Goal: Obtain resource: Download file/media

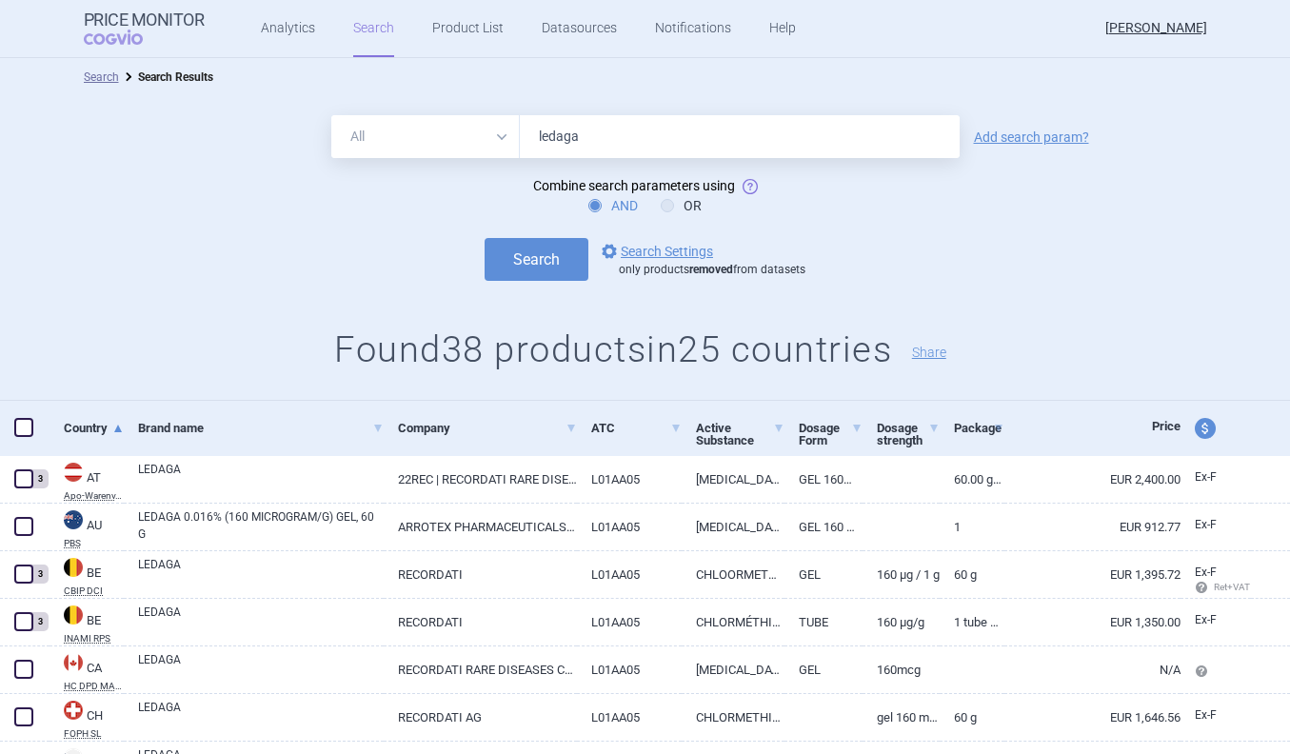
click at [505, 150] on div "All Brand Name ATC Company Active Substance Country Newer than ledaga" at bounding box center [645, 136] width 628 height 43
click at [664, 231] on form "All Brand Name ATC Company Active Substance Country Newer than ledaga Add searc…" at bounding box center [645, 198] width 1290 height 166
click at [665, 241] on link "options Search Settings" at bounding box center [655, 251] width 115 height 23
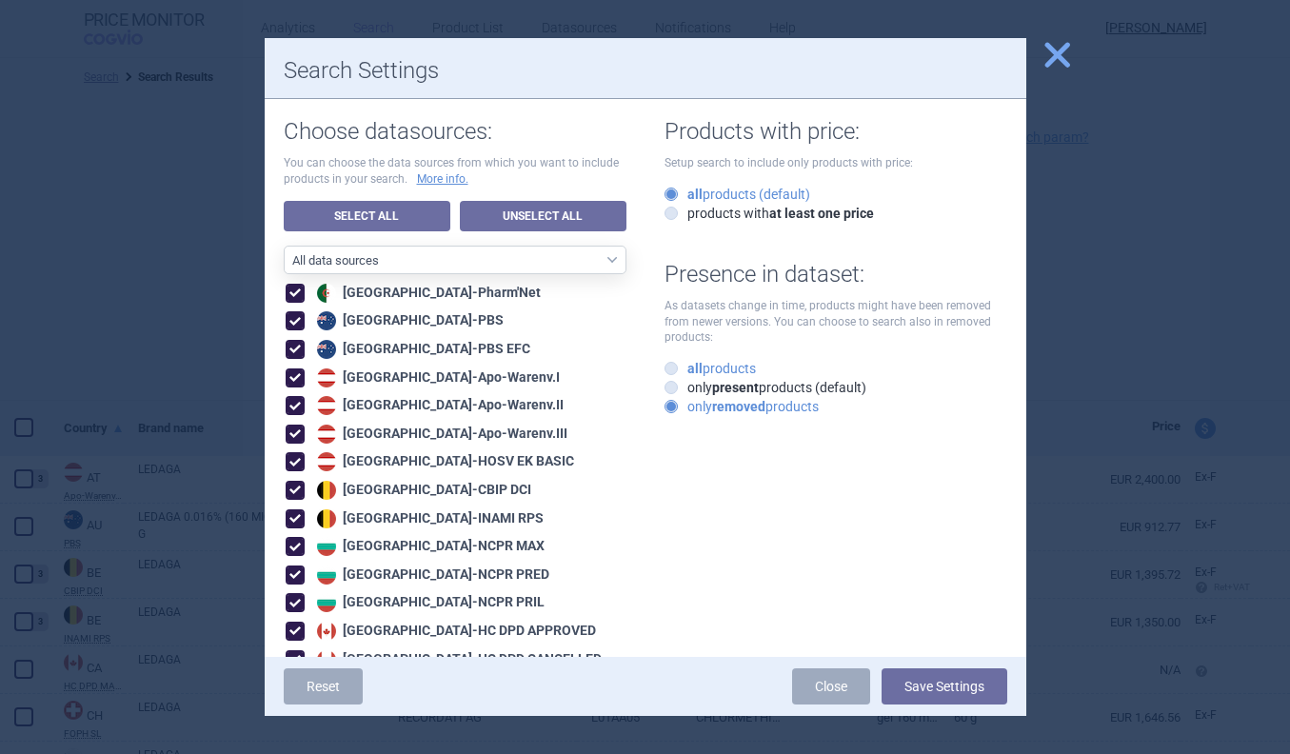
click at [688, 370] on strong "all" at bounding box center [695, 368] width 15 height 15
click at [681, 370] on input "all products" at bounding box center [675, 369] width 19 height 19
radio input "true"
click at [575, 262] on select "All data sources CZ reference sources - Reimbursement SK reference sources - Of…" at bounding box center [455, 260] width 343 height 29
select select "3e39bb1b-0066-4e3d-9ac6-6dc98ece7831"
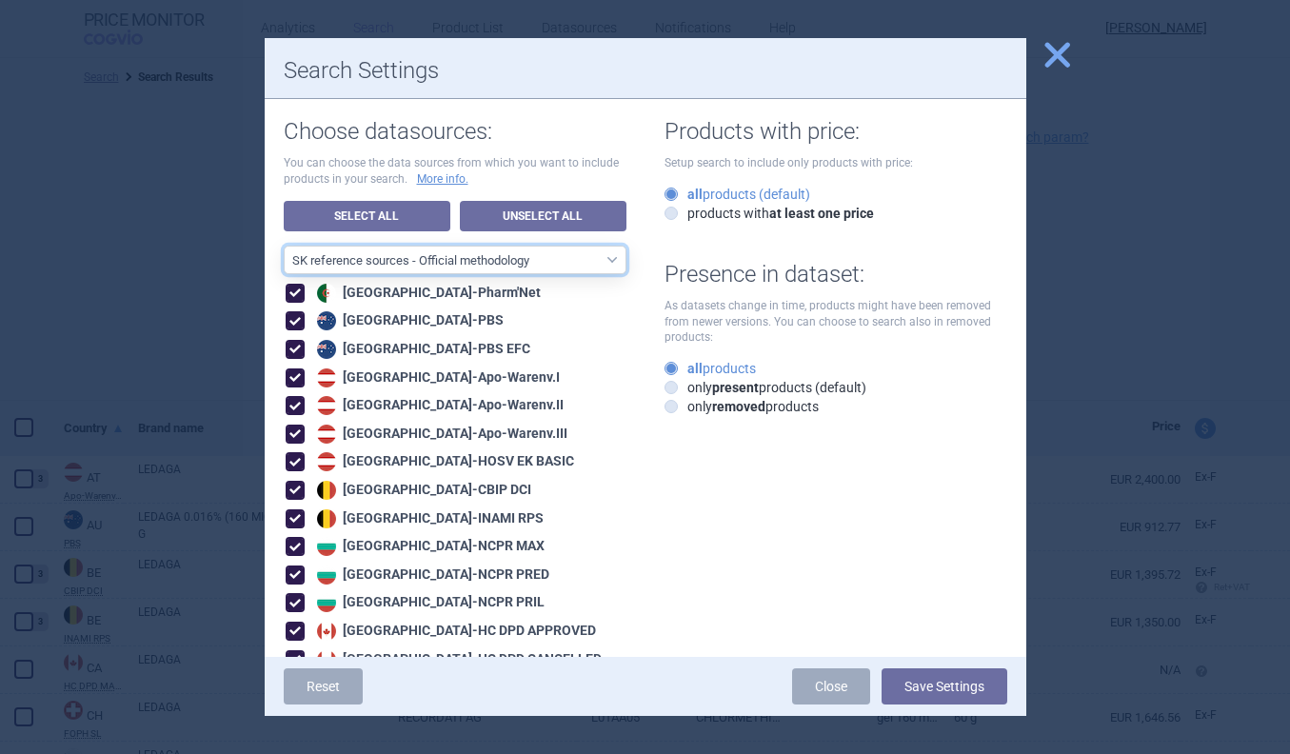
click at [284, 246] on select "All data sources CZ reference sources - Reimbursement SK reference sources - Of…" at bounding box center [455, 260] width 343 height 29
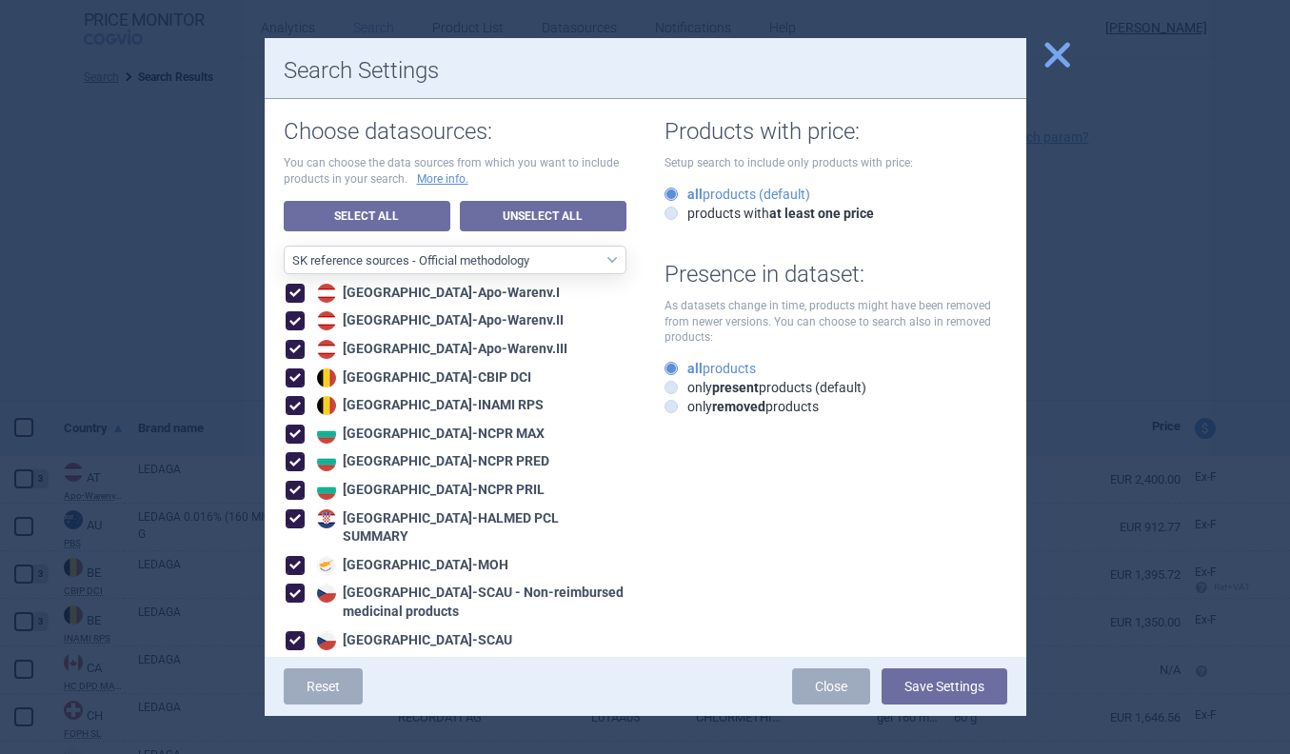
click at [933, 688] on button "Save Settings" at bounding box center [945, 686] width 126 height 36
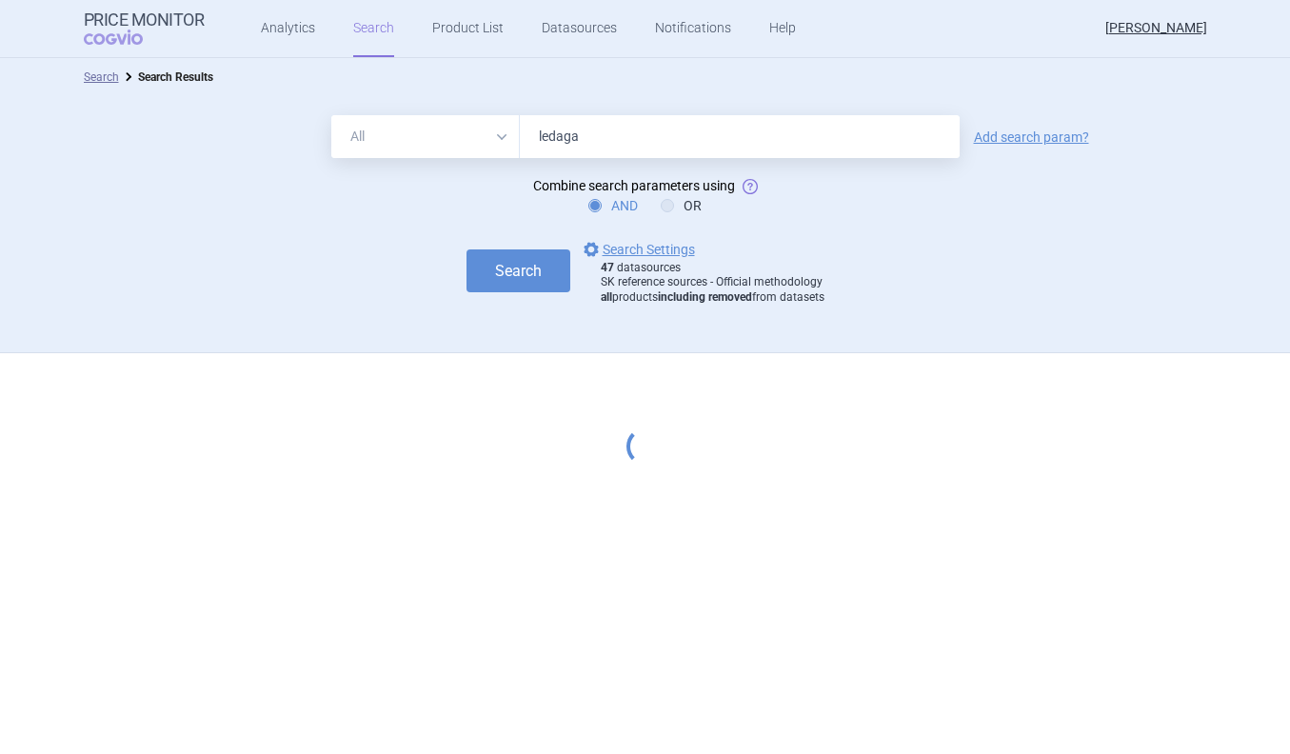
drag, startPoint x: 583, startPoint y: 138, endPoint x: 469, endPoint y: 144, distance: 114.4
click at [469, 144] on div "All Brand Name ATC Company Active Substance Country Newer than ledaga" at bounding box center [645, 136] width 628 height 43
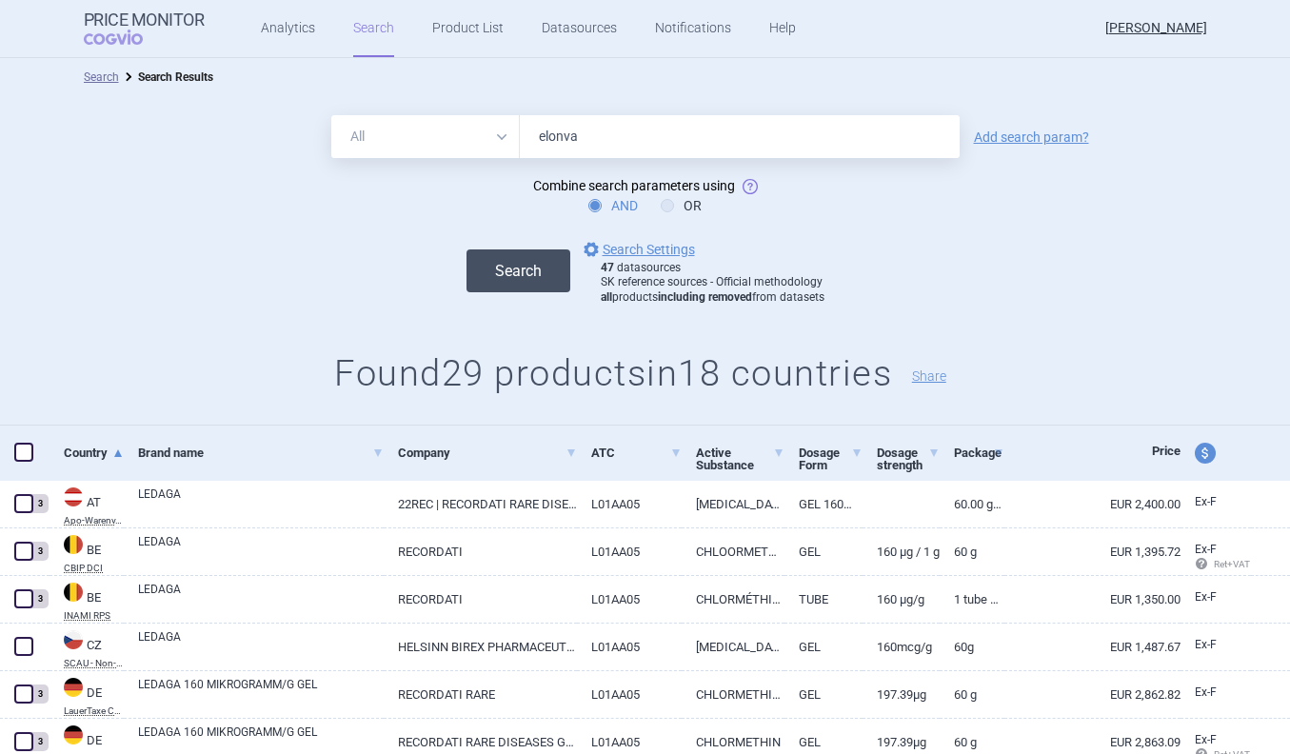
type input "elonva"
click at [486, 277] on button "Search" at bounding box center [519, 270] width 104 height 43
click at [527, 278] on button "Search" at bounding box center [519, 270] width 104 height 43
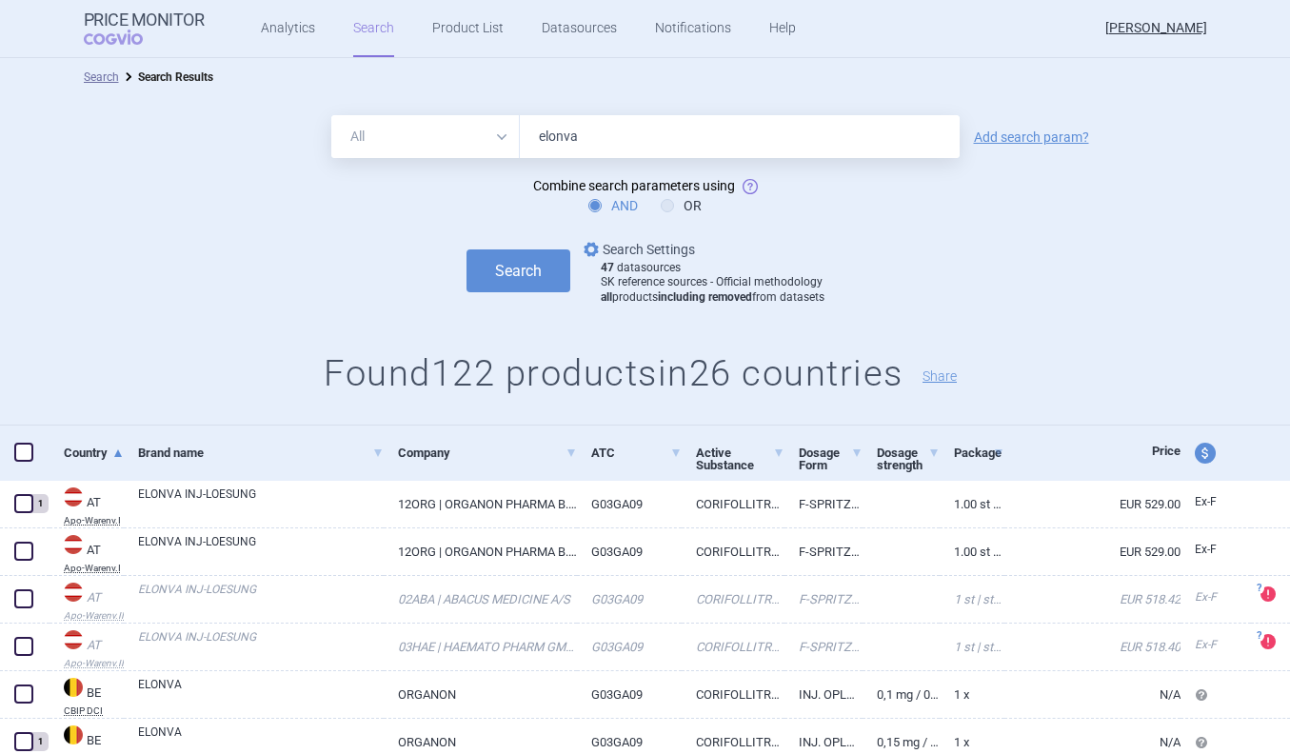
click at [636, 244] on link "options Search Settings" at bounding box center [637, 249] width 115 height 23
select select "3e39bb1b-0066-4e3d-9ac6-6dc98ece7831"
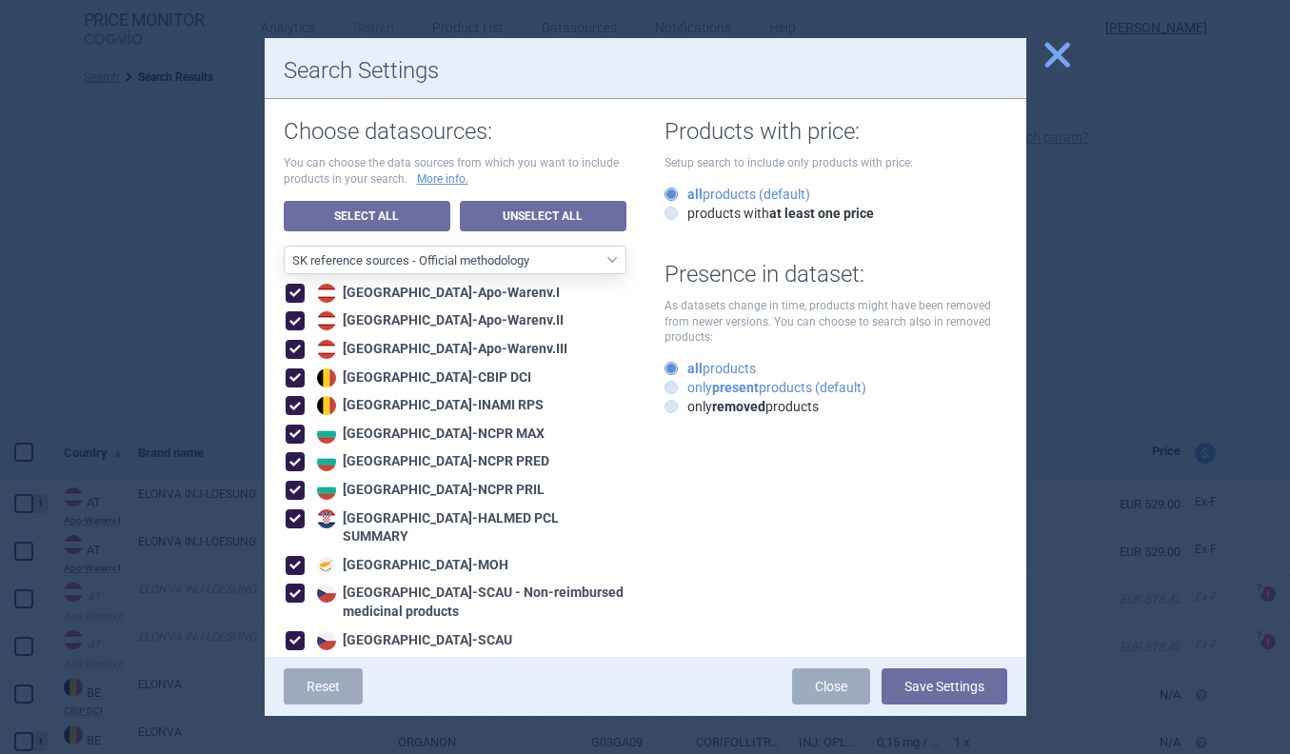
click at [707, 386] on label "only present products (default)" at bounding box center [766, 387] width 202 height 19
click at [685, 386] on input "only present products (default)" at bounding box center [675, 388] width 19 height 19
radio input "true"
click at [908, 691] on button "Save Settings" at bounding box center [945, 686] width 126 height 36
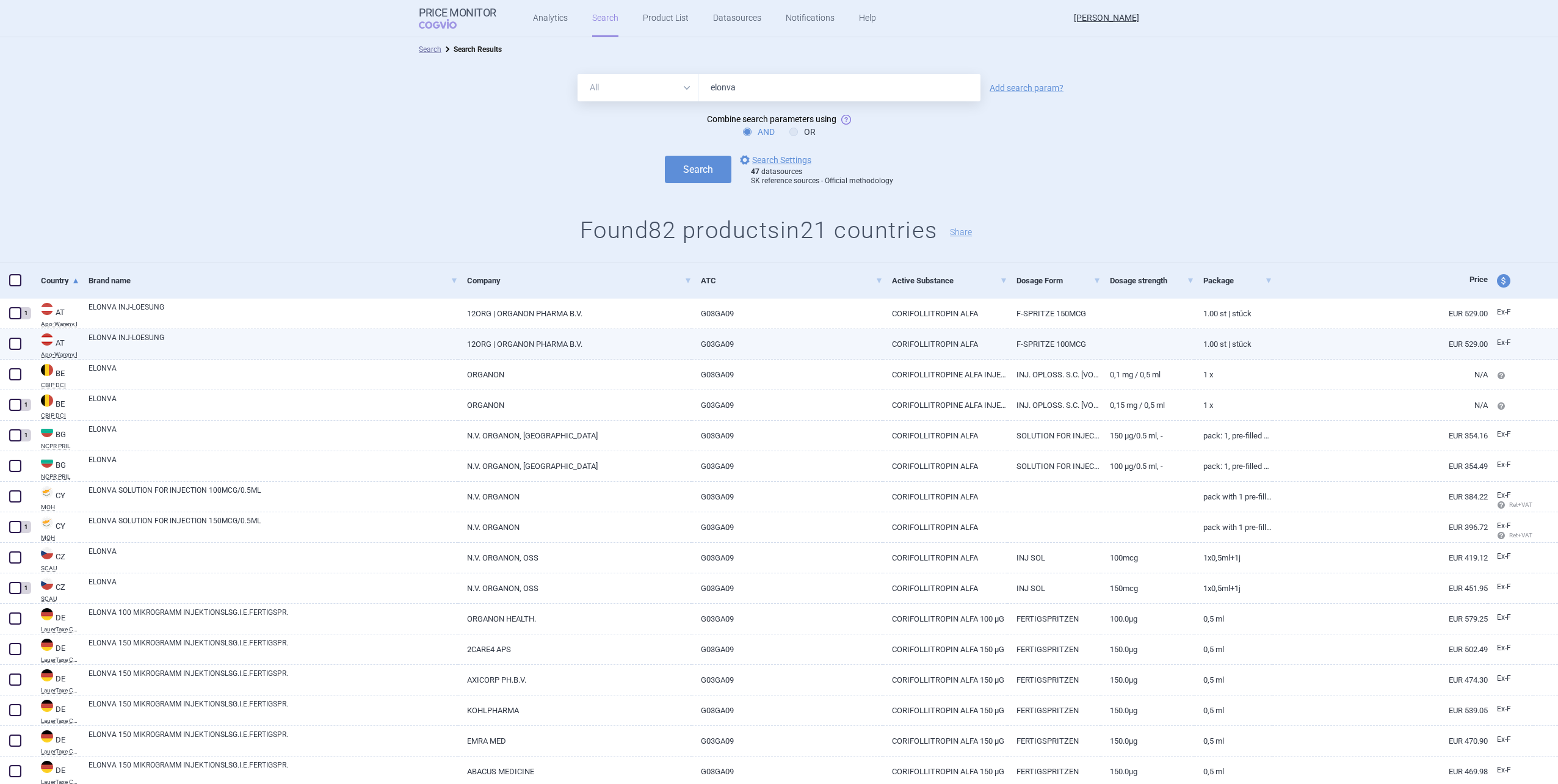
click at [10, 340] on span at bounding box center [15, 344] width 12 height 12
checkbox input "true"
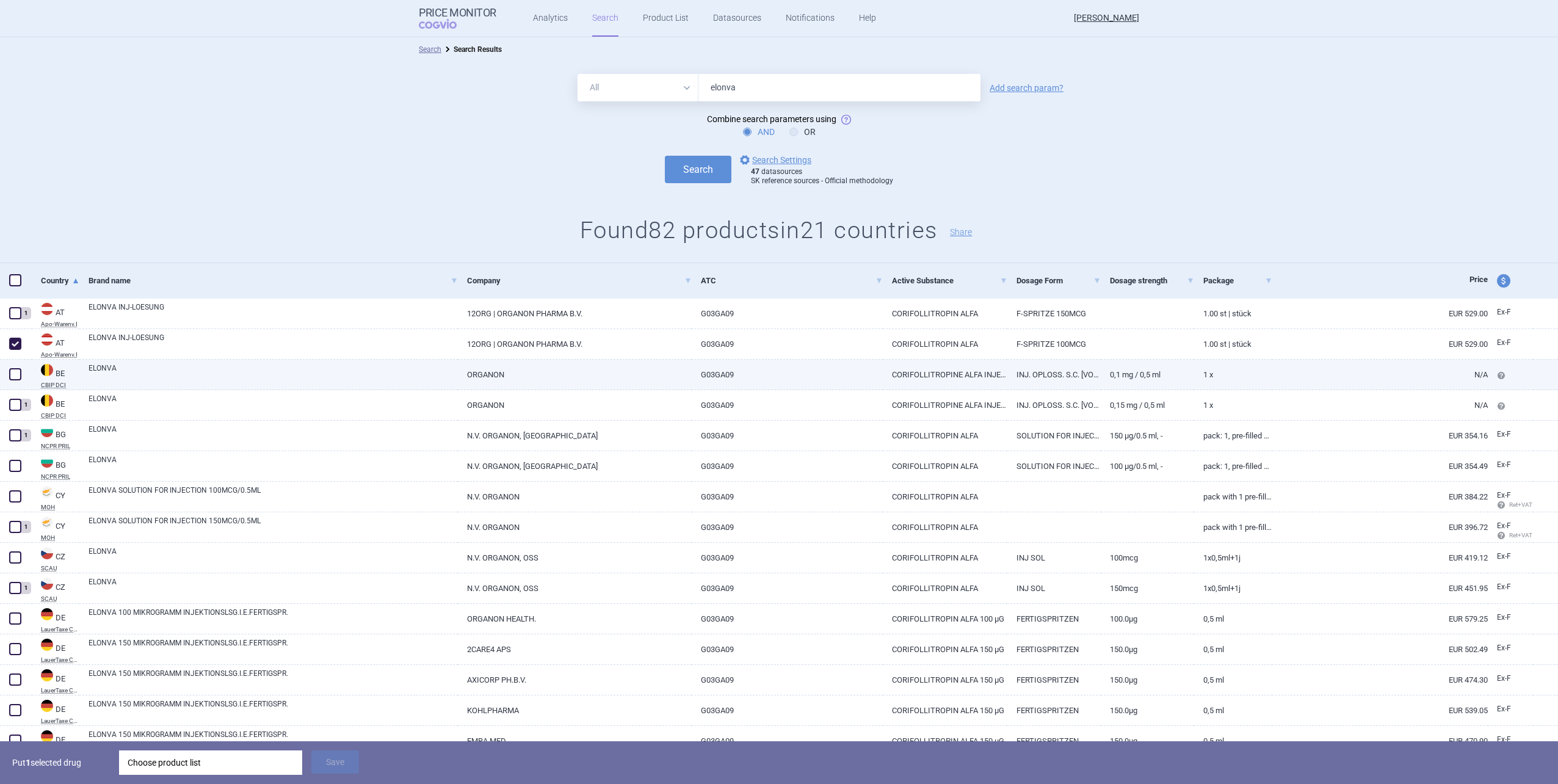
click at [15, 371] on span at bounding box center [15, 374] width 12 height 12
checkbox input "true"
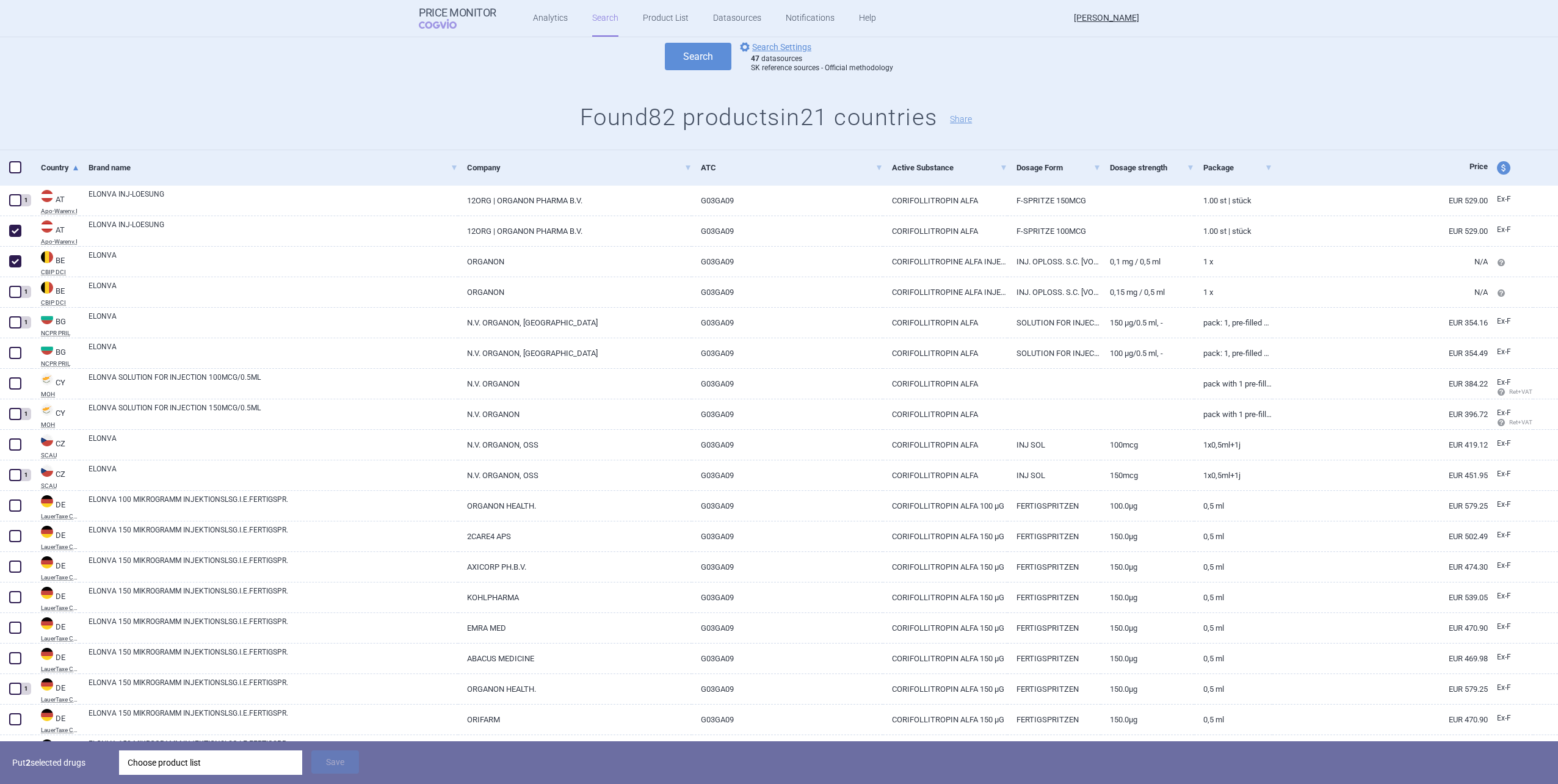
scroll to position [122, 0]
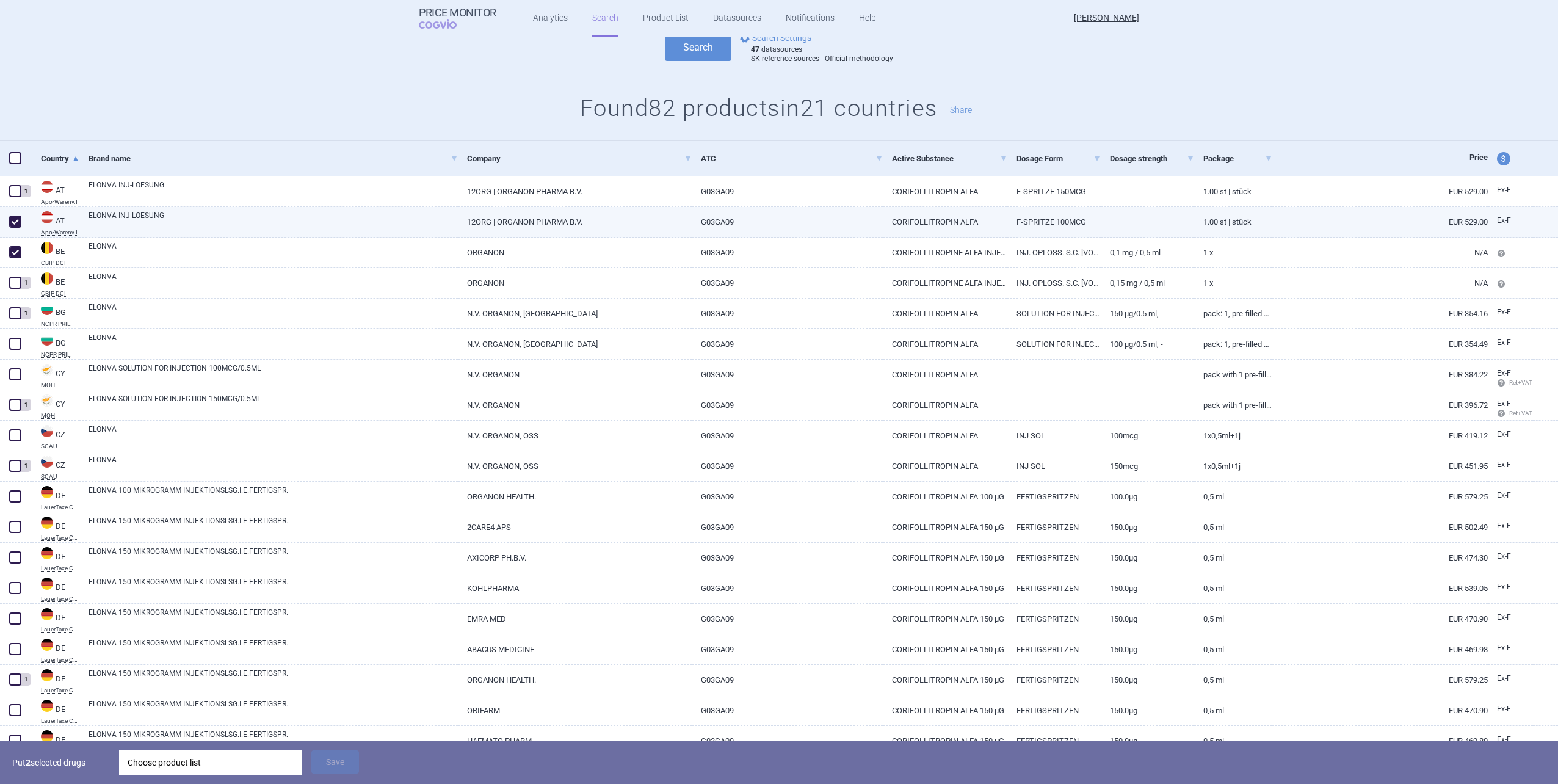
click at [19, 227] on span at bounding box center [15, 221] width 12 height 12
checkbox input "false"
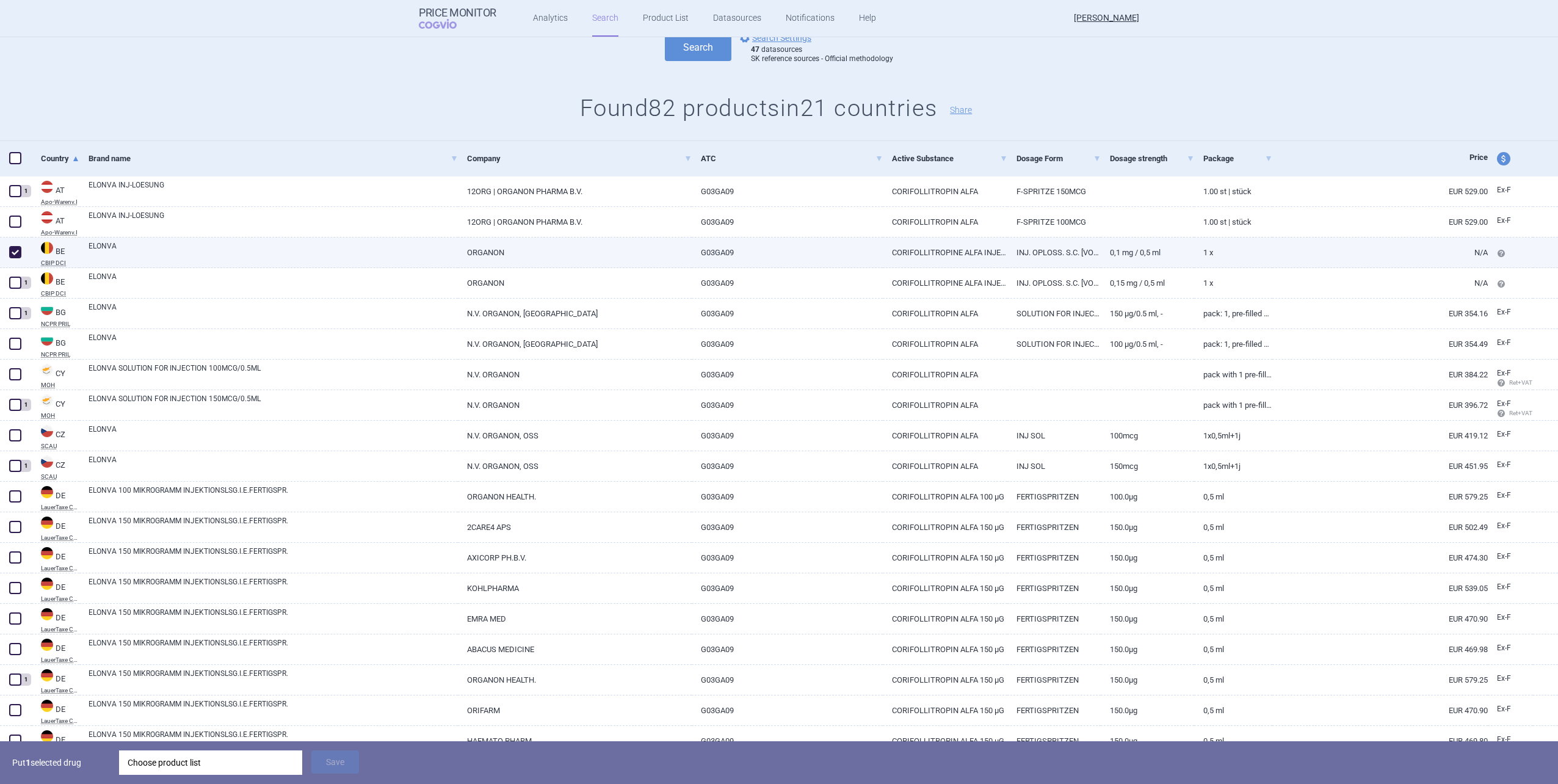
click at [15, 242] on div at bounding box center [16, 253] width 32 height 31
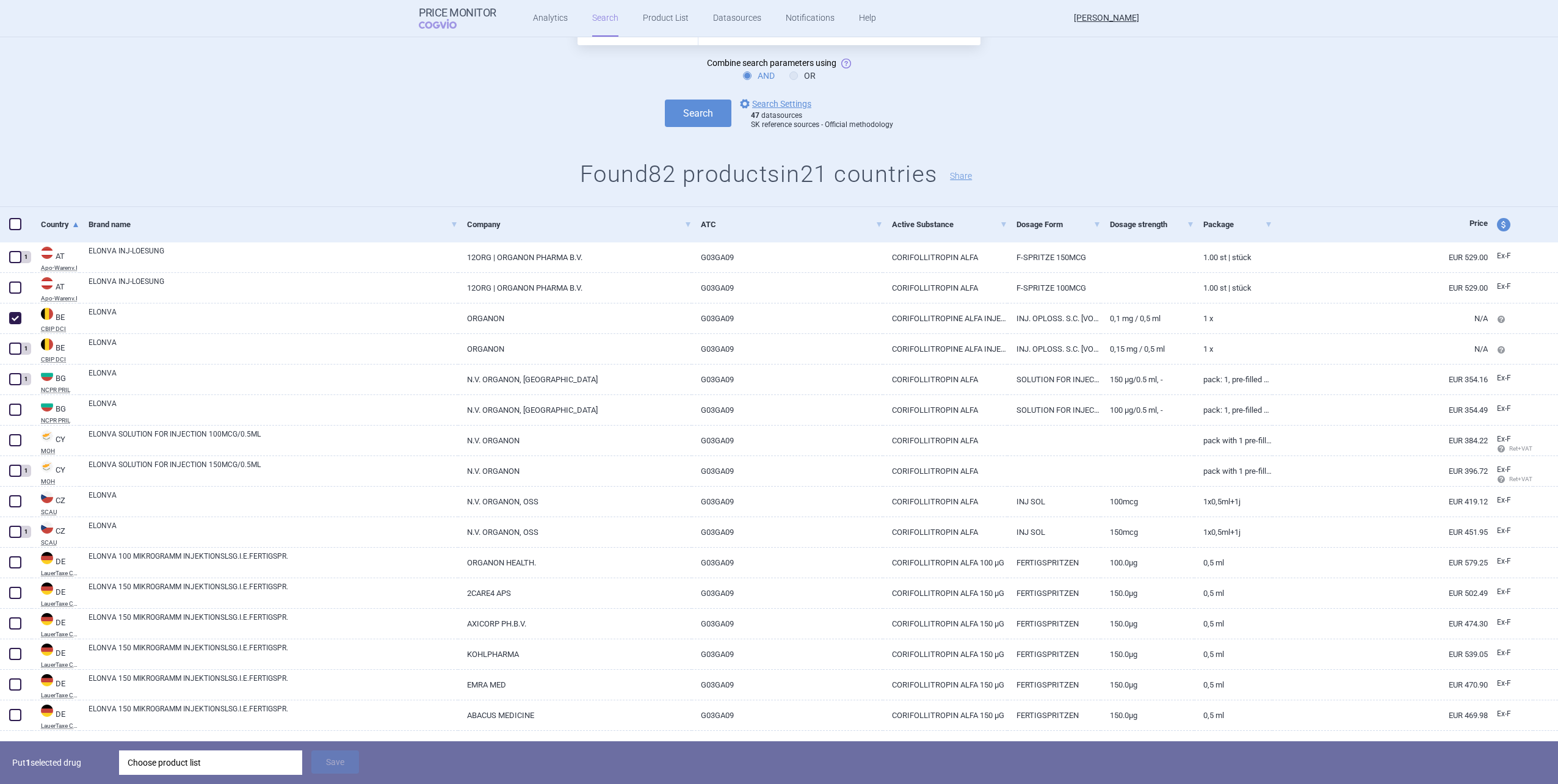
scroll to position [0, 0]
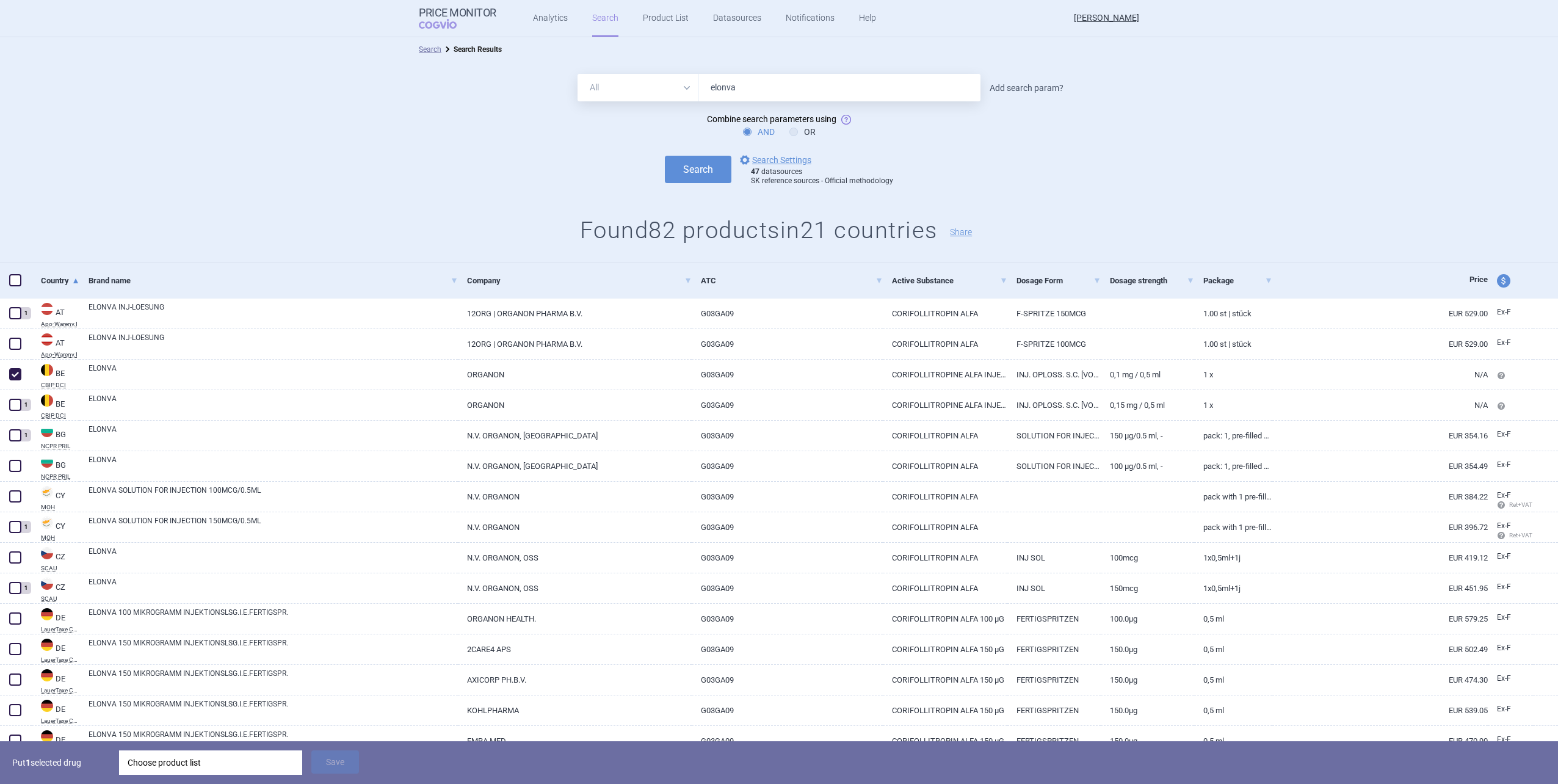
click at [826, 89] on link "Add search param?" at bounding box center [1026, 87] width 74 height 8
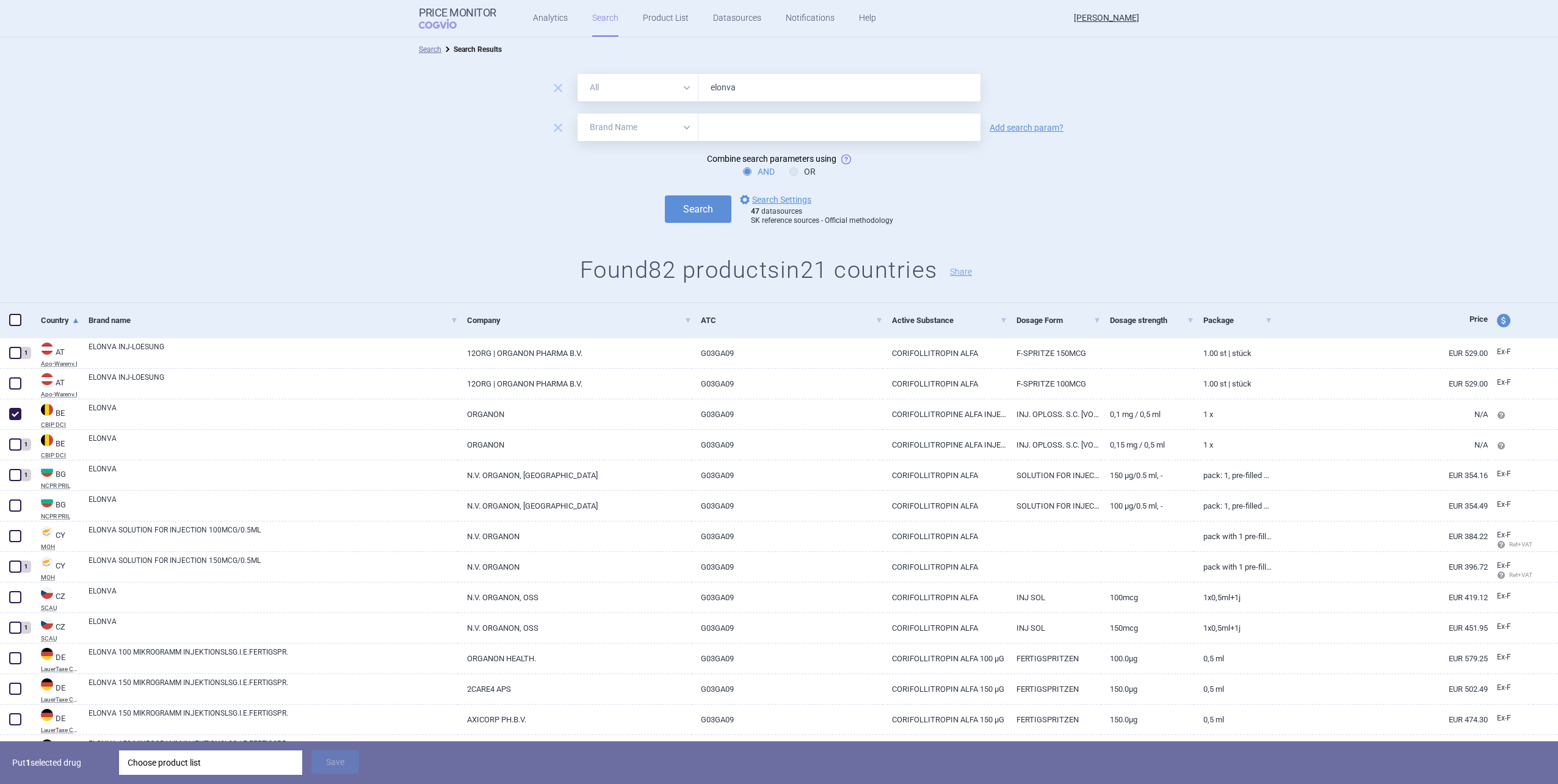
click at [646, 129] on select "All Brand Name ATC Company Active Substance Country Newer than" at bounding box center [638, 127] width 121 height 28
select select "newerThan"
click at [578, 113] on select "All Brand Name ATC Company Active Substance Country Newer than" at bounding box center [638, 127] width 121 height 28
click at [751, 113] on input "text" at bounding box center [839, 127] width 282 height 28
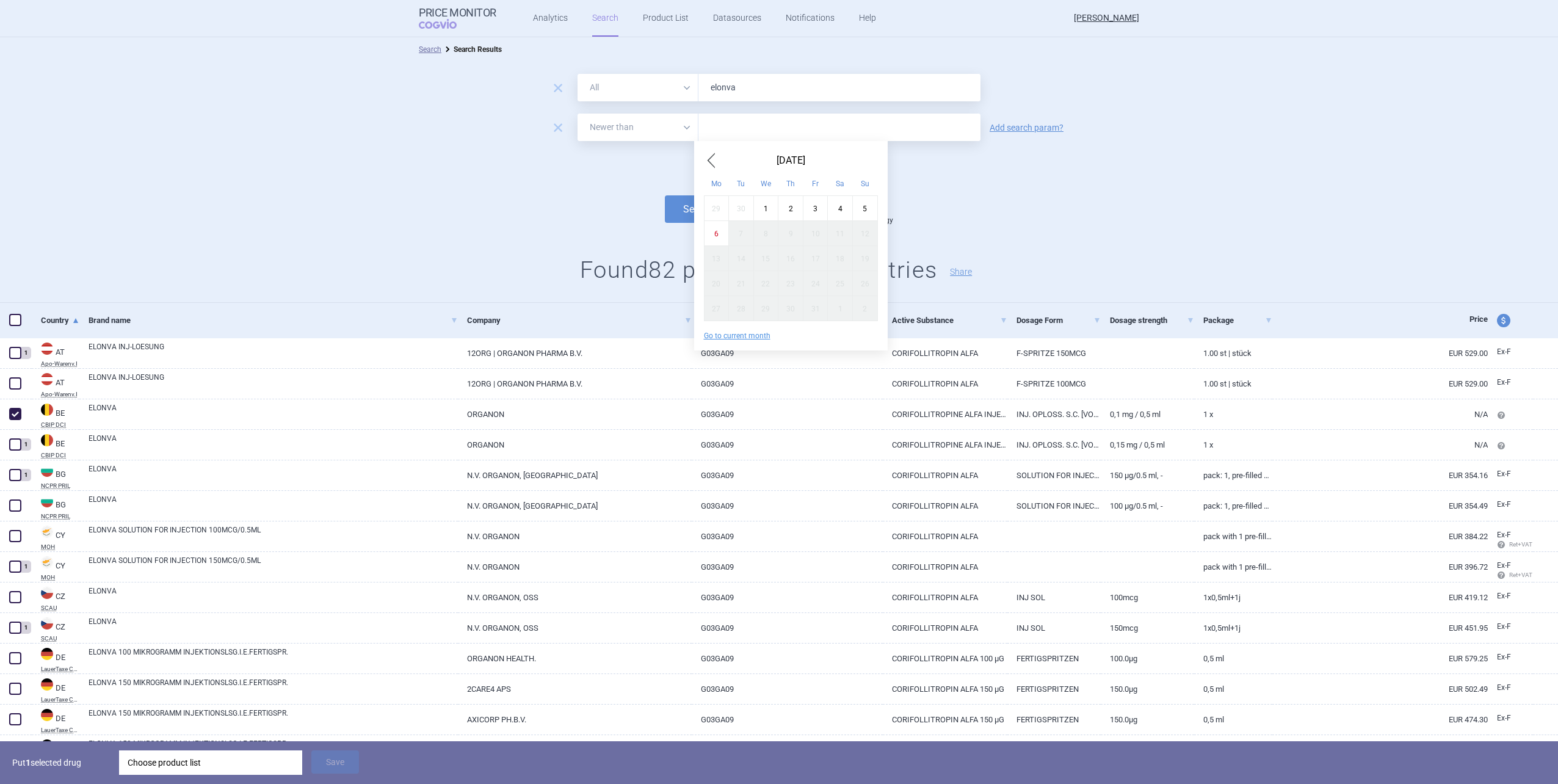
click at [706, 164] on span "Previous Month" at bounding box center [711, 160] width 15 height 19
click at [711, 156] on span "Previous Month" at bounding box center [711, 160] width 15 height 19
click at [765, 308] on div "27" at bounding box center [766, 308] width 25 height 25
type input "27. 8. 2025"
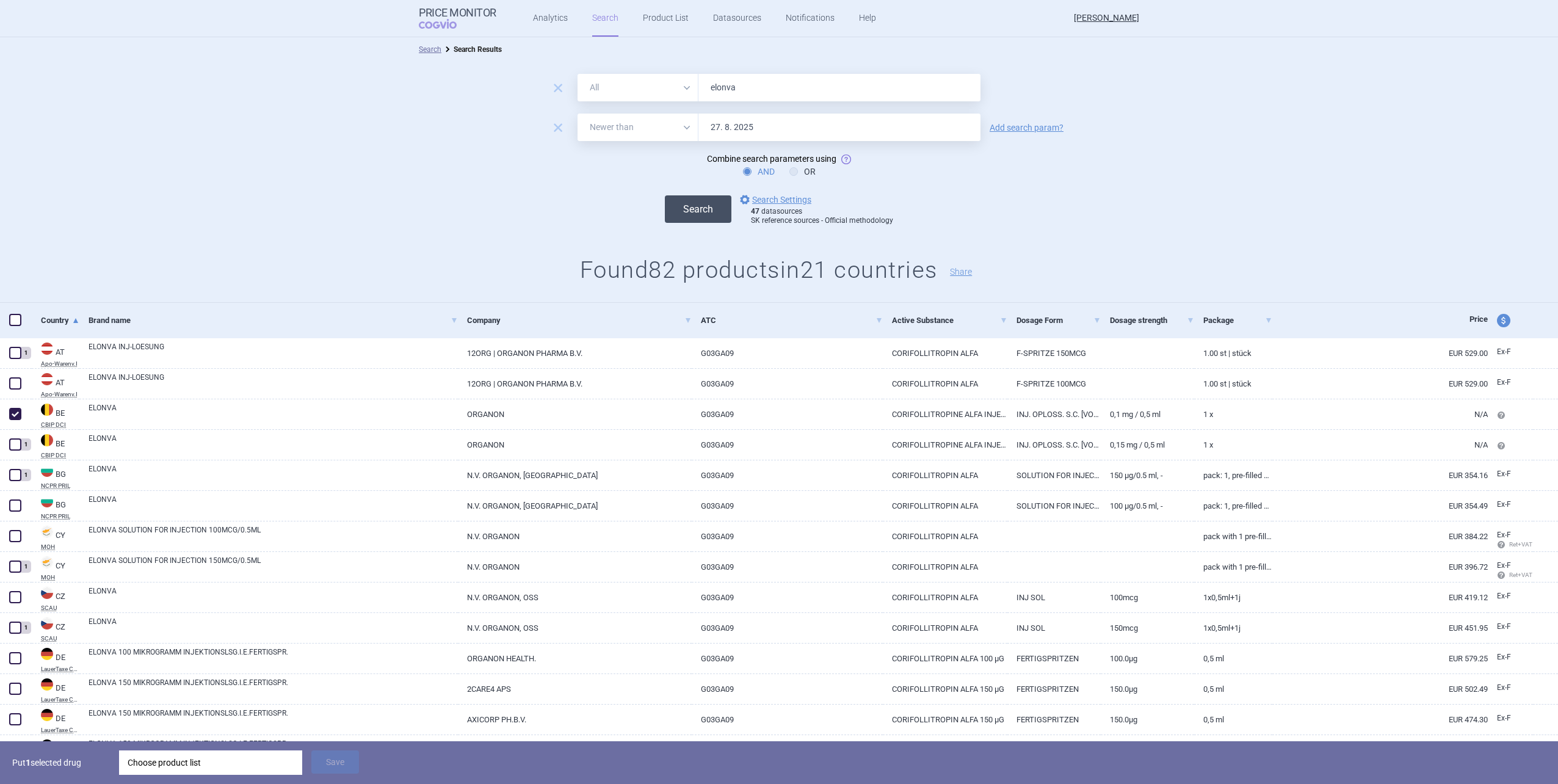
click at [725, 196] on button "Search" at bounding box center [698, 209] width 67 height 28
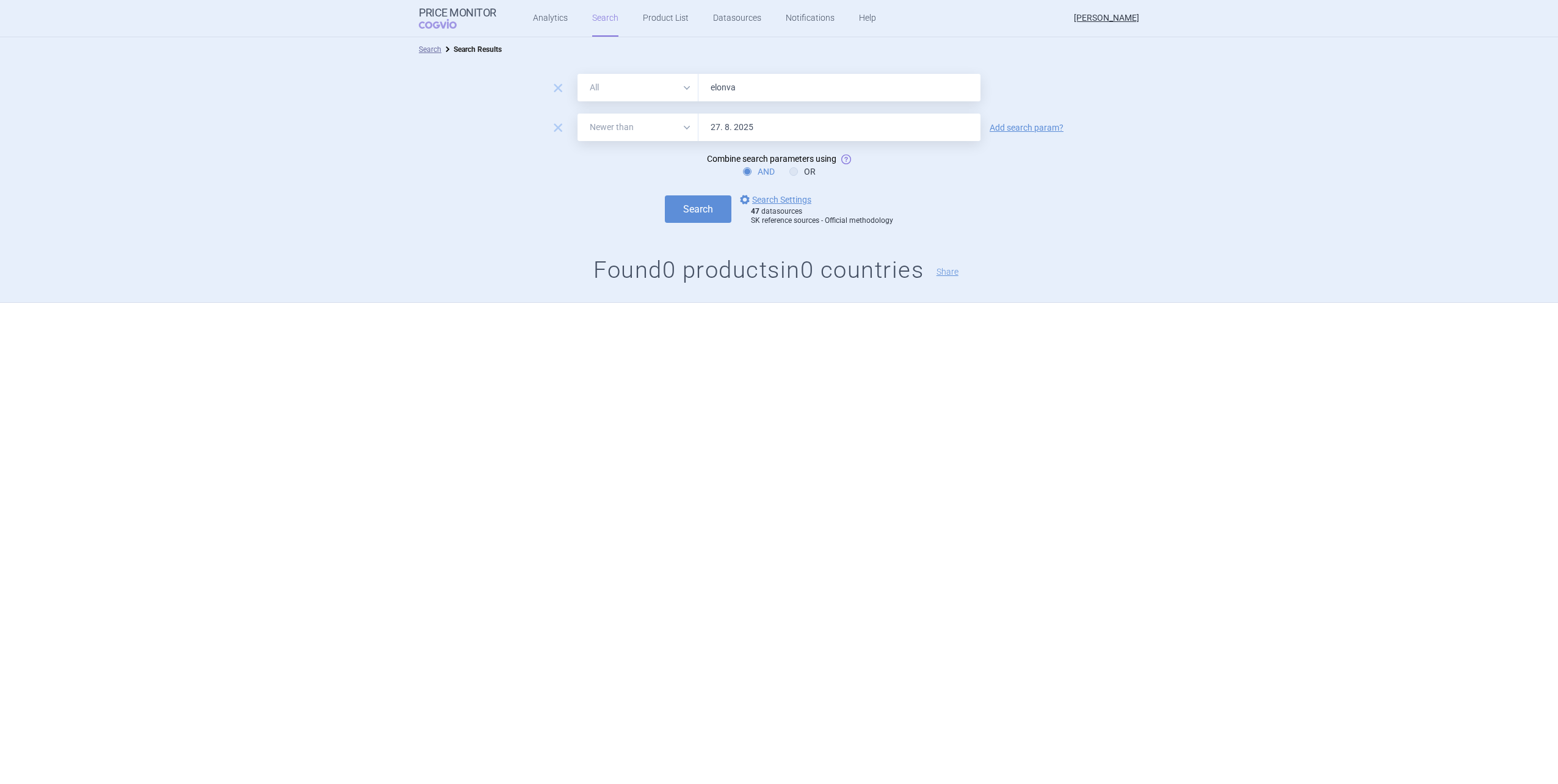
drag, startPoint x: 748, startPoint y: 93, endPoint x: 554, endPoint y: 114, distance: 195.1
click at [554, 114] on form "remove All Brand Name ATC Company Active Substance Country Newer than elonva re…" at bounding box center [779, 149] width 1558 height 152
click at [665, 196] on button "Search" at bounding box center [698, 209] width 67 height 28
click at [566, 121] on div "remove" at bounding box center [558, 129] width 33 height 19
click at [561, 126] on span "remove" at bounding box center [558, 128] width 17 height 17
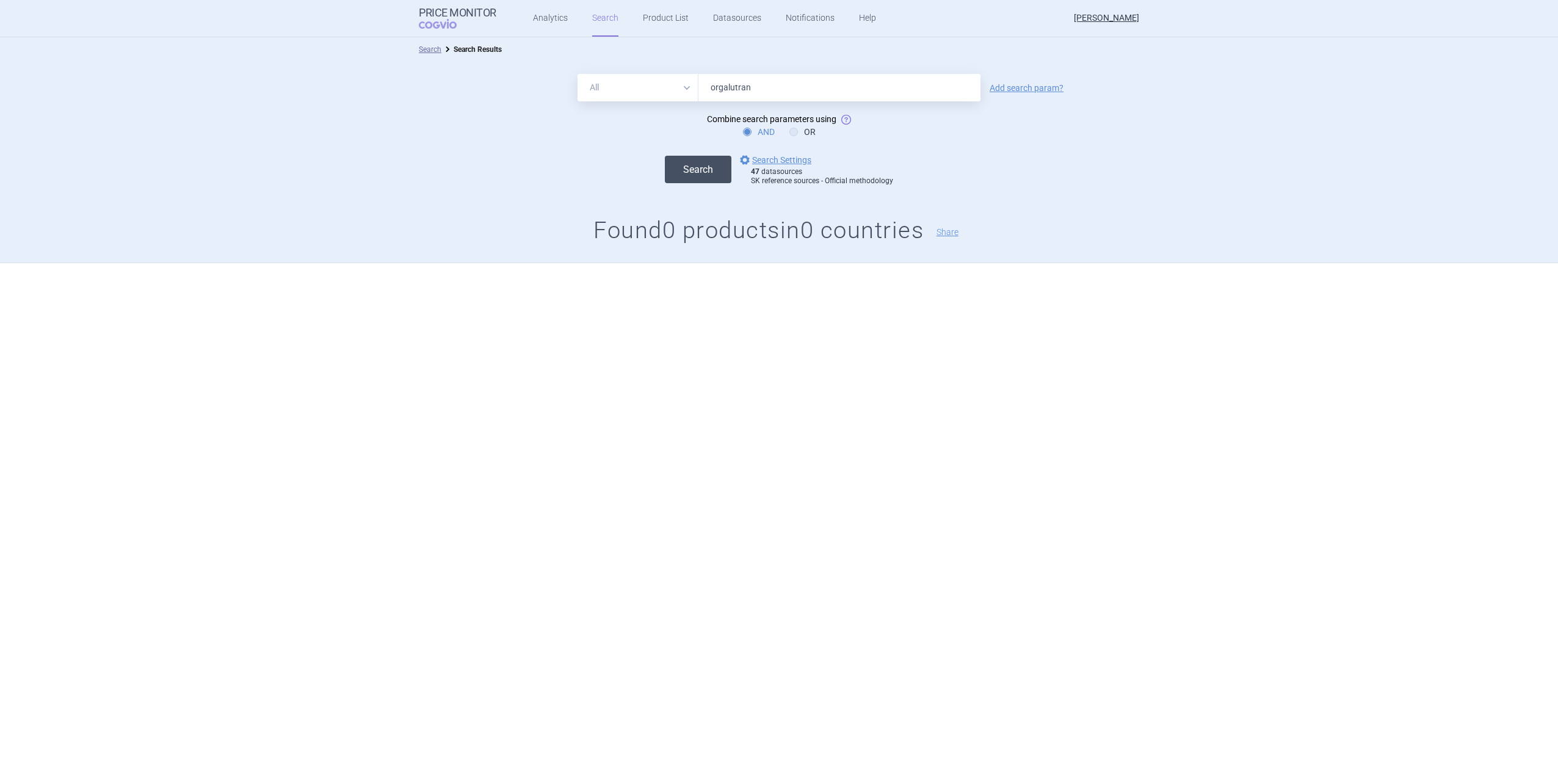
click at [694, 172] on button "Search" at bounding box center [698, 169] width 67 height 28
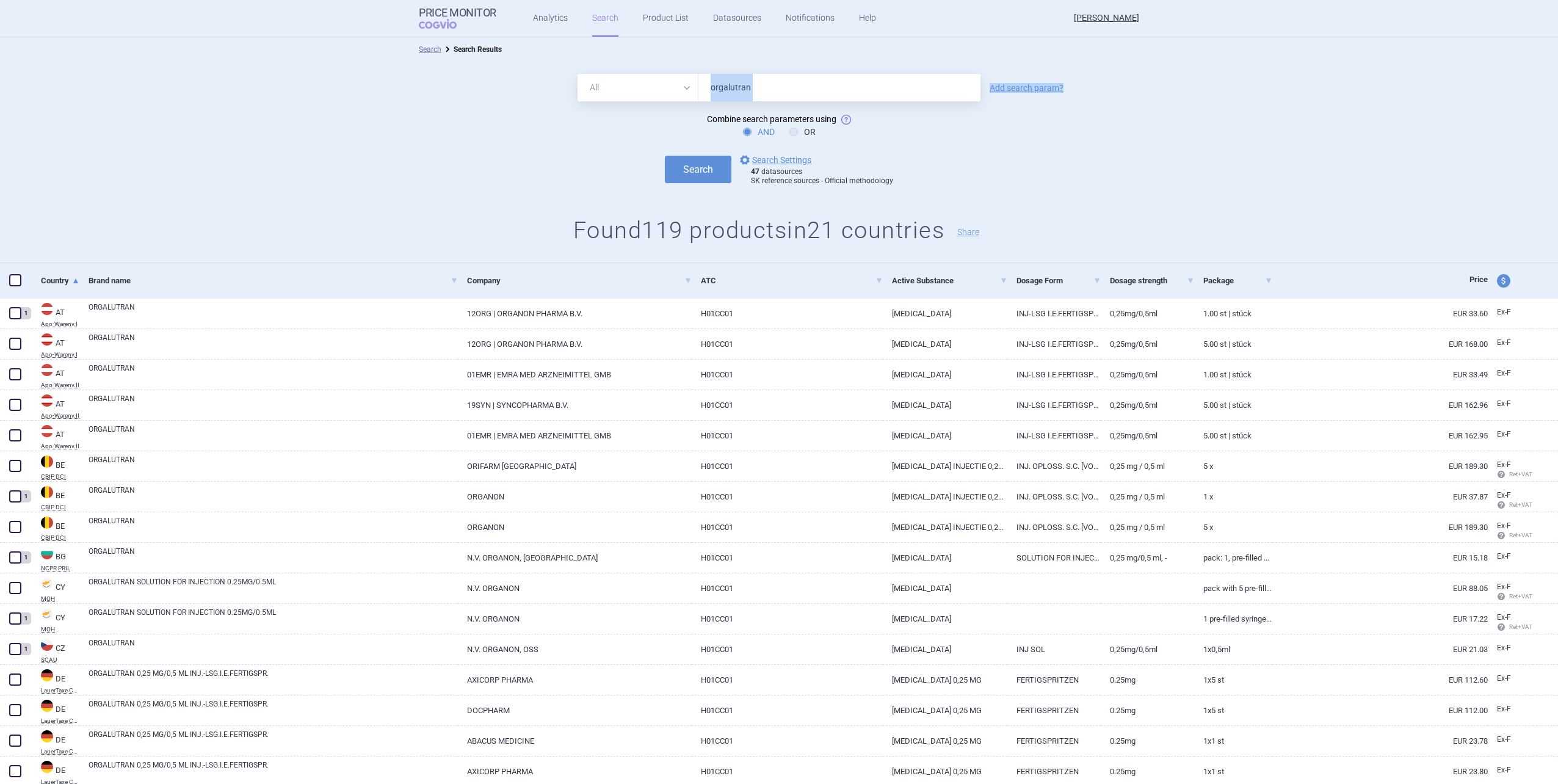
drag, startPoint x: 816, startPoint y: 71, endPoint x: 593, endPoint y: 103, distance: 225.3
click at [593, 103] on div "All Brand Name ATC Company Active Substance Country Newer than orgalutran Add s…" at bounding box center [779, 162] width 1558 height 201
click at [826, 108] on form "All Brand Name ATC Company Active Substance Country Newer than orgalutran Add s…" at bounding box center [779, 129] width 1558 height 112
click at [789, 101] on input "orgalutran" at bounding box center [839, 87] width 282 height 28
drag, startPoint x: 783, startPoint y: 96, endPoint x: 648, endPoint y: 97, distance: 135.0
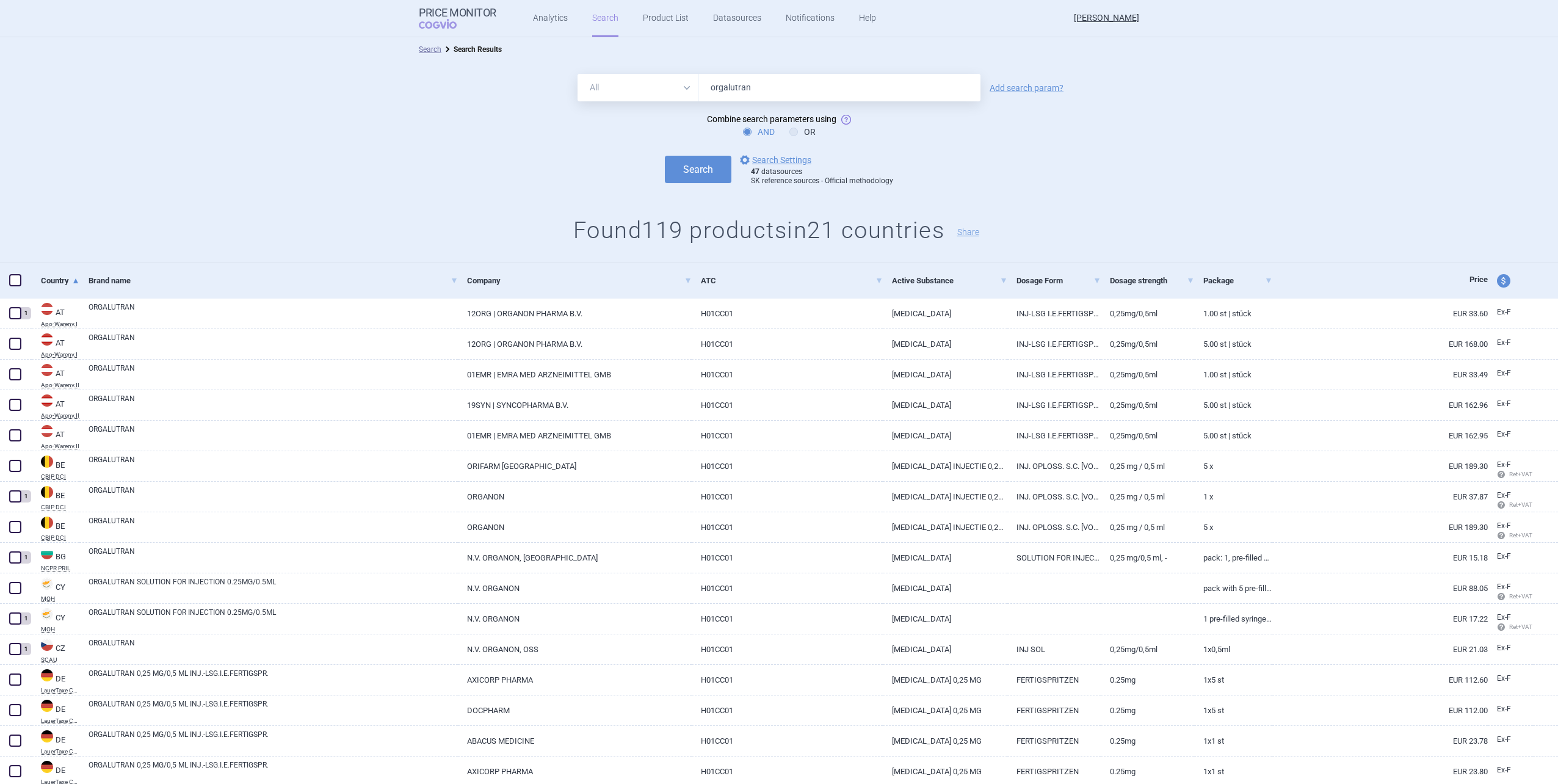
click at [648, 97] on div "All Brand Name ATC Company Active Substance Country Newer than orgalutran" at bounding box center [779, 87] width 403 height 28
type input "puregon"
click at [665, 156] on button "Search" at bounding box center [698, 169] width 67 height 28
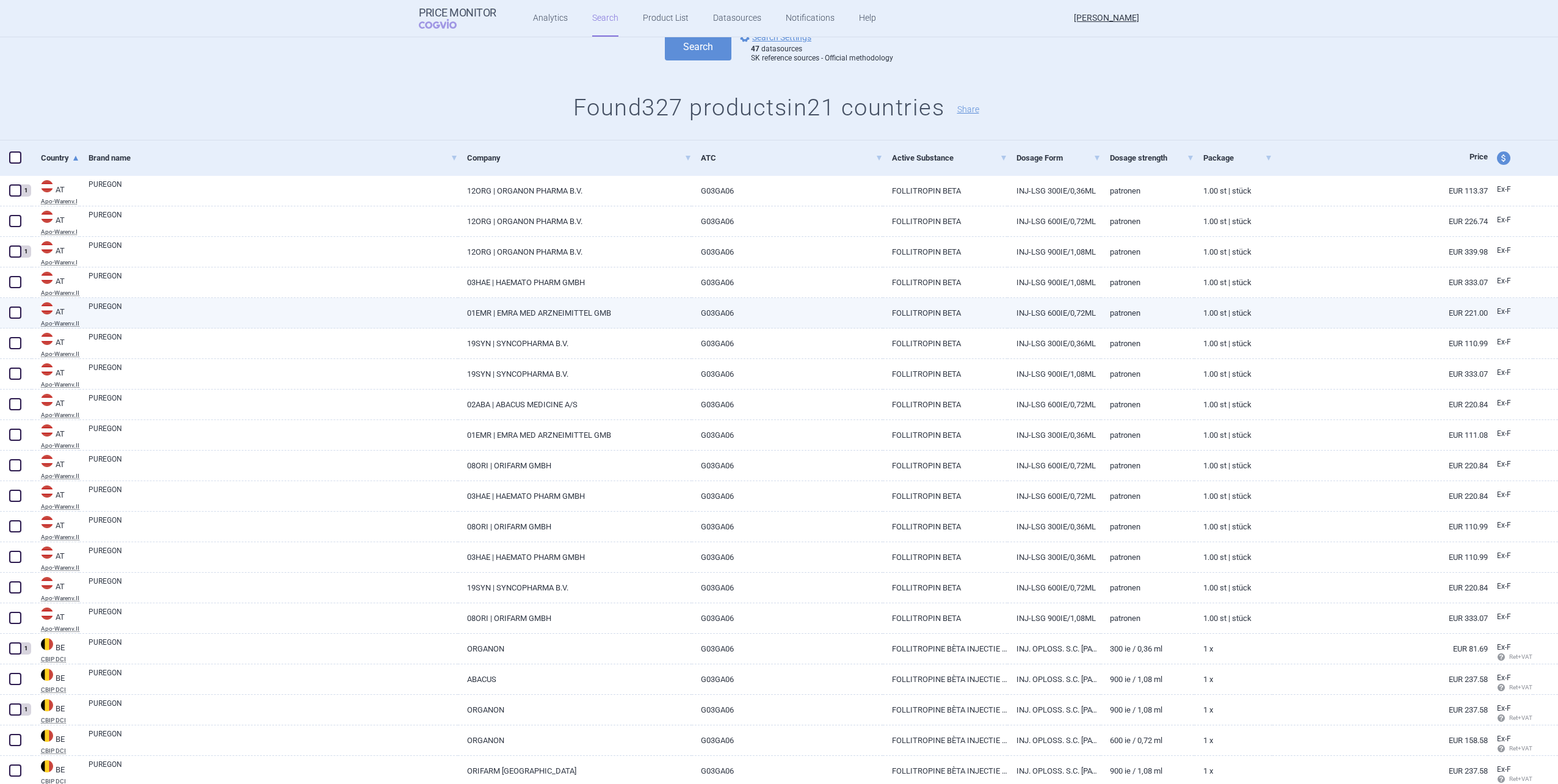
scroll to position [122, 0]
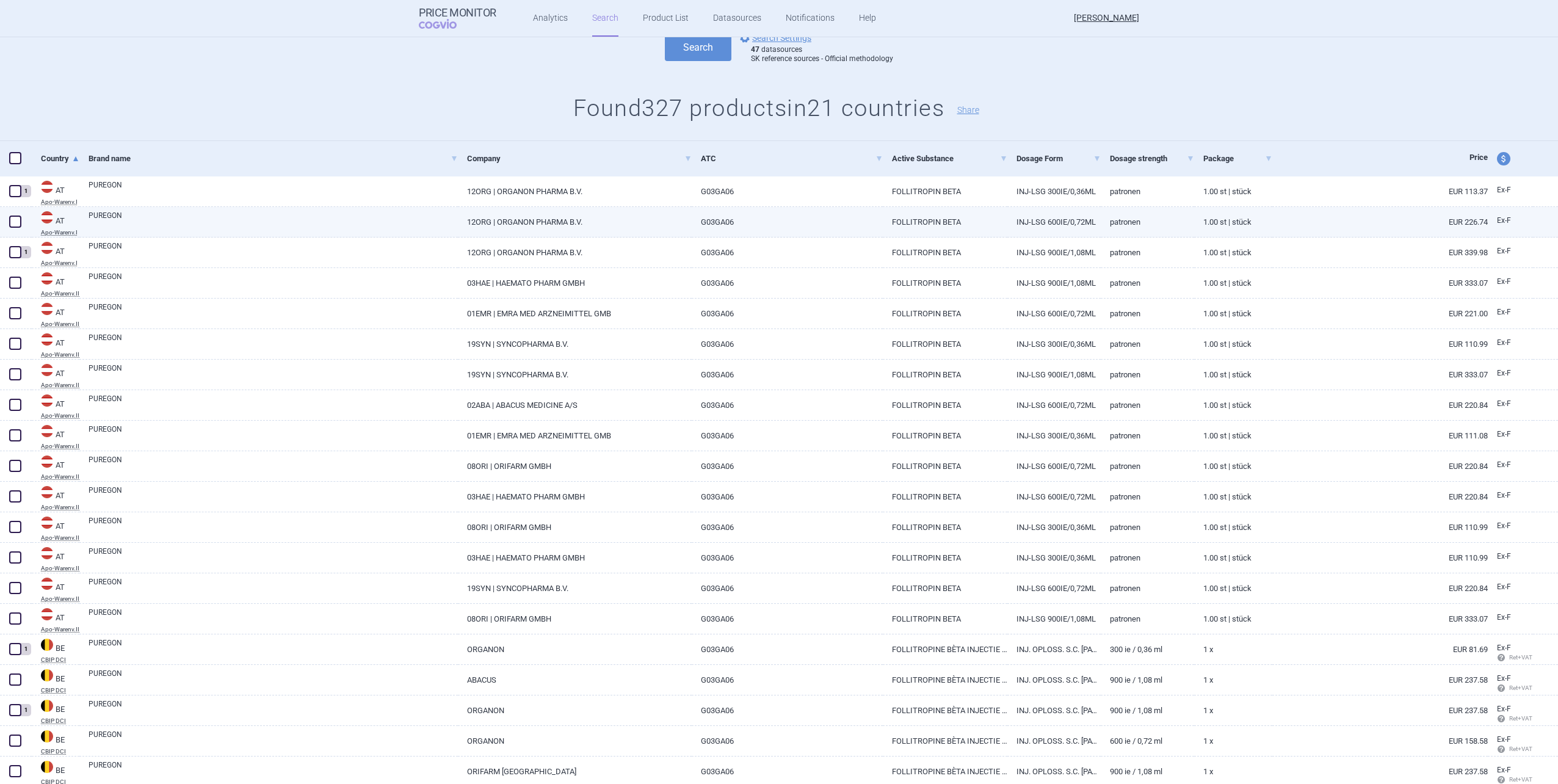
click at [412, 225] on link "PUREGON" at bounding box center [273, 221] width 369 height 22
select select "EUR"
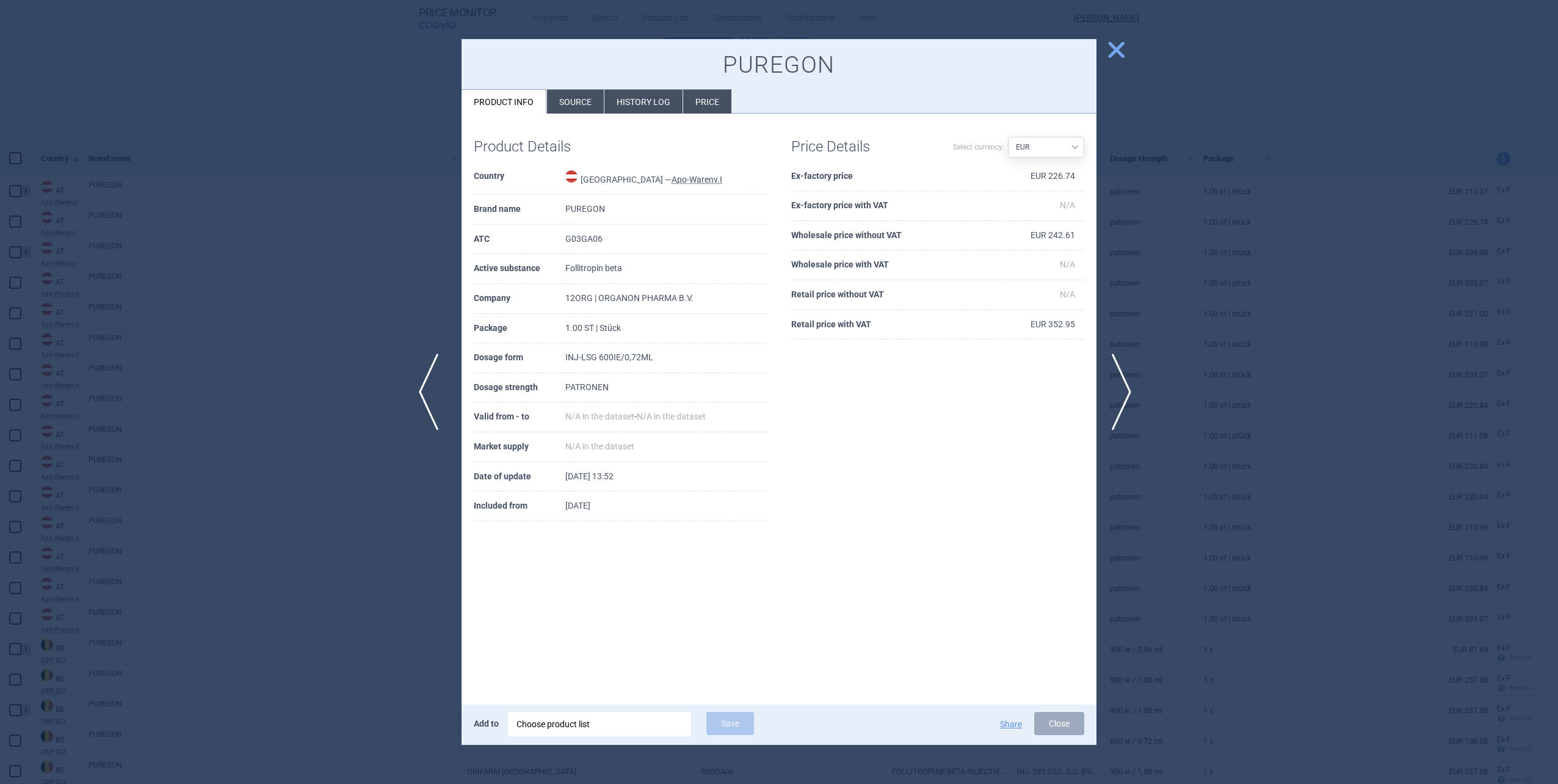
click at [423, 395] on span "previous" at bounding box center [432, 392] width 28 height 77
click at [826, 54] on span "close" at bounding box center [1116, 49] width 21 height 21
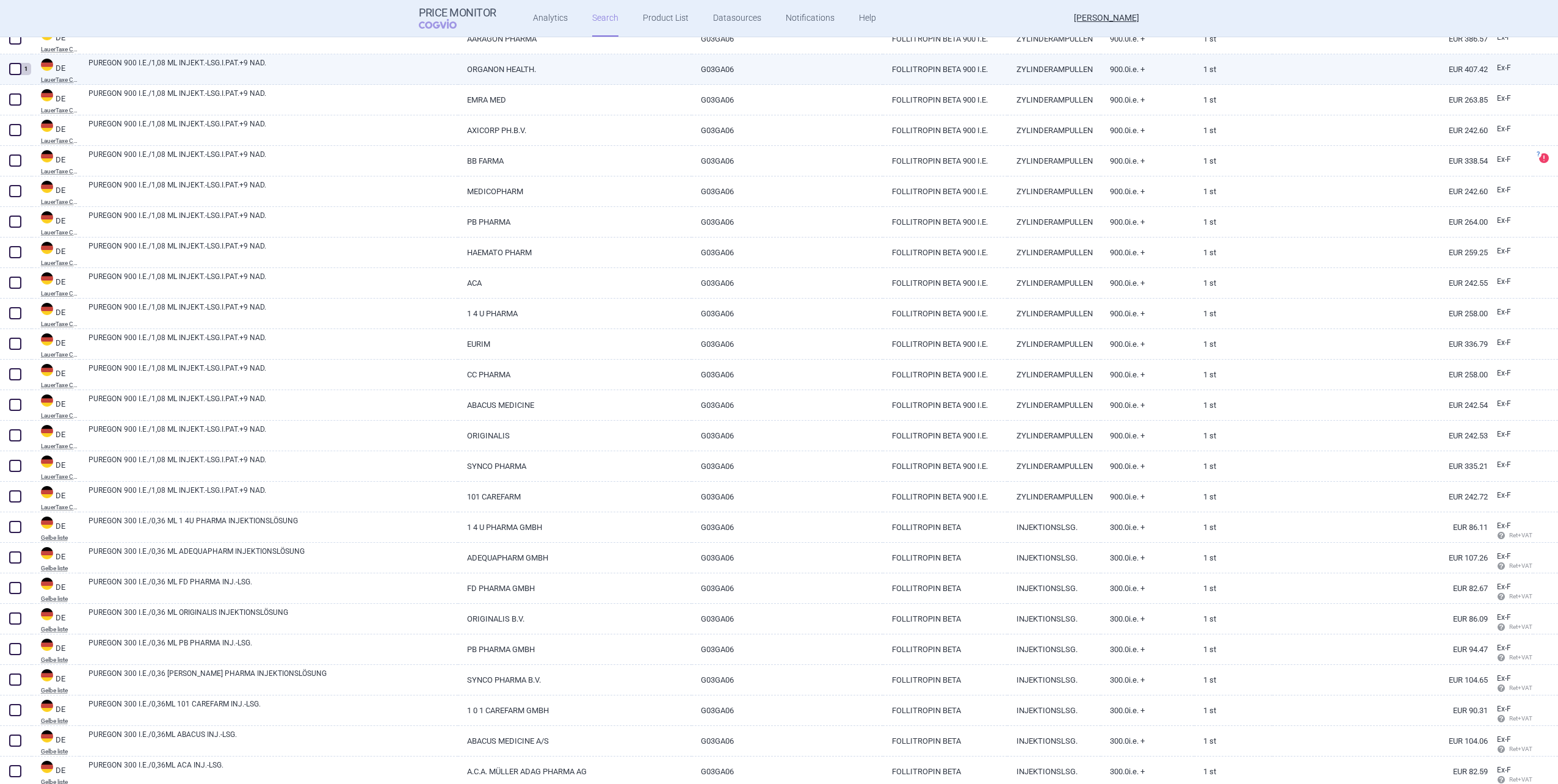
scroll to position [2606, 0]
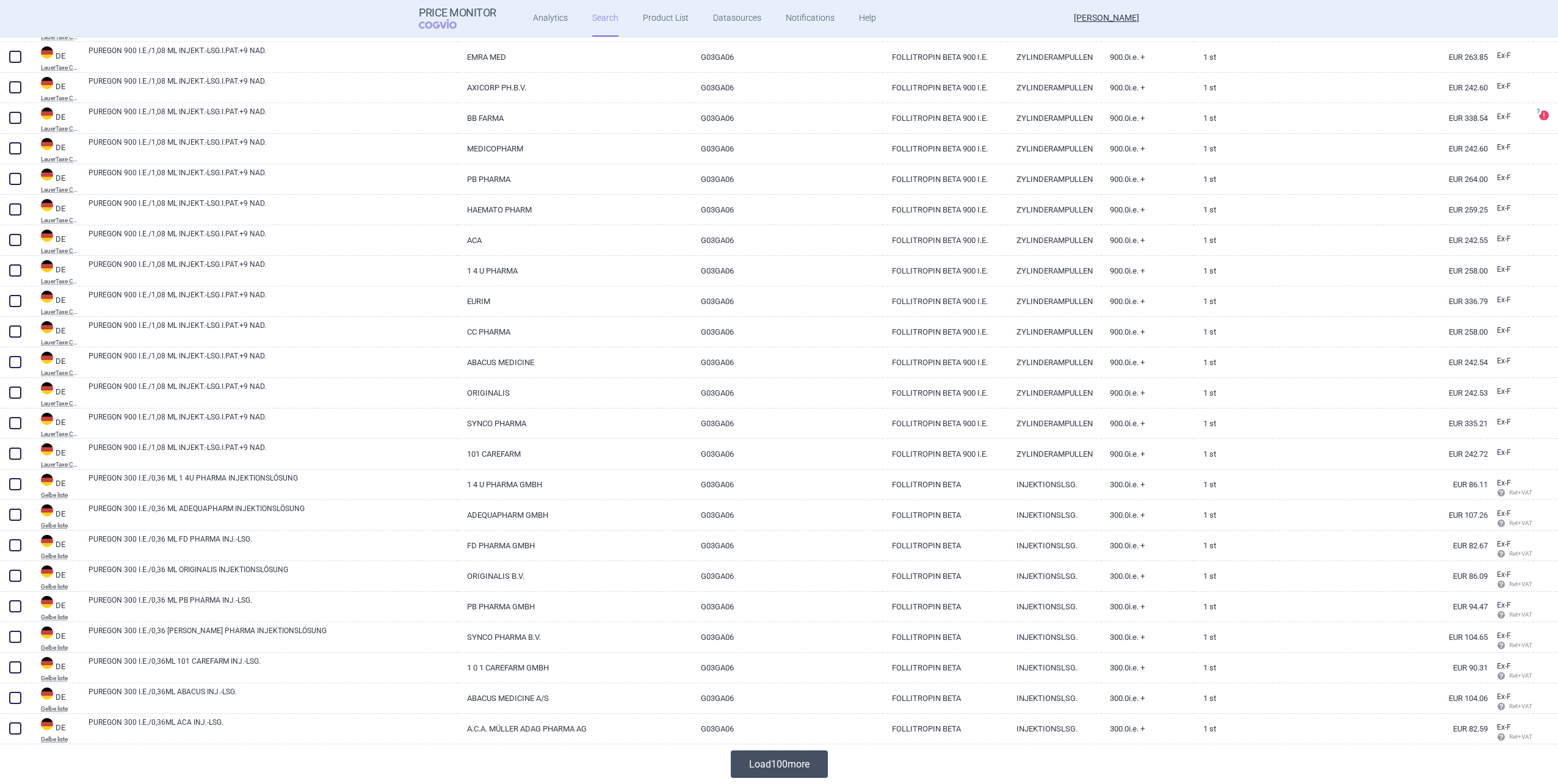
click at [770, 483] on button "Load 100 more" at bounding box center [779, 763] width 97 height 28
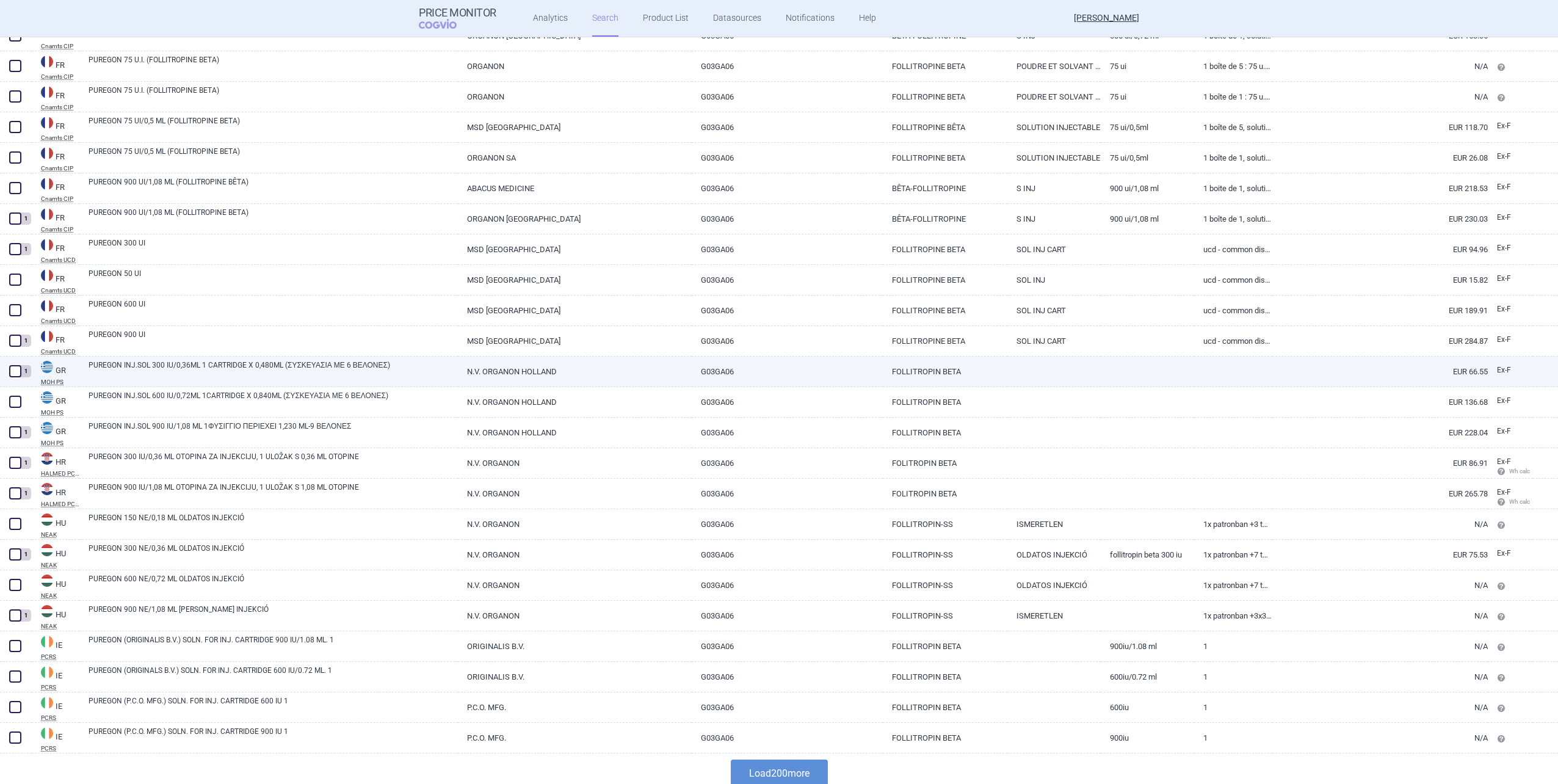
scroll to position [5659, 0]
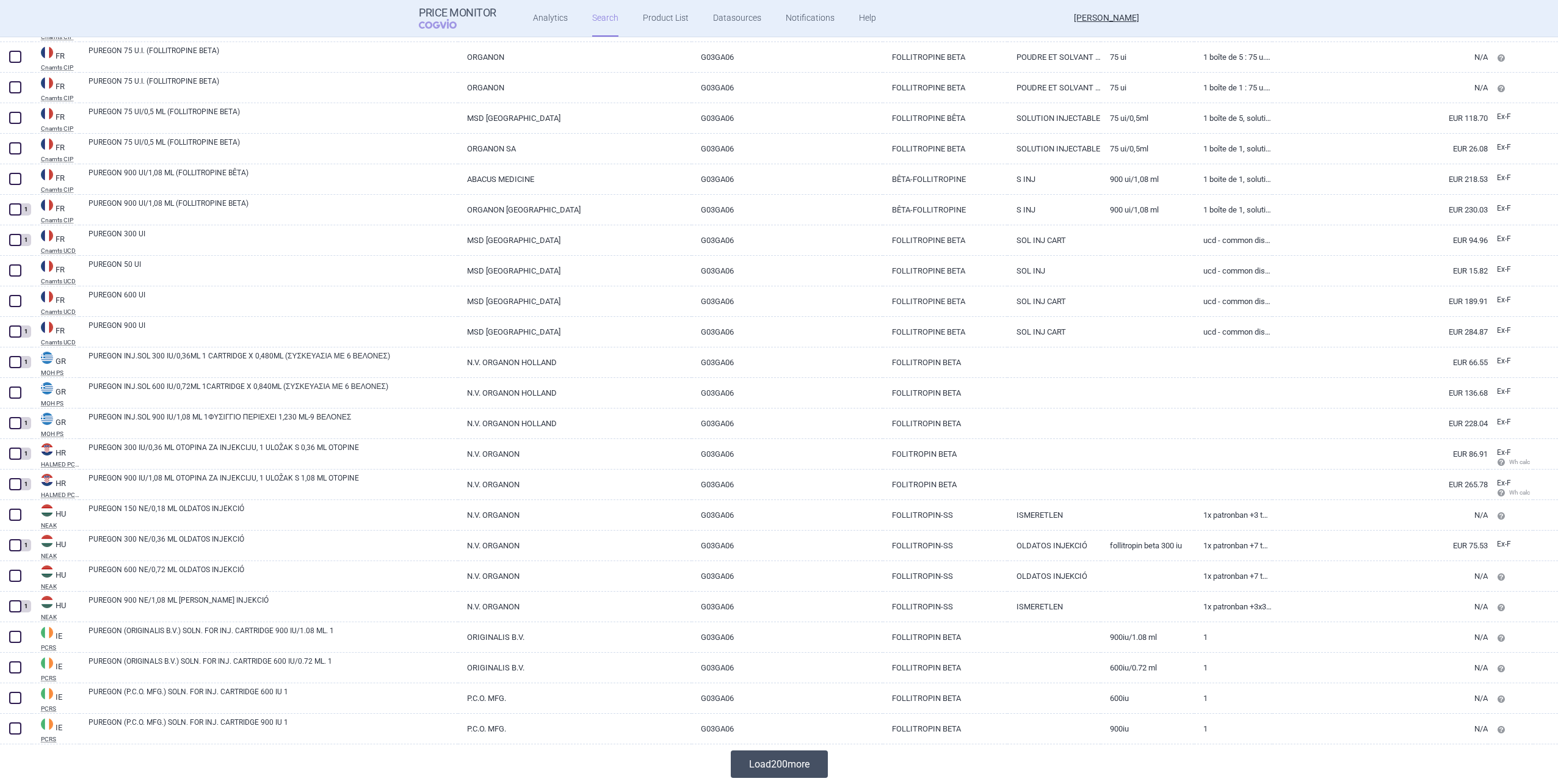
click at [743, 483] on button "Load 200 more" at bounding box center [779, 763] width 97 height 28
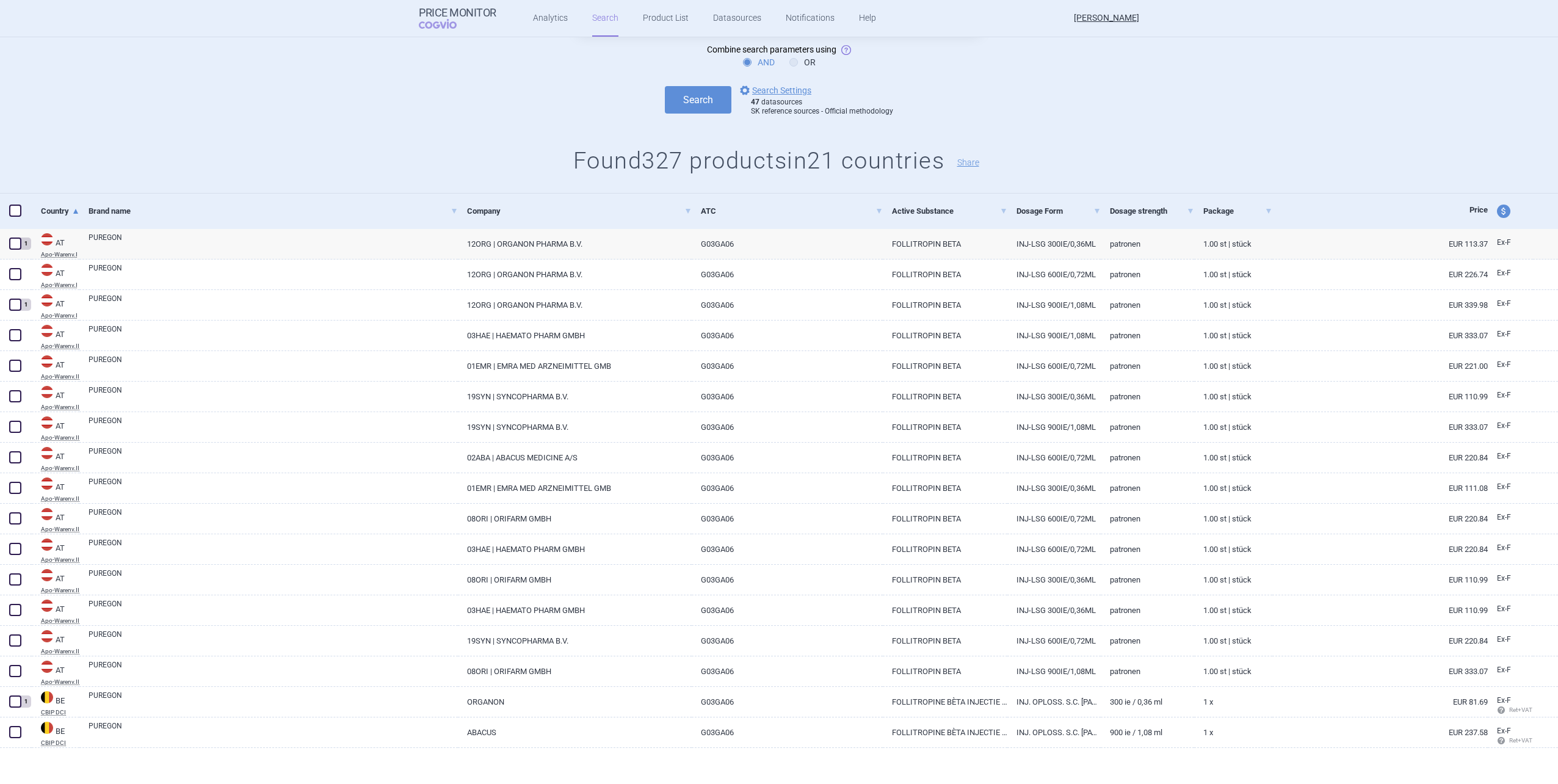
scroll to position [0, 0]
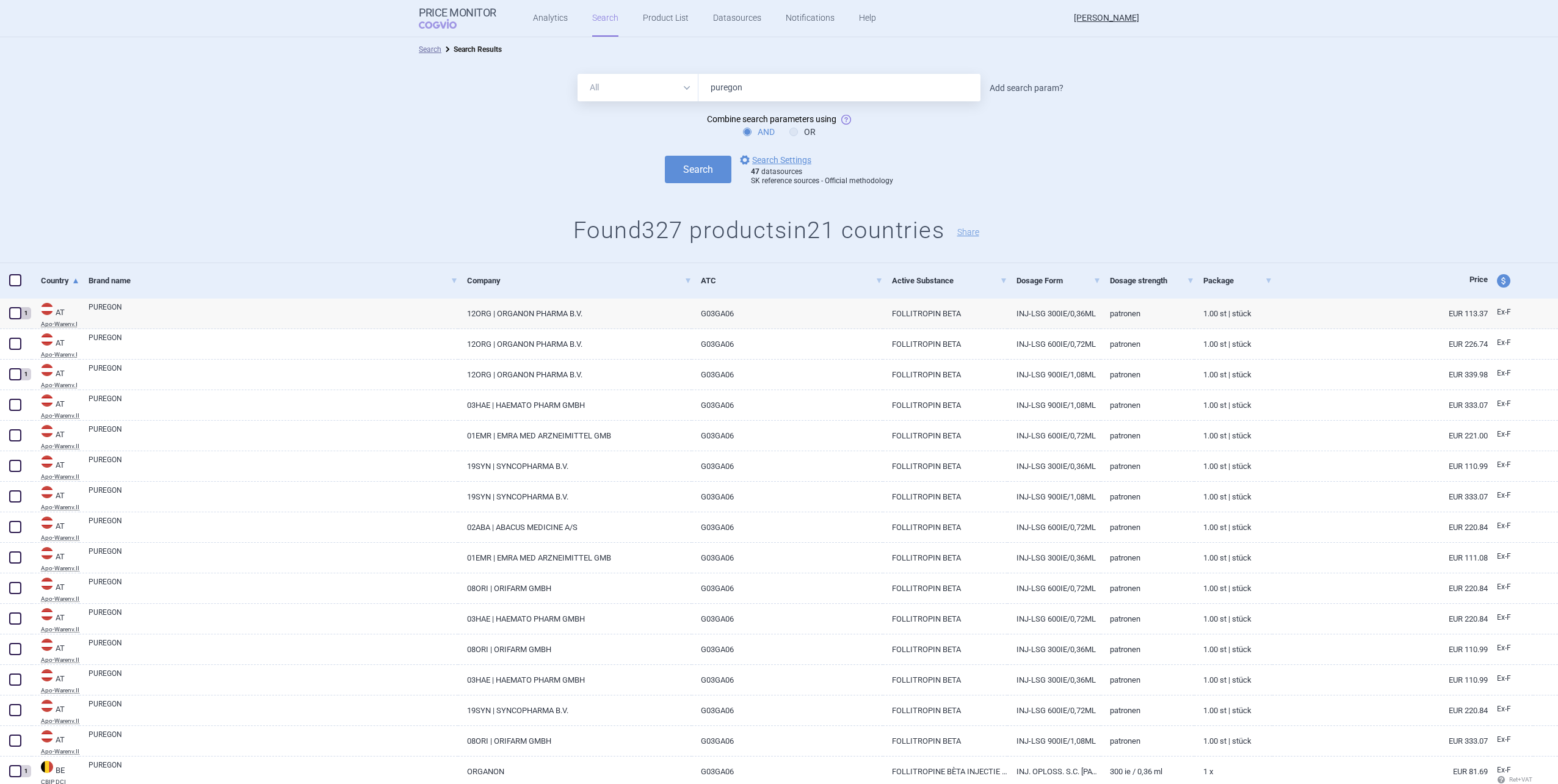
click at [826, 92] on link "Add search param?" at bounding box center [1026, 87] width 74 height 8
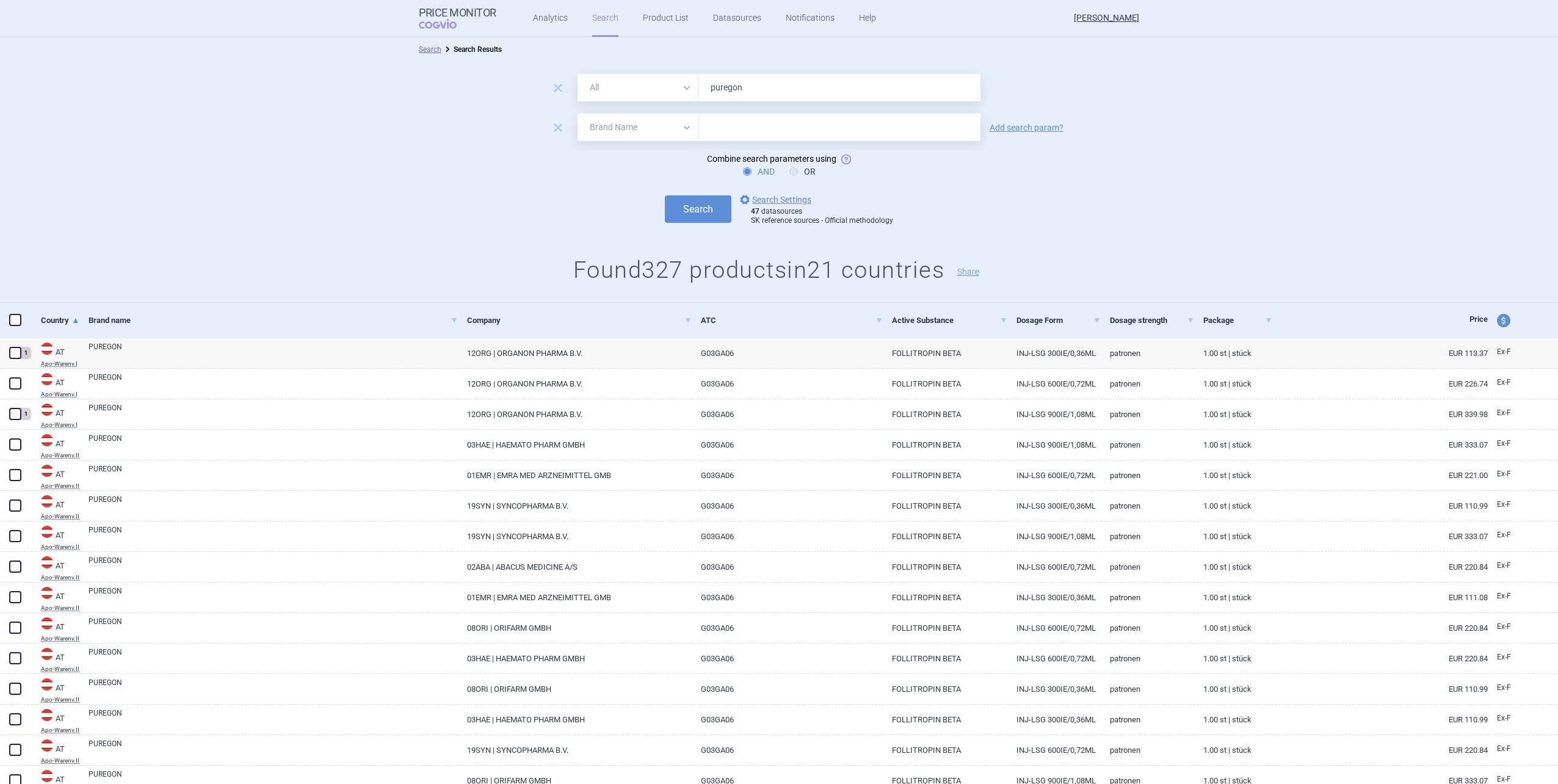
click at [632, 134] on select "All Brand Name ATC Company Active Substance Country Newer than" at bounding box center [638, 127] width 121 height 28
select select "mah"
click at [578, 113] on select "All Brand Name ATC Company Active Substance Country Newer than" at bounding box center [638, 127] width 121 height 28
click at [747, 137] on input "text" at bounding box center [839, 127] width 282 height 28
click at [715, 126] on input "oprganon" at bounding box center [839, 127] width 282 height 28
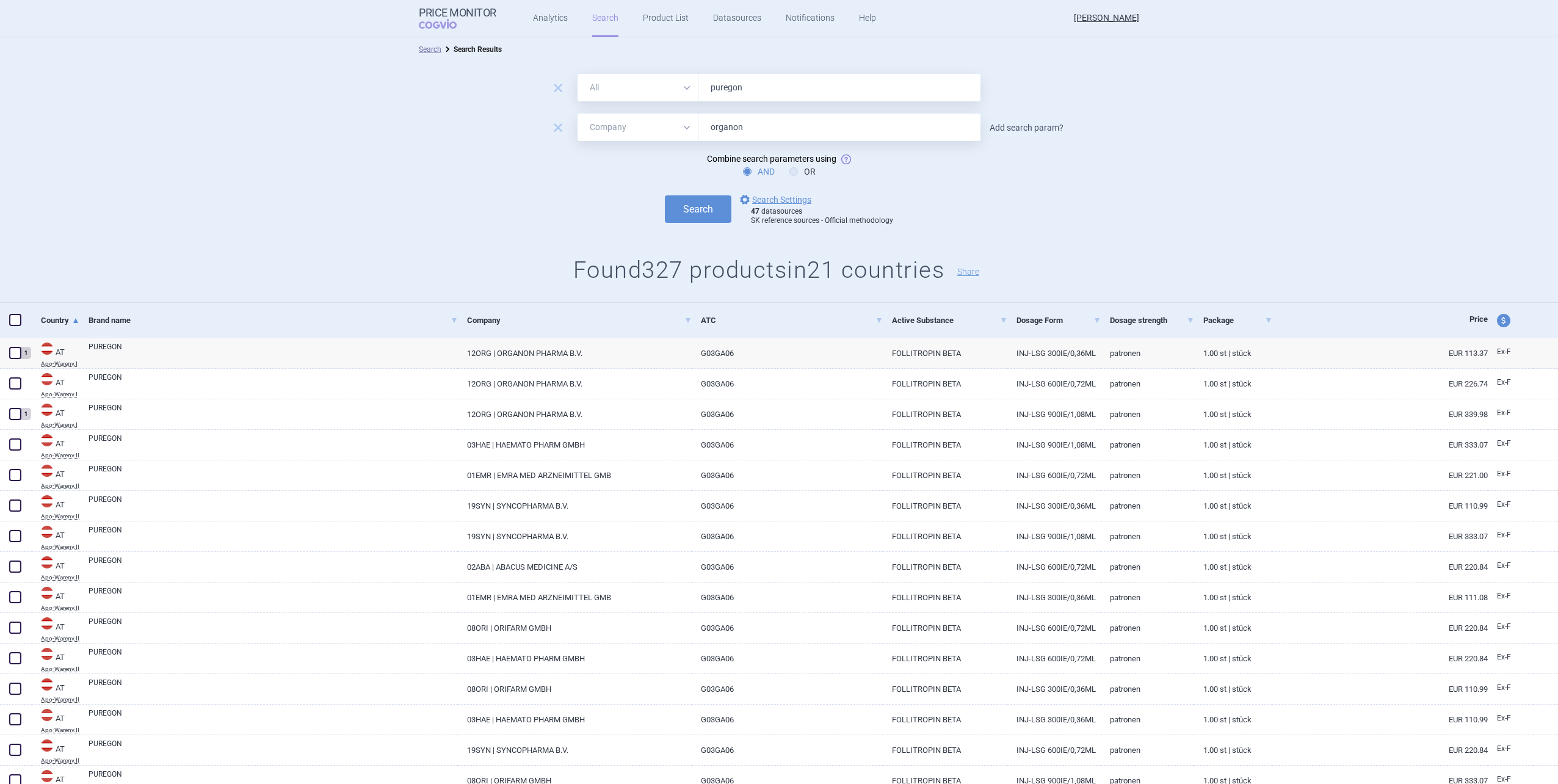
type input "organon"
click at [826, 128] on link "Add search param?" at bounding box center [1026, 127] width 74 height 8
select select "brandName"
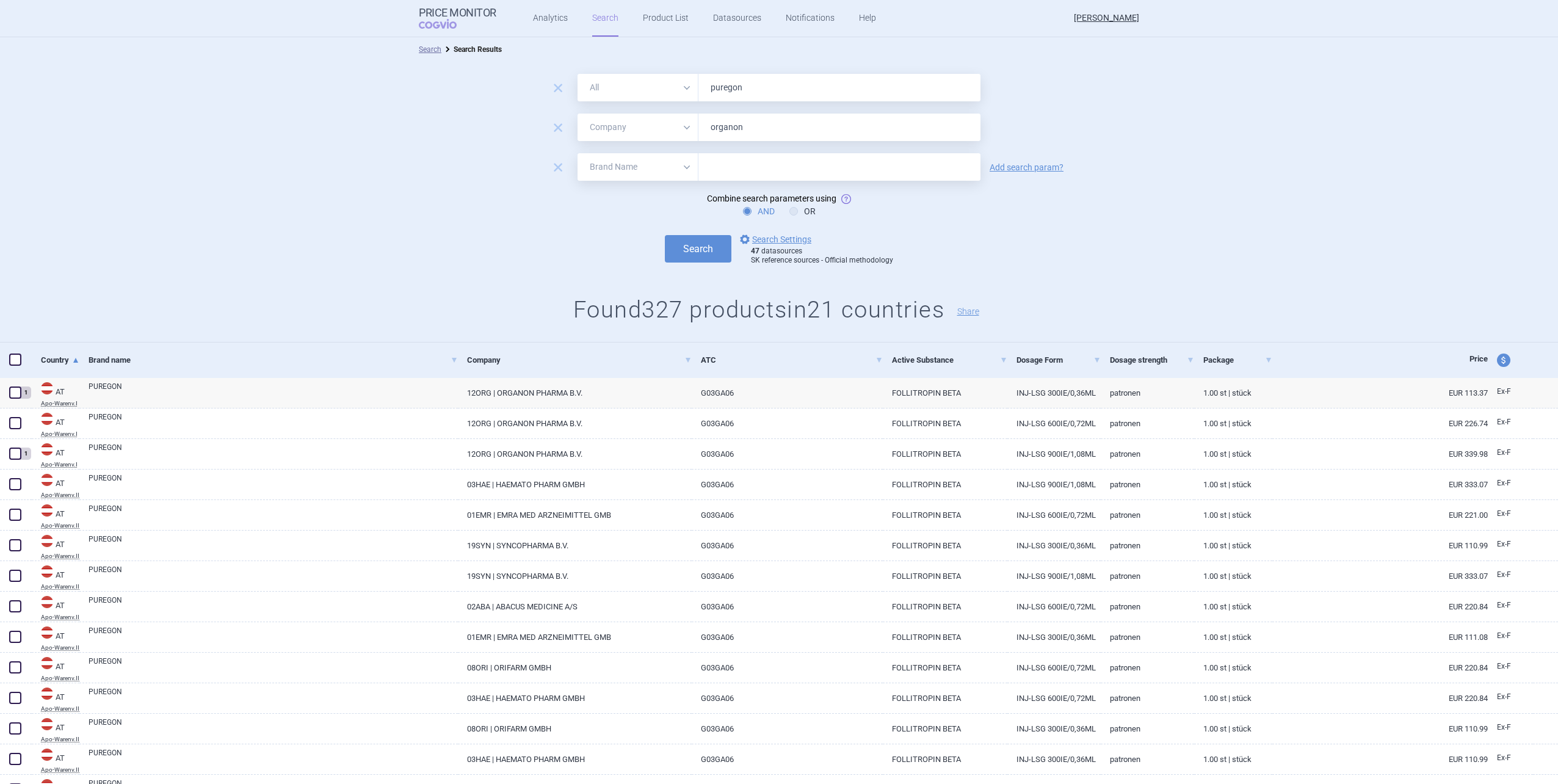
click at [588, 167] on select "All Brand Name ATC Company Active Substance Country Newer than" at bounding box center [638, 167] width 121 height 28
click at [549, 165] on span "remove" at bounding box center [558, 167] width 17 height 17
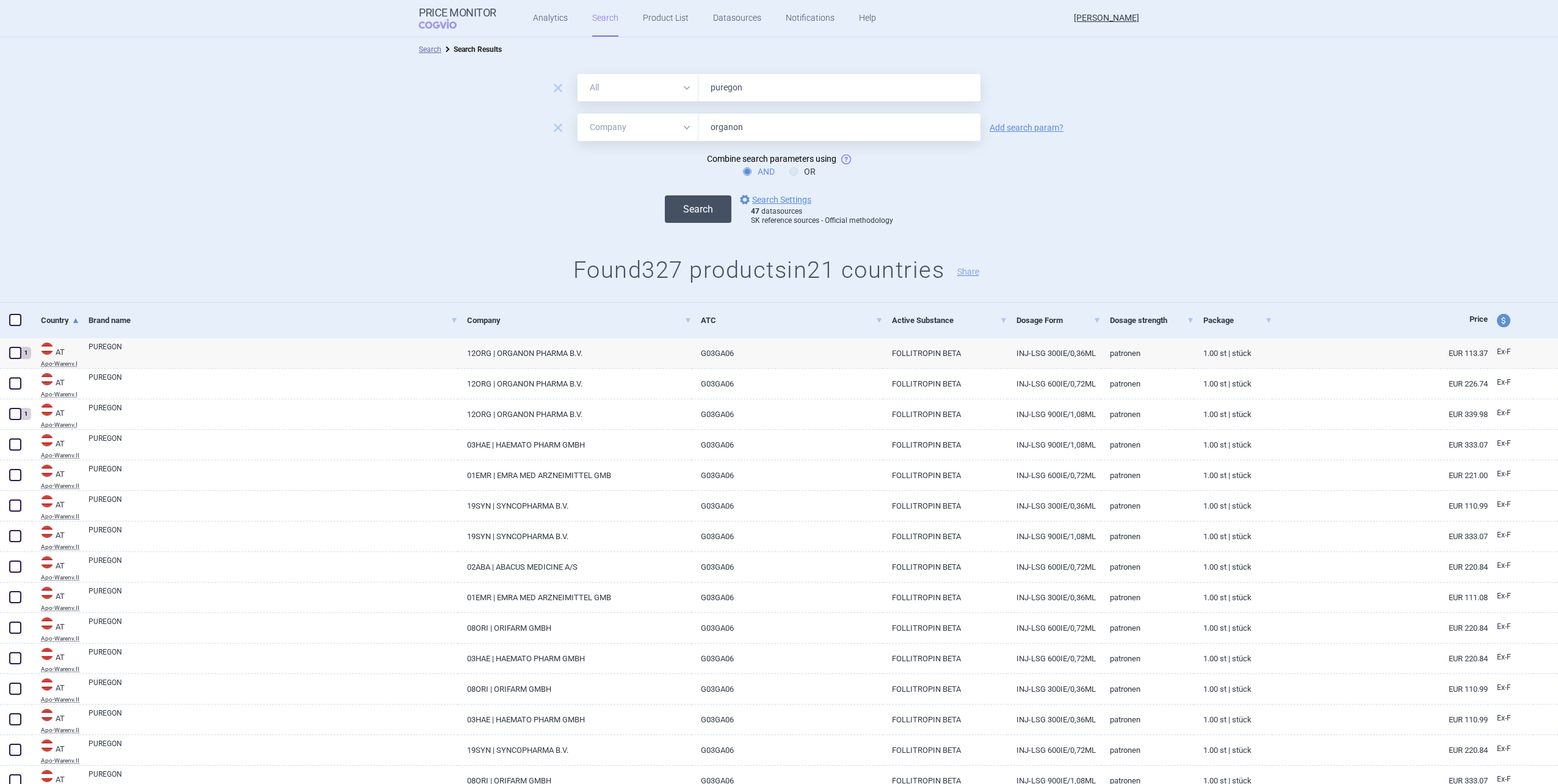
click at [677, 196] on button "Search" at bounding box center [698, 209] width 67 height 28
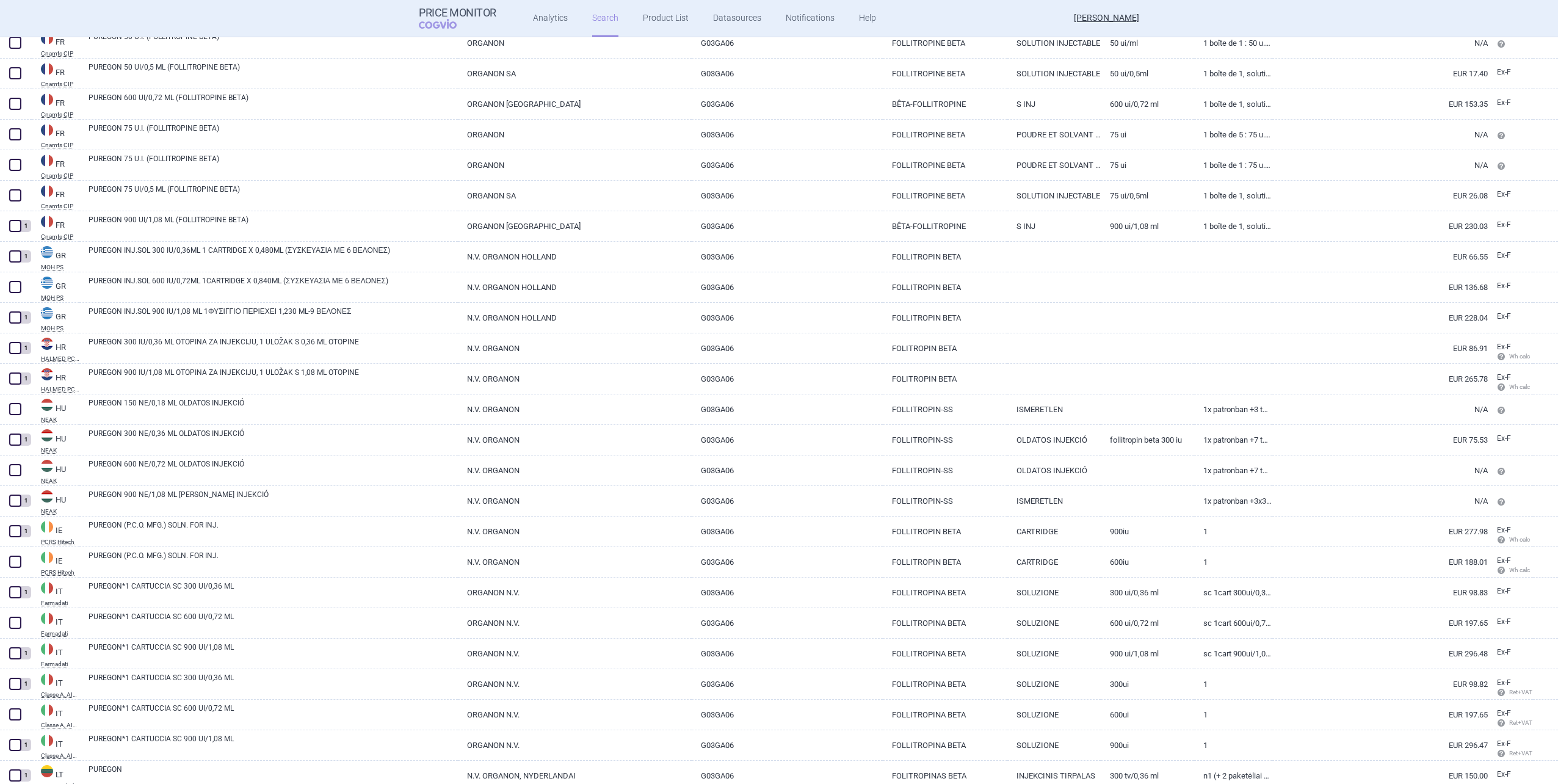
scroll to position [1709, 0]
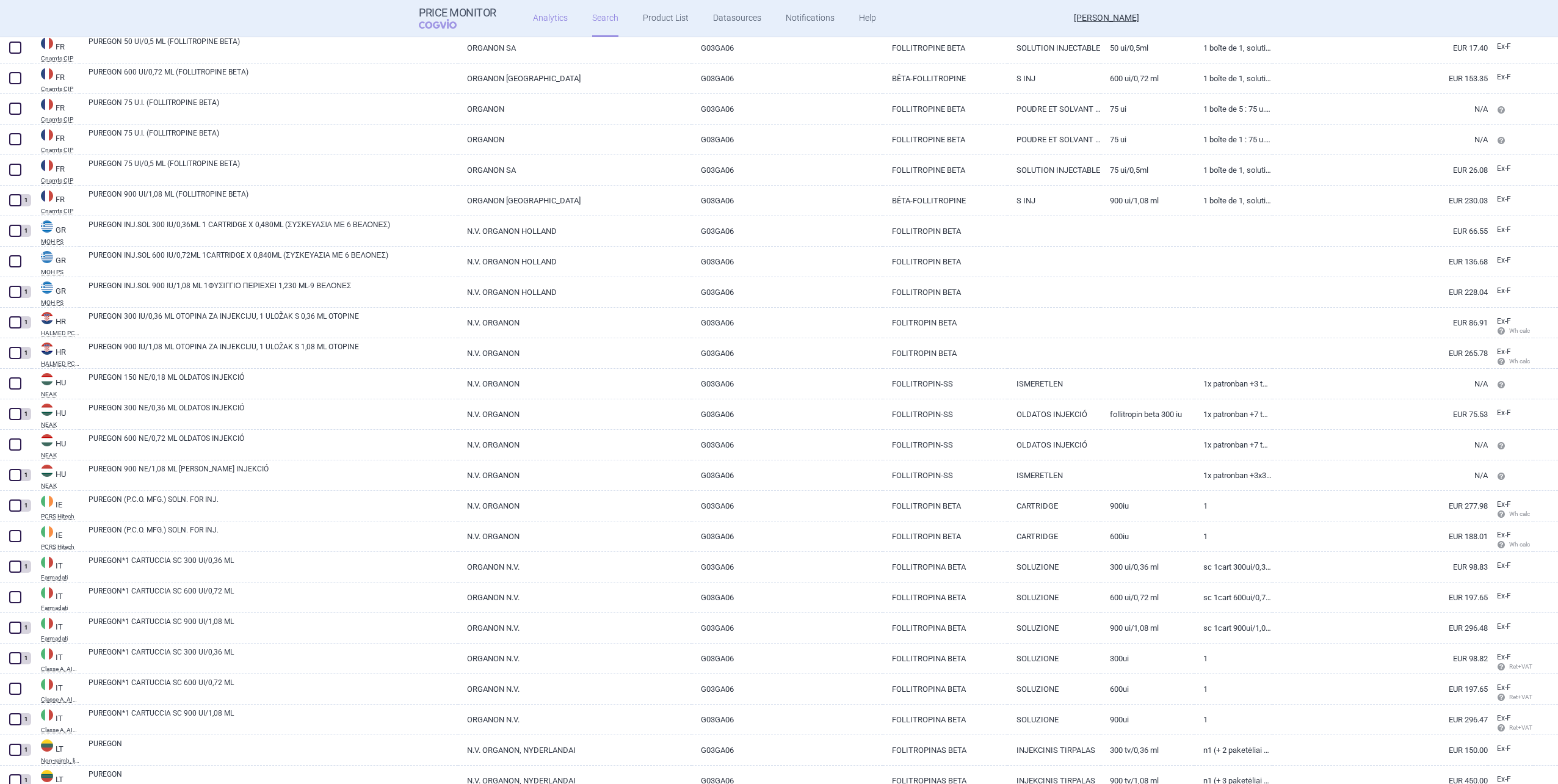
click at [533, 31] on link "Analytics" at bounding box center [550, 18] width 35 height 37
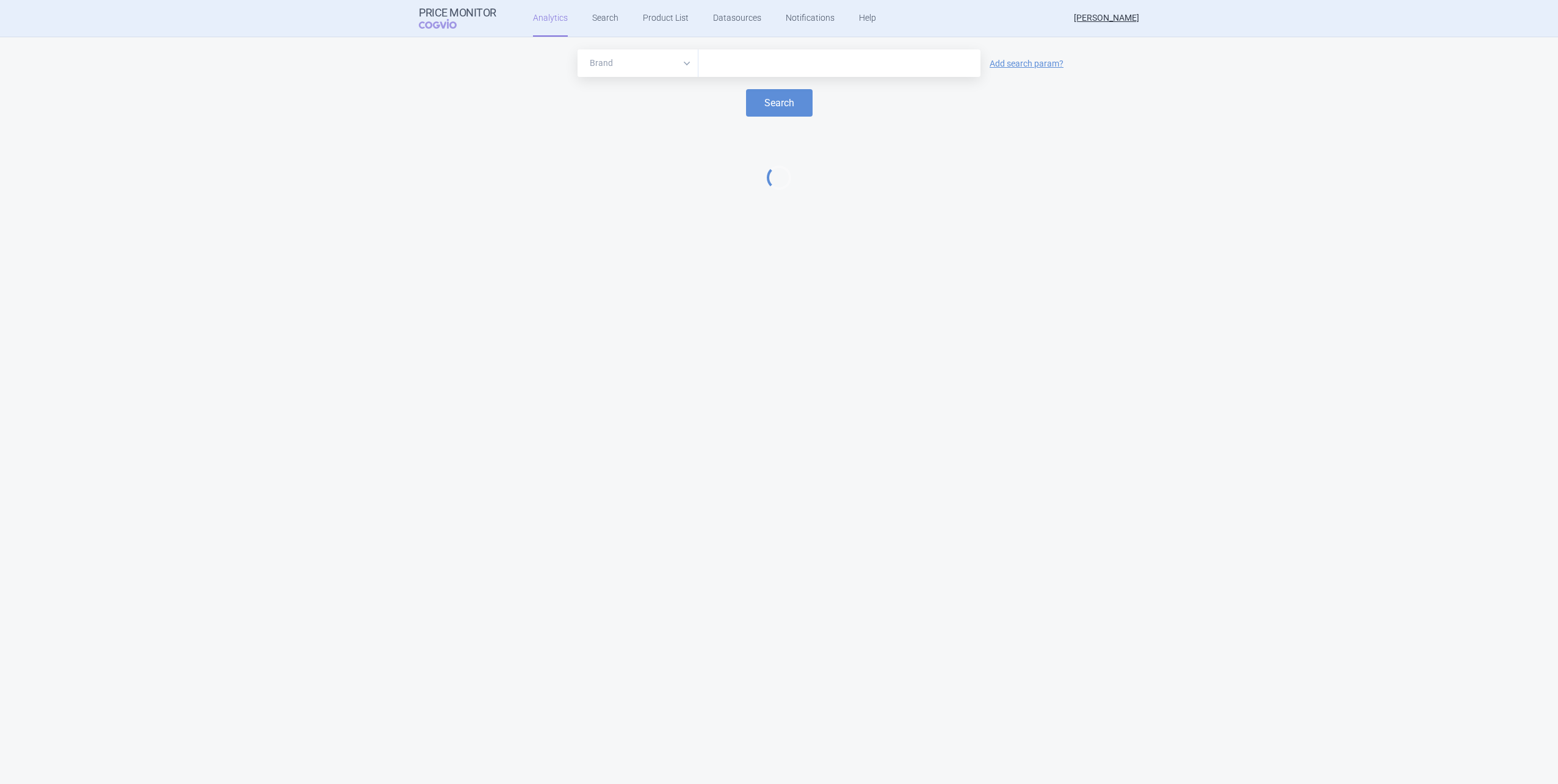
click at [720, 48] on div "Brand ATC/Active substance Therapeutic area Add search param? Search" at bounding box center [779, 95] width 1558 height 116
click at [721, 51] on div at bounding box center [839, 63] width 282 height 28
type input "puregon"
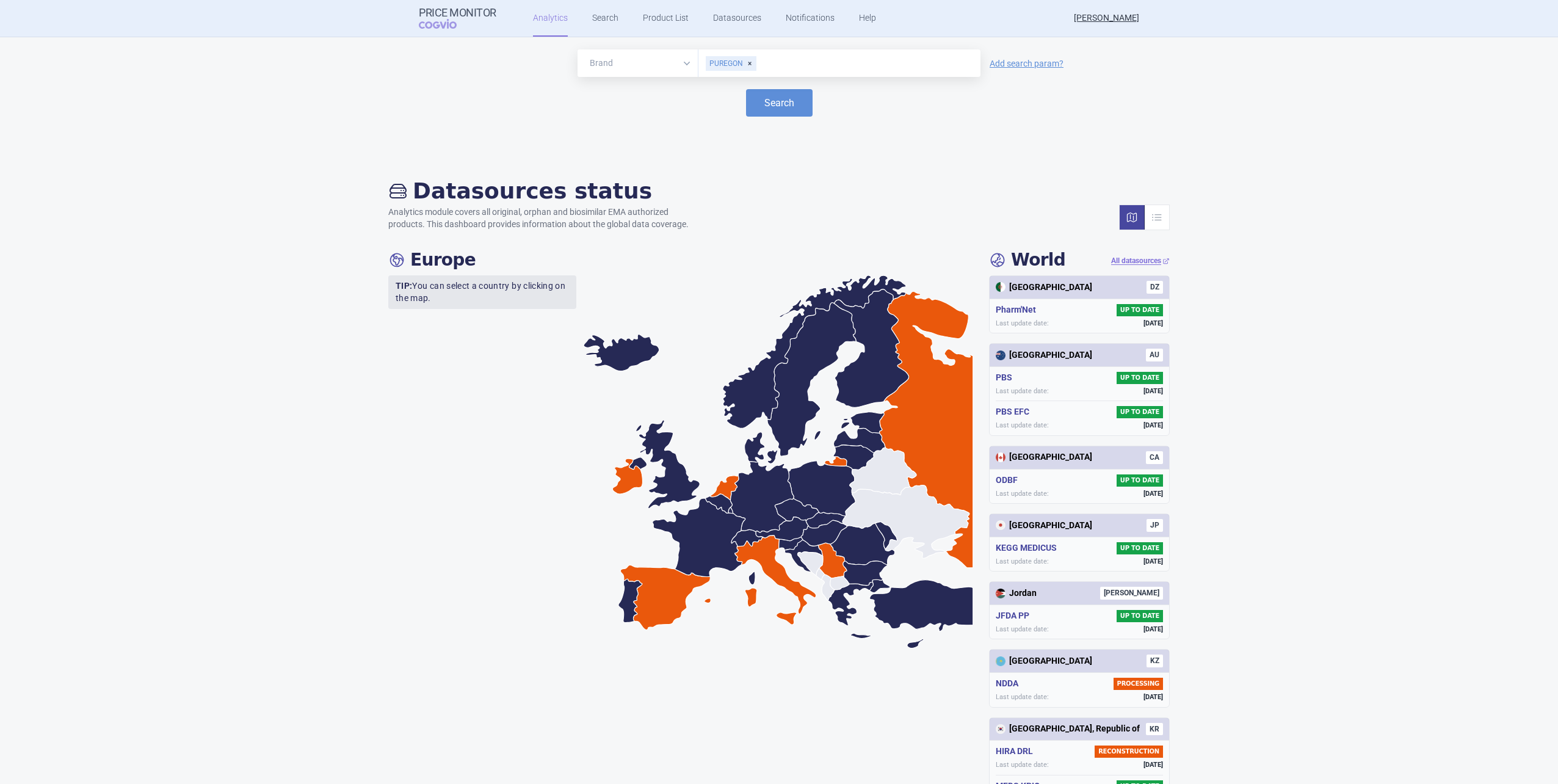
click at [782, 88] on form "Brand ATC/Active substance Therapeutic area PUREGON Add search param? Search" at bounding box center [779, 83] width 1534 height 67
click at [782, 92] on button "Search" at bounding box center [780, 103] width 67 height 28
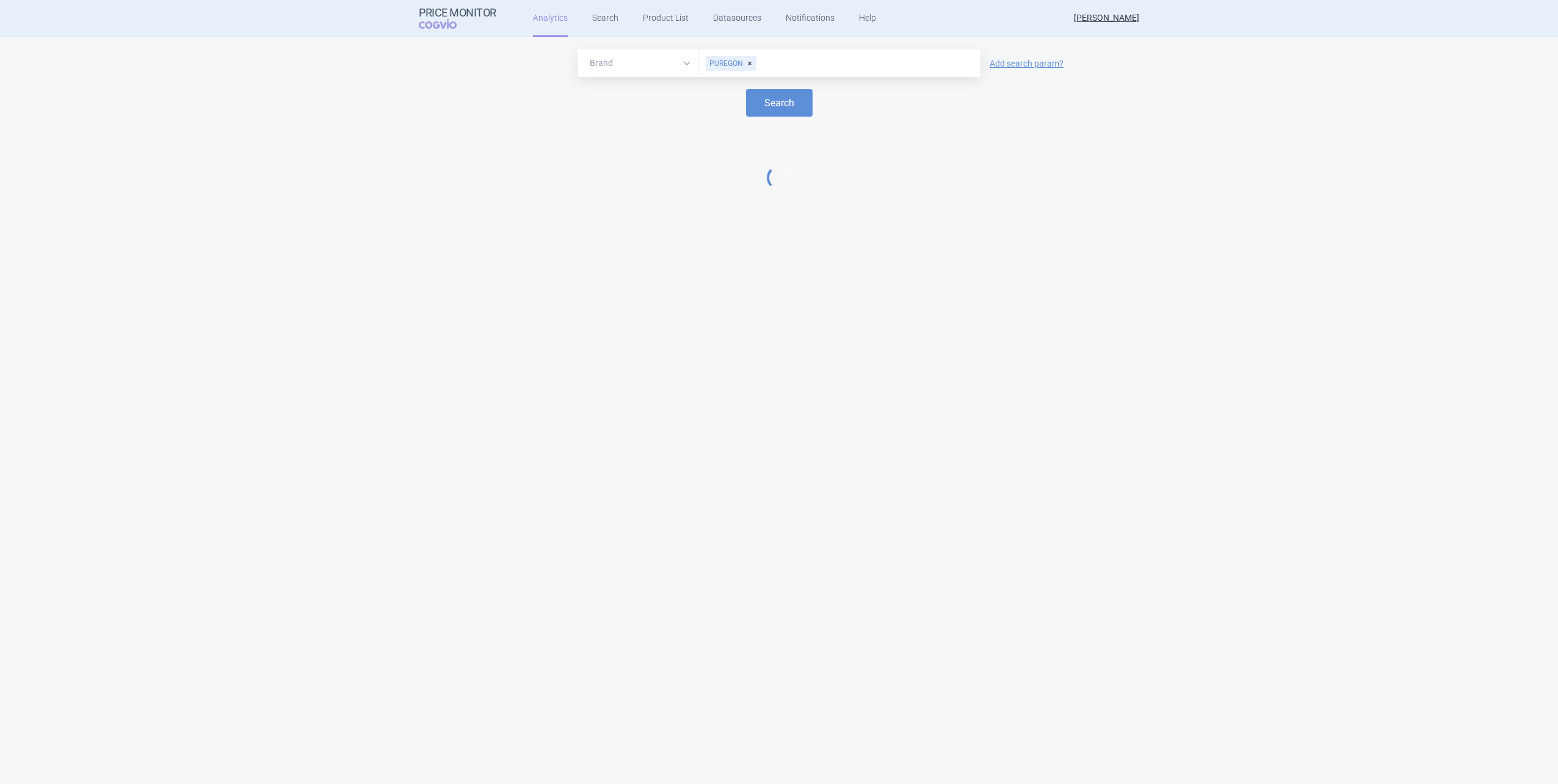
select select "EUR"
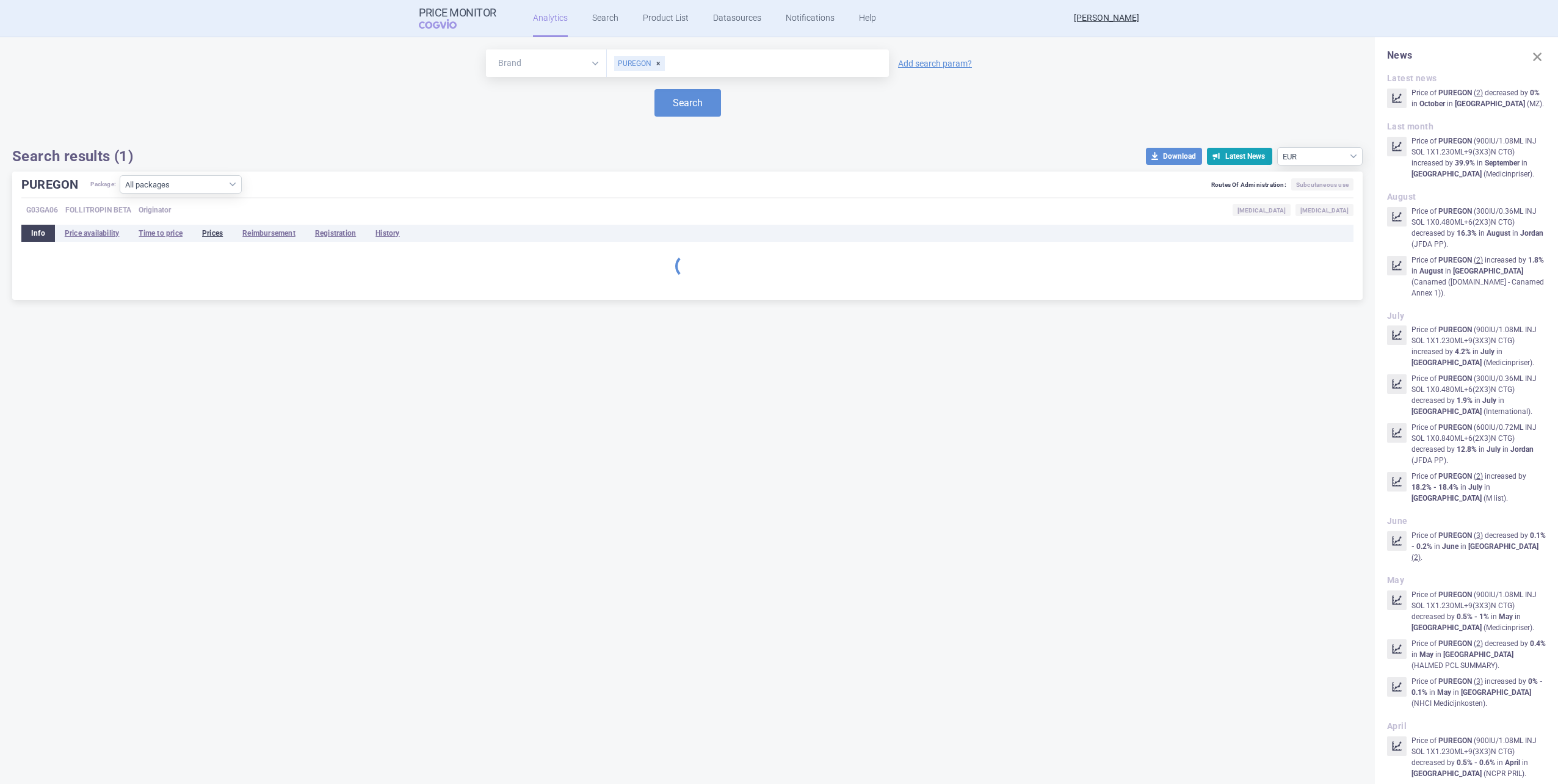
click at [221, 234] on li "Prices" at bounding box center [212, 233] width 40 height 17
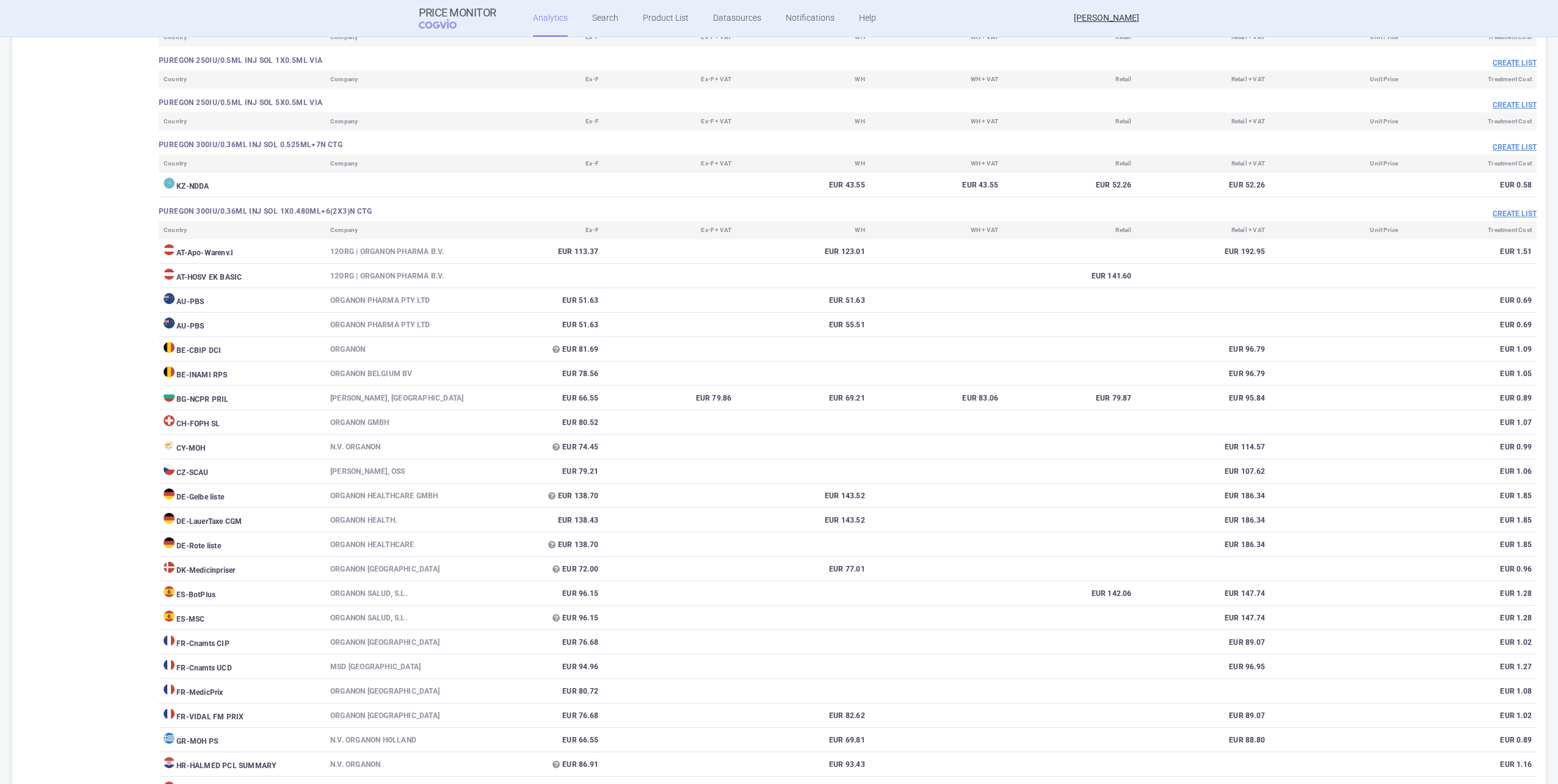
scroll to position [2320, 0]
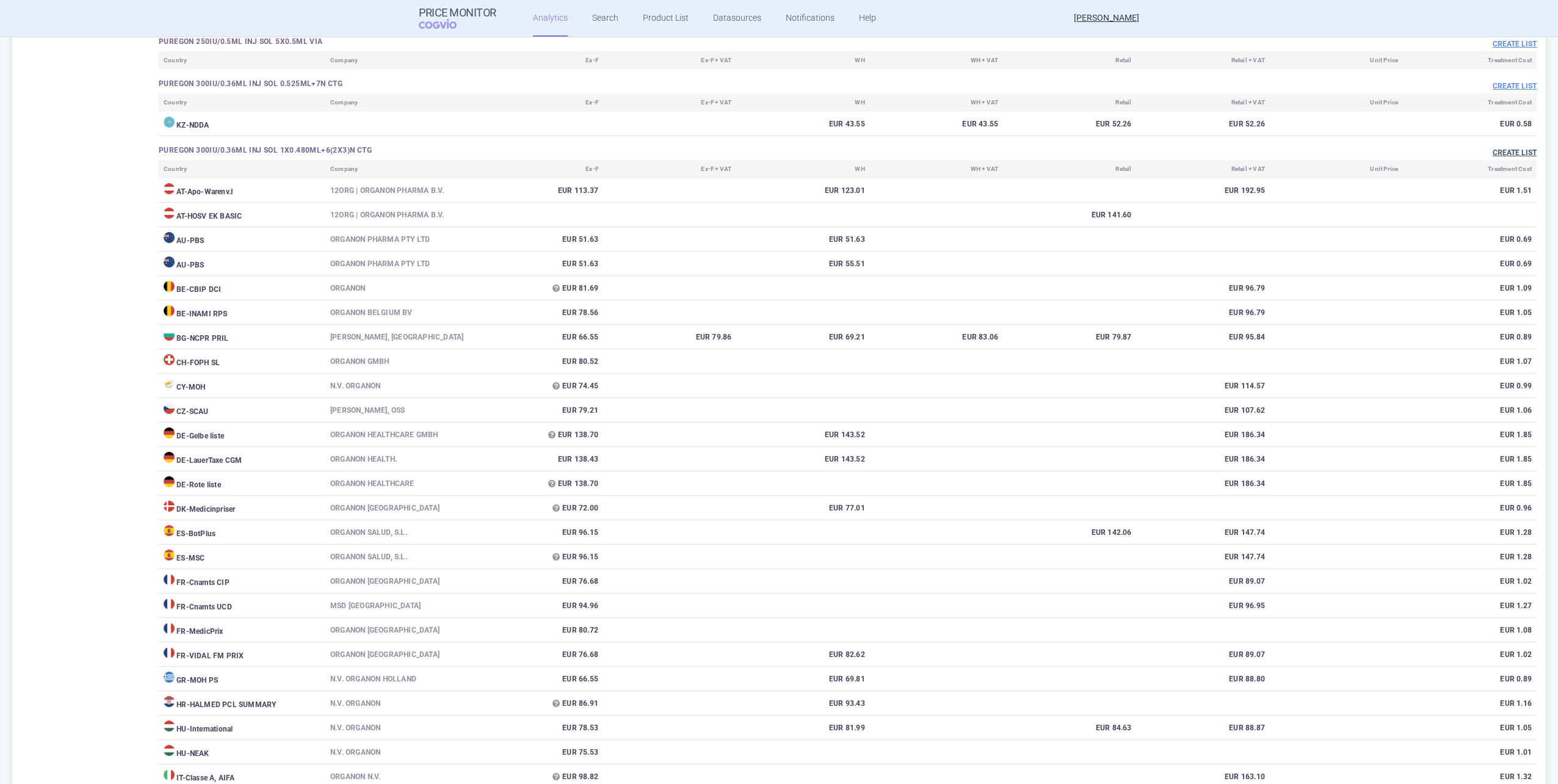
click at [826, 149] on button "Create list" at bounding box center [1514, 153] width 44 height 10
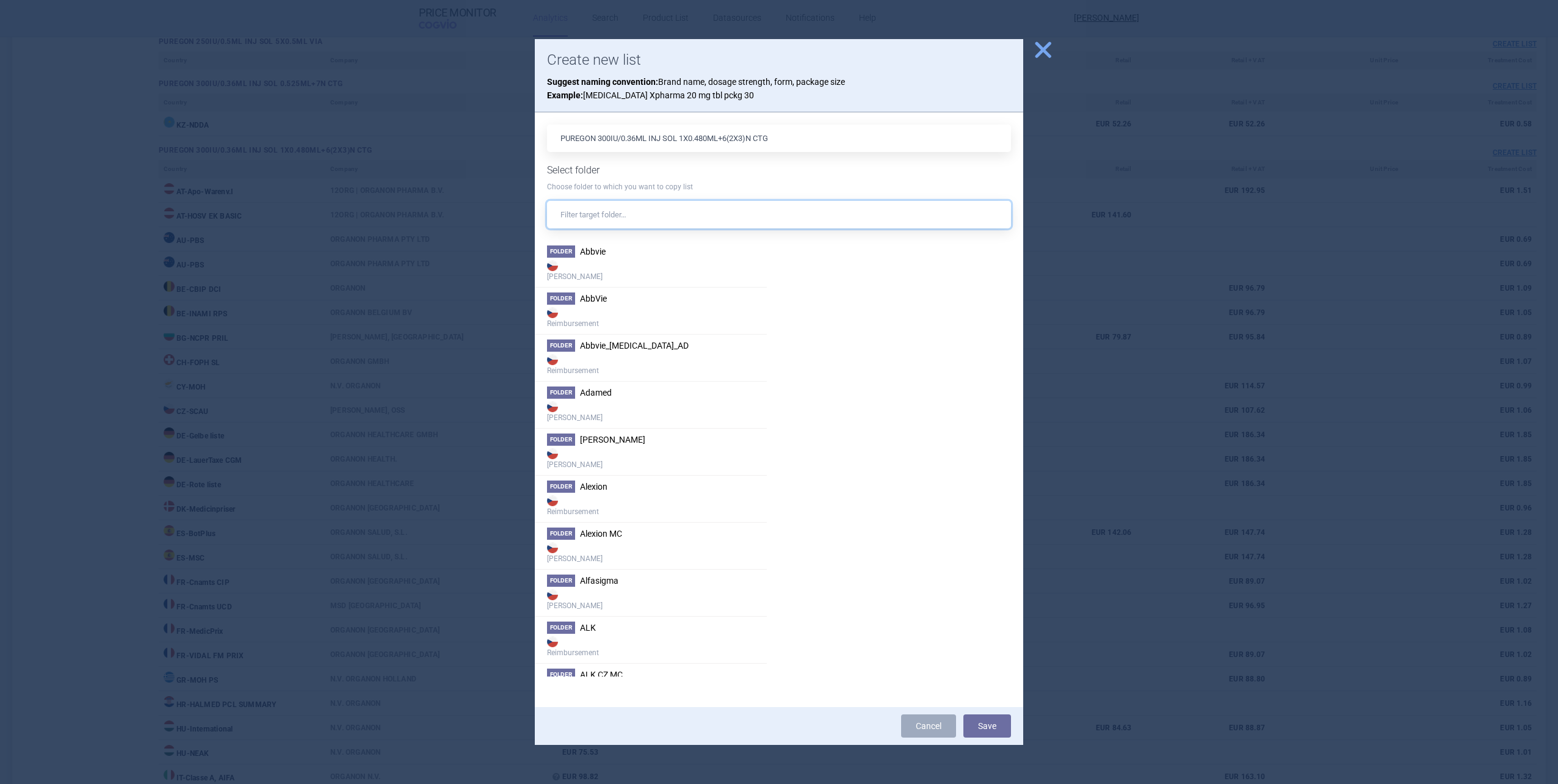
click at [650, 220] on input "text" at bounding box center [779, 214] width 464 height 28
type input "r"
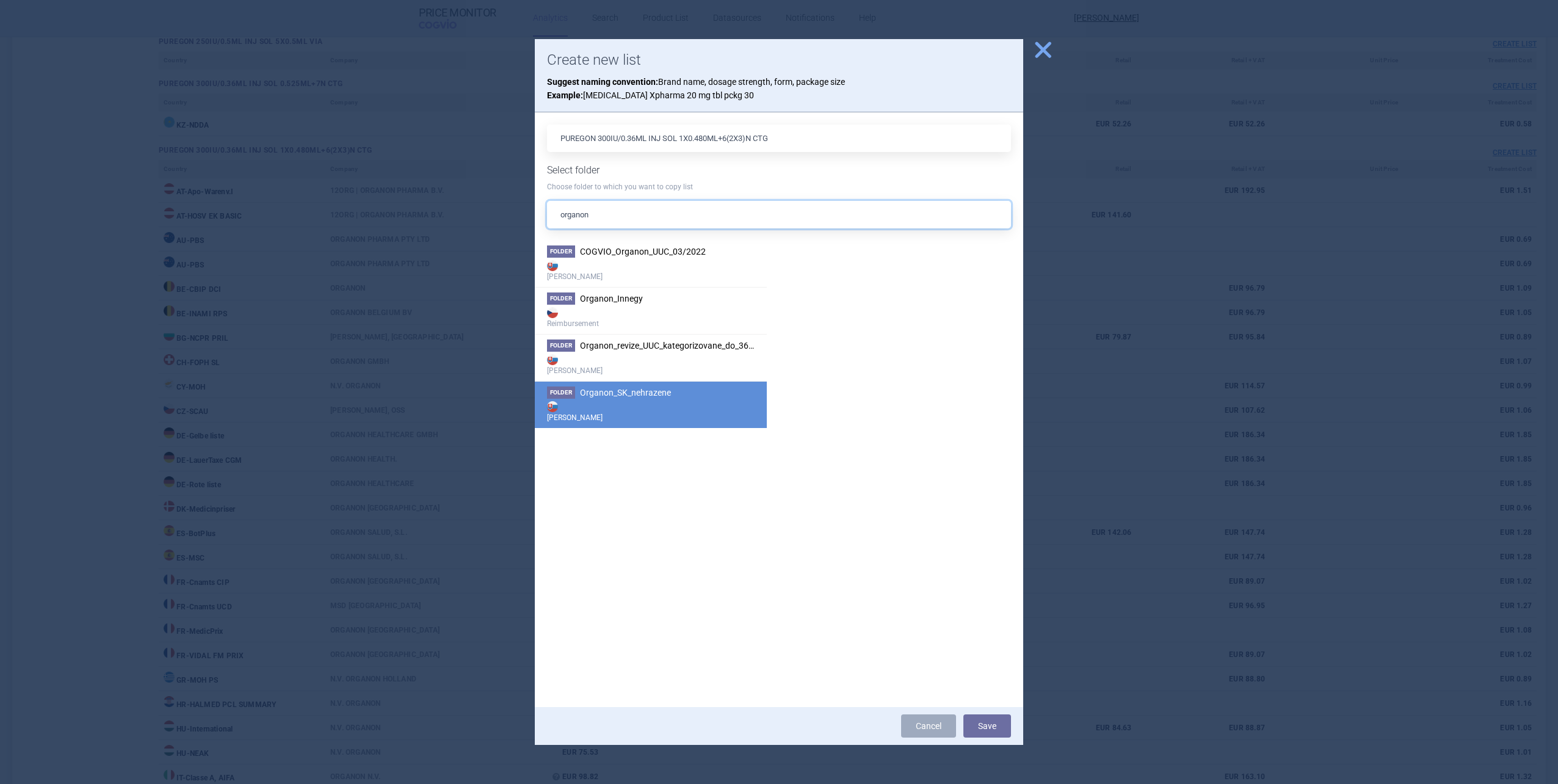
type input "organon"
click at [674, 410] on strong "[PERSON_NAME]" at bounding box center [651, 411] width 208 height 24
click at [826, 483] on button "Save" at bounding box center [987, 726] width 47 height 23
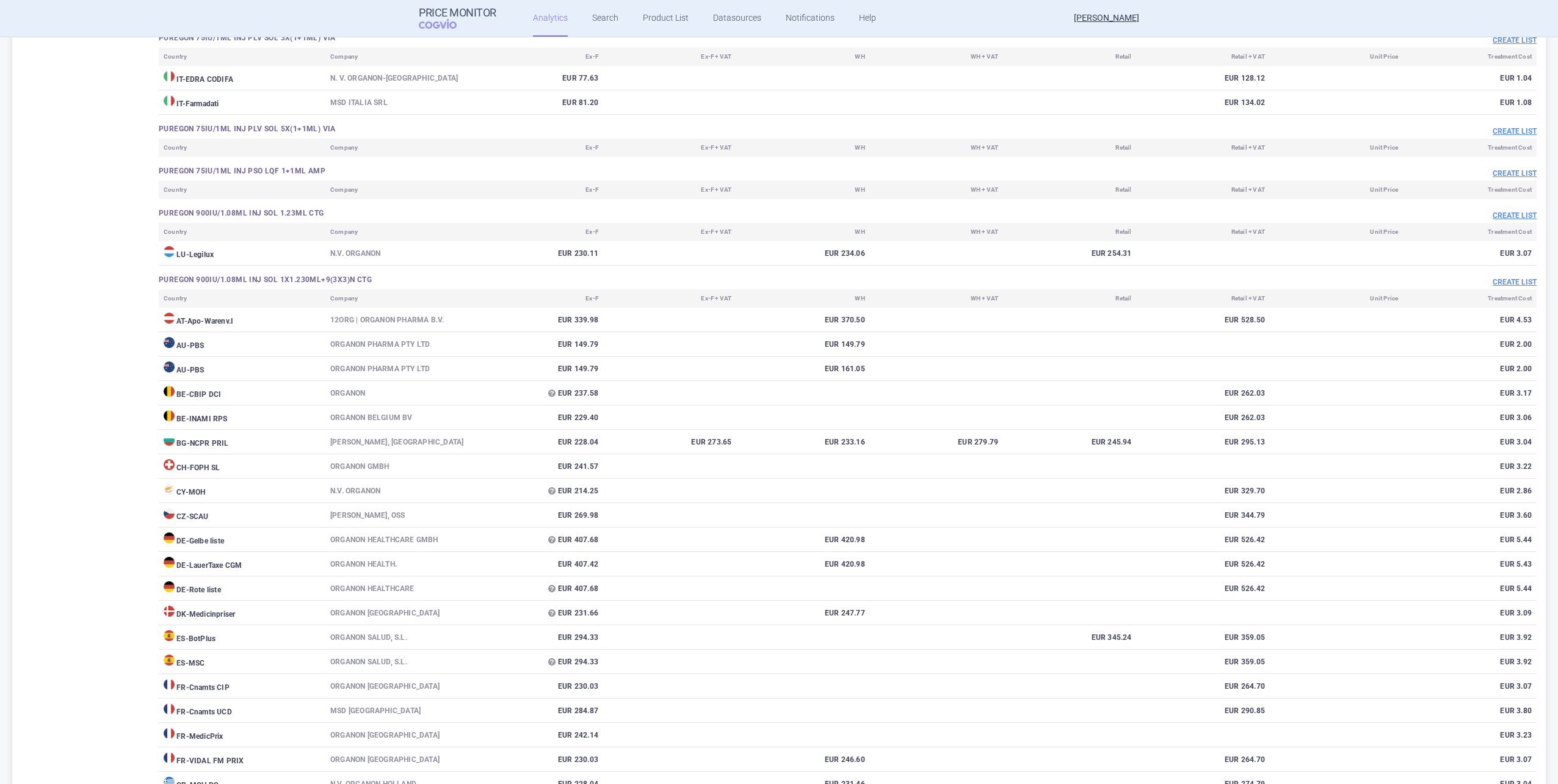
scroll to position [5817, 0]
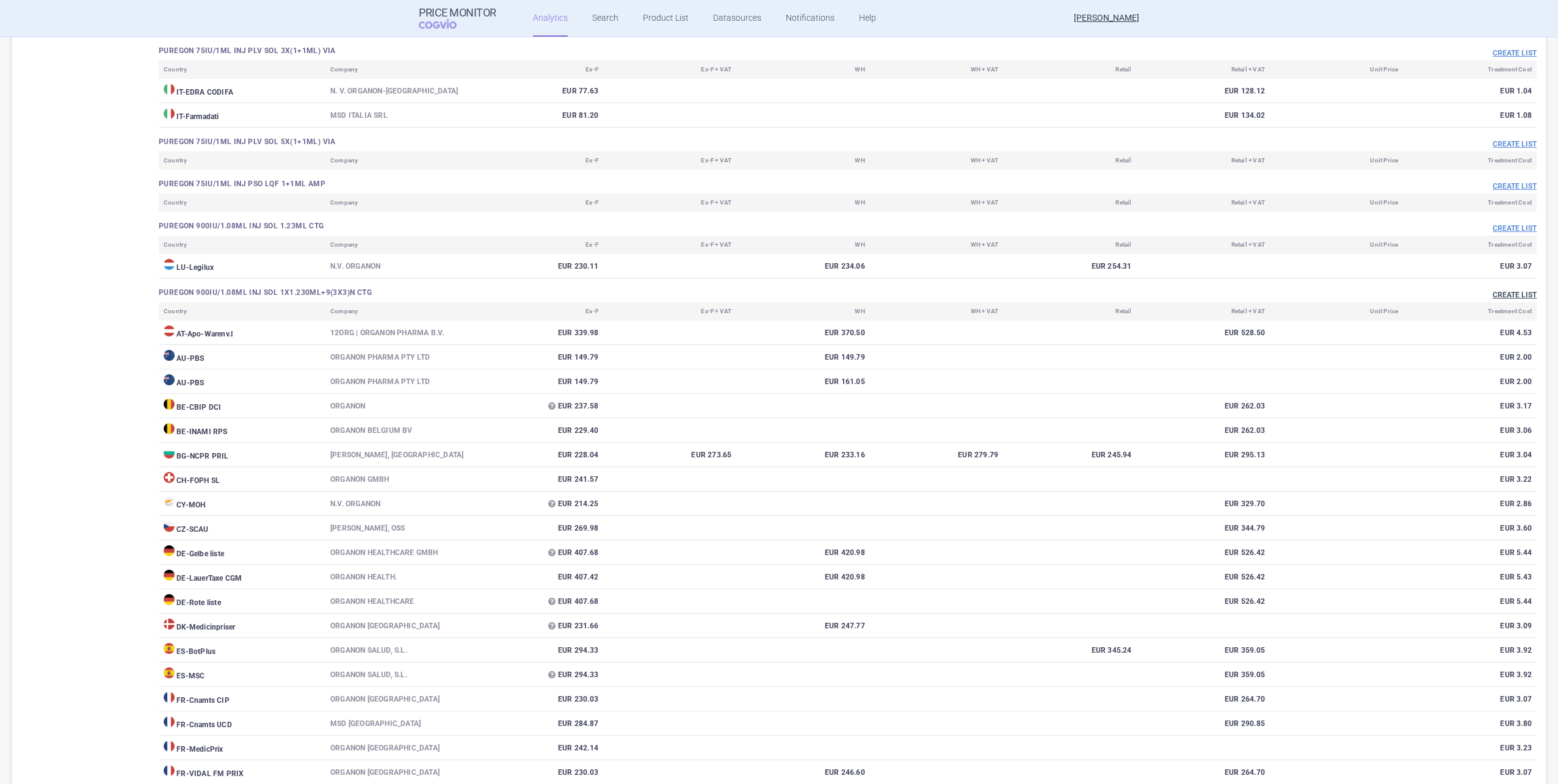
click at [826, 297] on button "Create list" at bounding box center [1514, 295] width 44 height 10
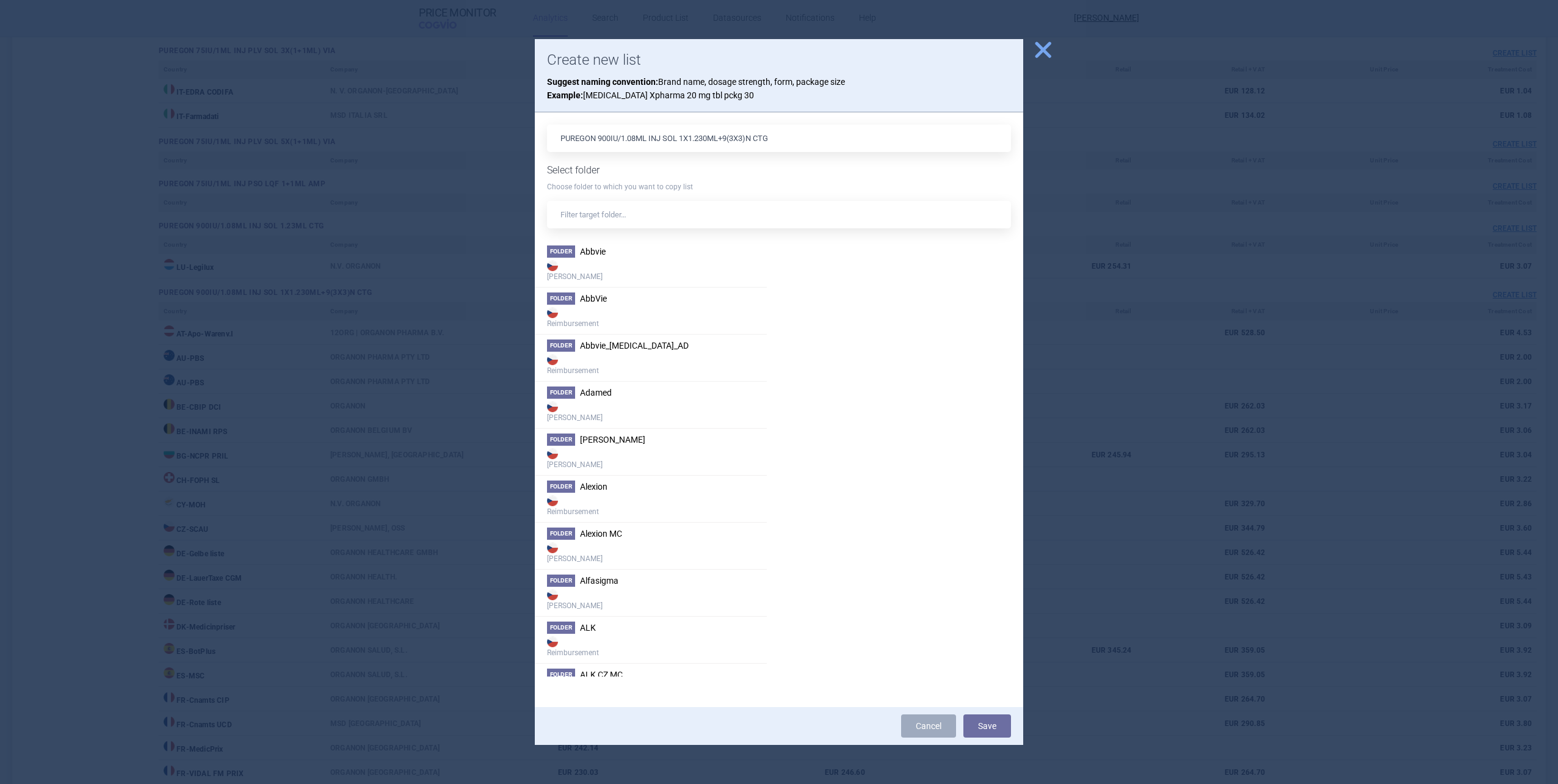
click at [673, 231] on div "PUREGON 900IU/1.08ML INJ SOL 1X1.230ML+9(3X3)N CTG Select folder Choose folder …" at bounding box center [779, 409] width 464 height 570
click at [672, 219] on input "text" at bounding box center [779, 214] width 464 height 28
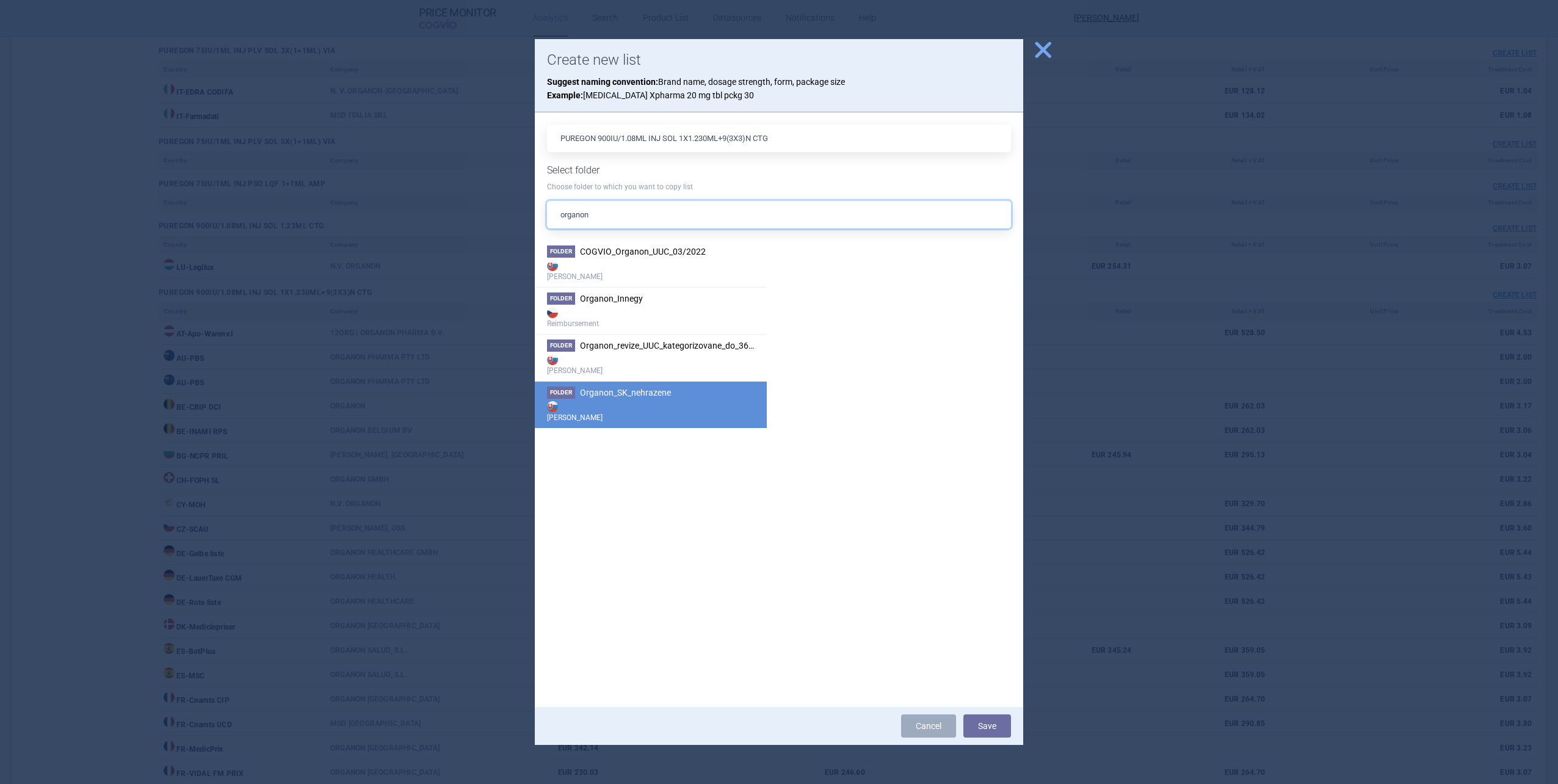
type input "organon"
click at [630, 381] on li "Folder Organon_SK_nehrazene Max Price" at bounding box center [651, 404] width 232 height 47
click at [826, 483] on button "Save" at bounding box center [987, 726] width 47 height 23
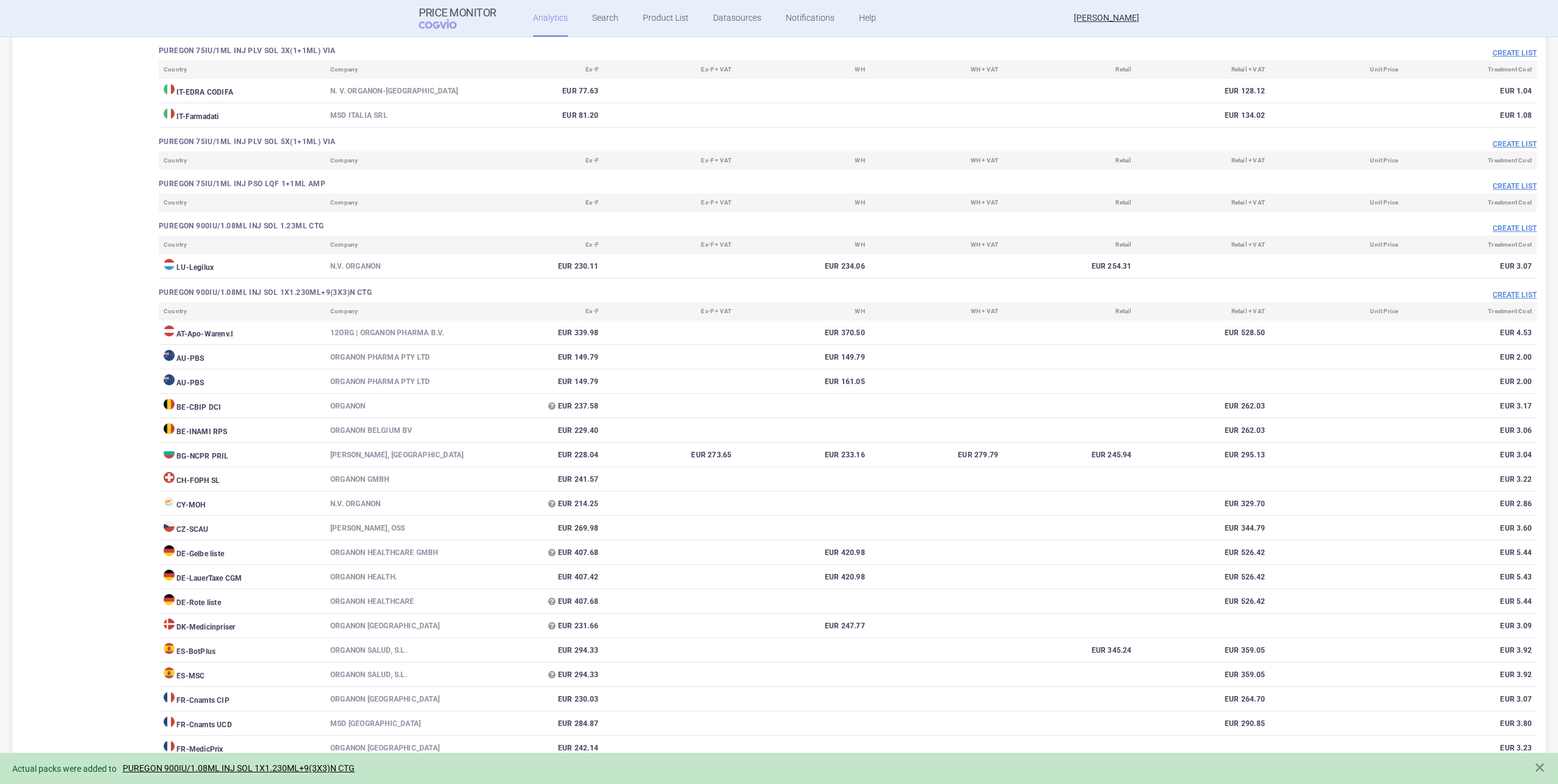
click at [224, 483] on div "Actual packs were added to PUREGON 900IU/1.08ML INJ SOL 1X1.230ML+9(3X3)N CTG" at bounding box center [767, 768] width 1509 height 14
click at [226, 483] on link "PUREGON 900IU/1.08ML INJ SOL 1X1.230ML+9(3X3)N CTG" at bounding box center [239, 768] width 232 height 10
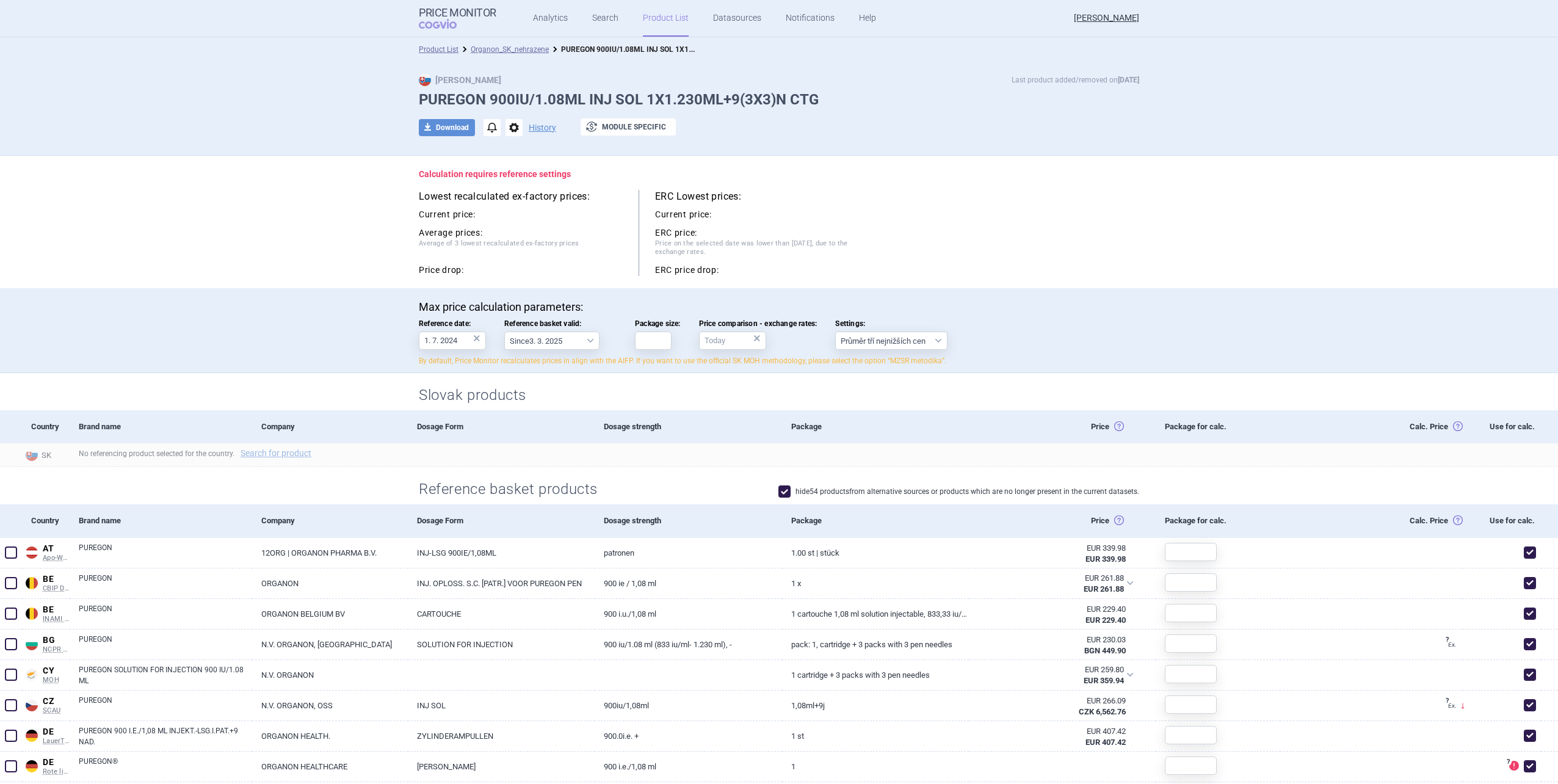
scroll to position [61, 0]
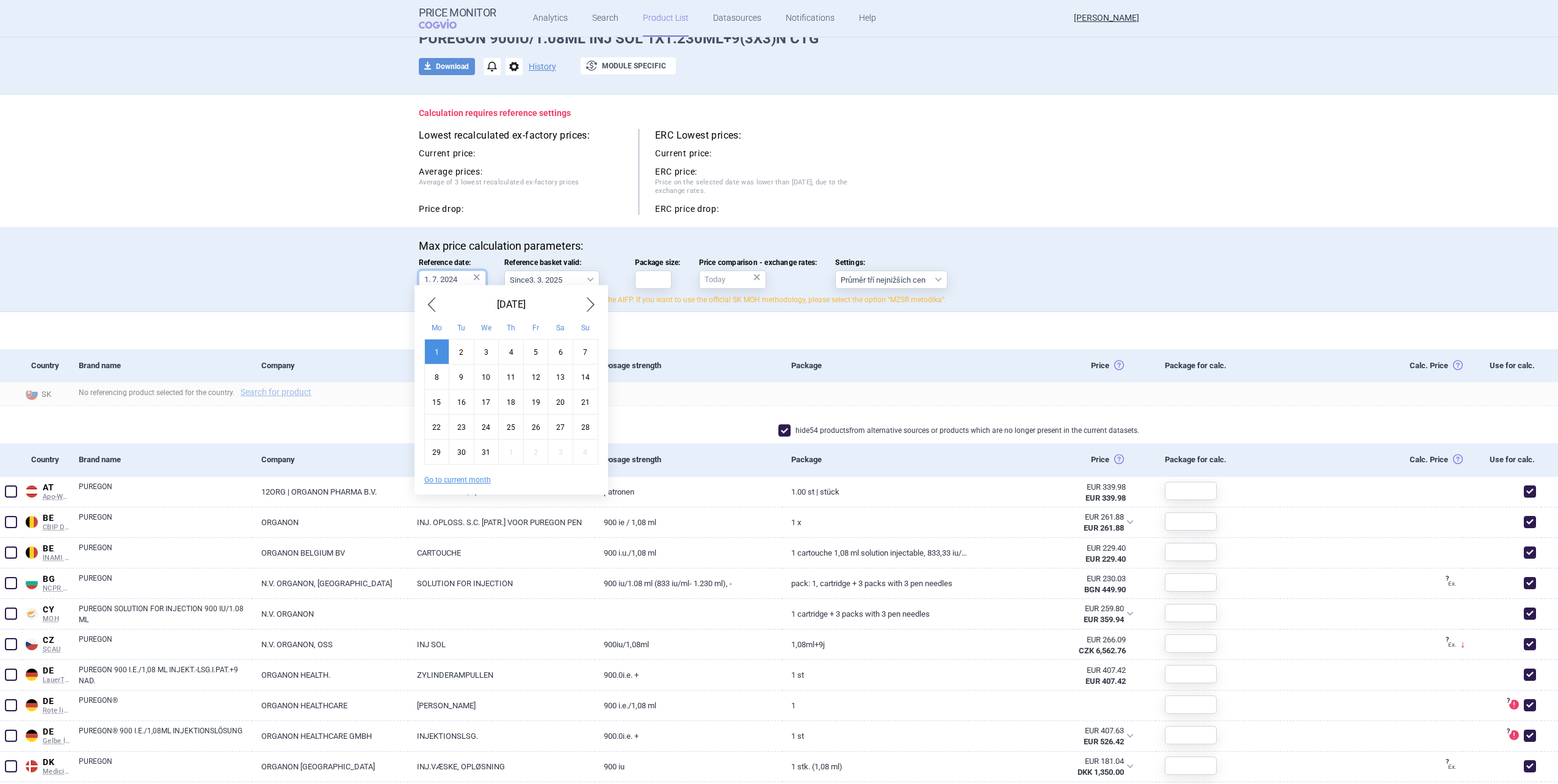
click at [456, 279] on input "1. 7. 2024" at bounding box center [452, 279] width 67 height 19
click at [473, 281] on div "×" at bounding box center [476, 277] width 7 height 13
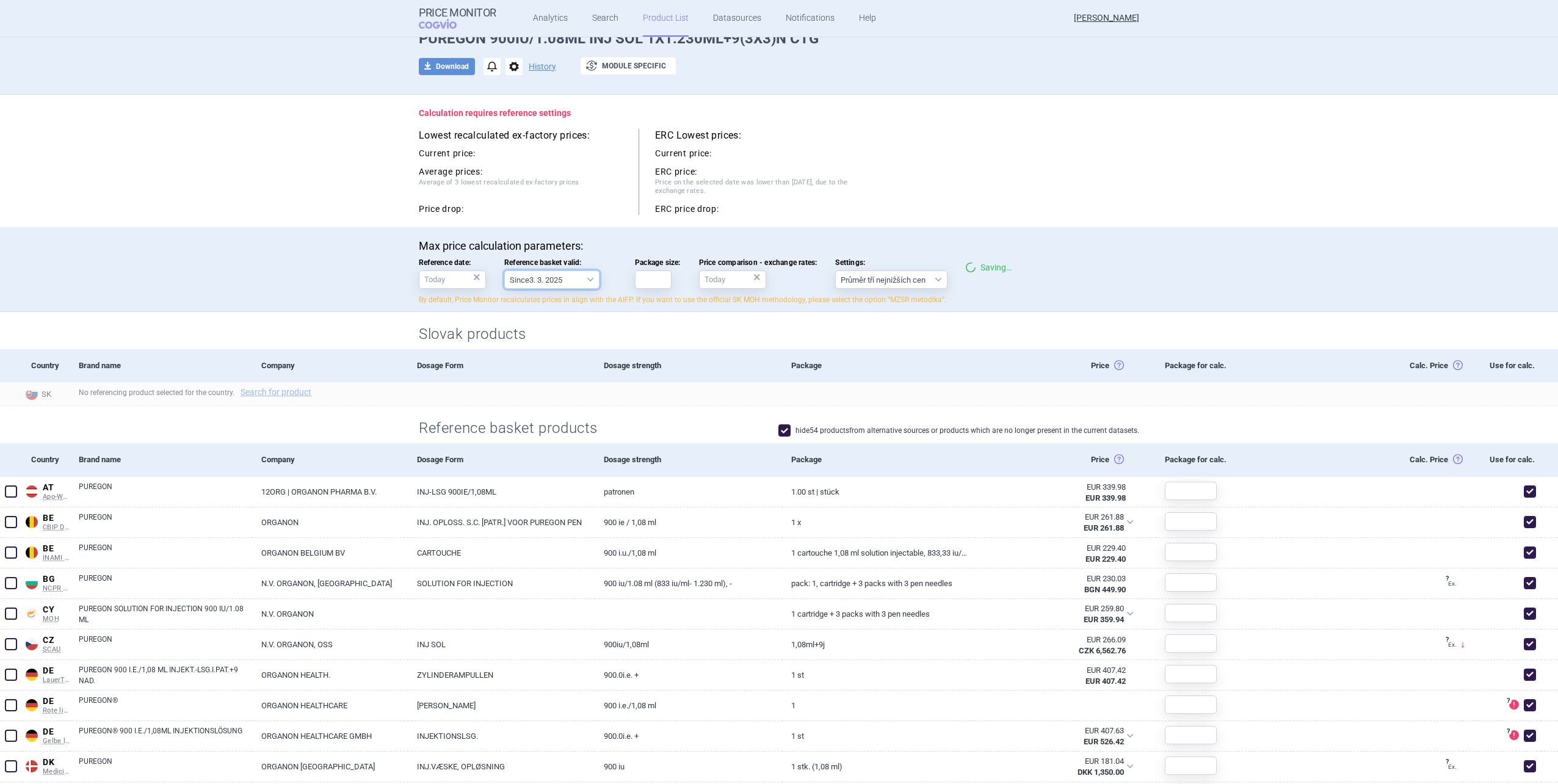
click at [544, 281] on select "Since 3. 3. 2025 Since 1. 7. 2023 Since 7. 4. 2023 Since 1. 12. 2022 Since 1. 9…" at bounding box center [552, 279] width 96 height 19
click at [653, 279] on input "Package size:" at bounding box center [653, 279] width 37 height 19
type input "1"
click at [726, 249] on p "Max price calculation parameters:" at bounding box center [779, 246] width 721 height 13
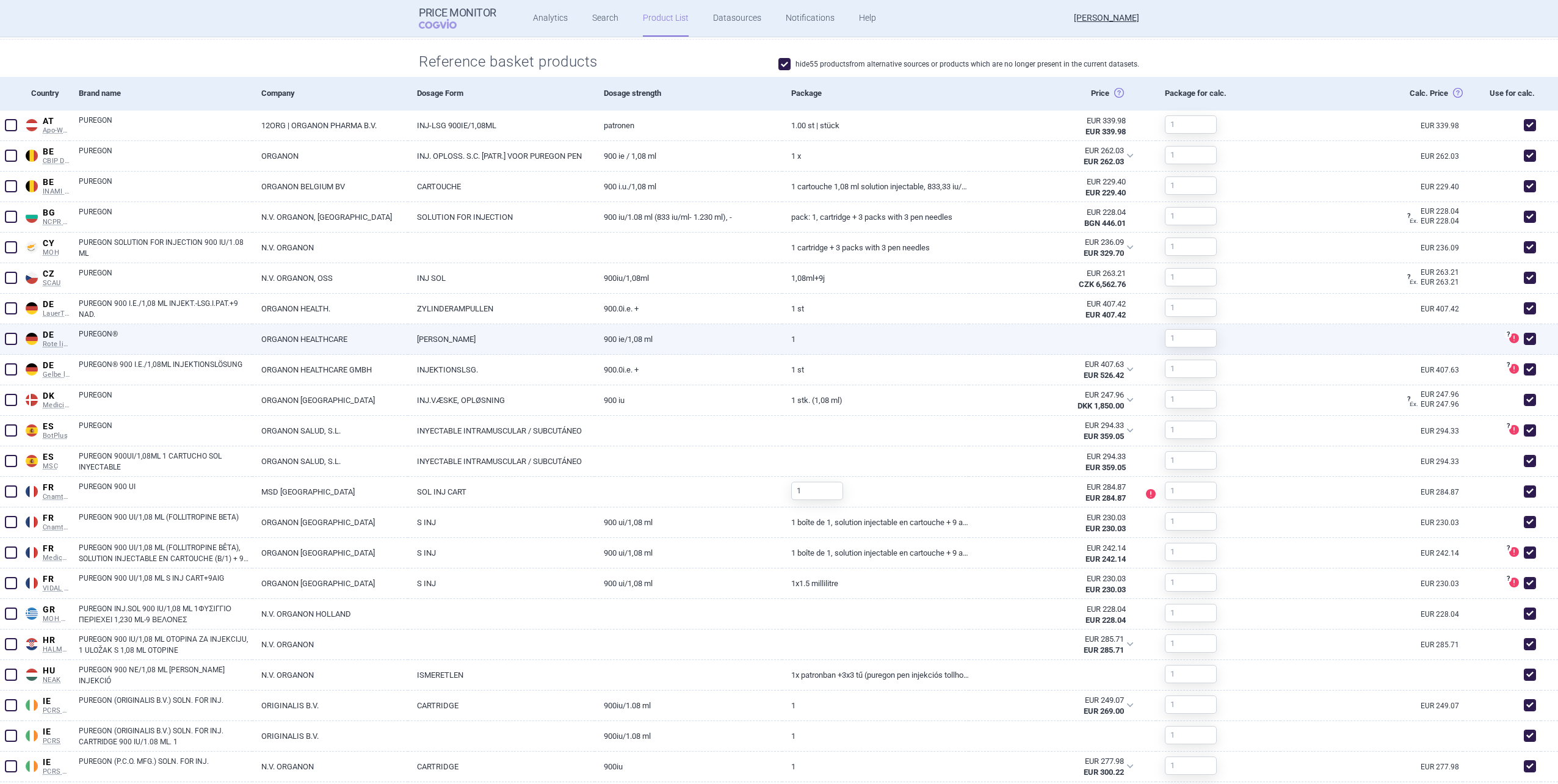
click at [826, 340] on span at bounding box center [1530, 338] width 12 height 12
checkbox input "false"
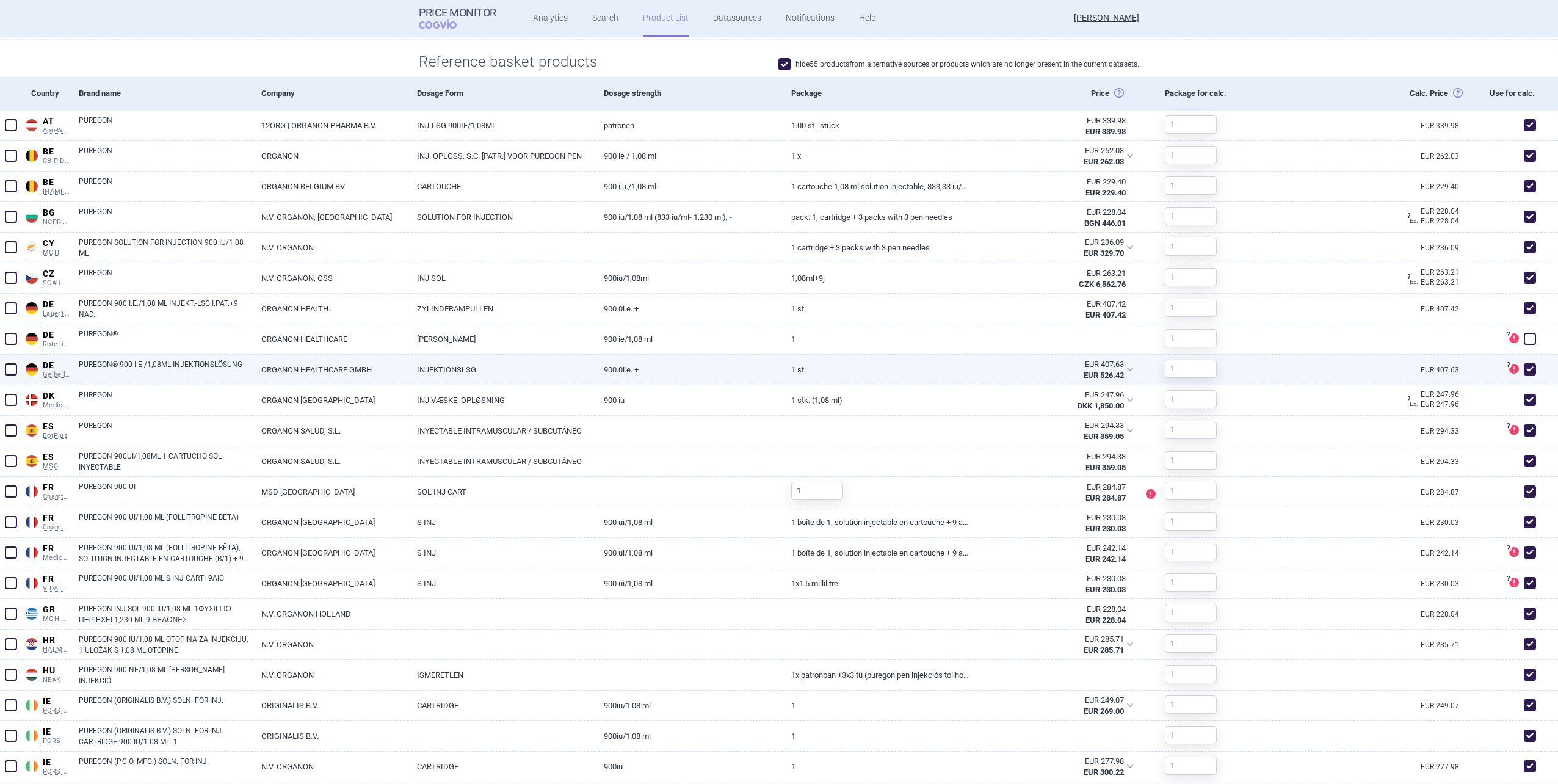
scroll to position [494, 0]
click at [826, 373] on span at bounding box center [1530, 369] width 12 height 12
checkbox input "false"
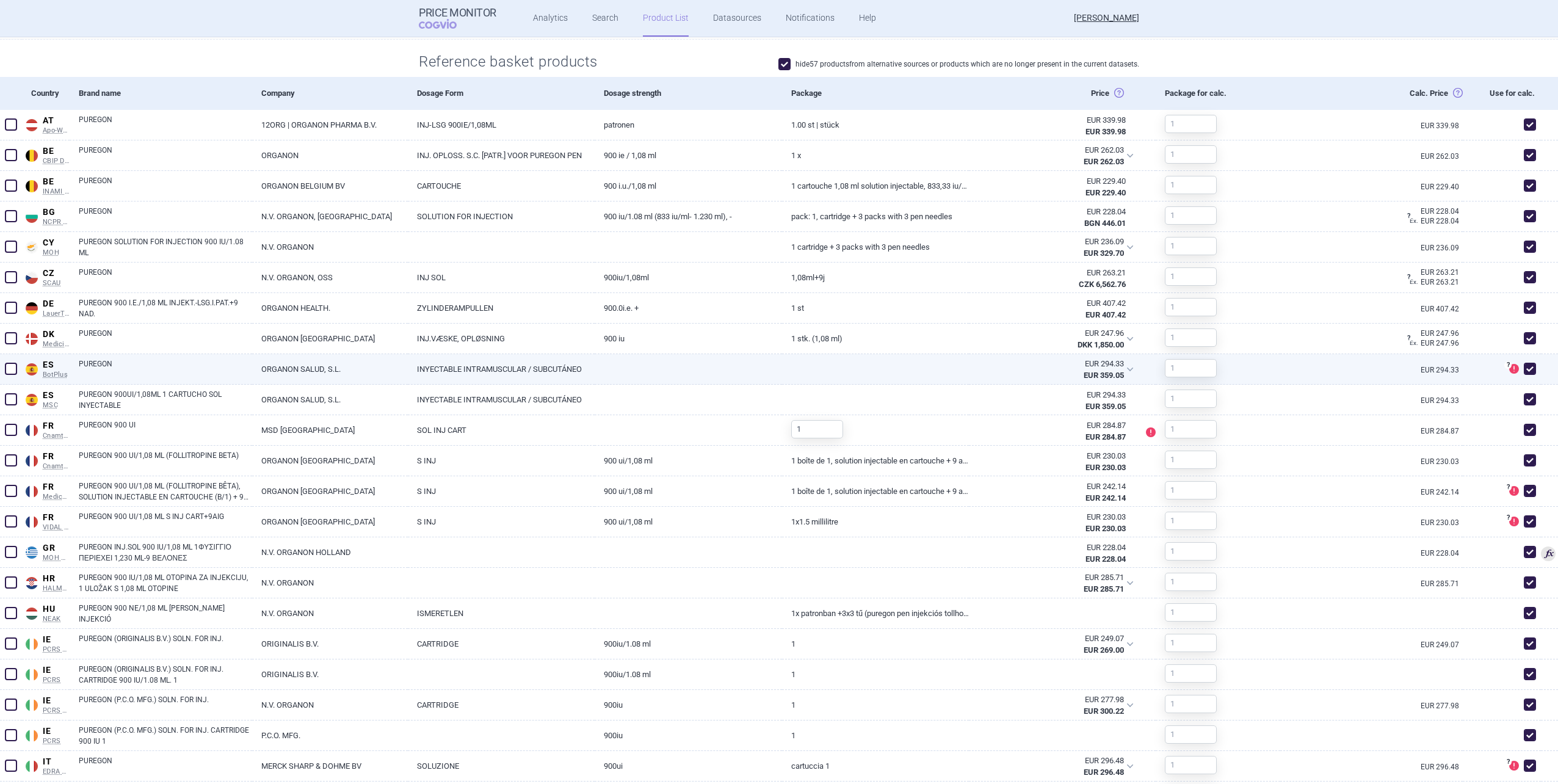
click at [826, 372] on span at bounding box center [1530, 369] width 12 height 12
checkbox input "false"
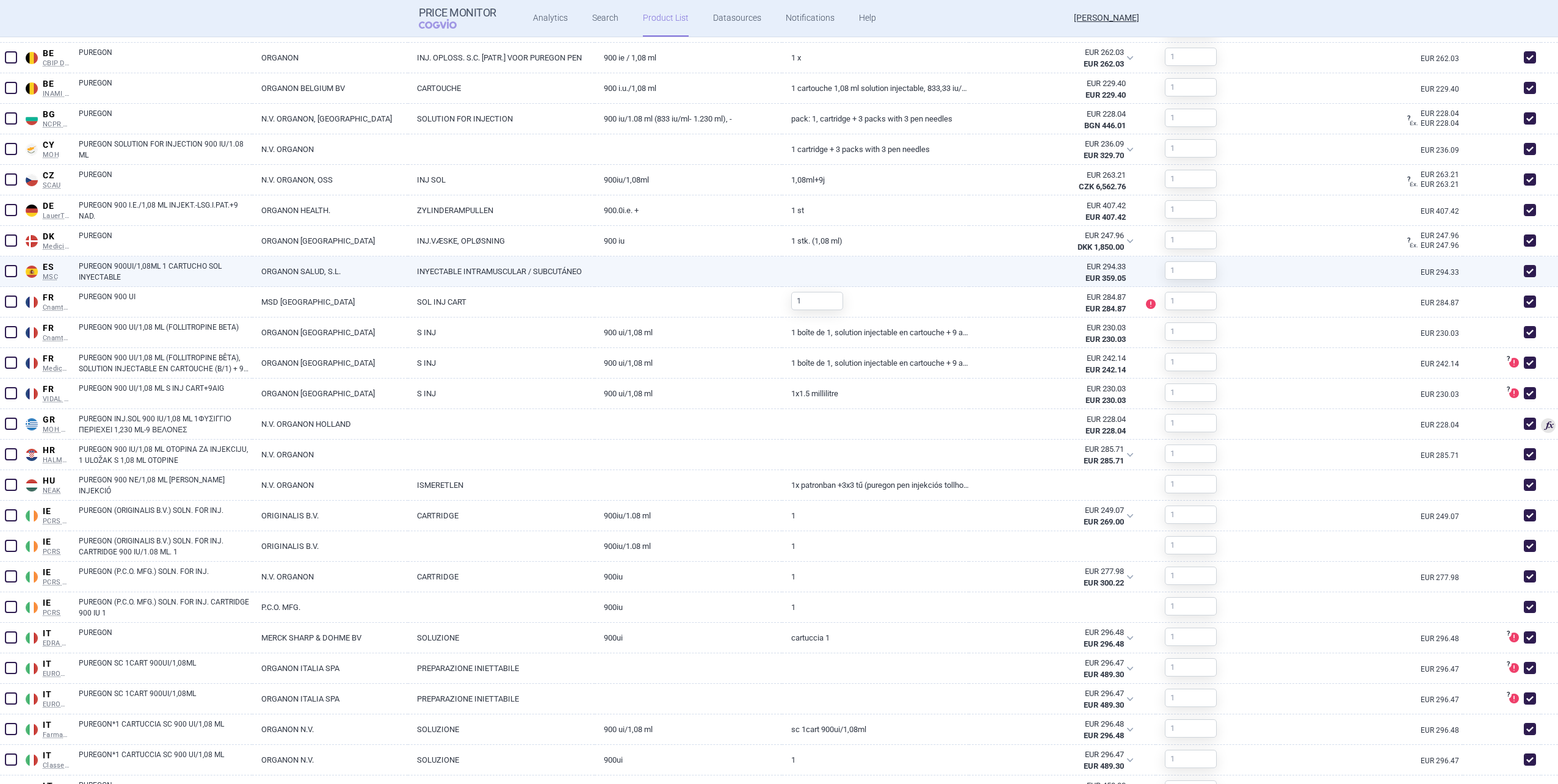
scroll to position [616, 0]
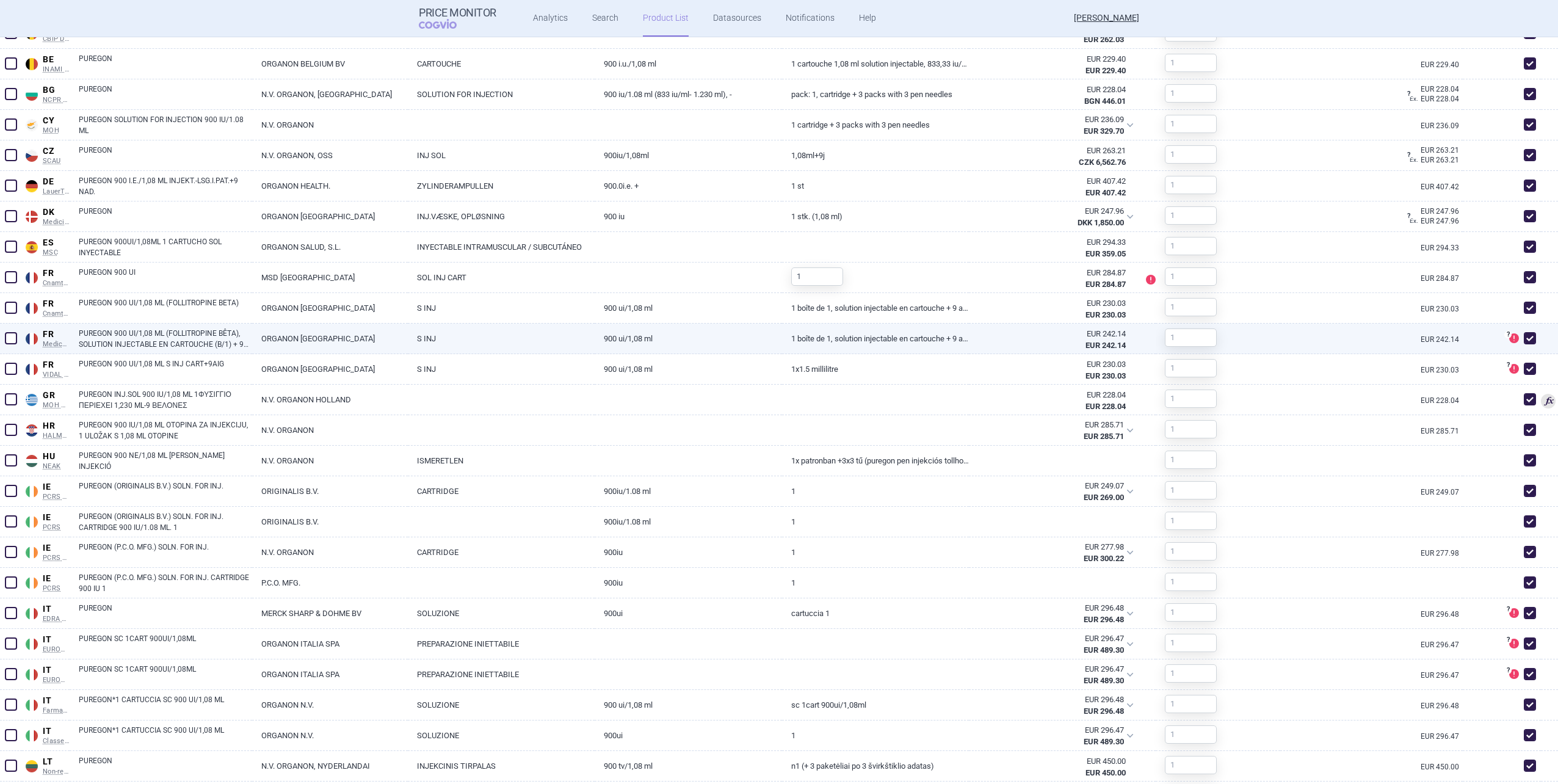
click at [826, 340] on span at bounding box center [1530, 338] width 12 height 12
checkbox input "false"
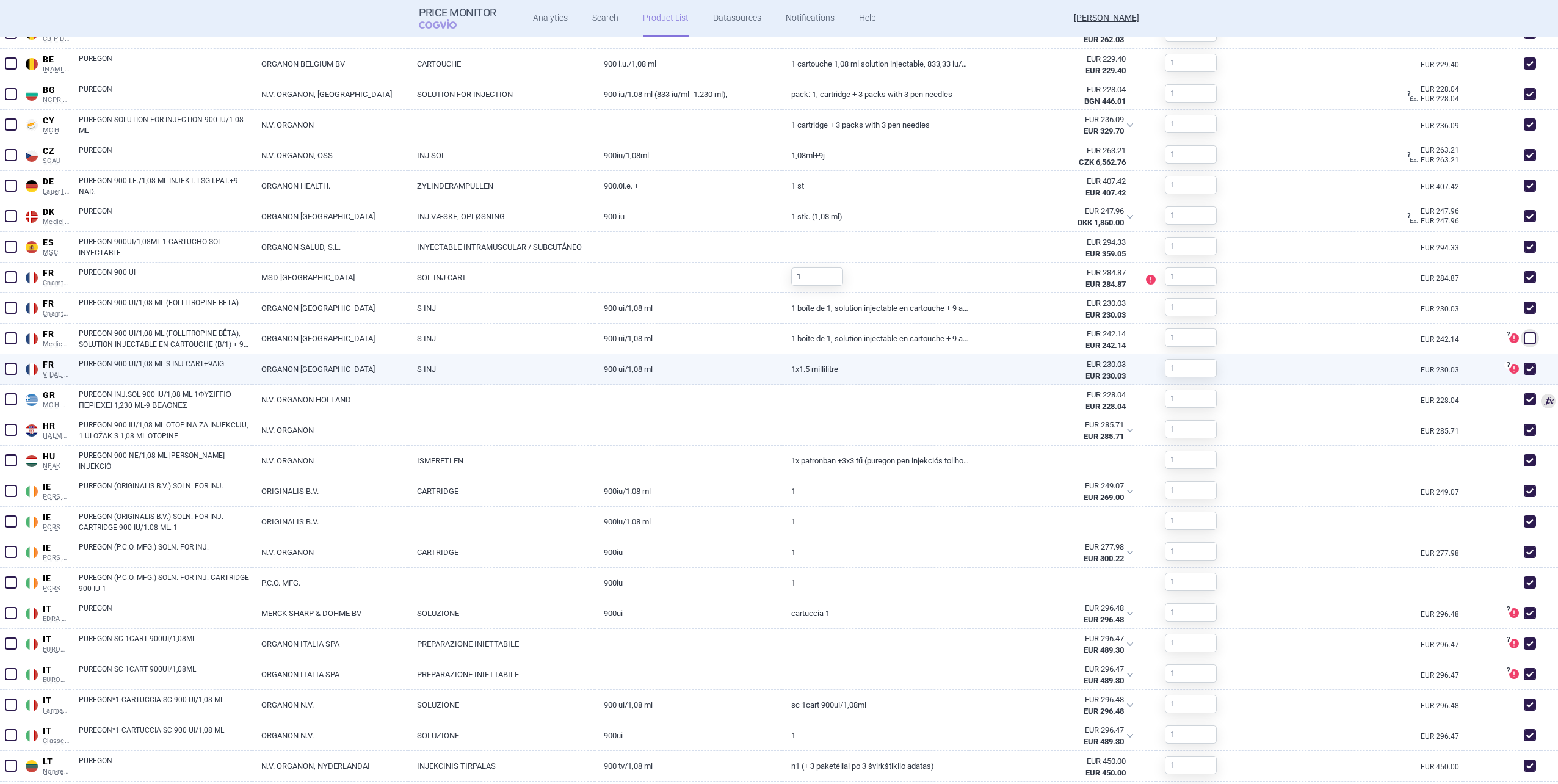
click at [826, 365] on span at bounding box center [1530, 369] width 12 height 12
checkbox input "false"
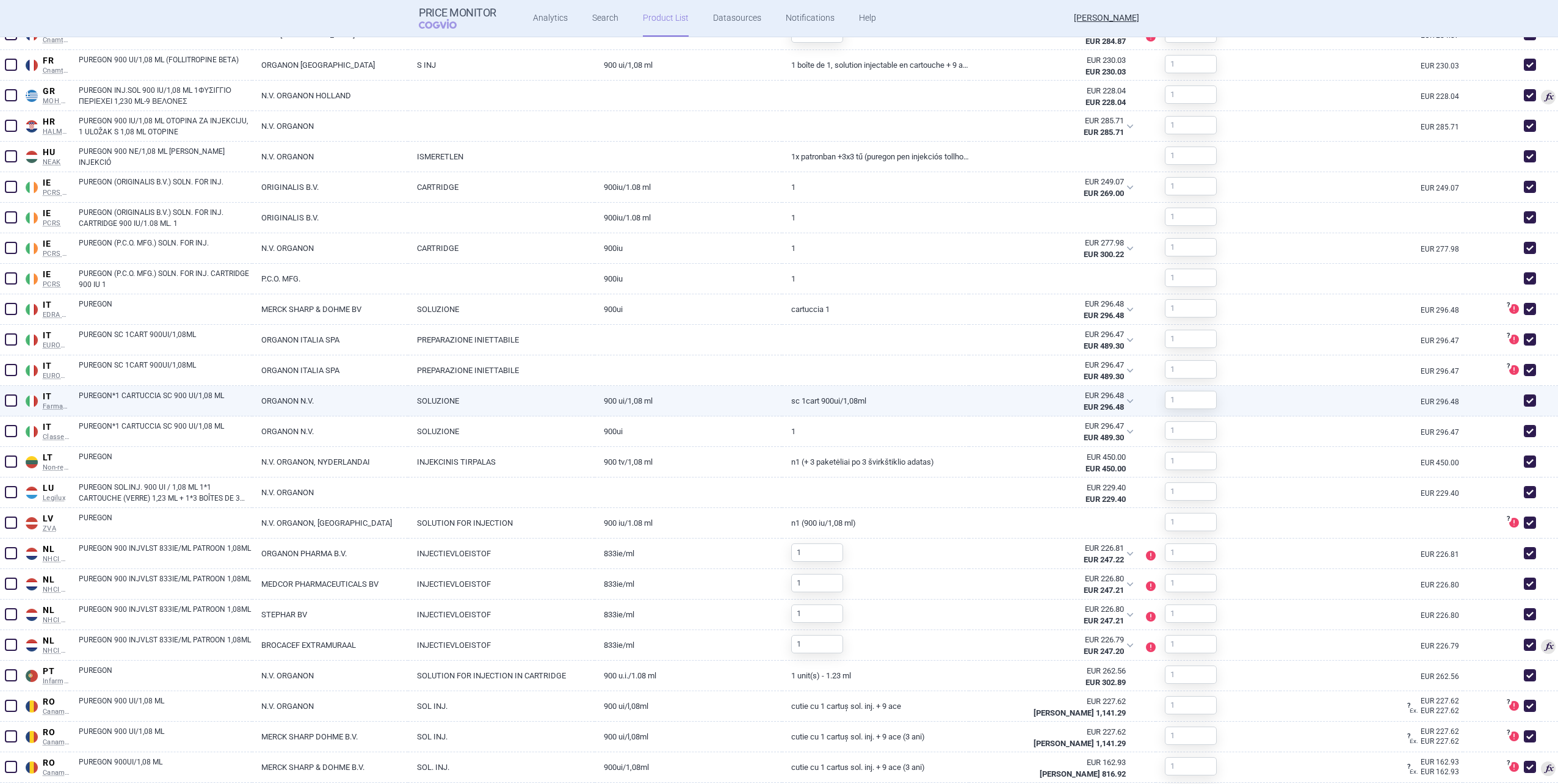
scroll to position [860, 0]
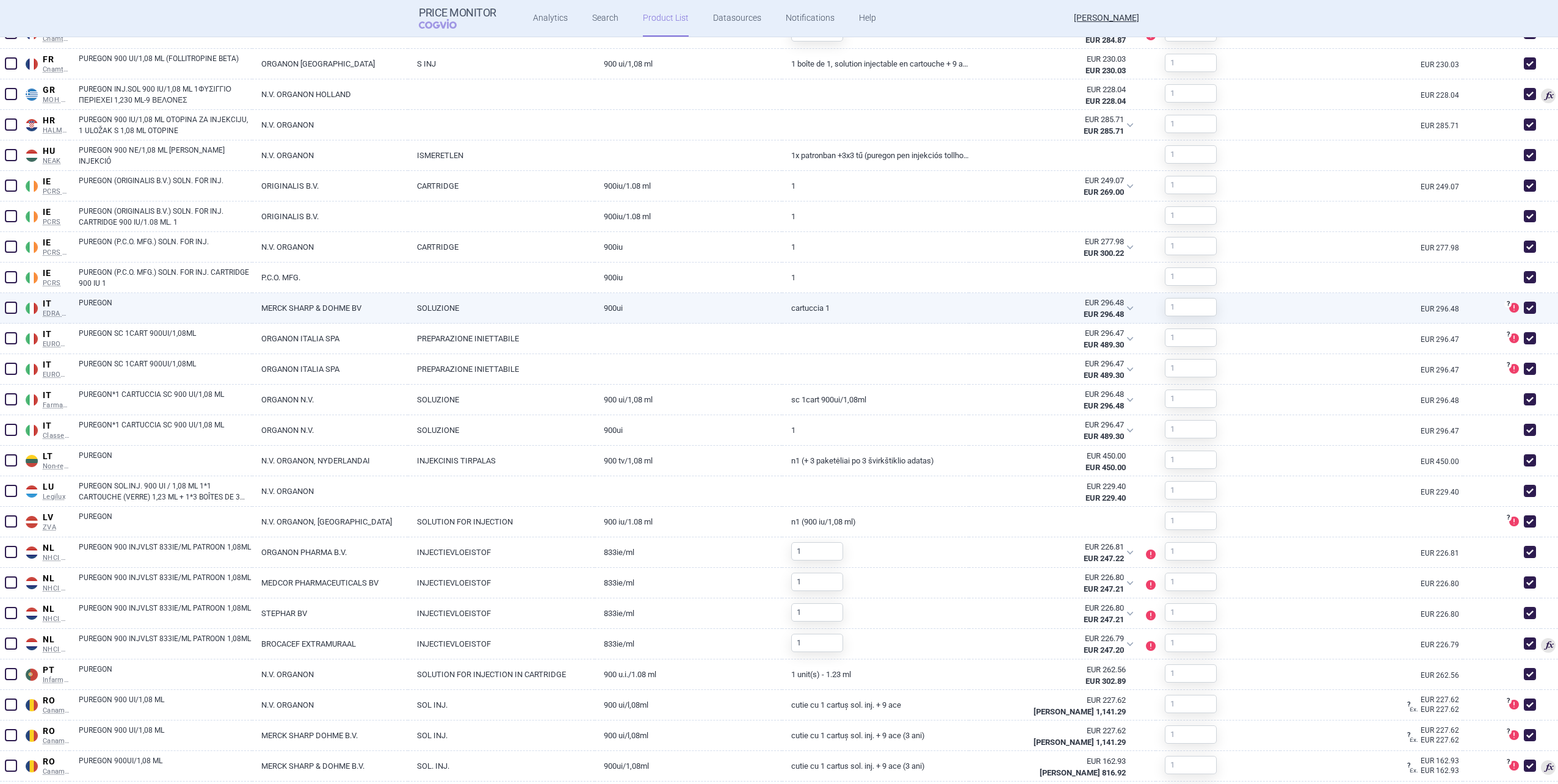
click at [826, 308] on span at bounding box center [1530, 308] width 19 height 19
checkbox input "false"
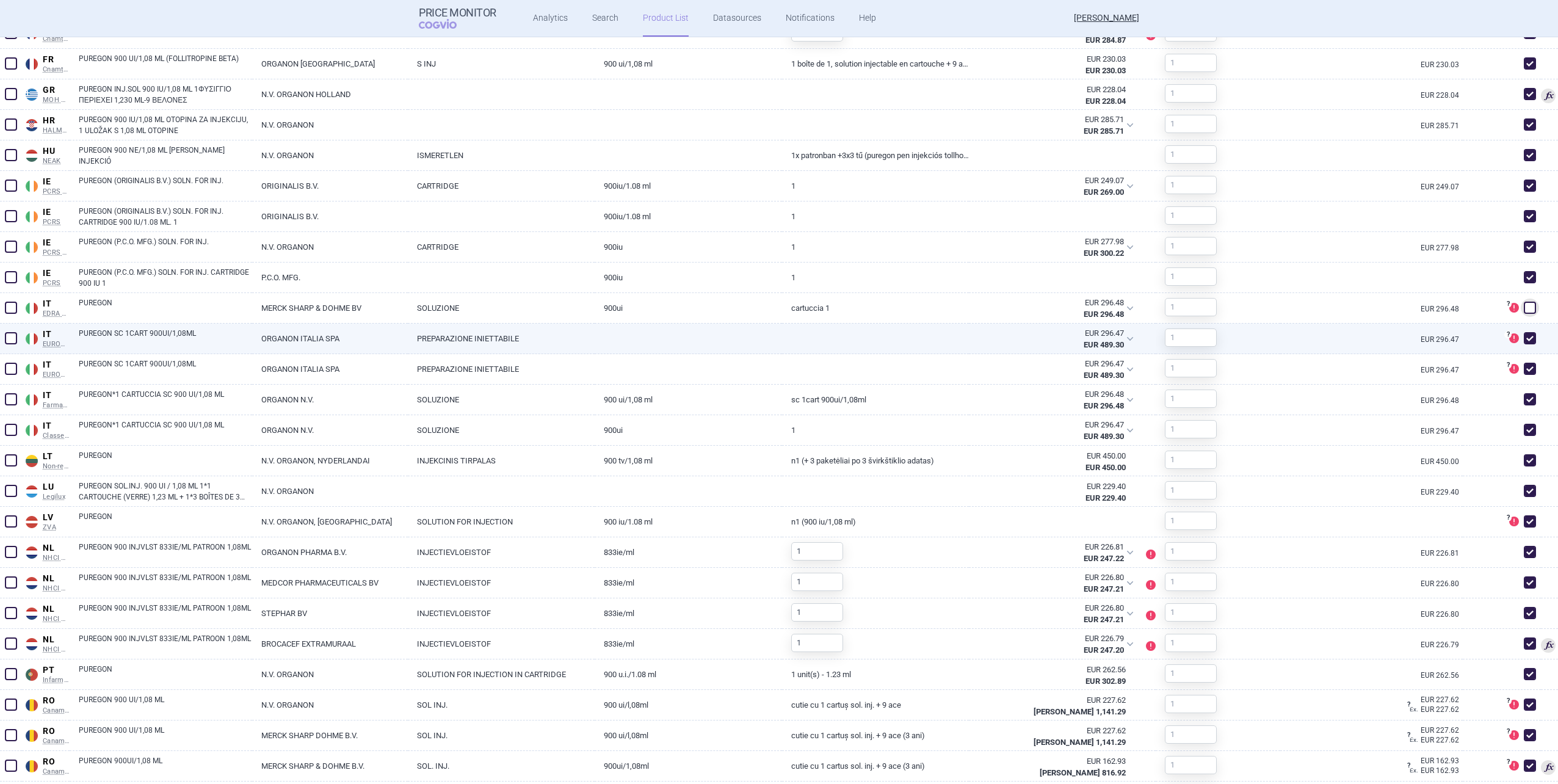
click at [826, 338] on span at bounding box center [1530, 338] width 12 height 12
checkbox input "false"
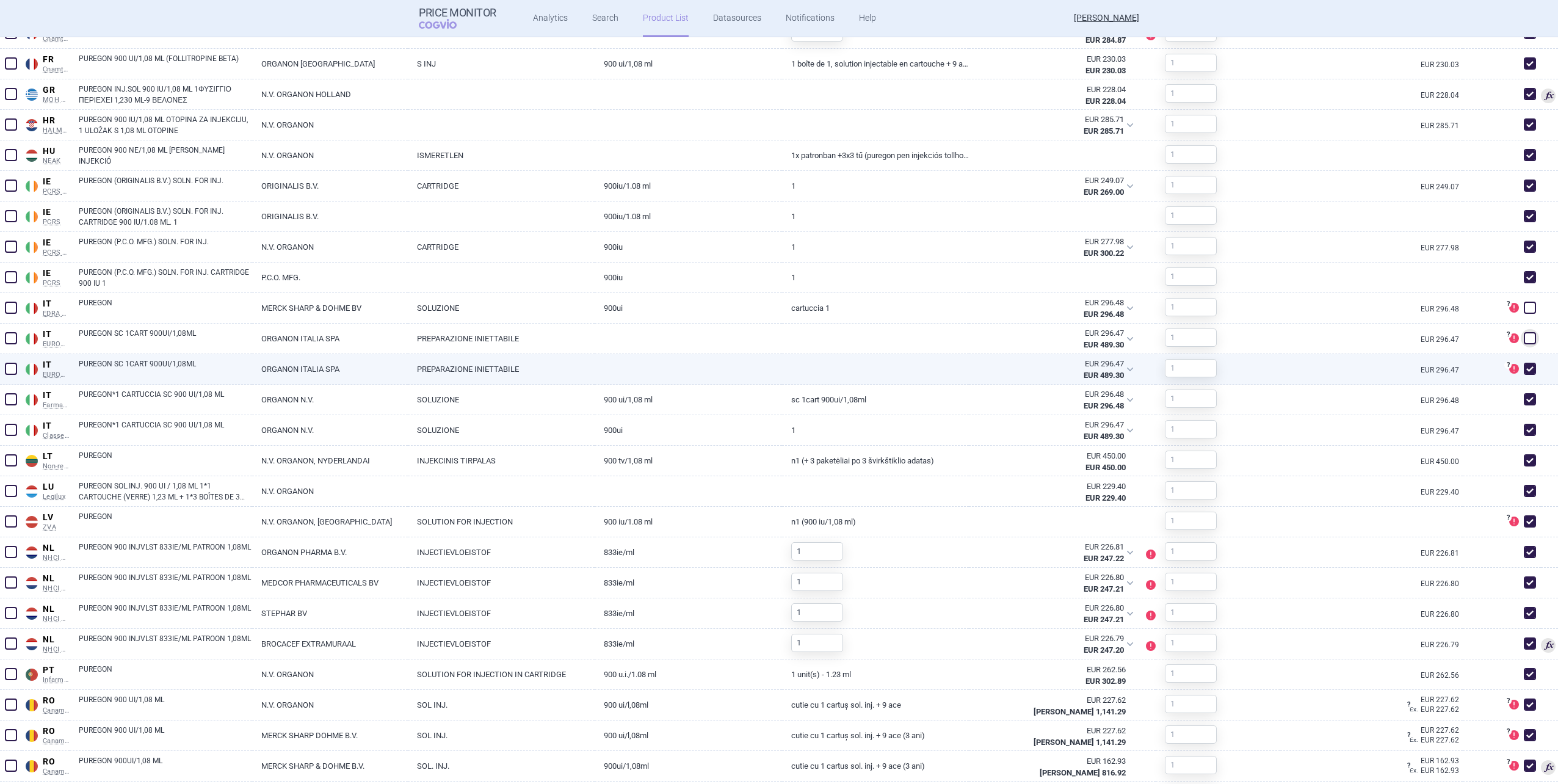
click at [826, 371] on span at bounding box center [1530, 369] width 12 height 12
checkbox input "false"
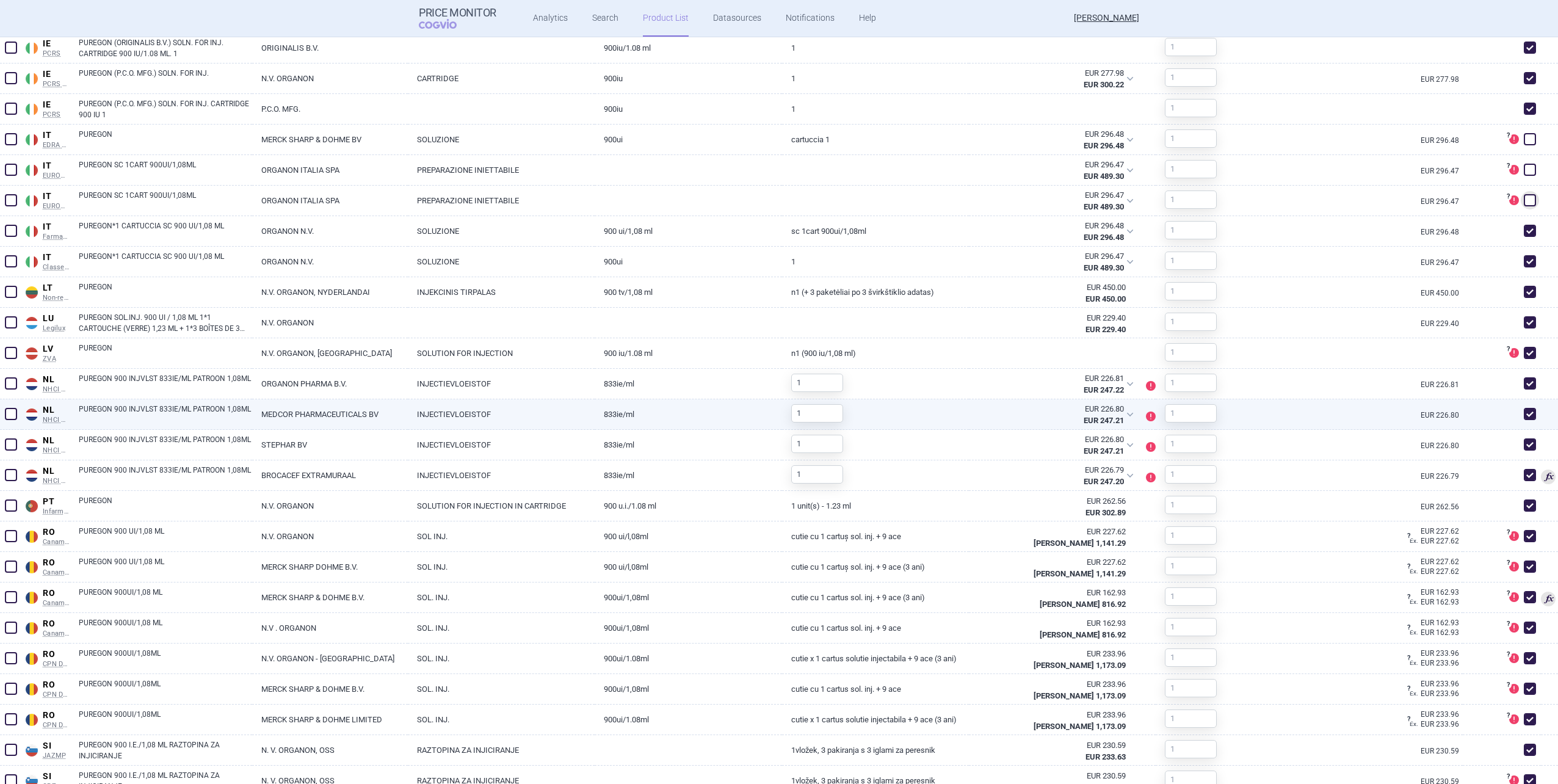
scroll to position [1043, 0]
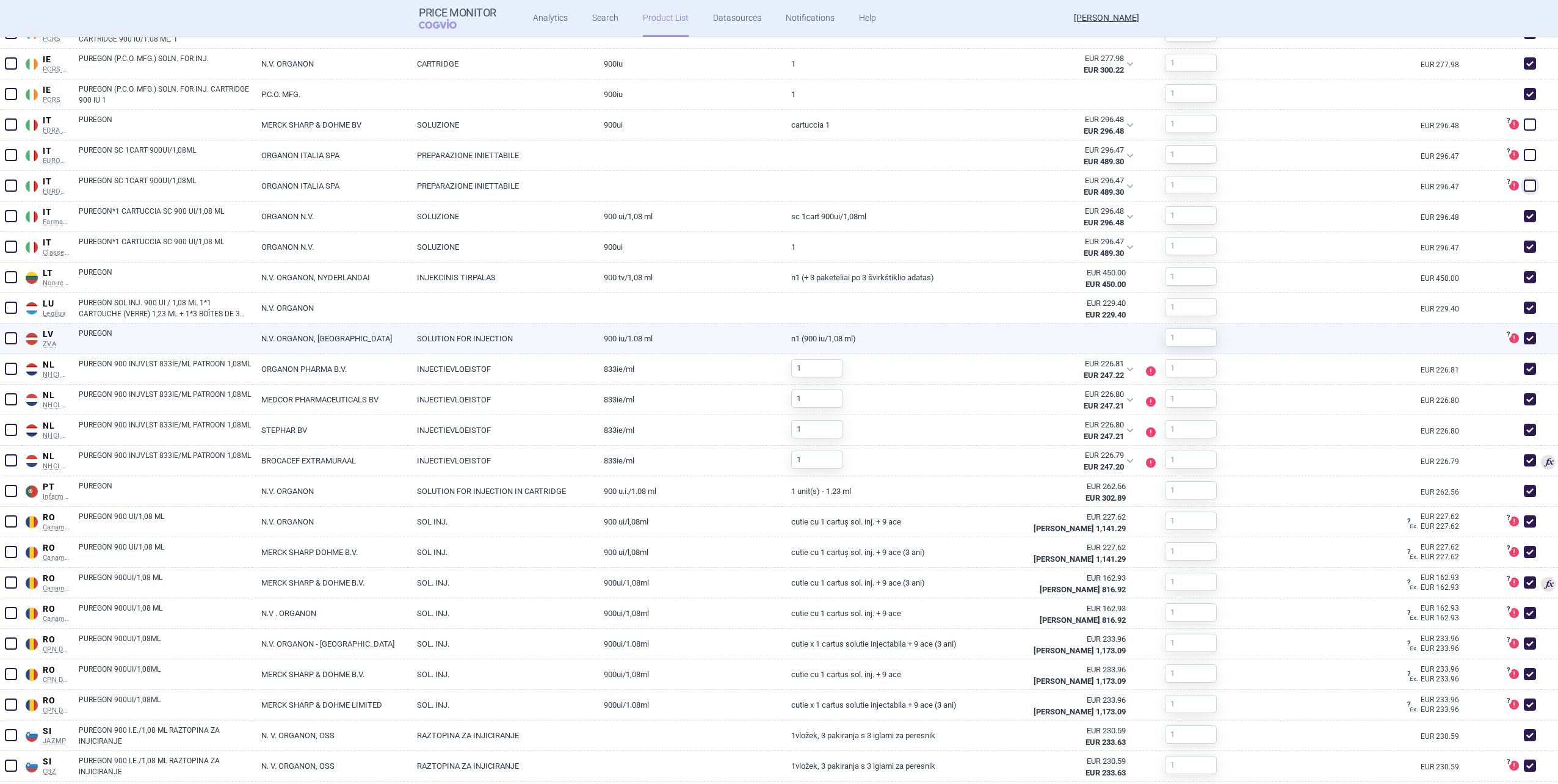
click at [826, 337] on section "Lowest recalculated ex-factory prices: 1 . RO Canamed (MoH - Canamed Annex 1) R…" at bounding box center [779, 22] width 1558 height 1819
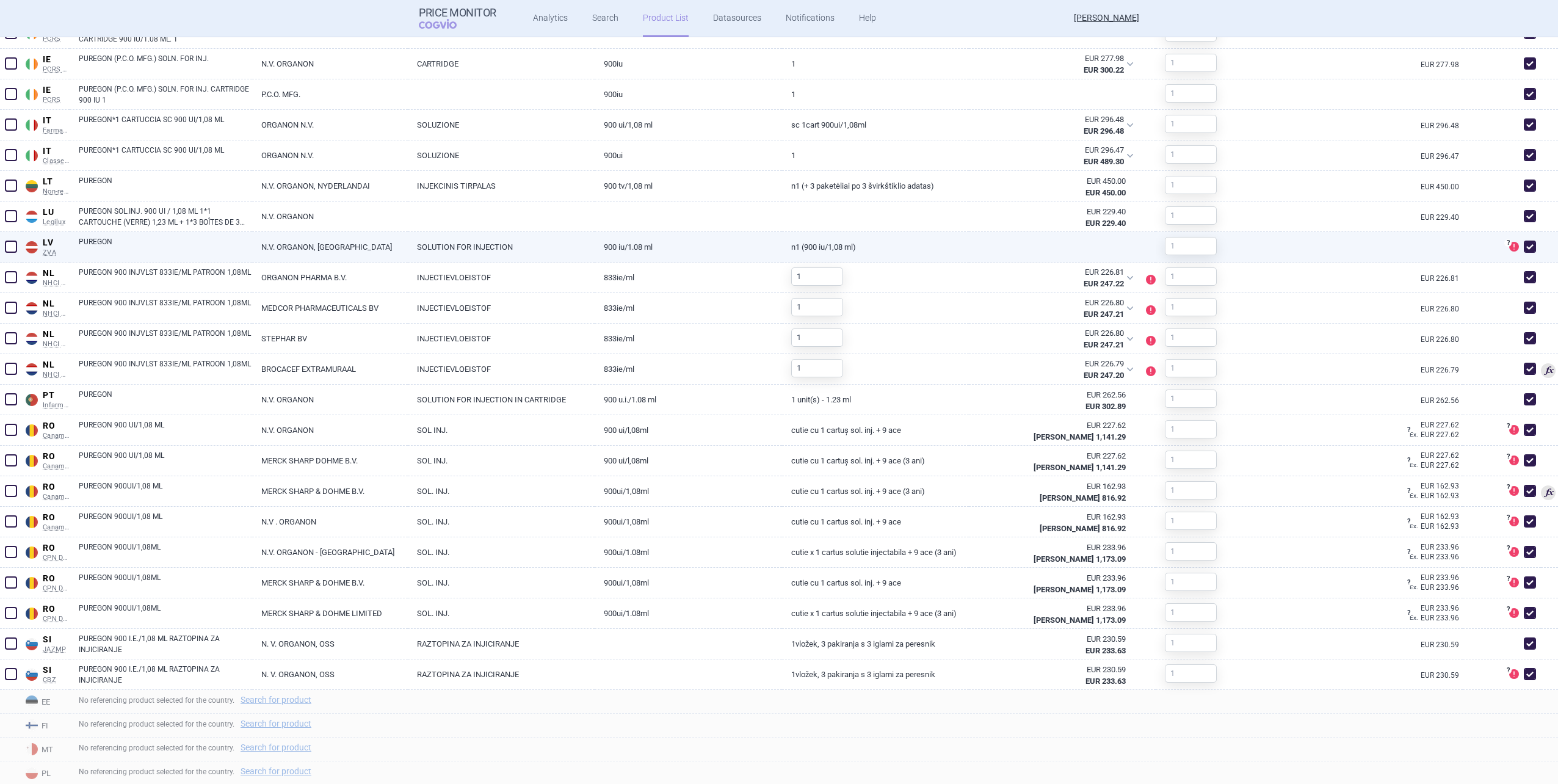
click at [826, 246] on span at bounding box center [1530, 246] width 12 height 12
checkbox input "false"
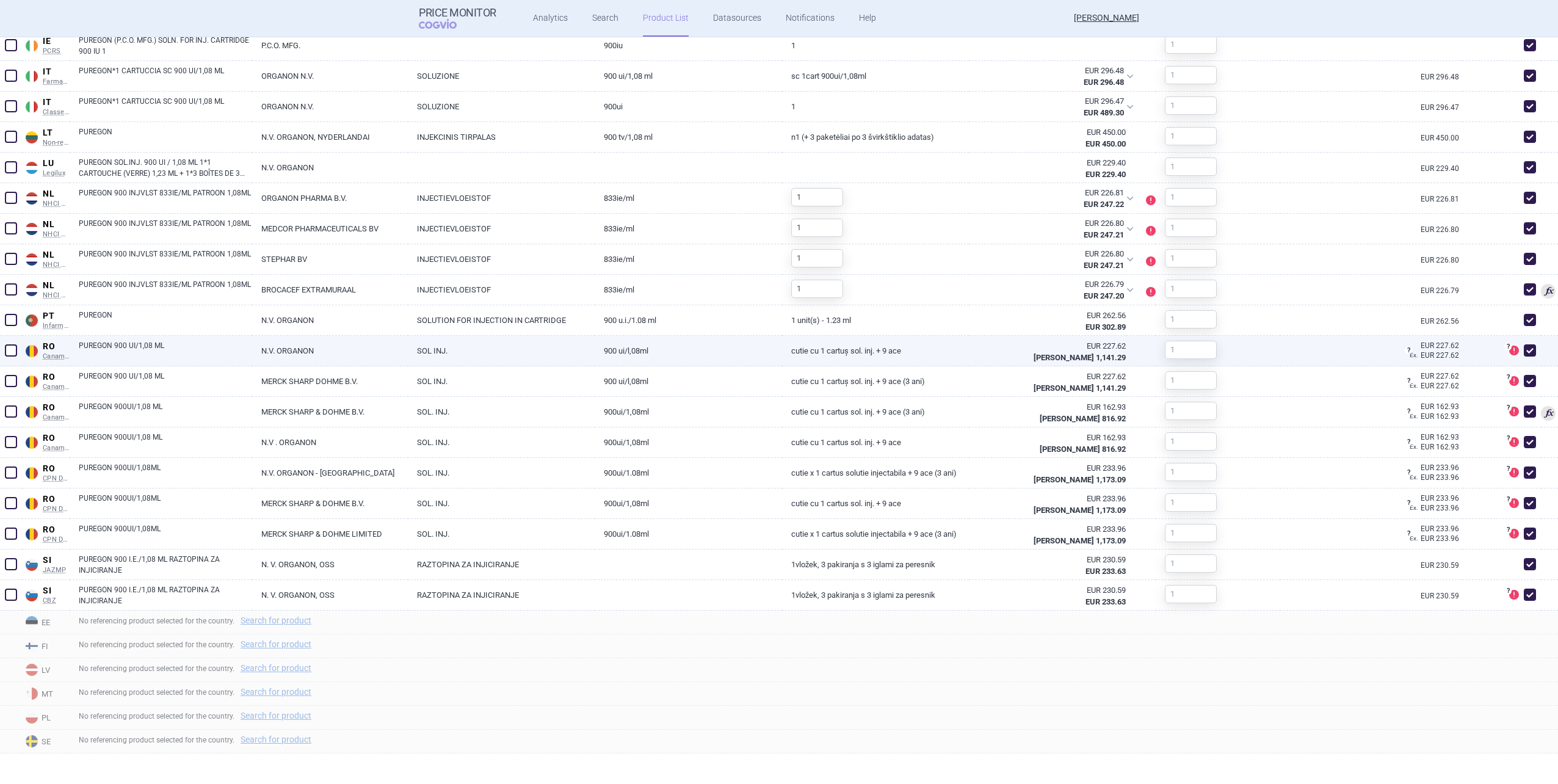
scroll to position [1092, 0]
click at [826, 351] on span at bounding box center [1530, 350] width 12 height 12
checkbox input "false"
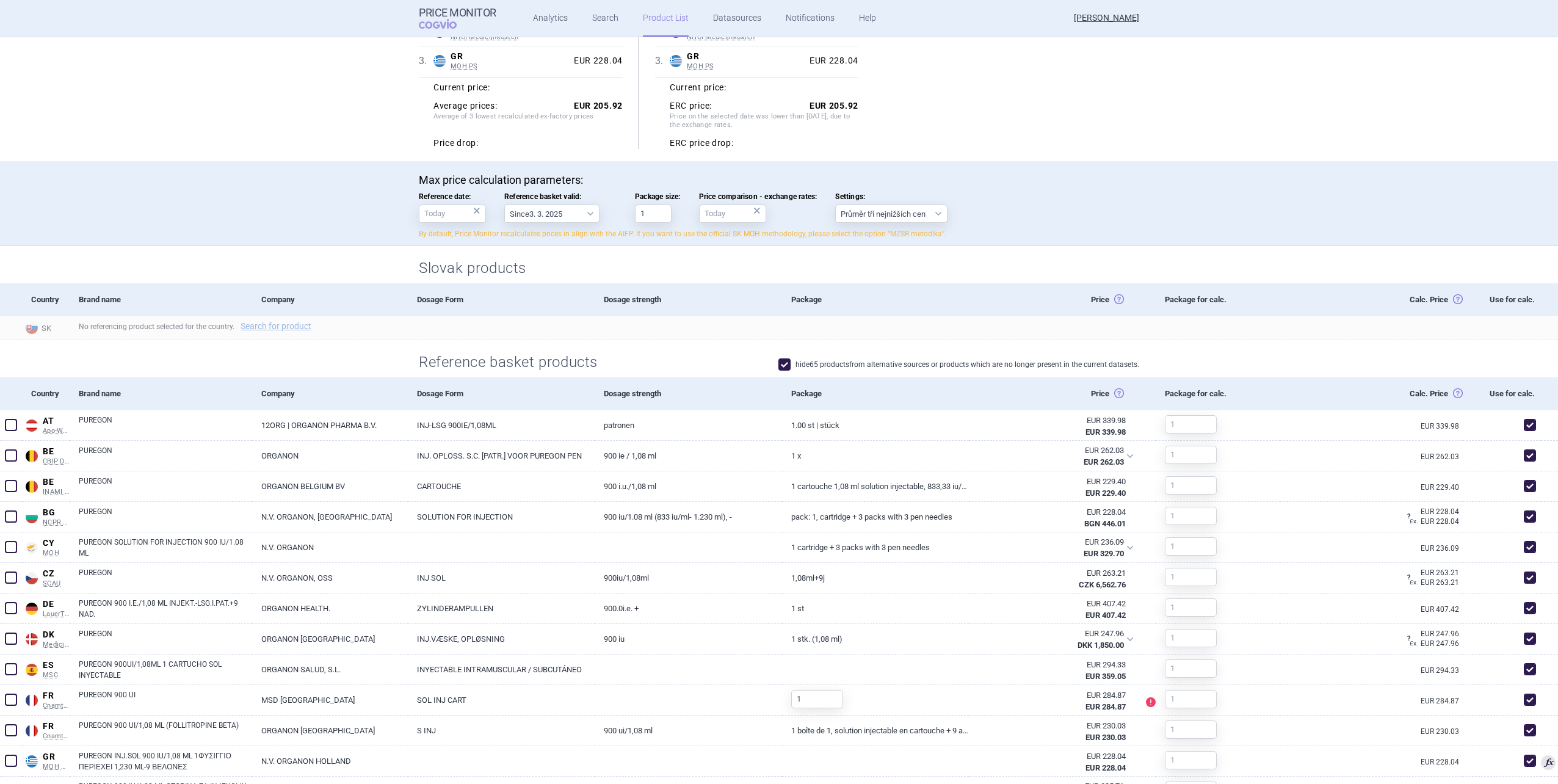
scroll to position [244, 0]
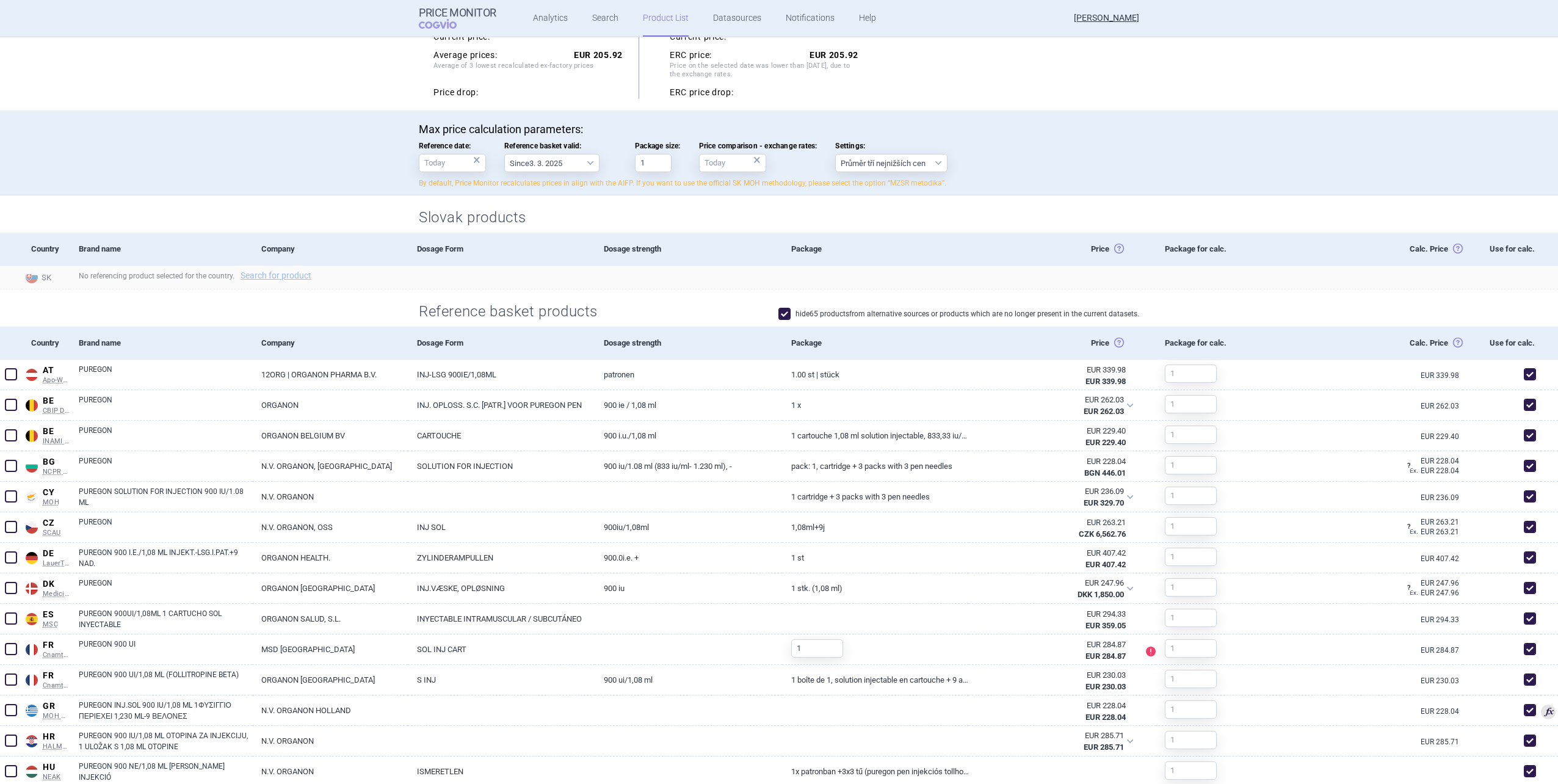
click at [826, 307] on div "hide 65 products from alternative sources or products which are no longer prese…" at bounding box center [873, 313] width 532 height 17
click at [826, 311] on label "hide 65 products from alternative sources or products which are no longer prese…" at bounding box center [959, 313] width 361 height 12
checkbox input "false"
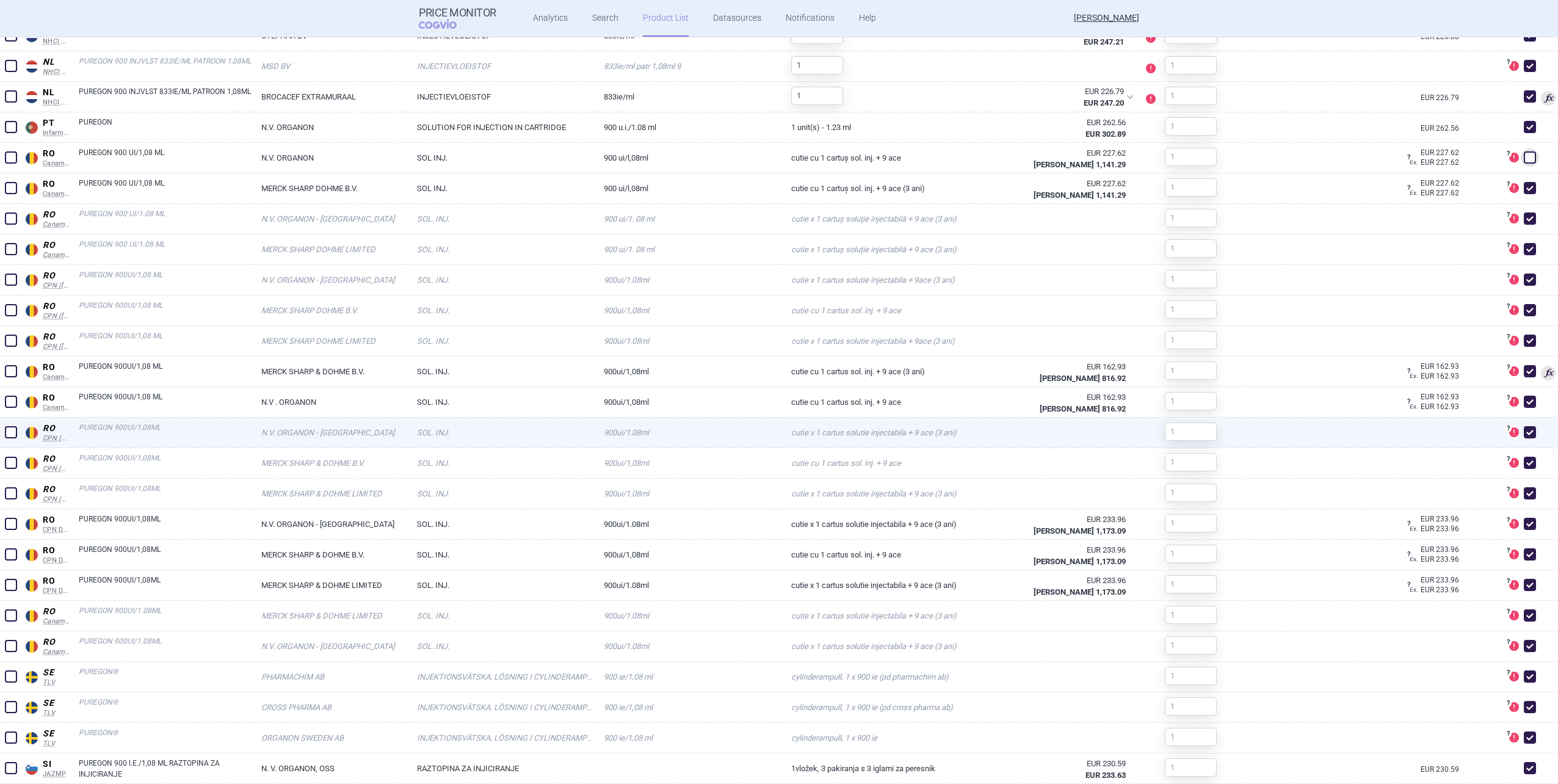
scroll to position [2258, 0]
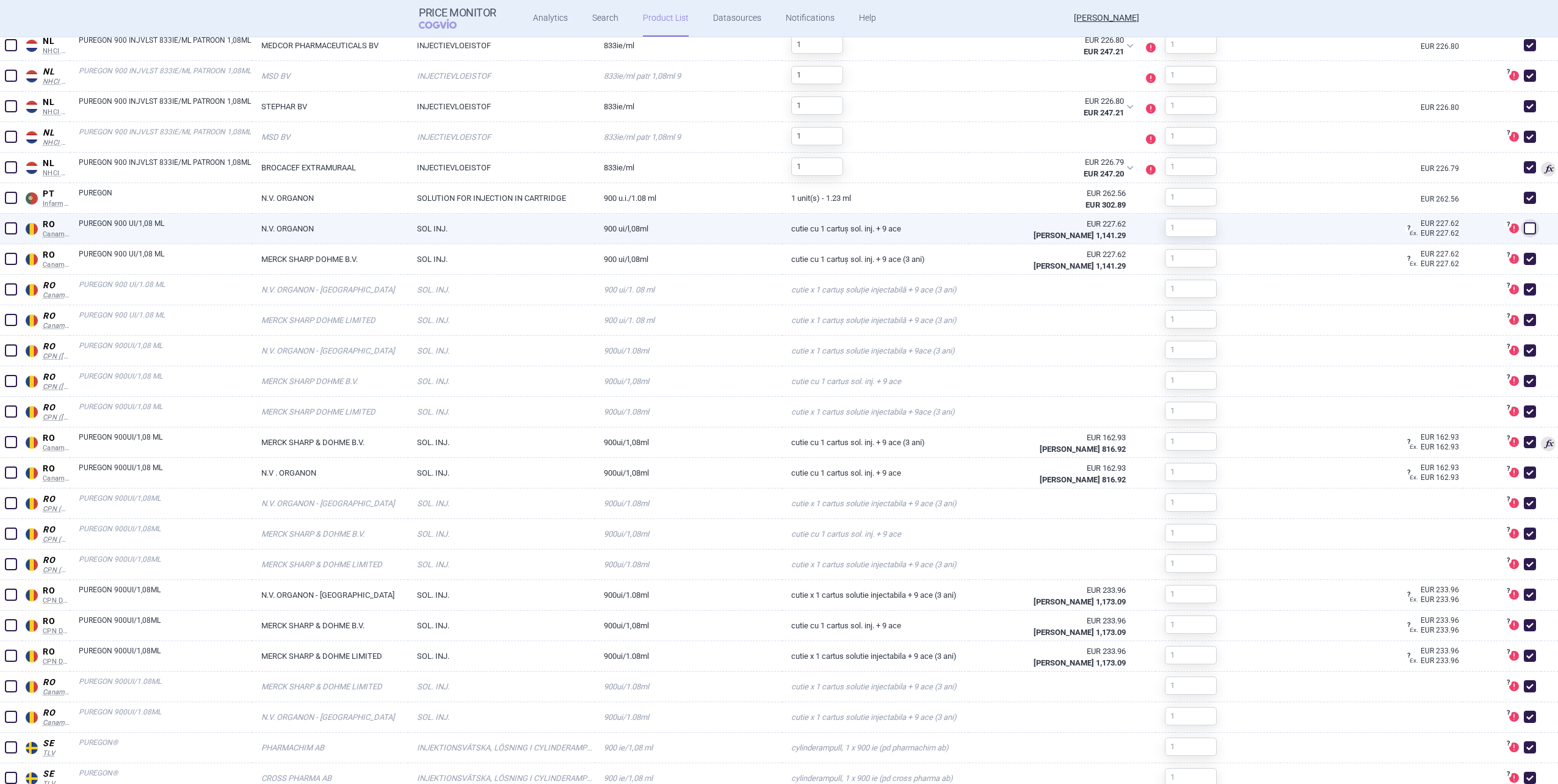
click at [826, 227] on span at bounding box center [1530, 228] width 19 height 19
click at [826, 228] on span at bounding box center [1530, 228] width 19 height 19
checkbox input "false"
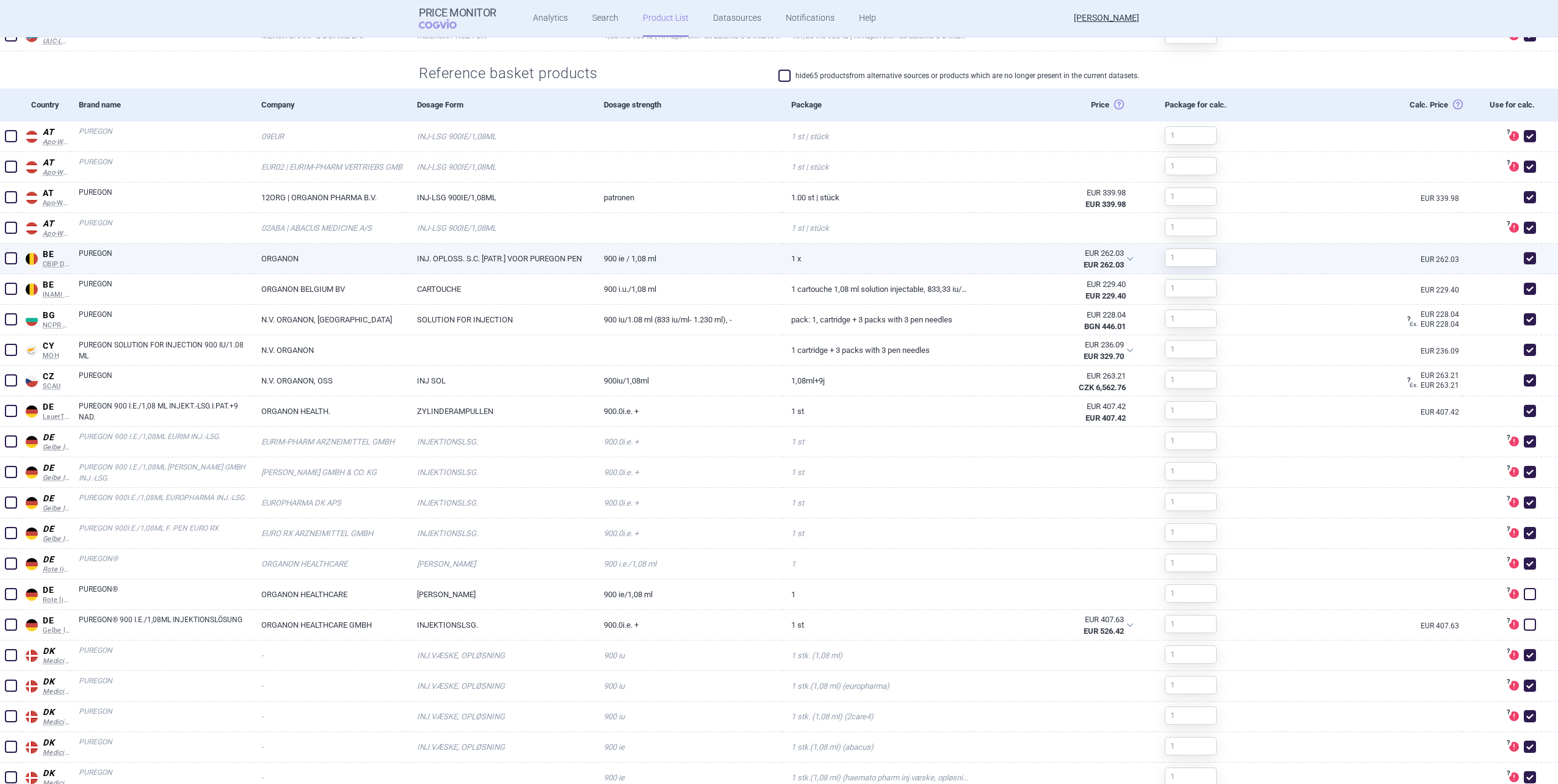
scroll to position [488, 0]
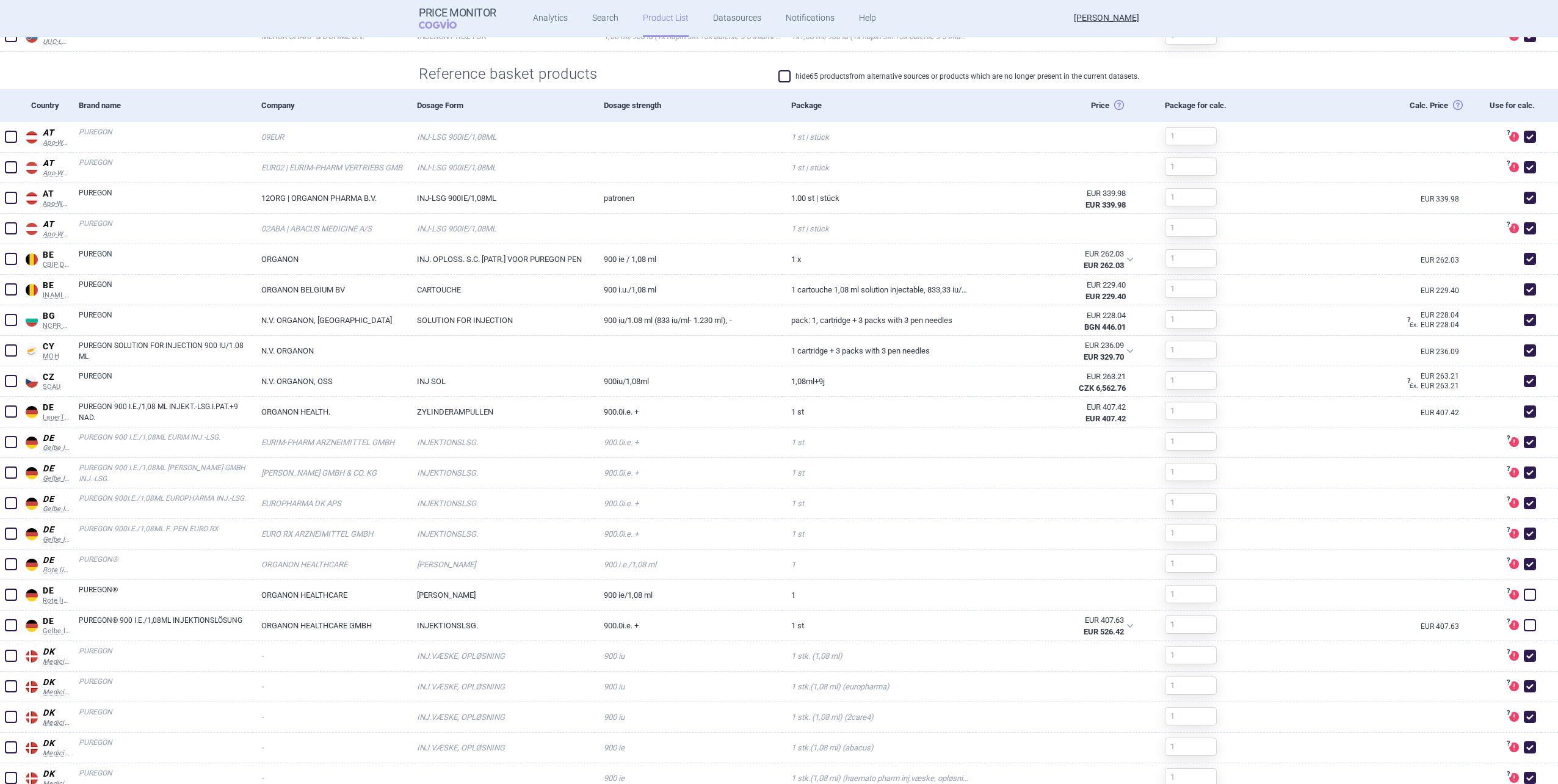
click at [826, 76] on label "hide 65 products from alternative sources or products which are no longer prese…" at bounding box center [959, 76] width 361 height 12
checkbox input "true"
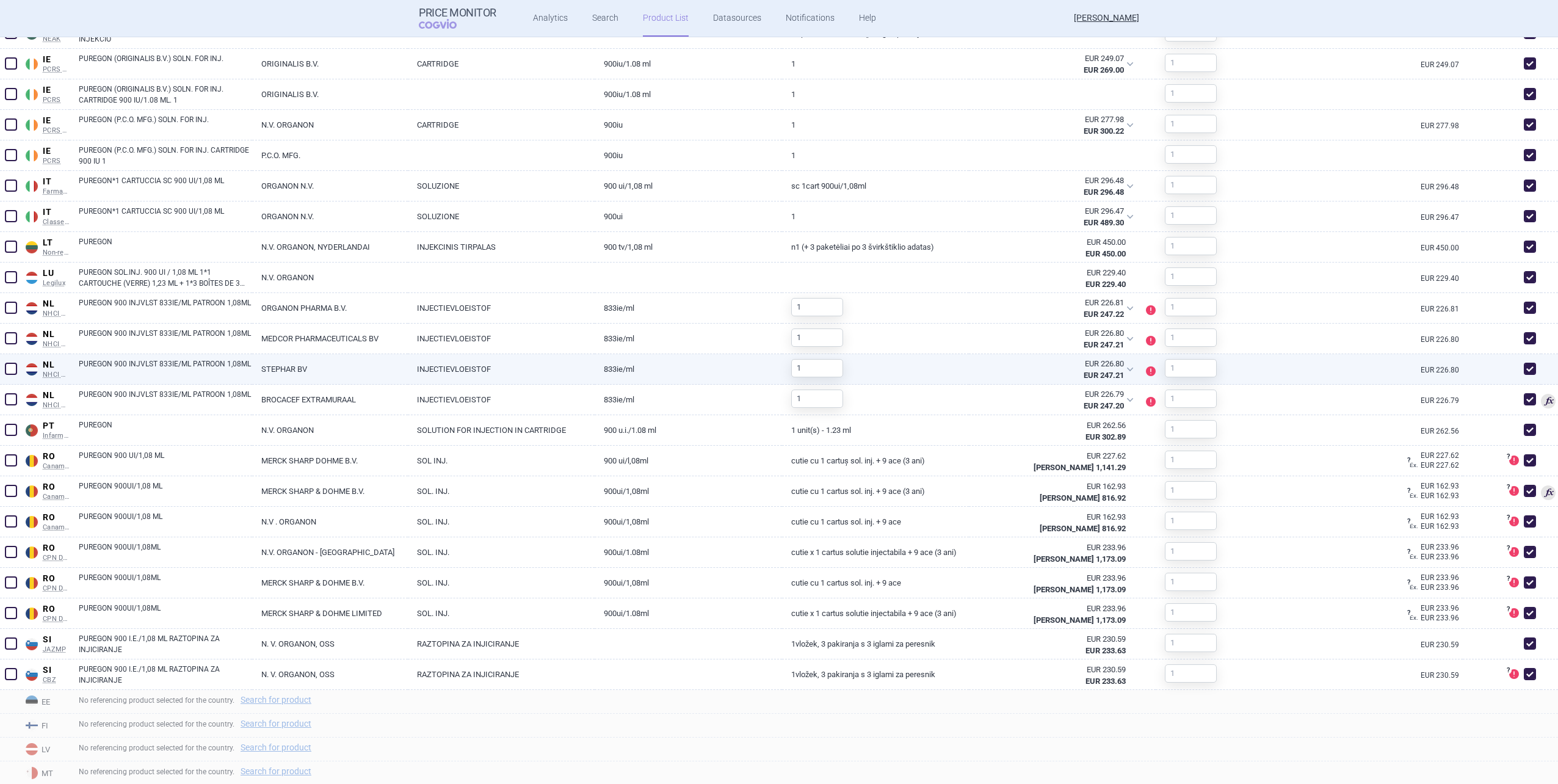
scroll to position [1062, 0]
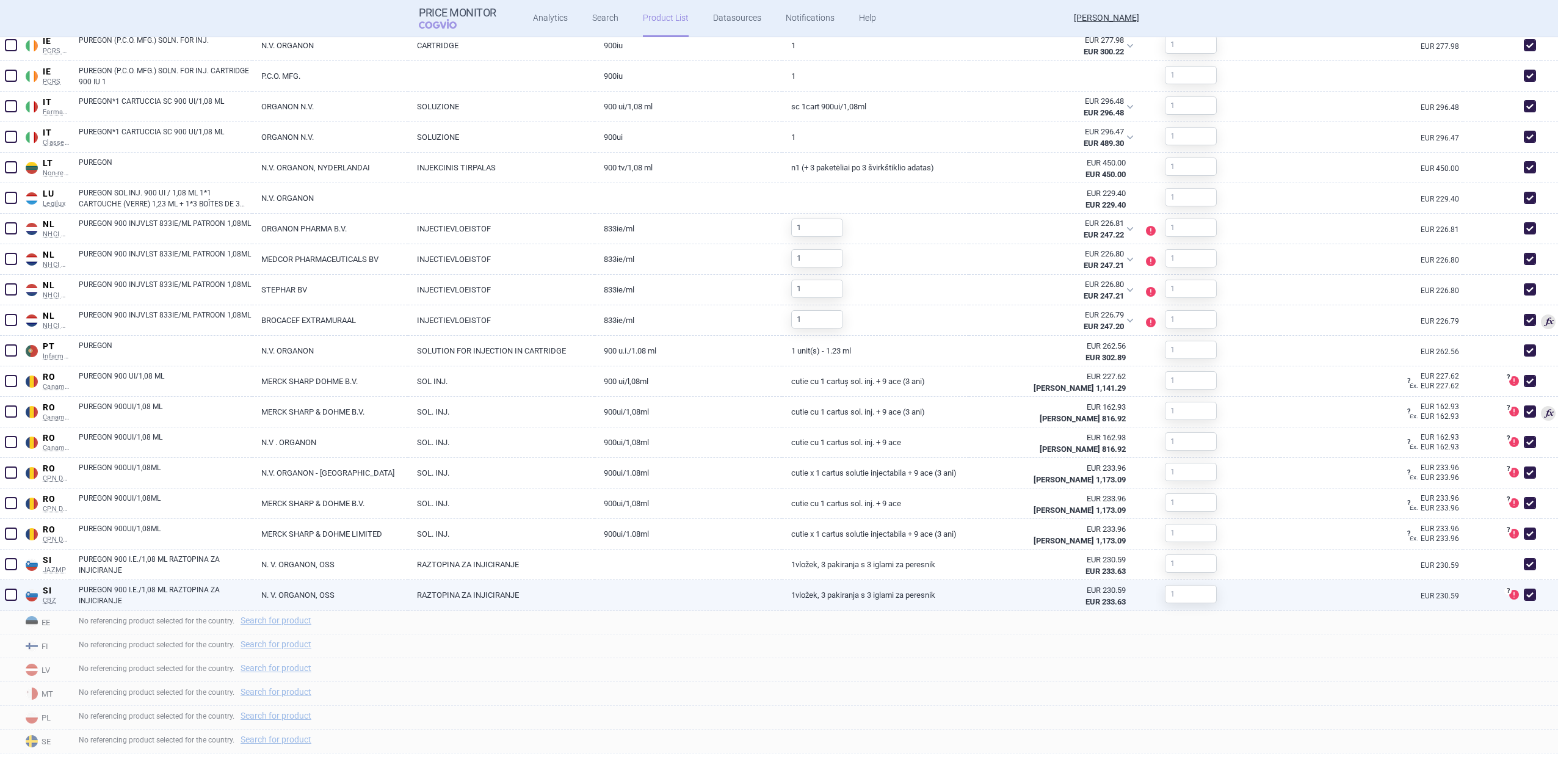
click at [826, 483] on span at bounding box center [1530, 594] width 12 height 12
checkbox input "false"
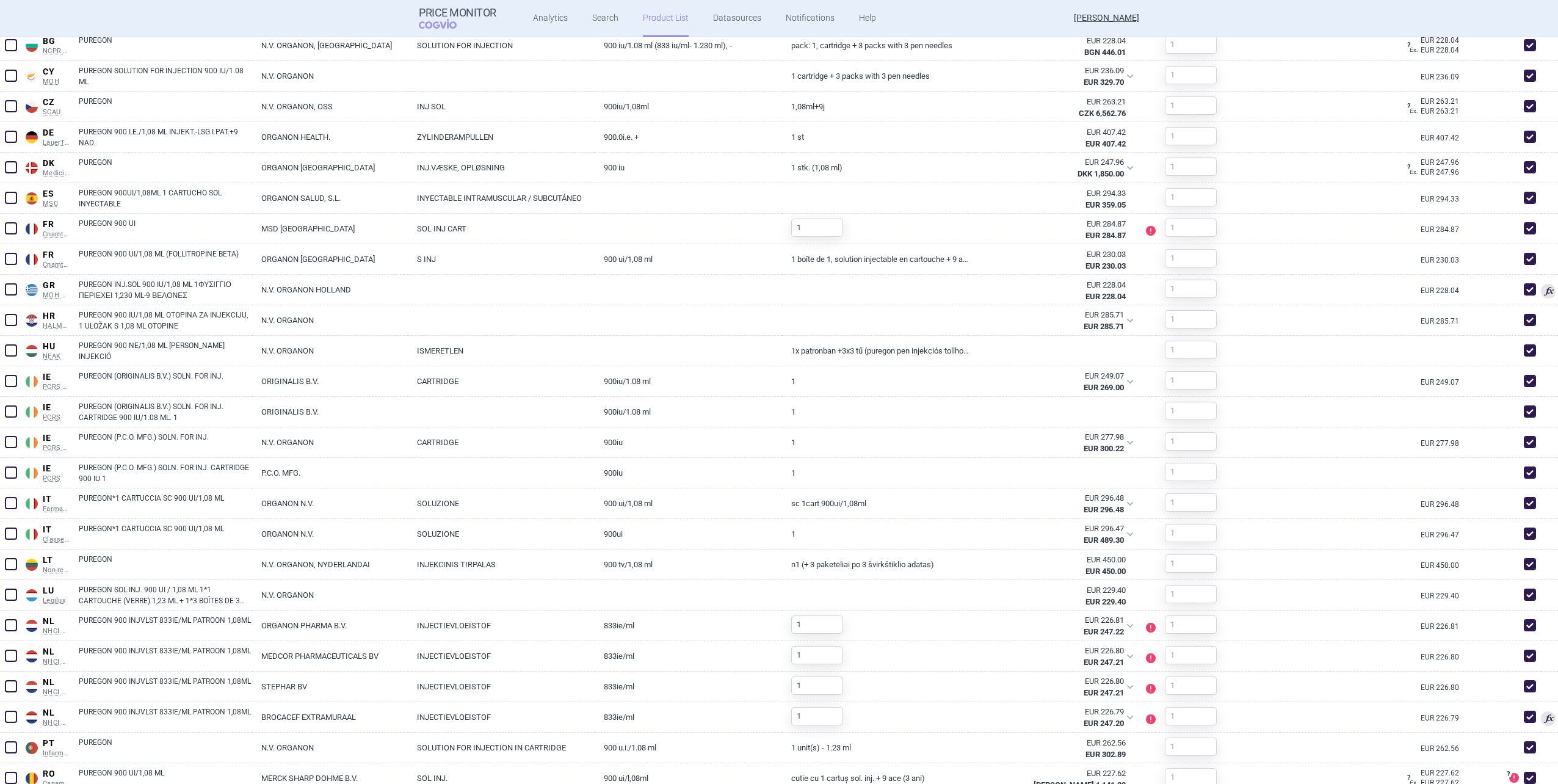
scroll to position [1031, 0]
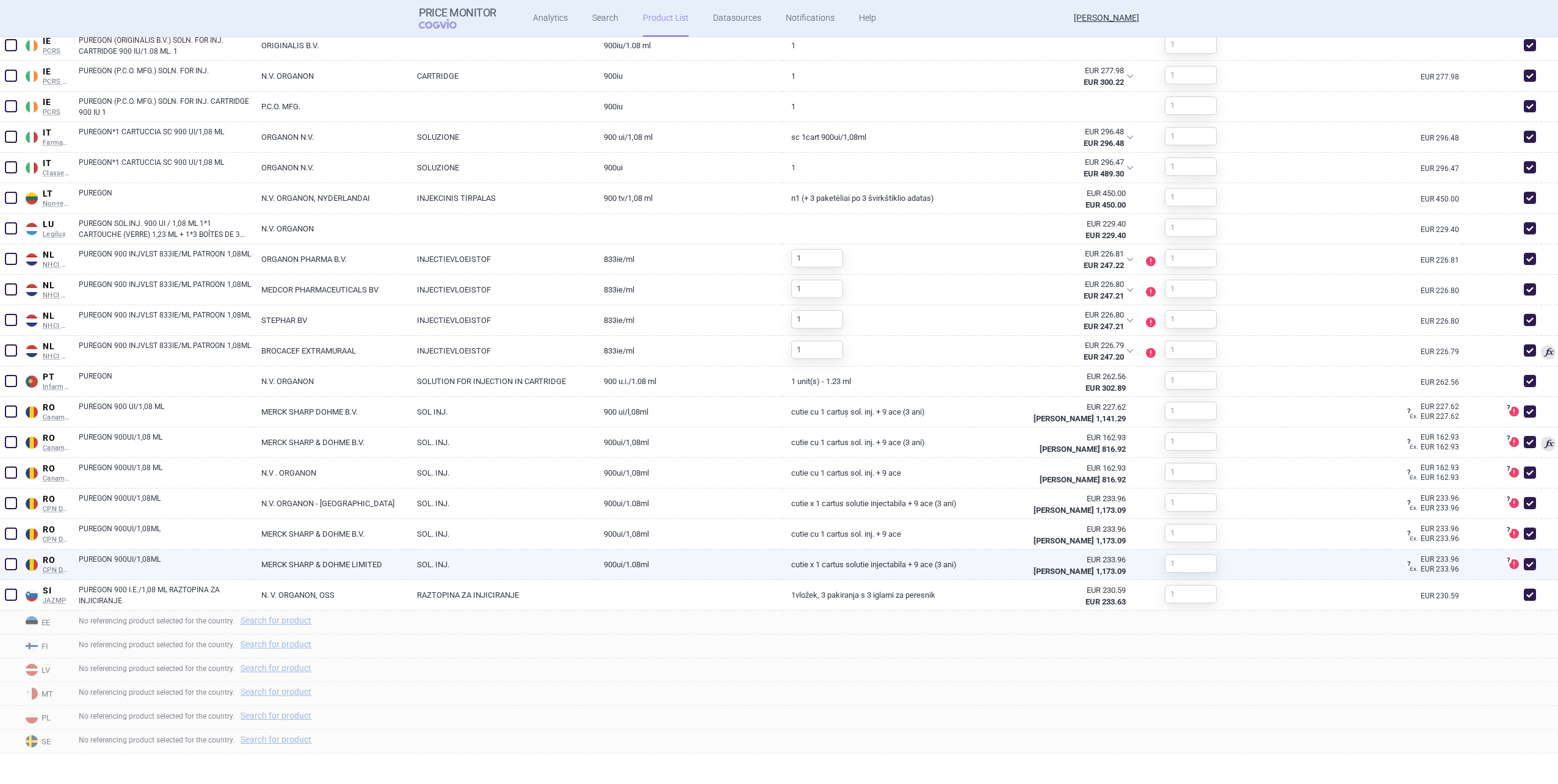
click at [826, 483] on span at bounding box center [1530, 563] width 12 height 12
checkbox input "false"
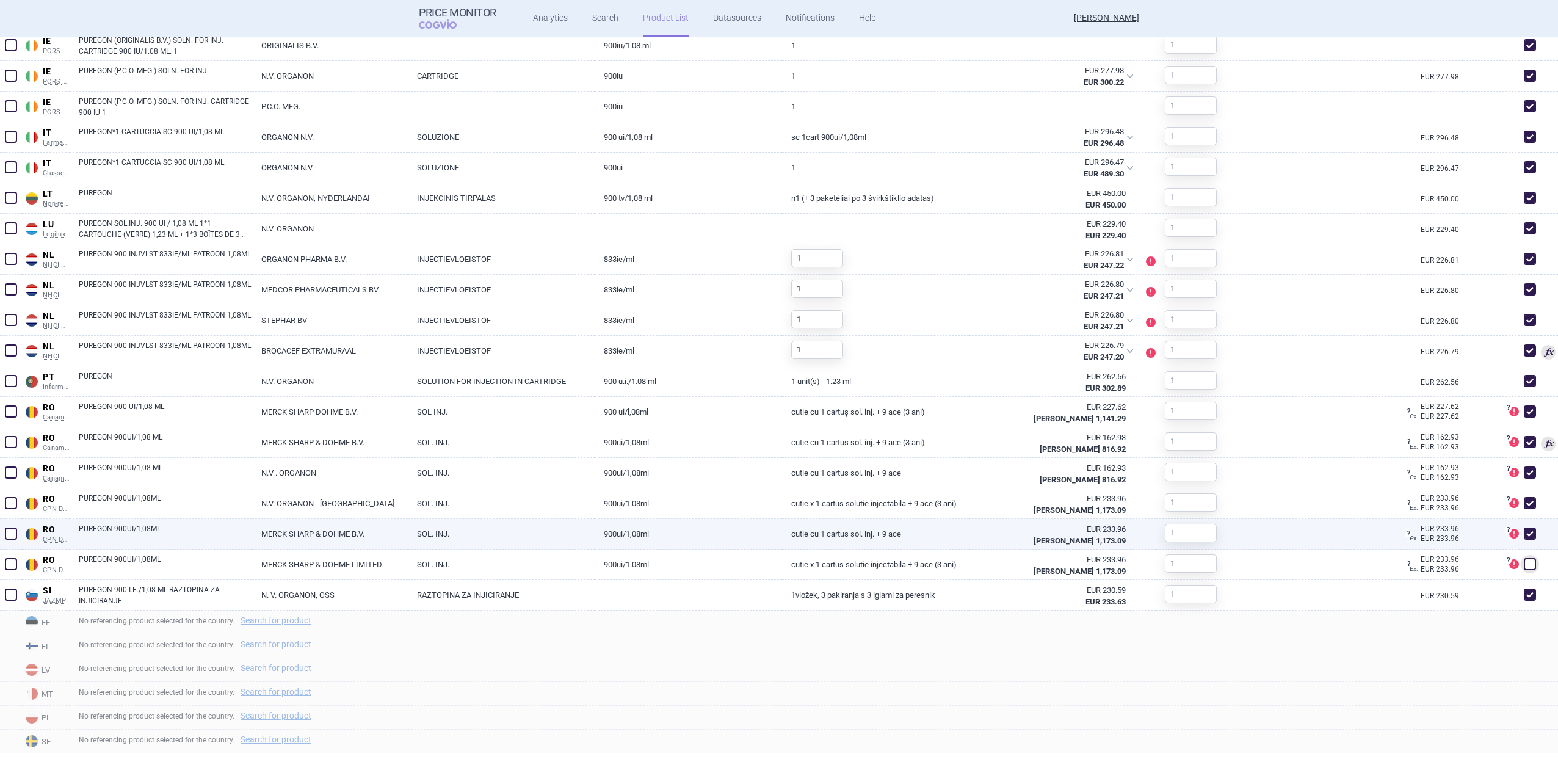
click at [826, 483] on span at bounding box center [1530, 533] width 12 height 12
checkbox input "false"
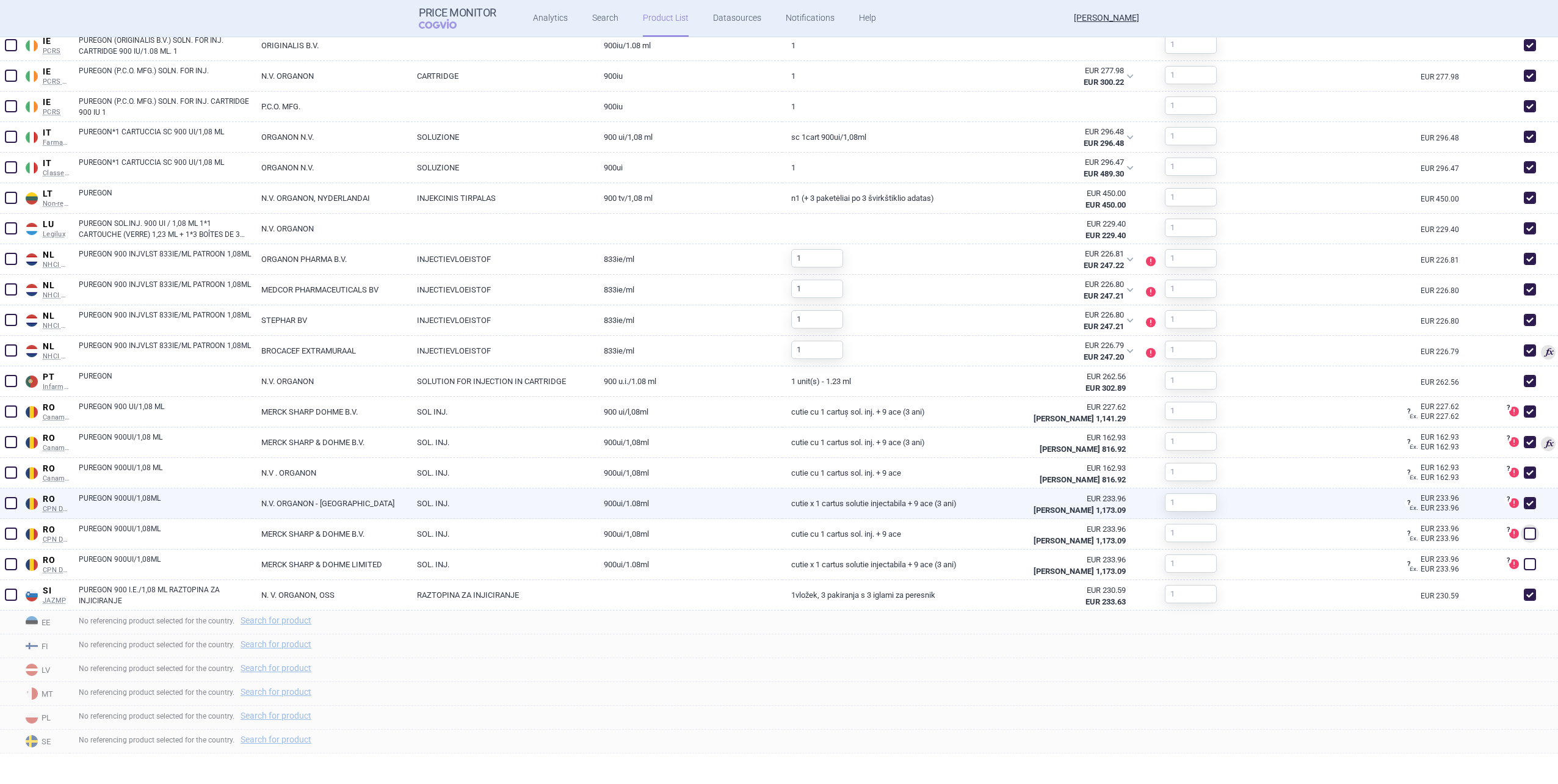
click at [826, 483] on span at bounding box center [1530, 503] width 12 height 12
checkbox input "false"
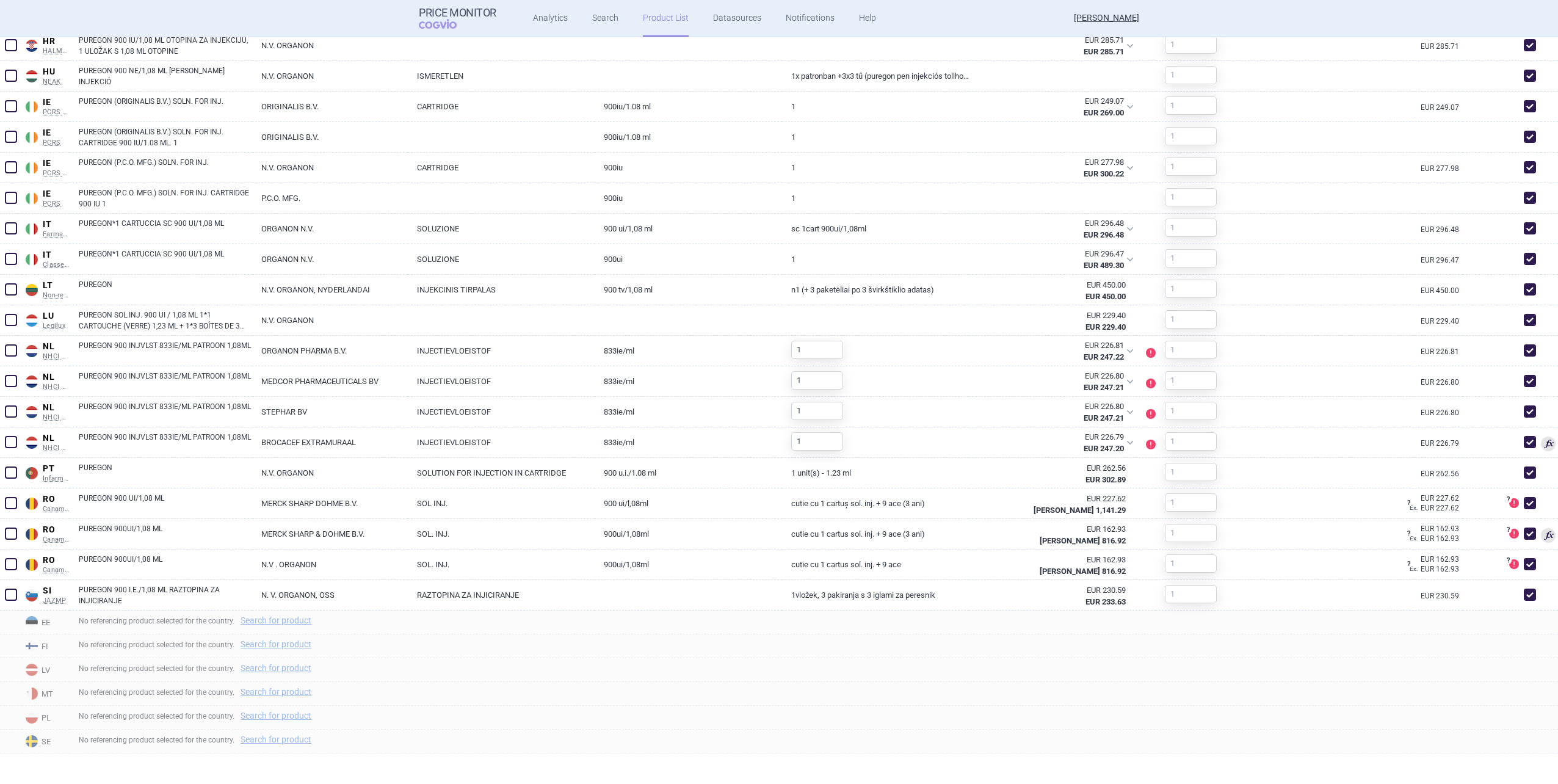
scroll to position [940, 0]
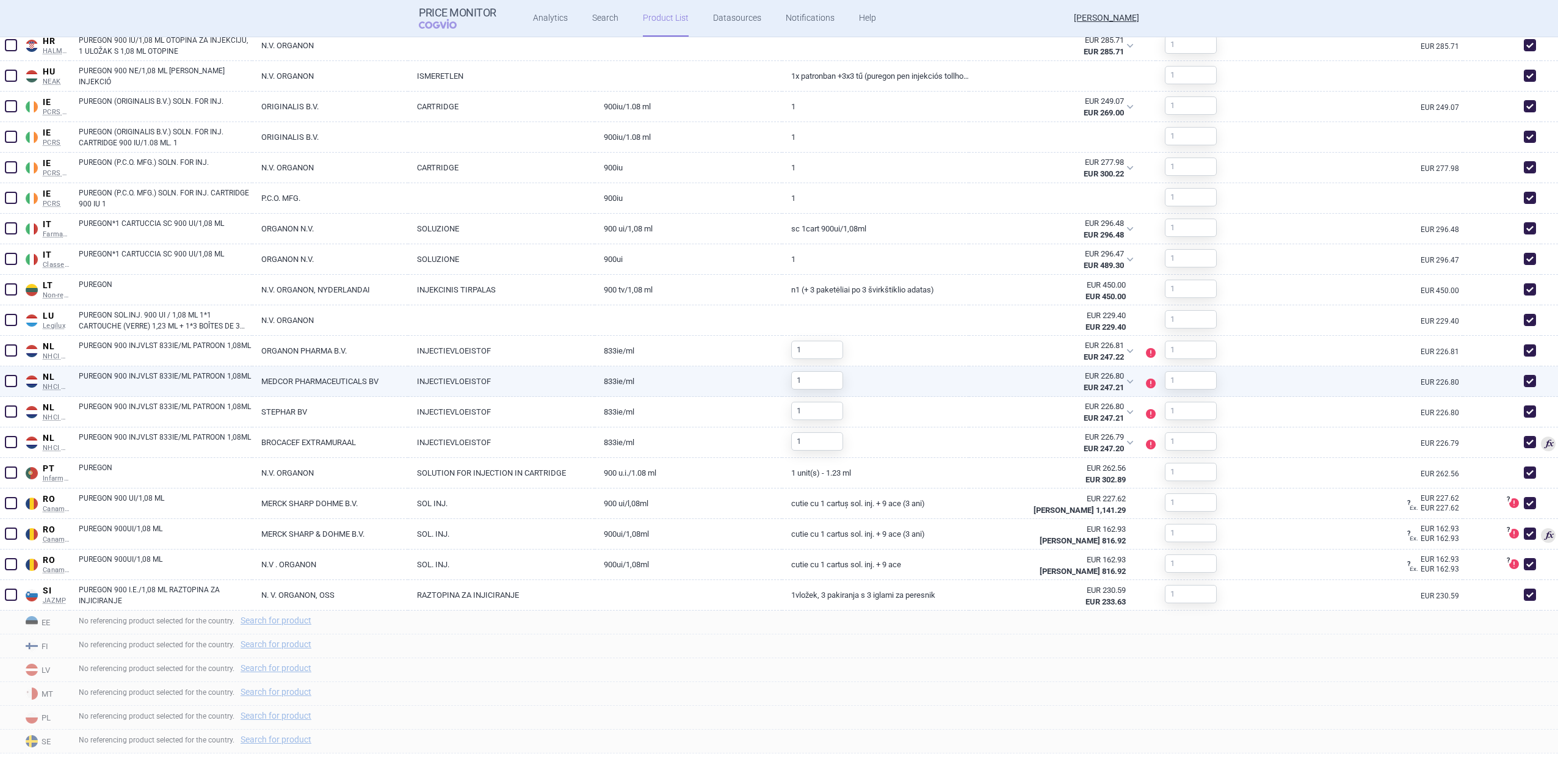
click at [826, 378] on span at bounding box center [1530, 381] width 12 height 12
checkbox input "false"
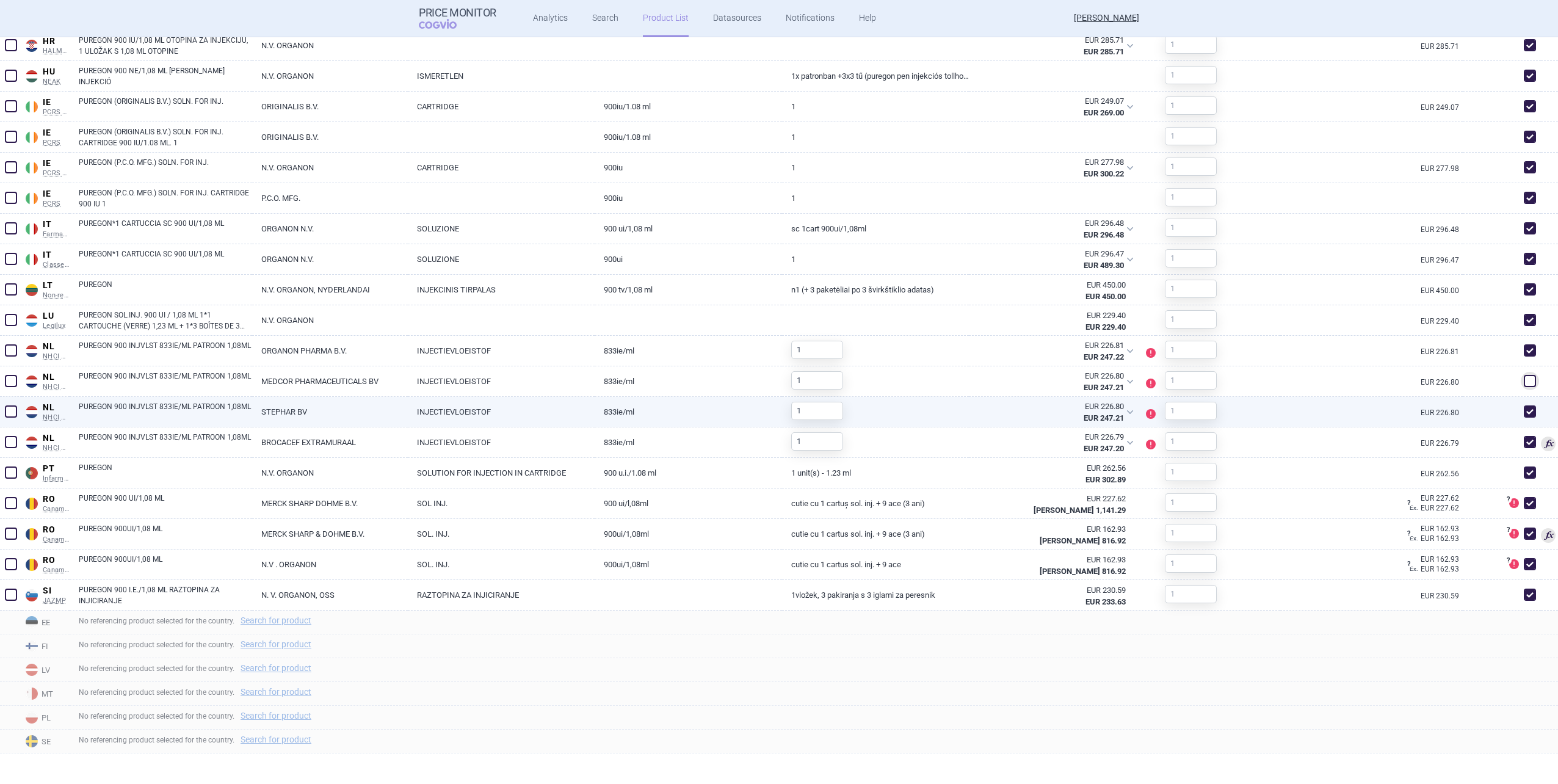
click at [826, 410] on span at bounding box center [1530, 411] width 12 height 12
checkbox input "false"
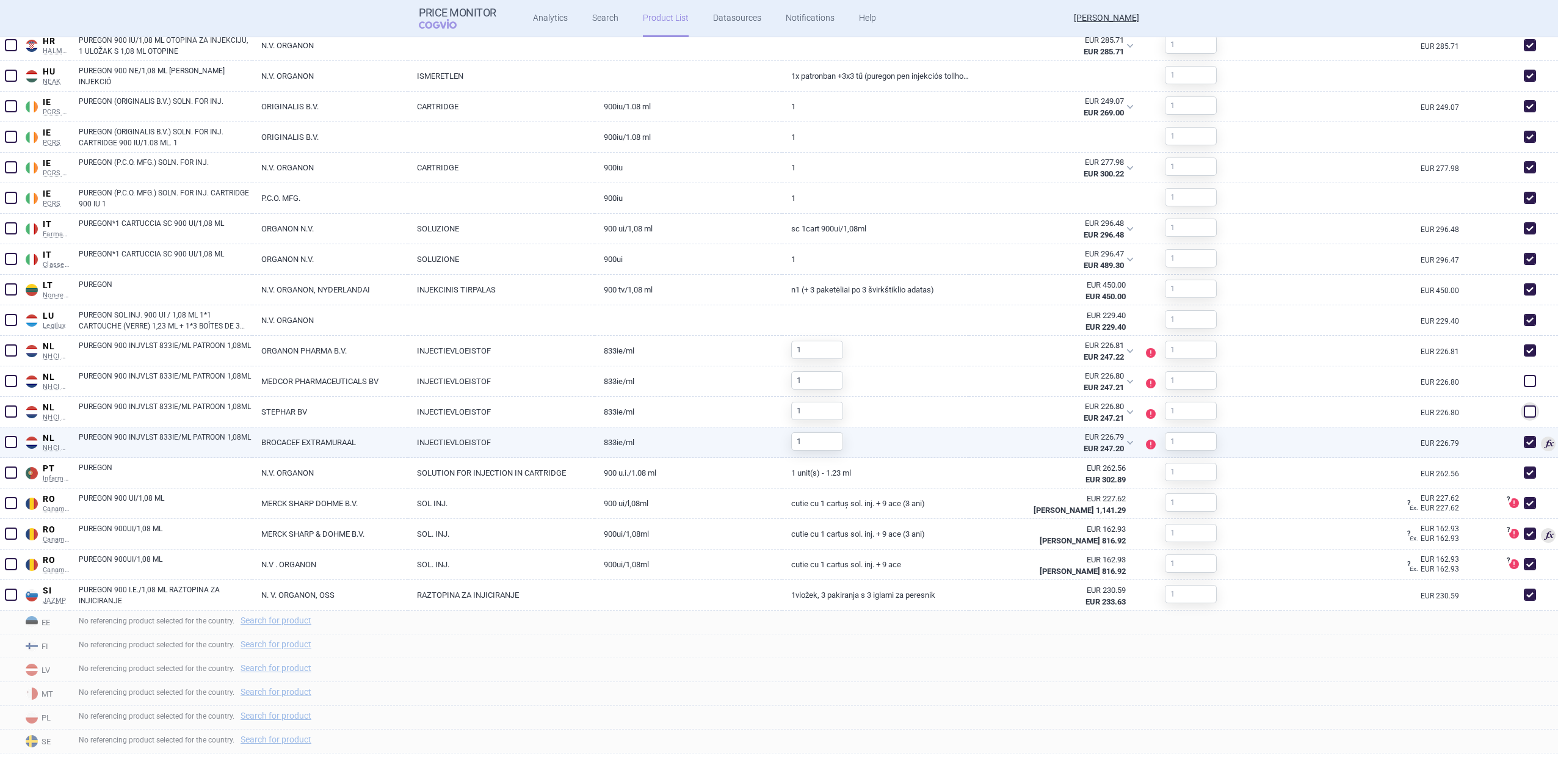
click at [826, 440] on span at bounding box center [1530, 442] width 12 height 12
checkbox input "false"
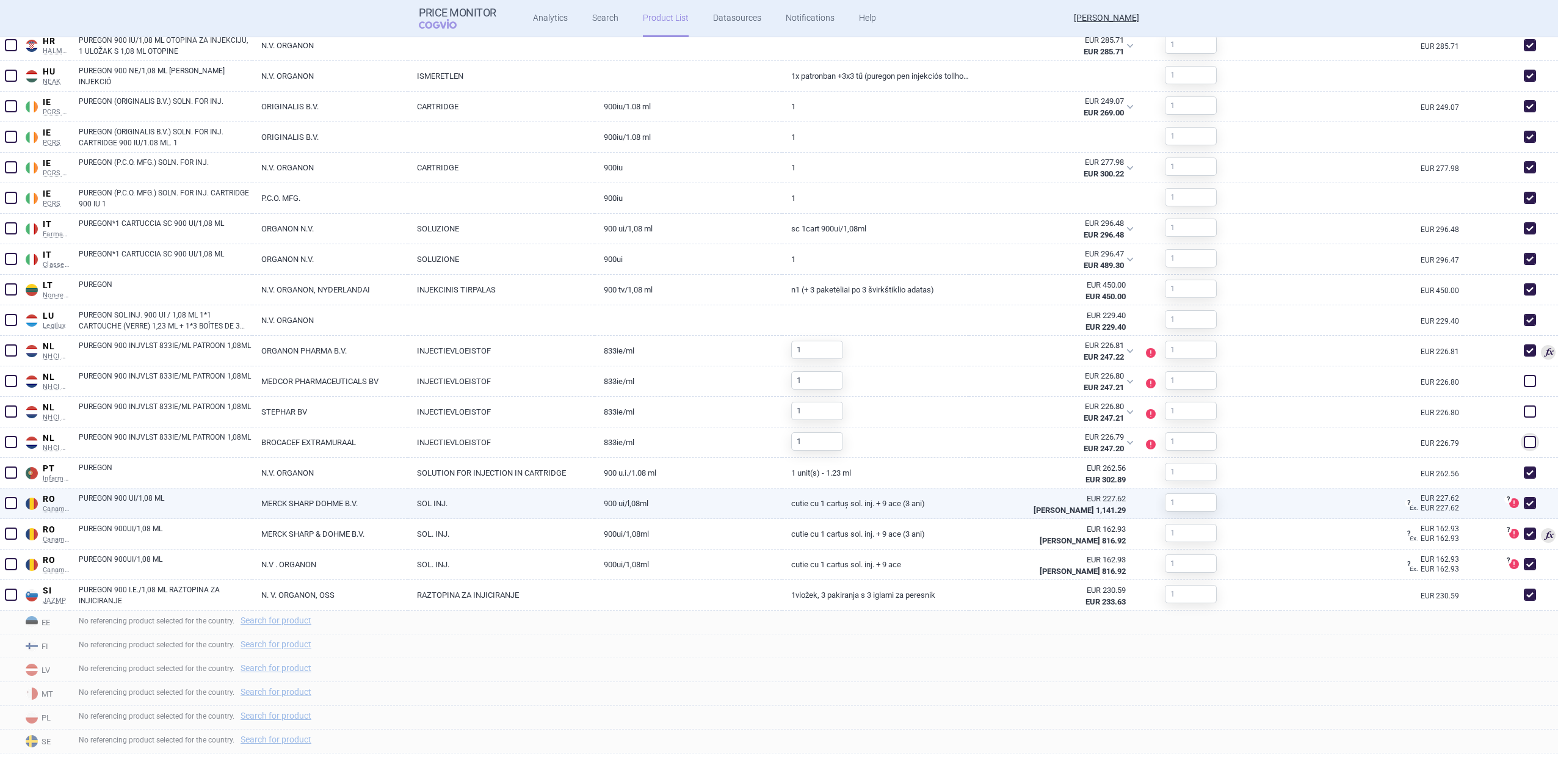
click at [826, 483] on span at bounding box center [1530, 503] width 12 height 12
checkbox input "false"
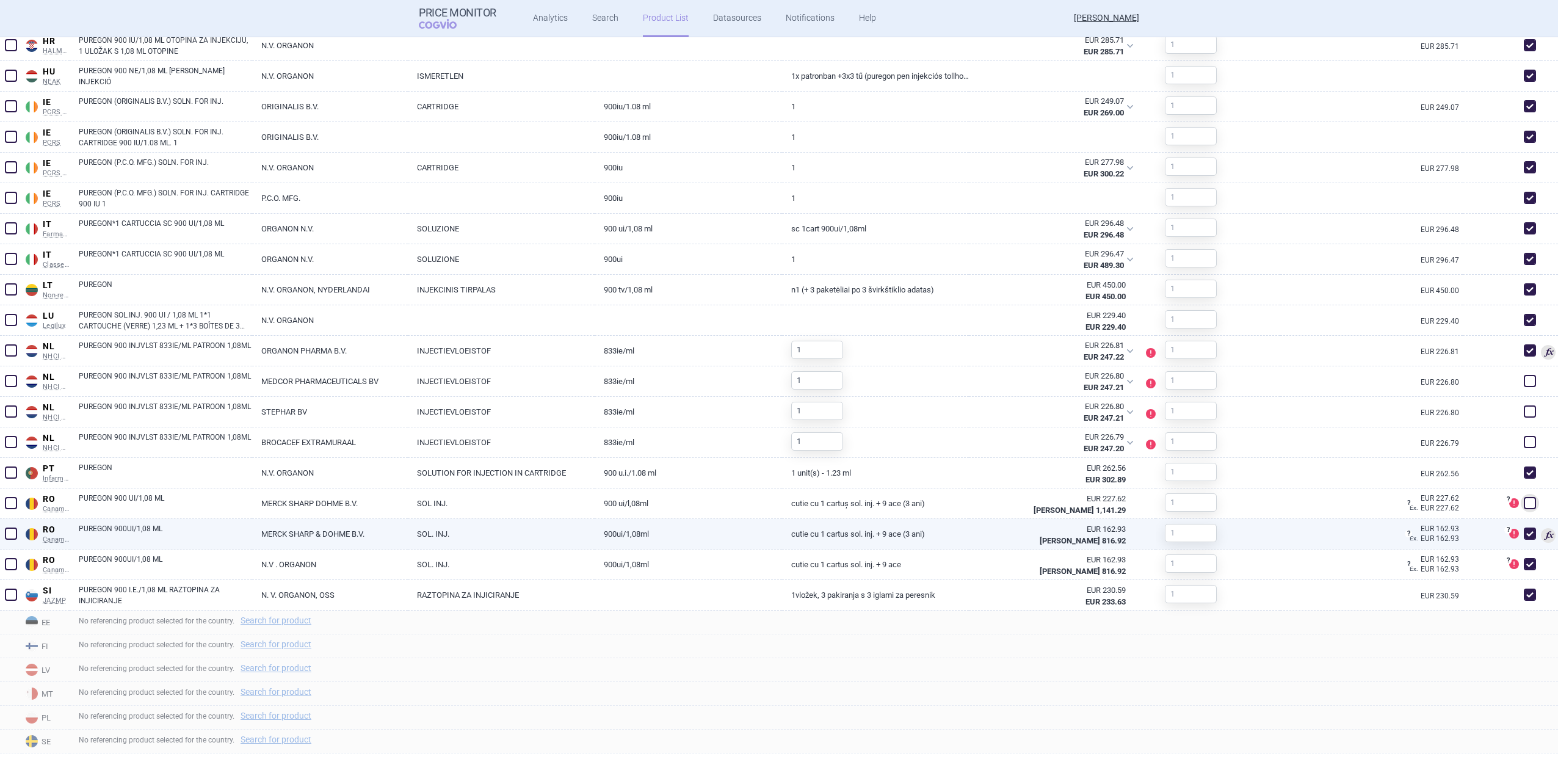
click at [826, 483] on span at bounding box center [1530, 533] width 12 height 12
checkbox input "false"
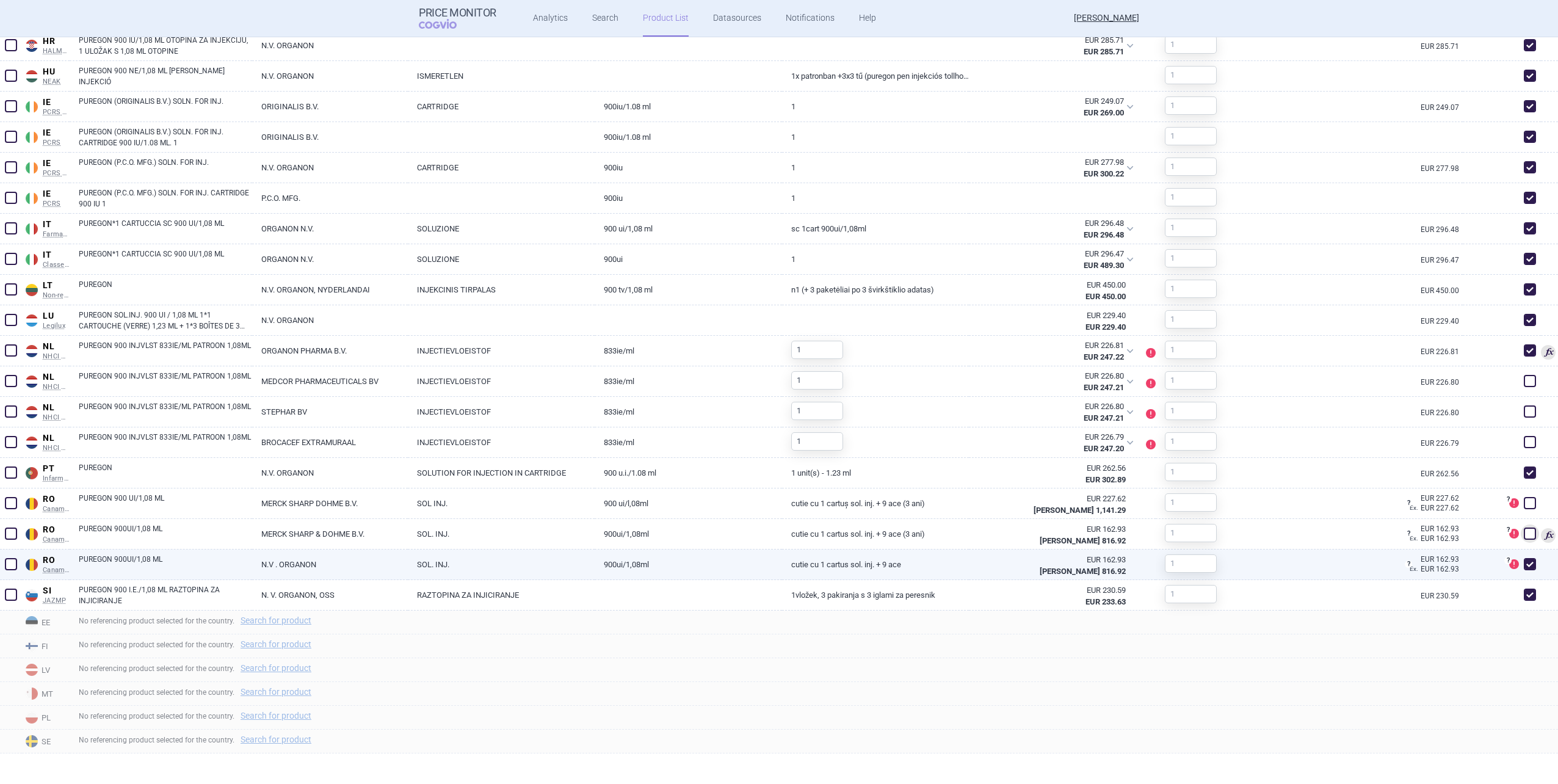
click at [826, 483] on span at bounding box center [1530, 564] width 19 height 19
checkbox input "false"
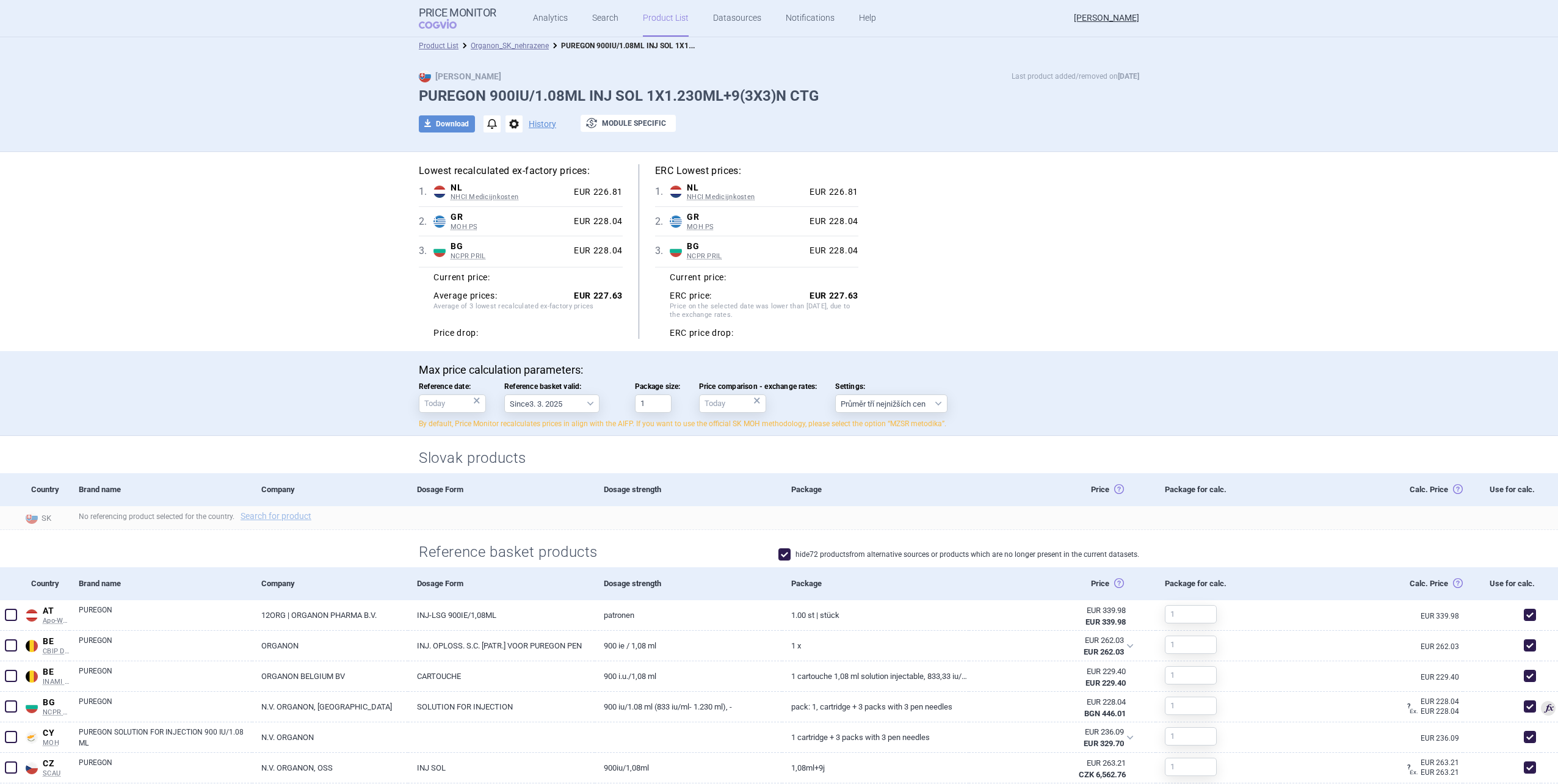
scroll to position [0, 0]
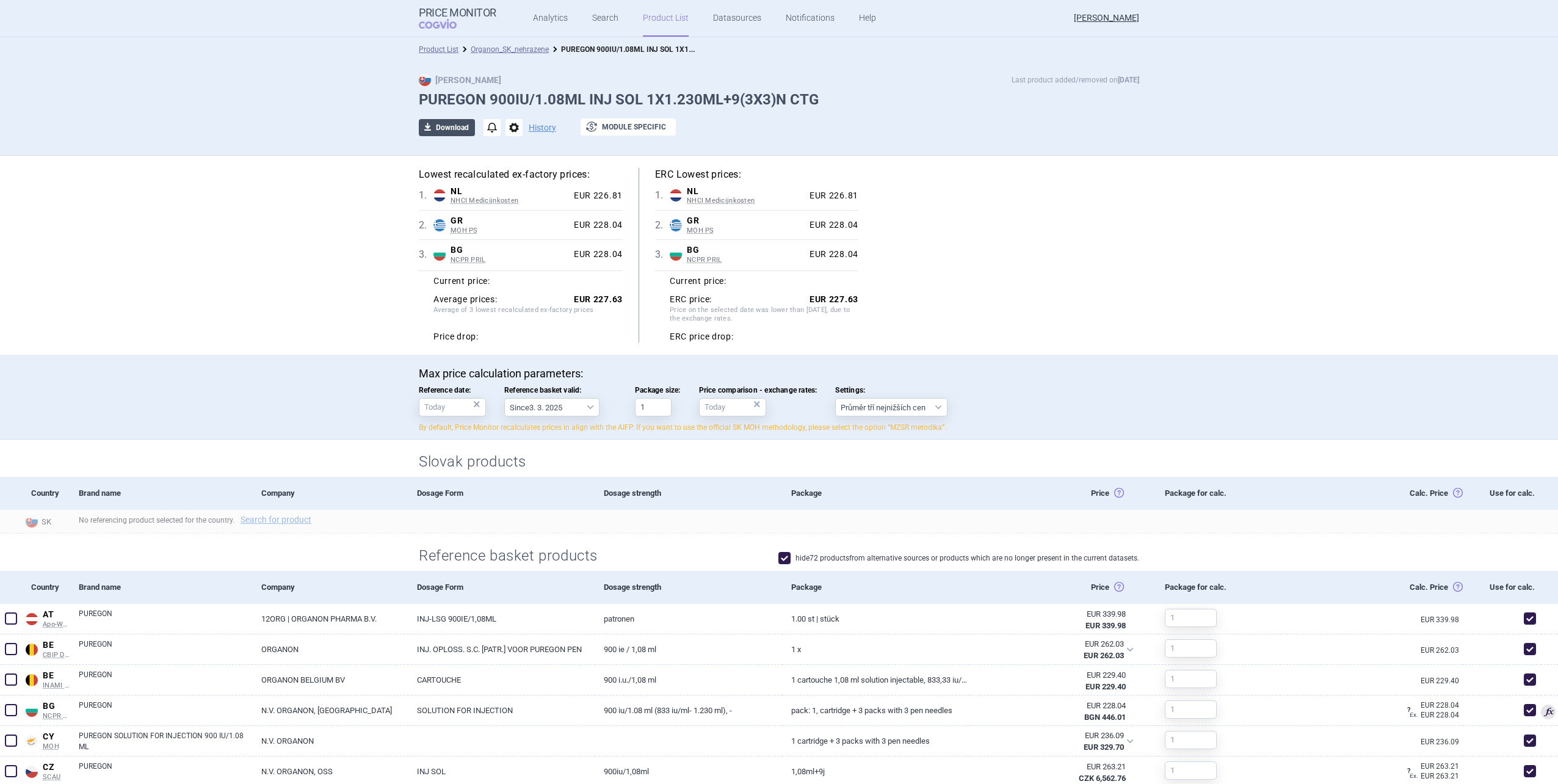
click at [469, 129] on button "download Download" at bounding box center [447, 128] width 56 height 17
select select "EUR"
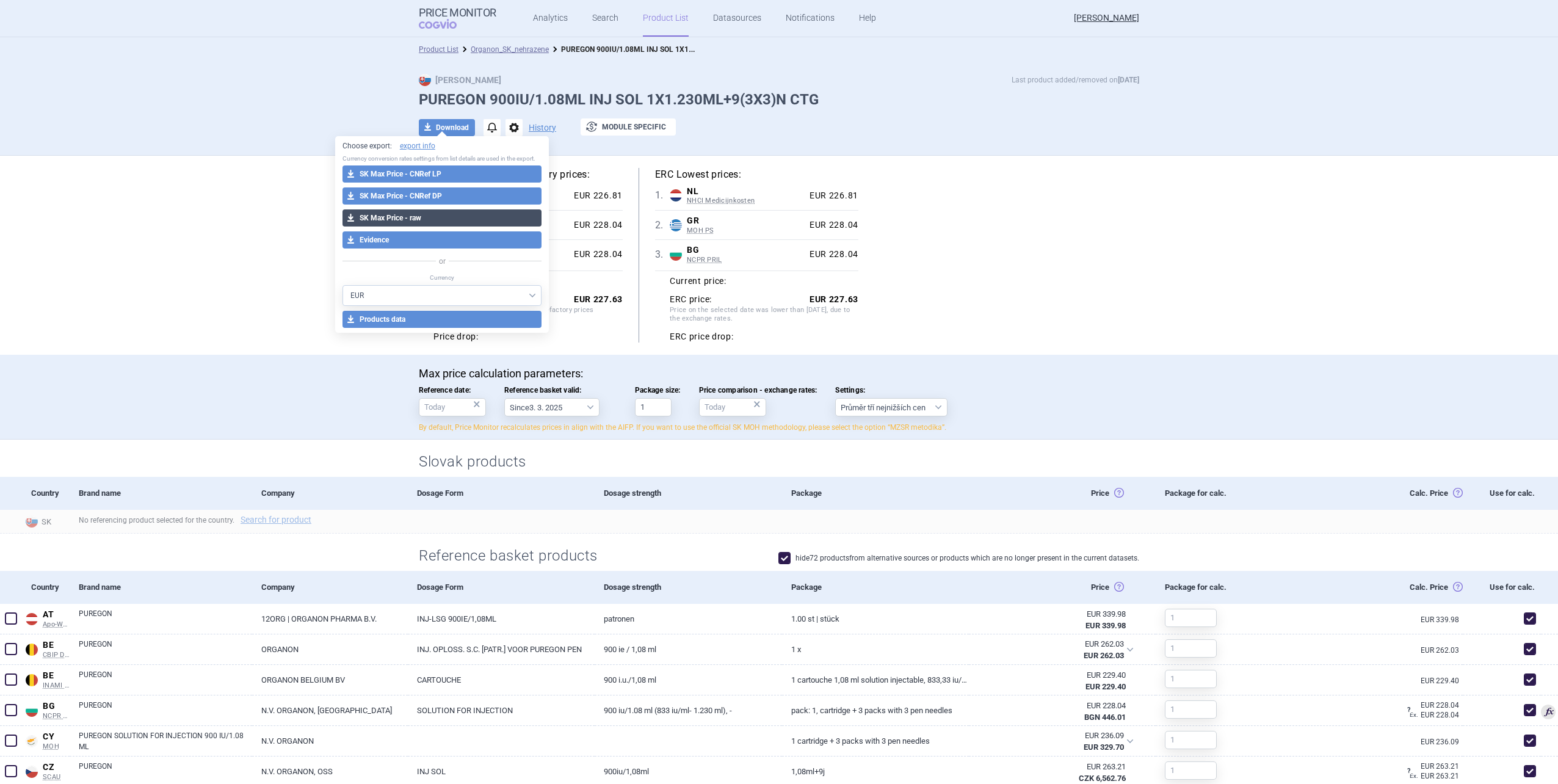
click at [436, 219] on button "download SK Max Price - raw" at bounding box center [442, 218] width 199 height 17
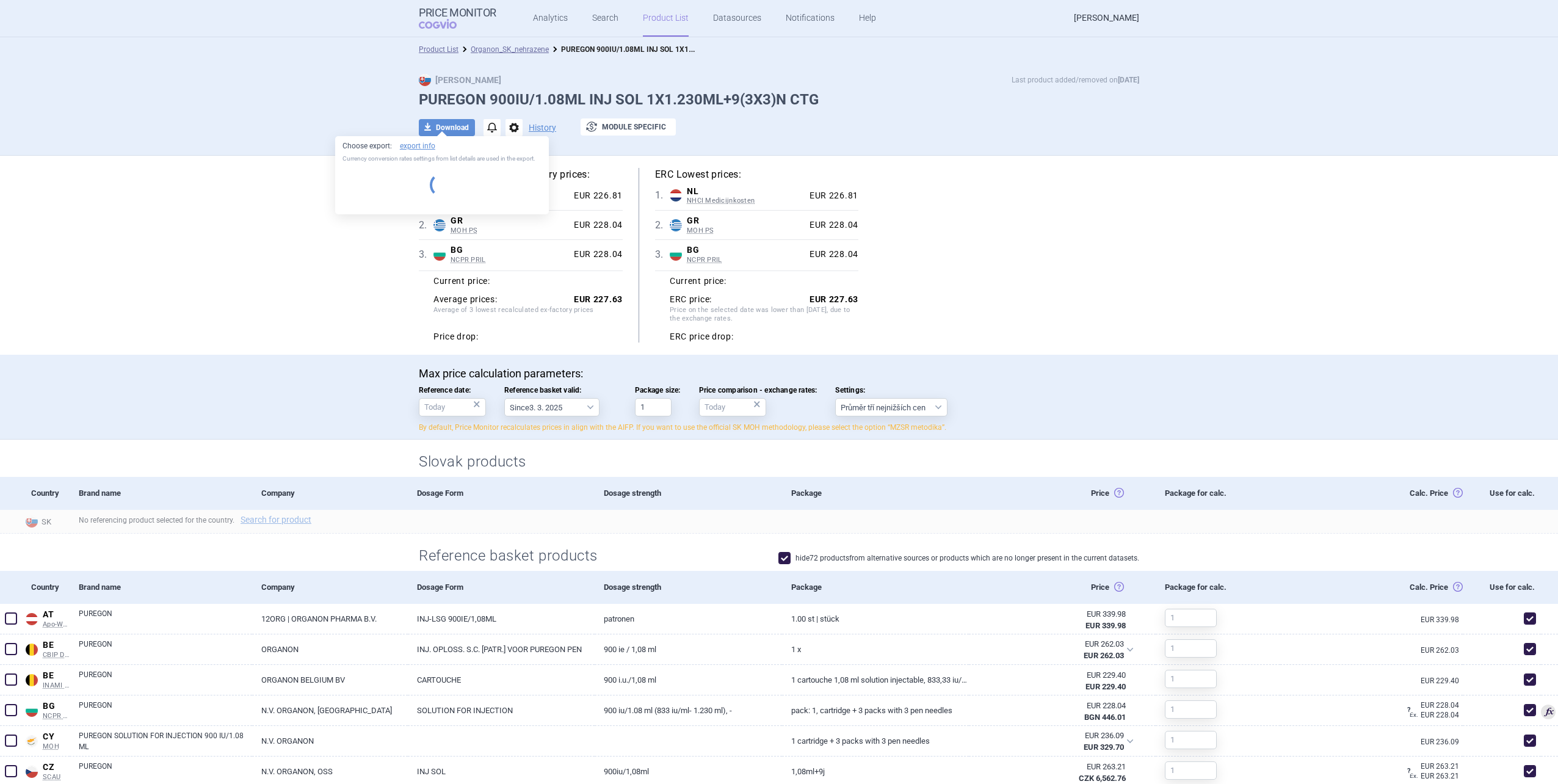
select select "EUR"
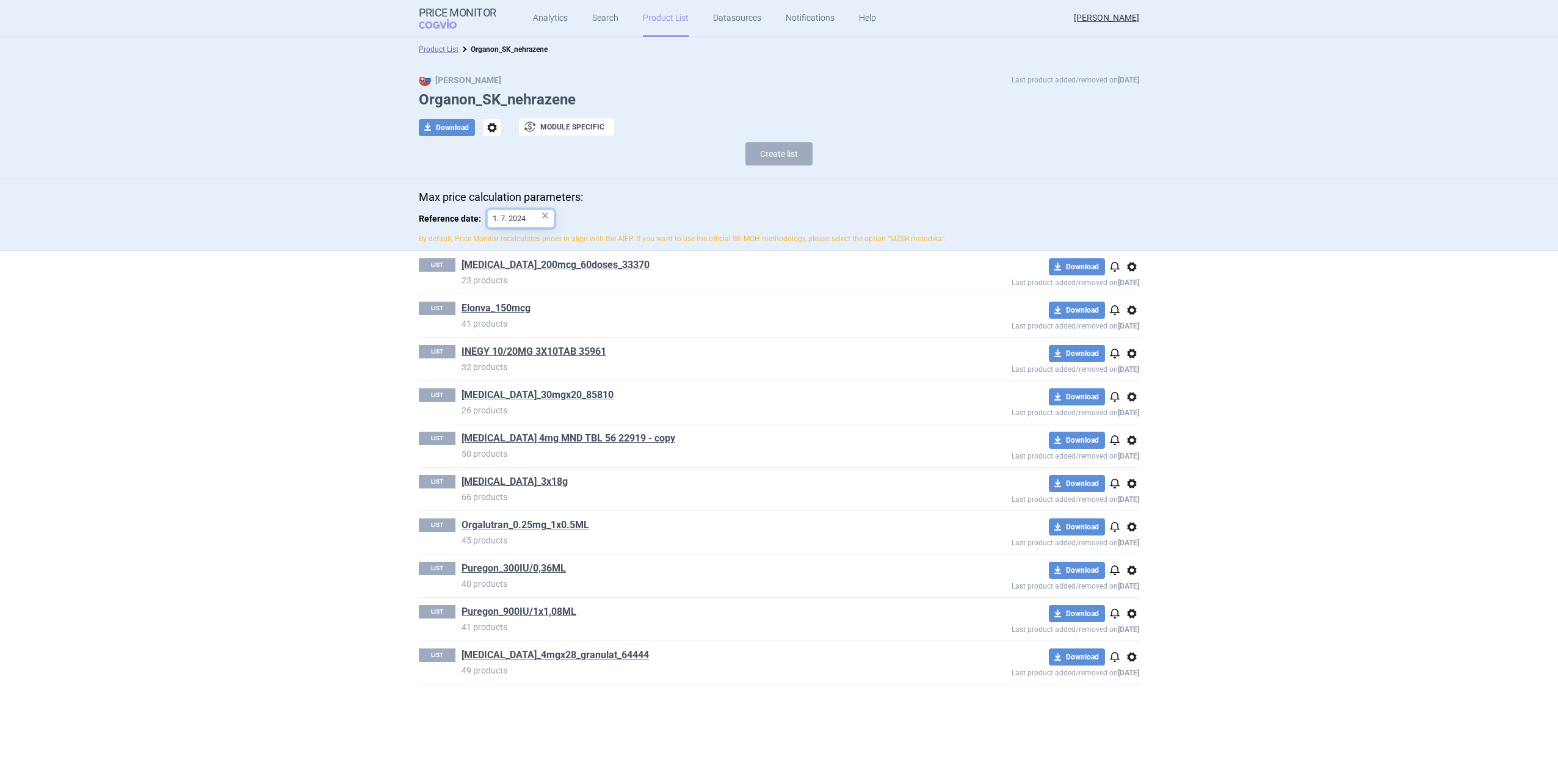
click at [546, 225] on body "Price Monitor COGVIO Analytics Search Product List Datasources Notifications He…" at bounding box center [779, 392] width 1558 height 784
click at [545, 415] on button "Go to current month" at bounding box center [528, 419] width 67 height 10
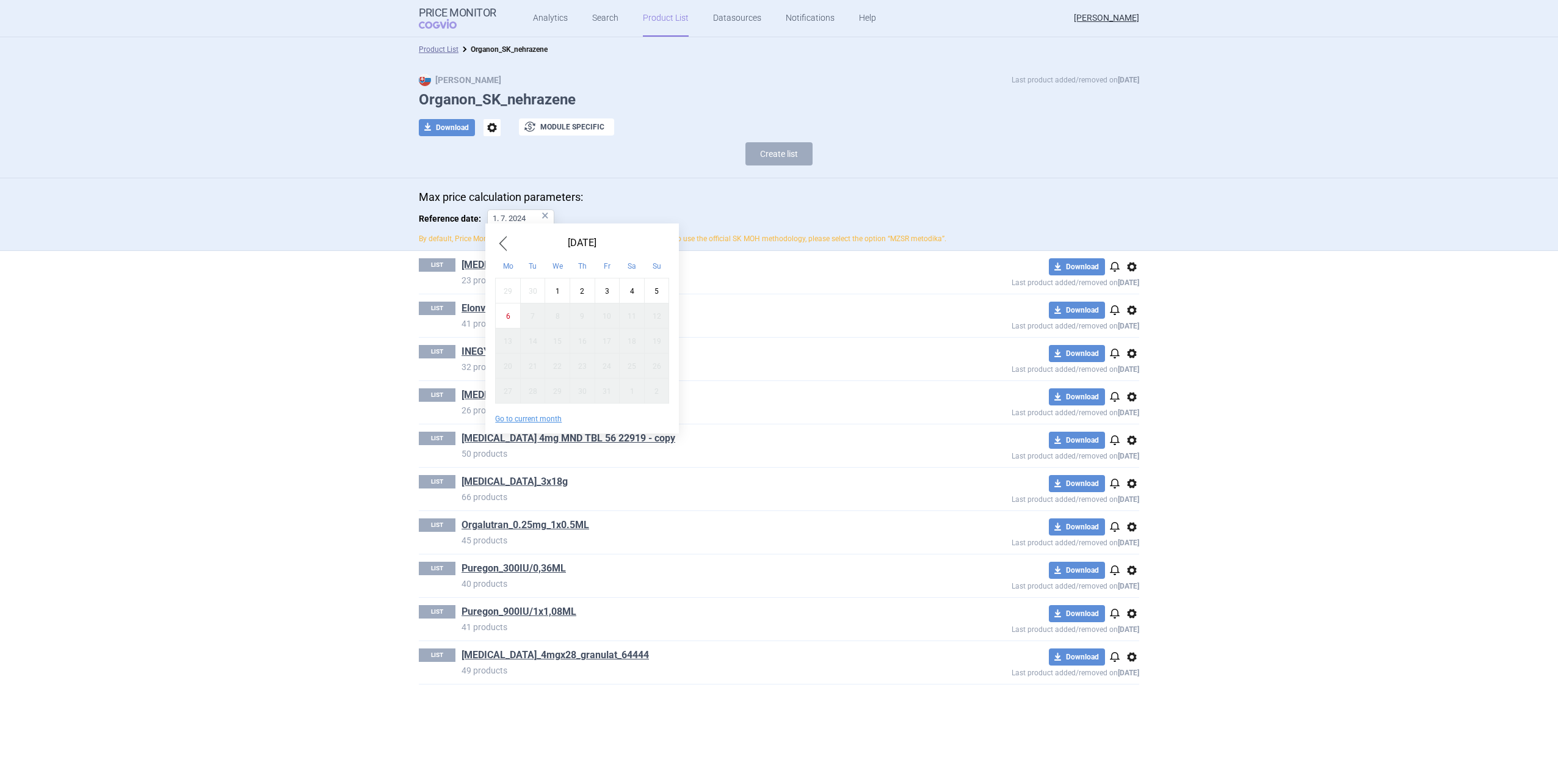
click at [381, 418] on section "Product List Organon_SK_nehrazene Max Price Last product added/removed on 2 Sep…" at bounding box center [779, 410] width 1558 height 747
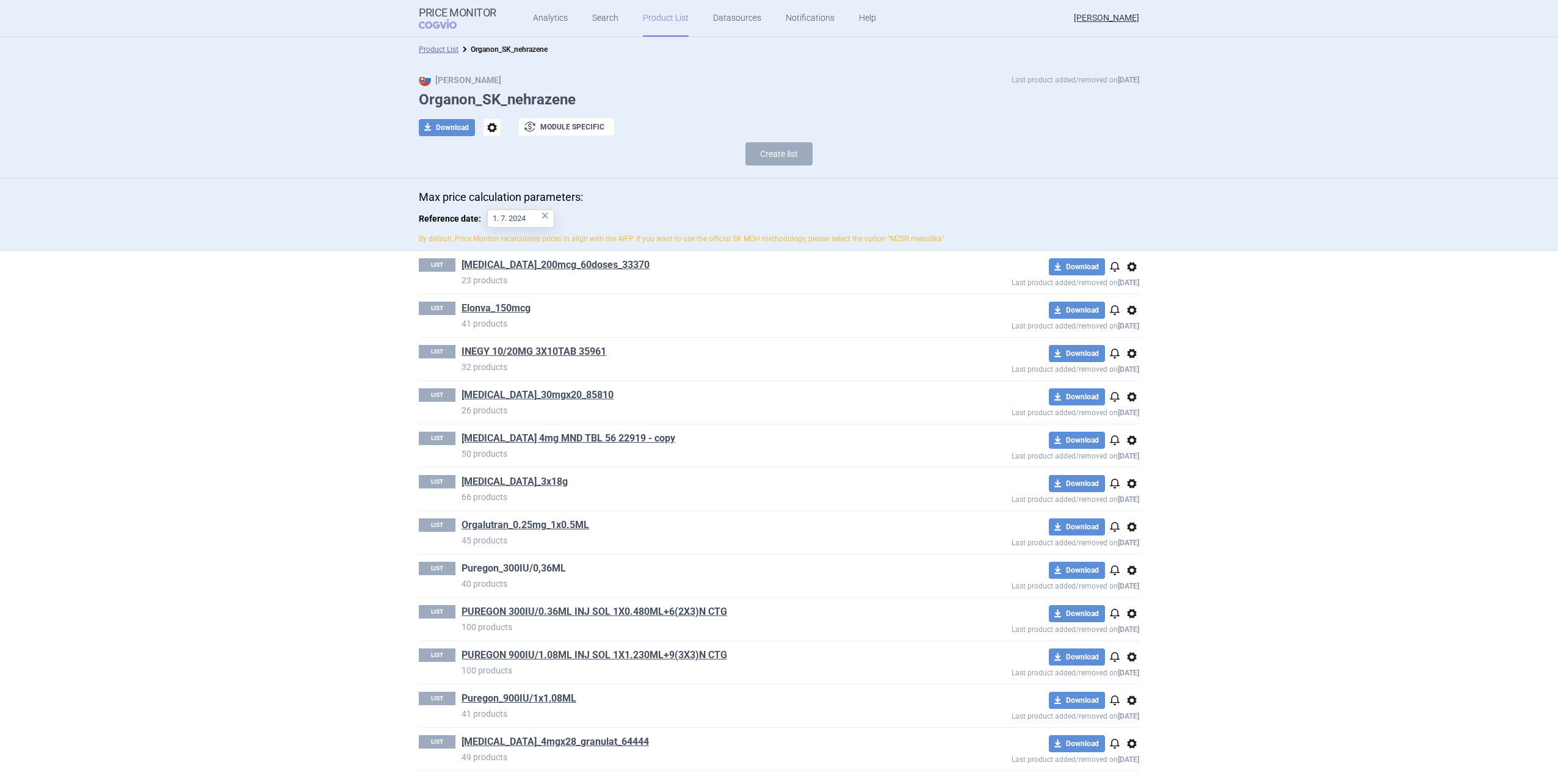
click at [531, 569] on link "Puregon_300IU/0,36ML" at bounding box center [514, 568] width 105 height 13
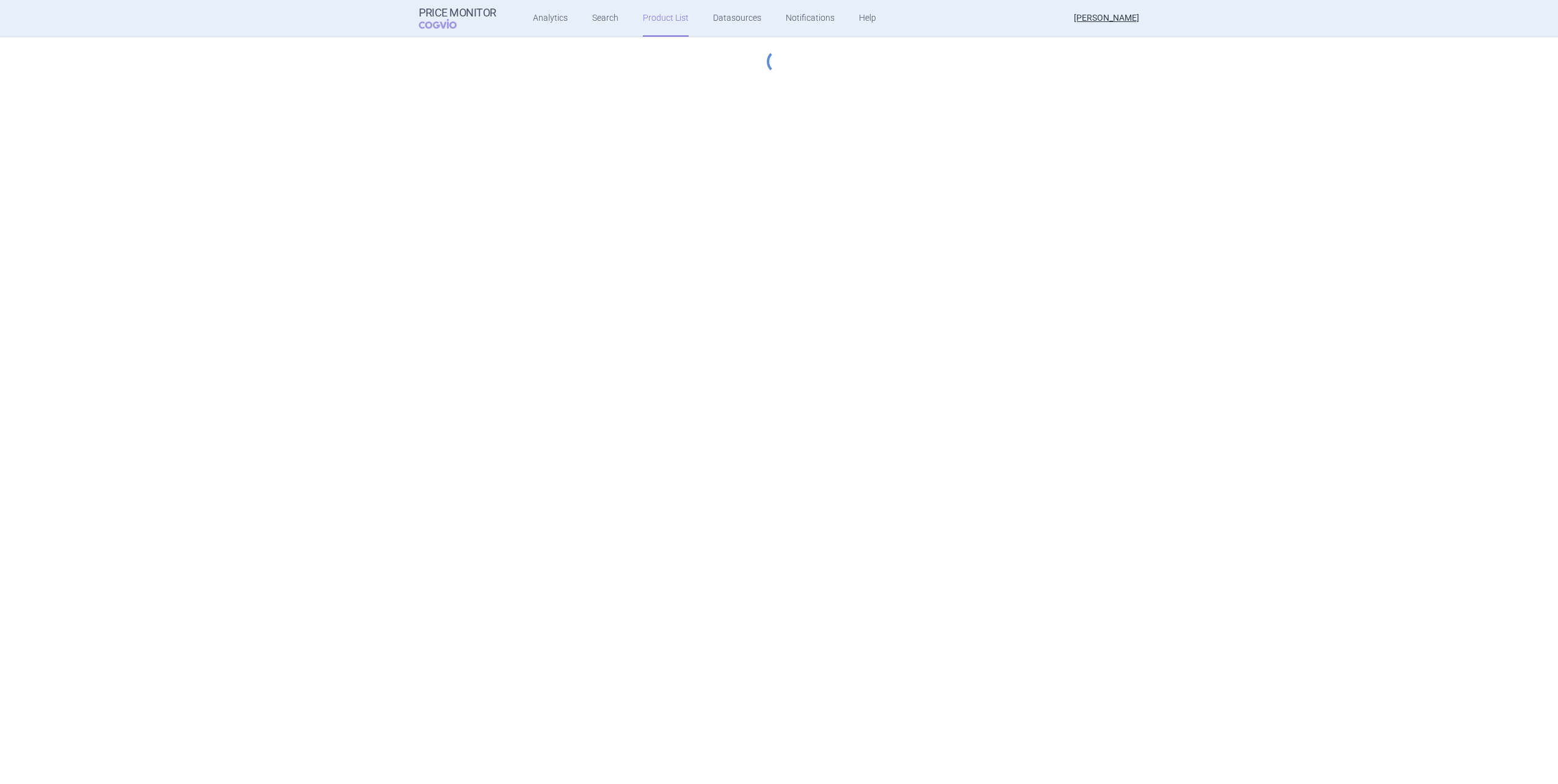
select select "2023-07-01"
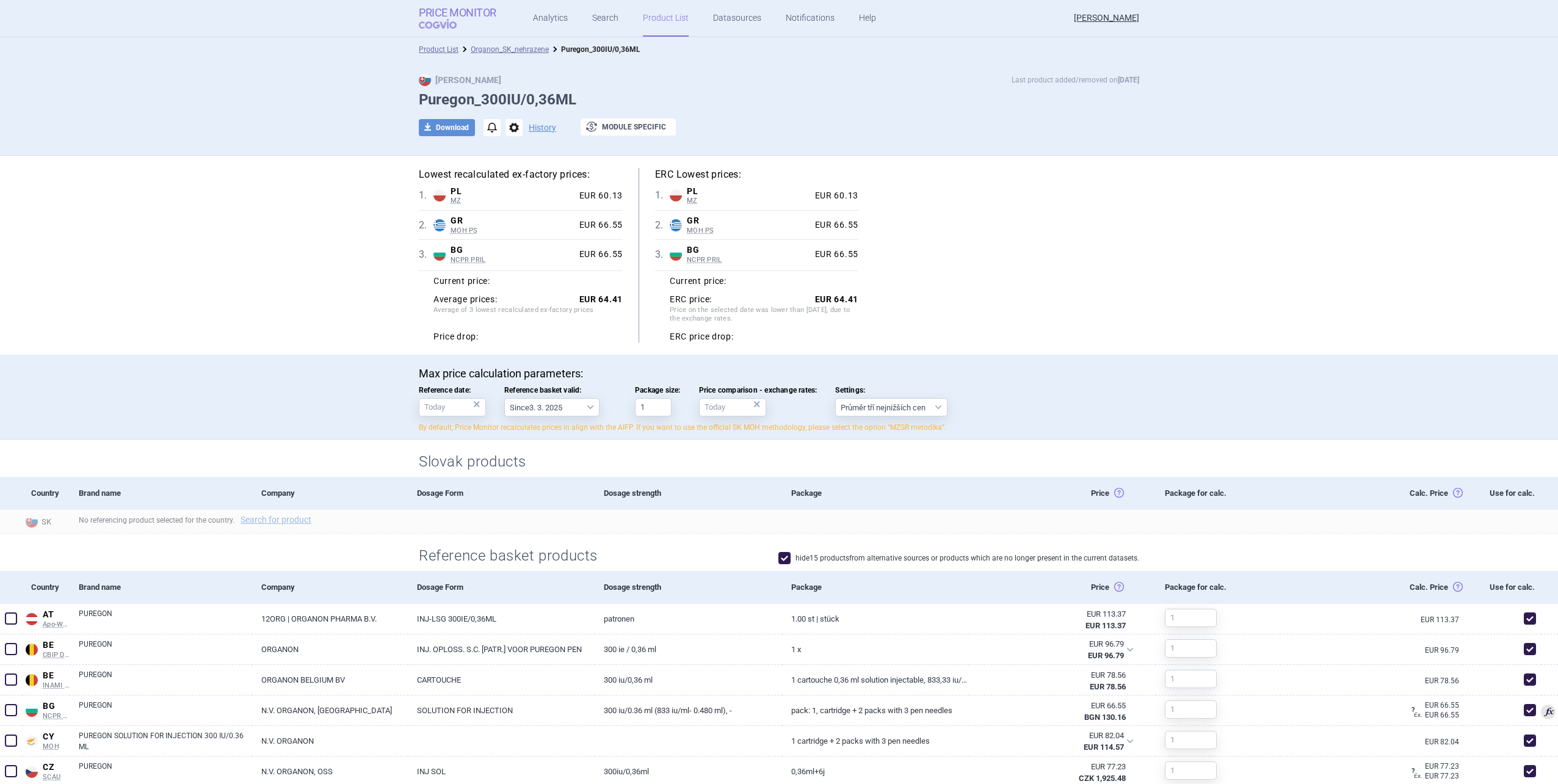
drag, startPoint x: 460, startPoint y: 19, endPoint x: 471, endPoint y: 19, distance: 11.0
click at [501, 52] on link "Organon_SK_nehrazene" at bounding box center [510, 49] width 78 height 8
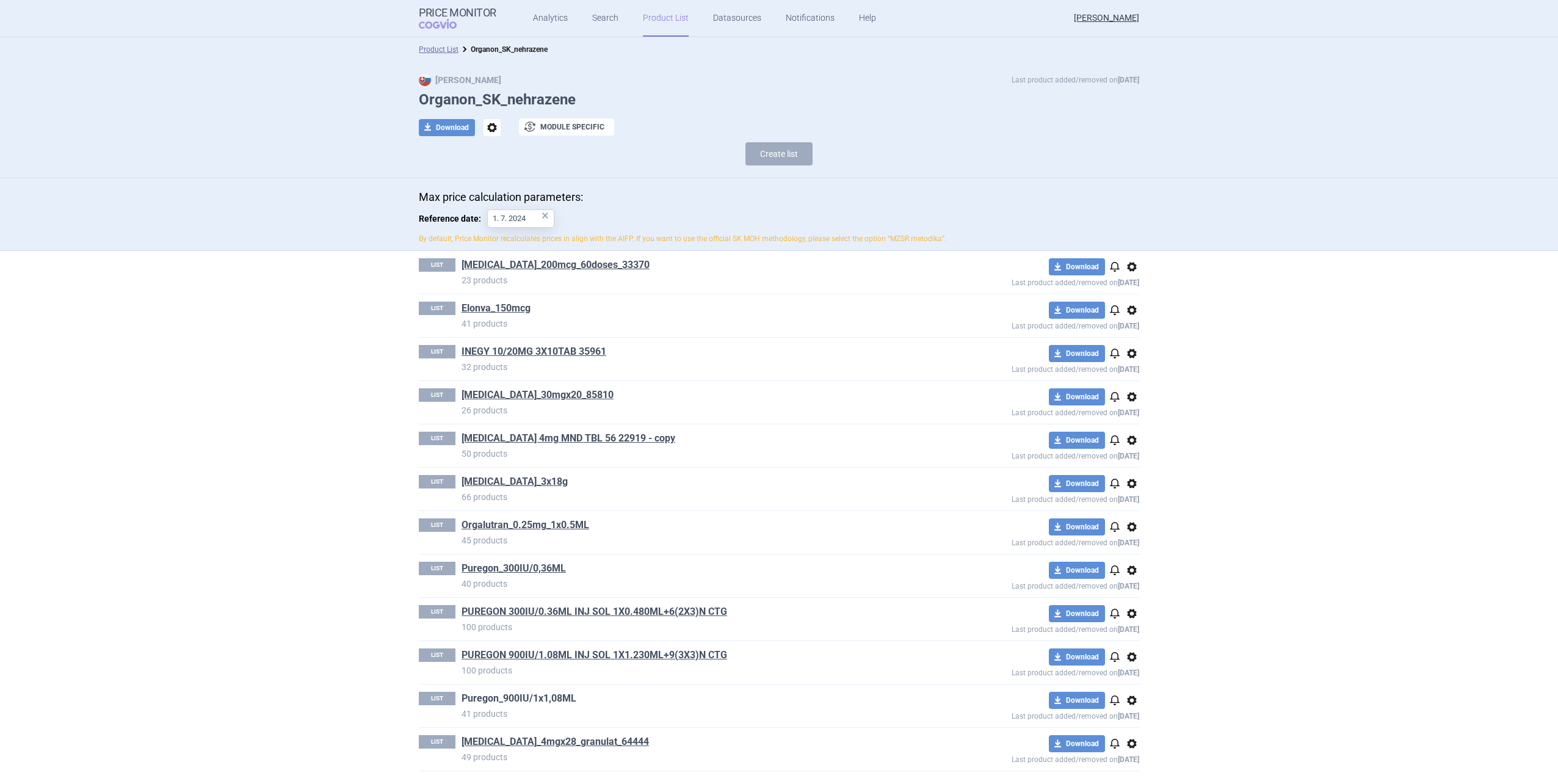
click at [542, 702] on link "Puregon_900IU/1x1,08ML" at bounding box center [519, 698] width 115 height 13
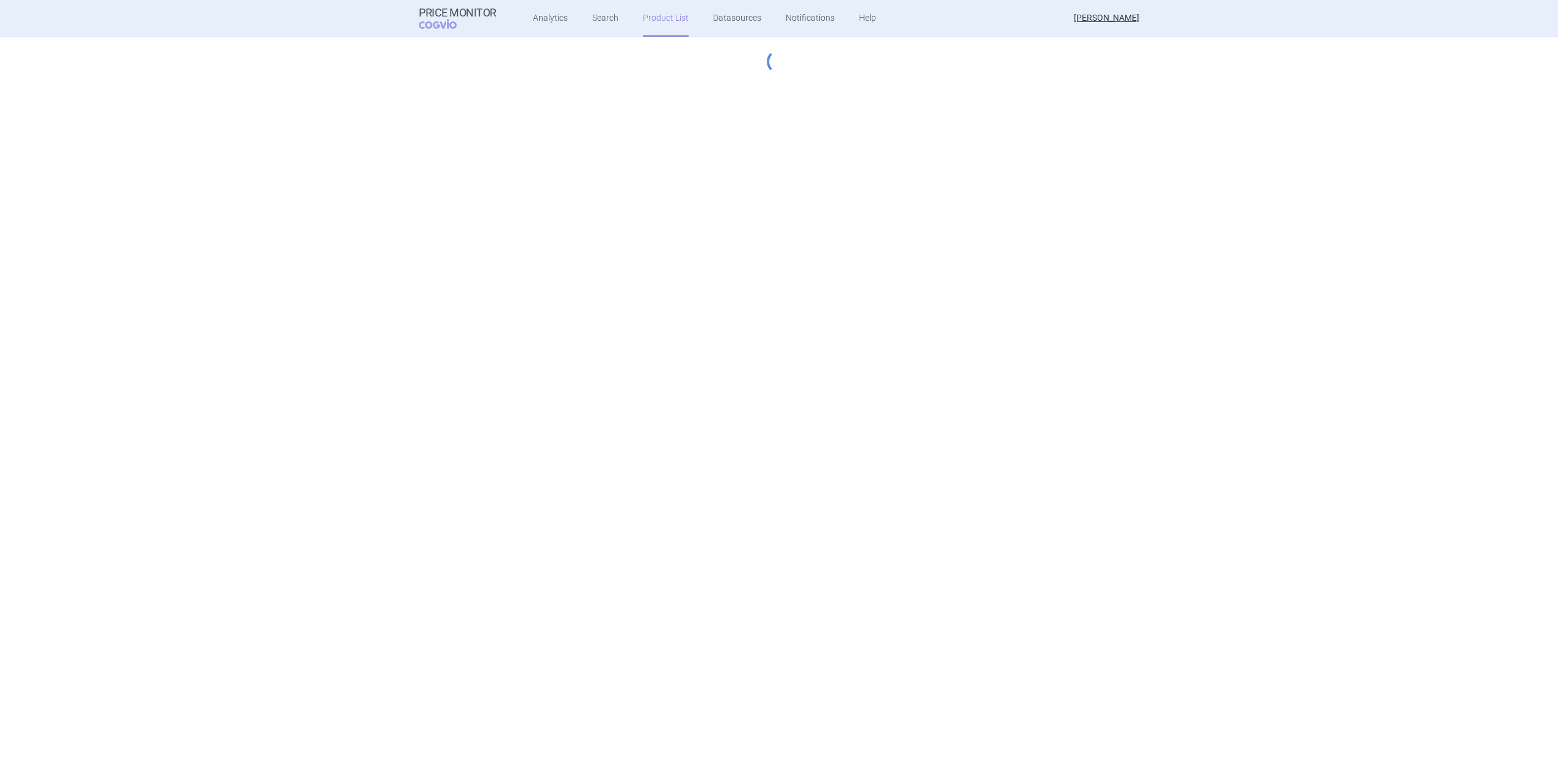
select select "2023-07-01"
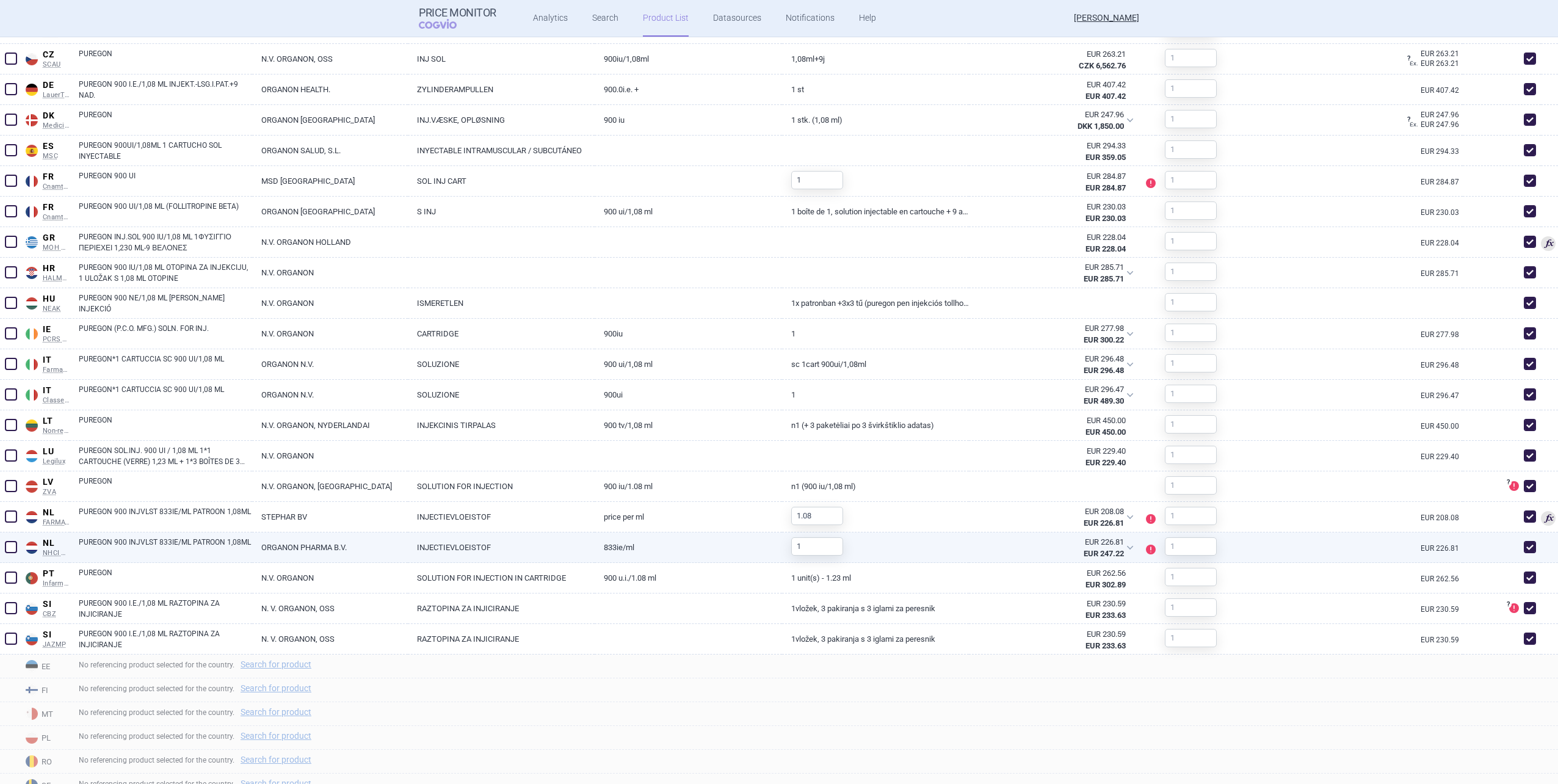
scroll to position [733, 0]
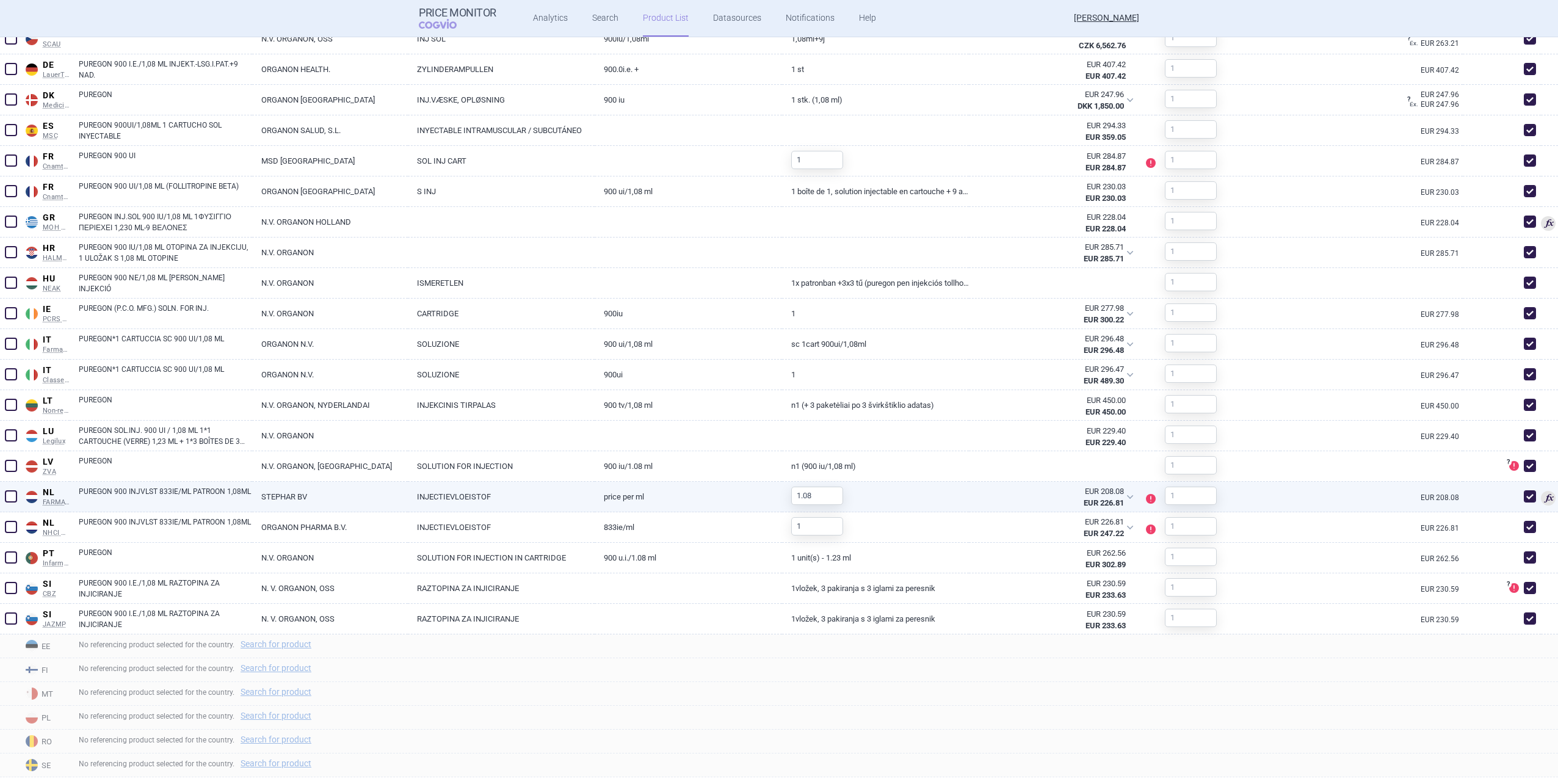
click at [1524, 499] on span at bounding box center [1530, 496] width 12 height 12
checkbox input "false"
drag, startPoint x: 809, startPoint y: 500, endPoint x: 797, endPoint y: 497, distance: 12.4
click at [797, 497] on input "1.08" at bounding box center [817, 496] width 52 height 19
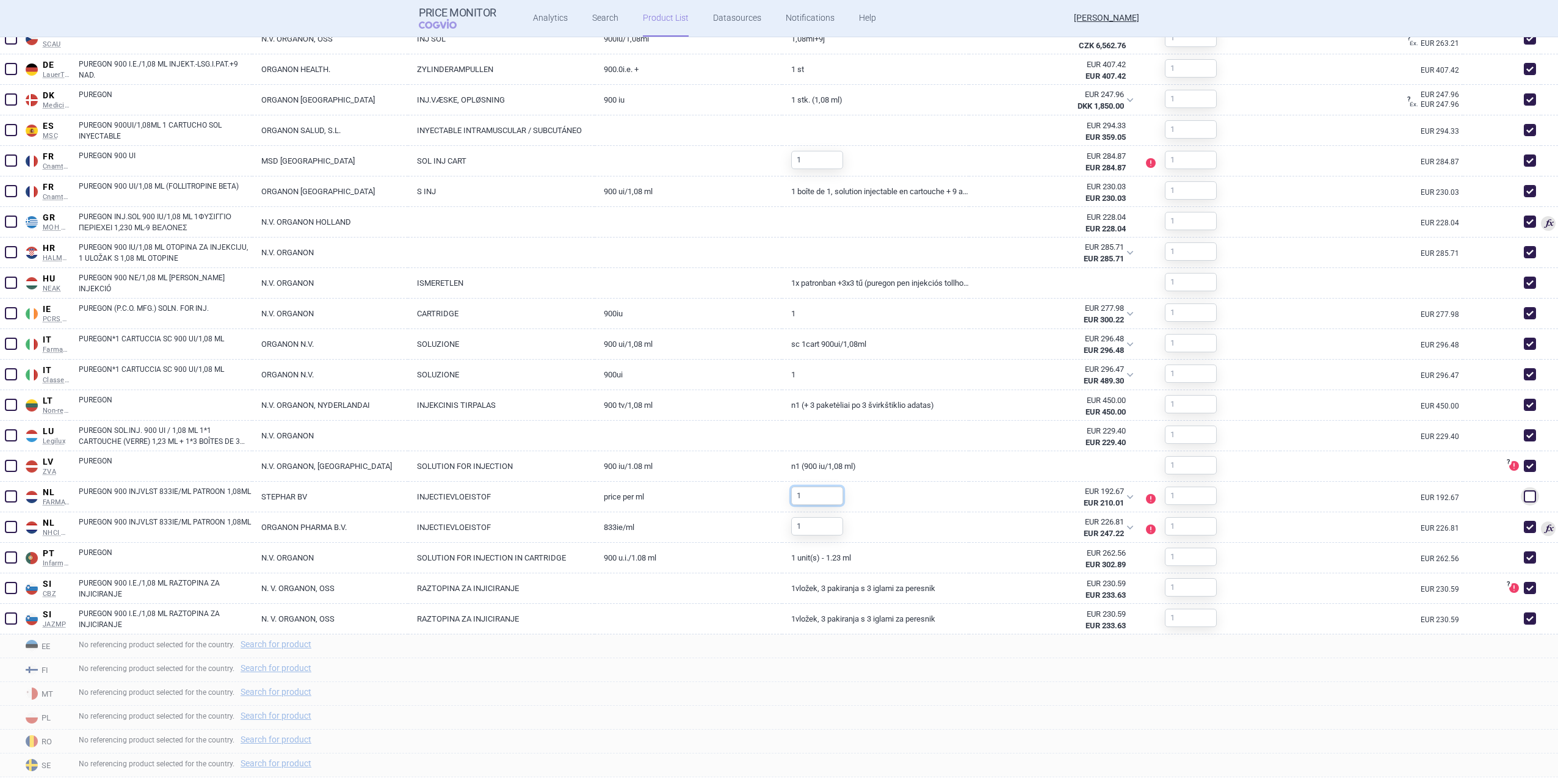
type input "1"
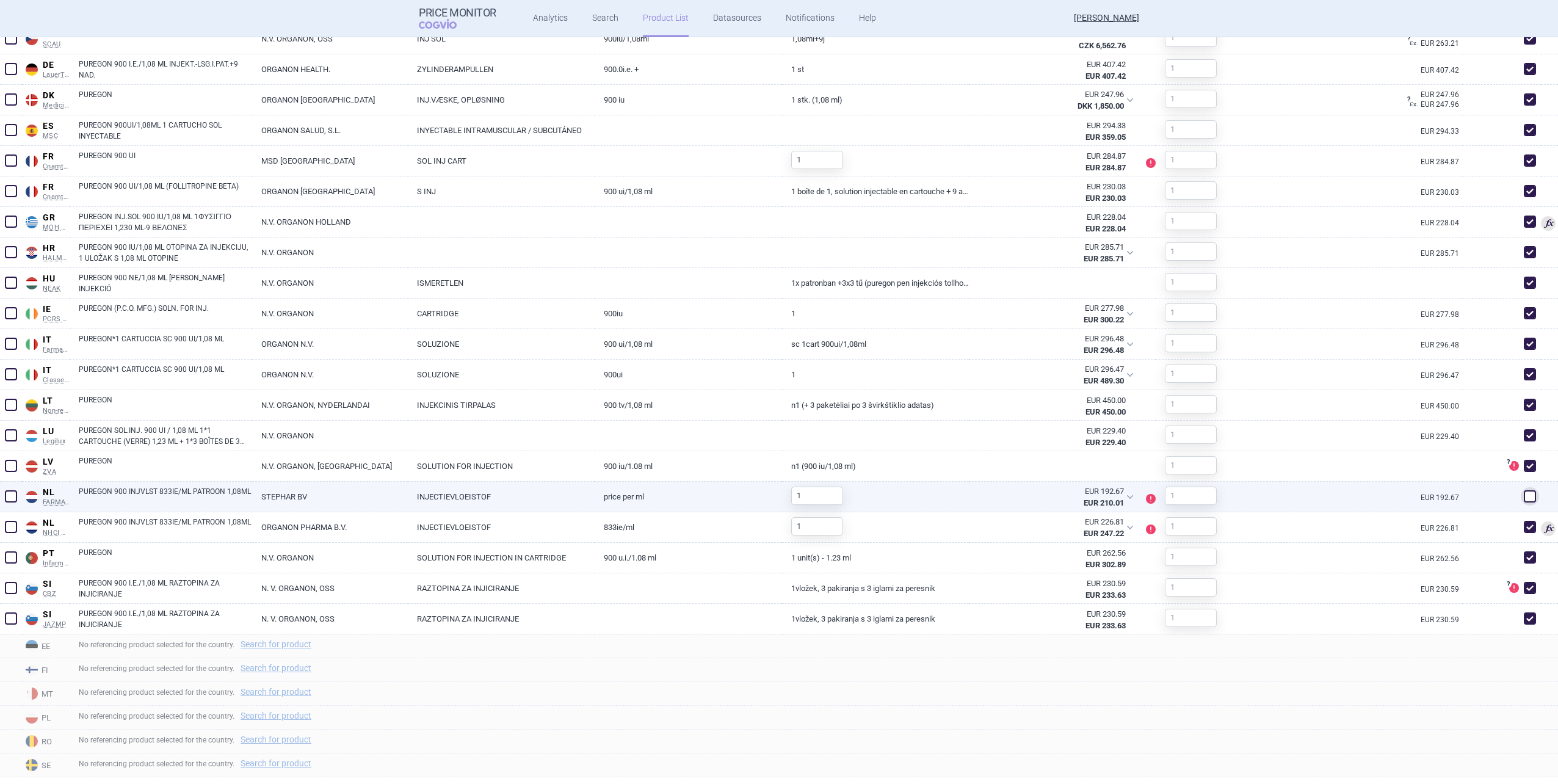
click at [585, 503] on link "INJECTIEVLOEISTOF" at bounding box center [501, 496] width 187 height 30
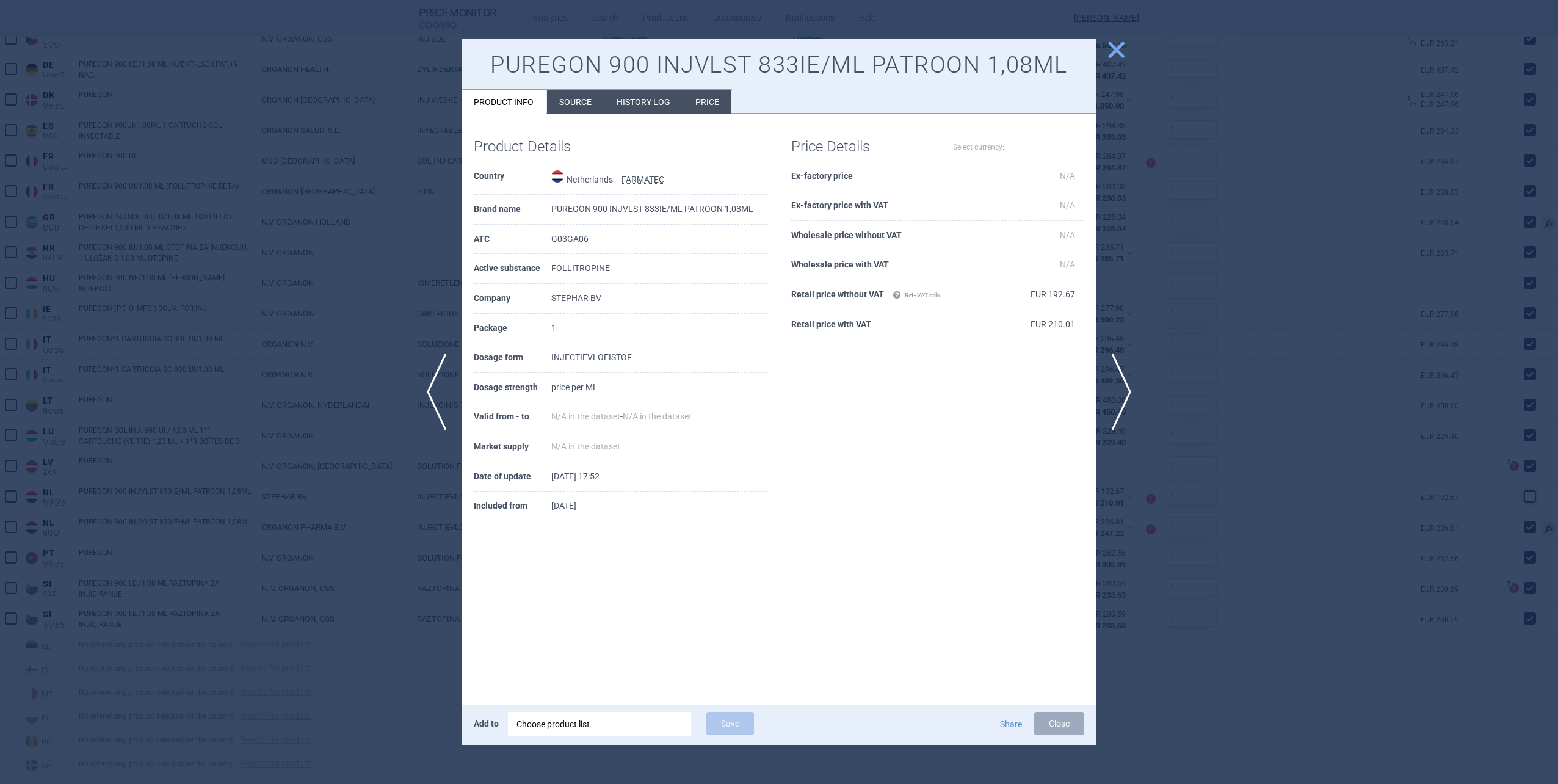
select select "EUR"
click at [578, 109] on li "Source" at bounding box center [575, 101] width 57 height 24
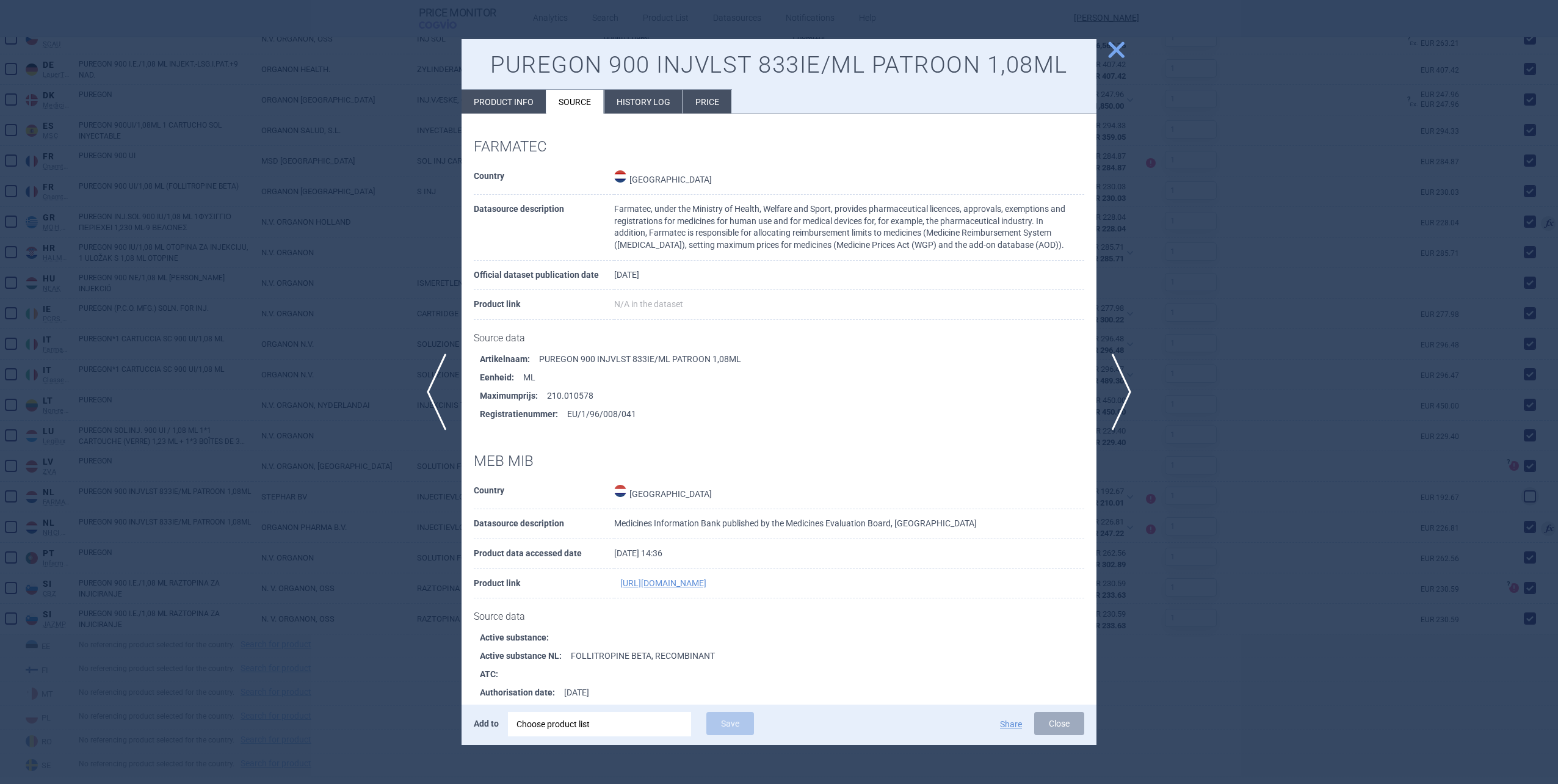
click at [633, 102] on li "History log" at bounding box center [644, 101] width 78 height 24
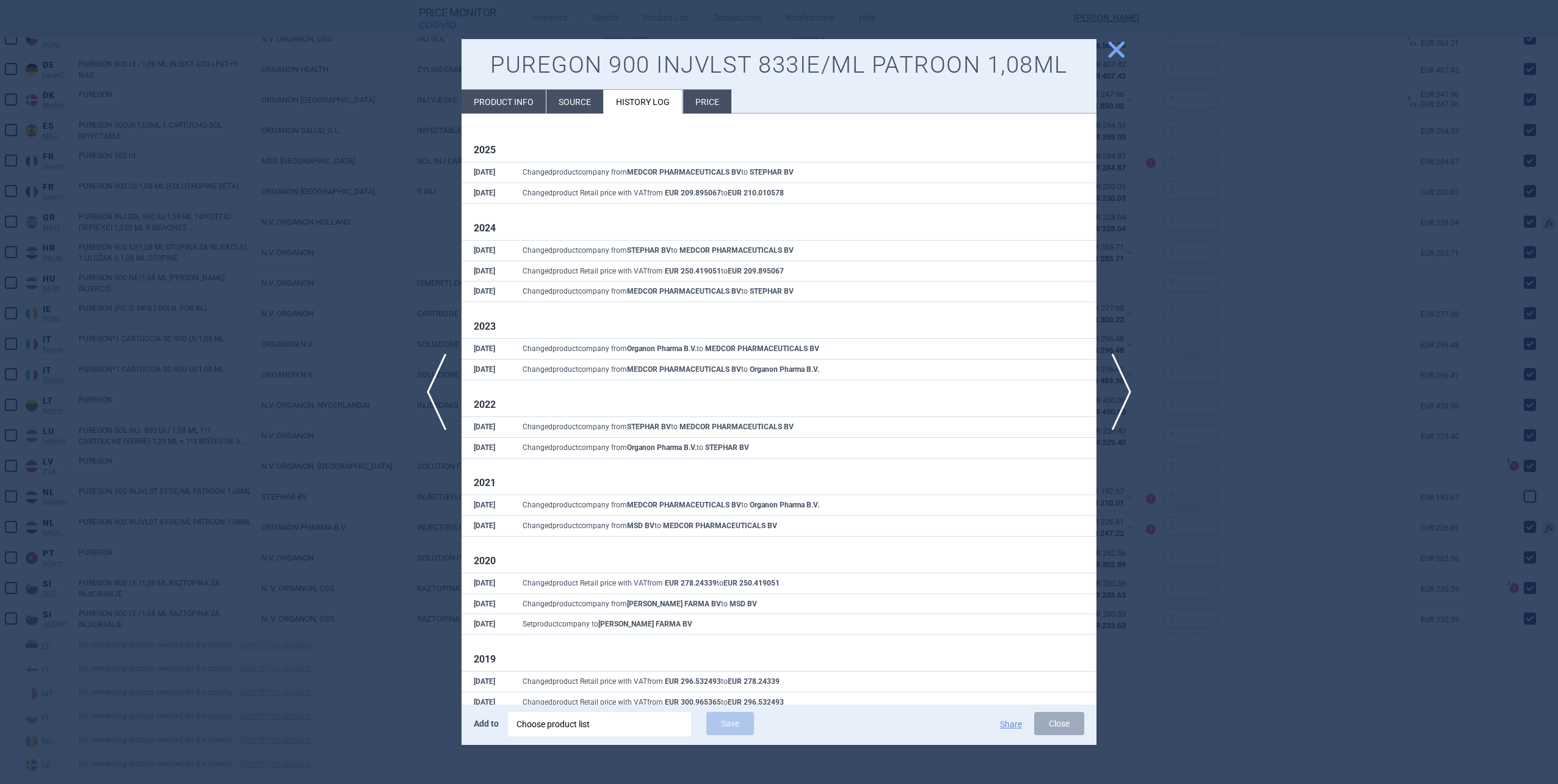
click at [1114, 54] on span "close" at bounding box center [1116, 49] width 21 height 21
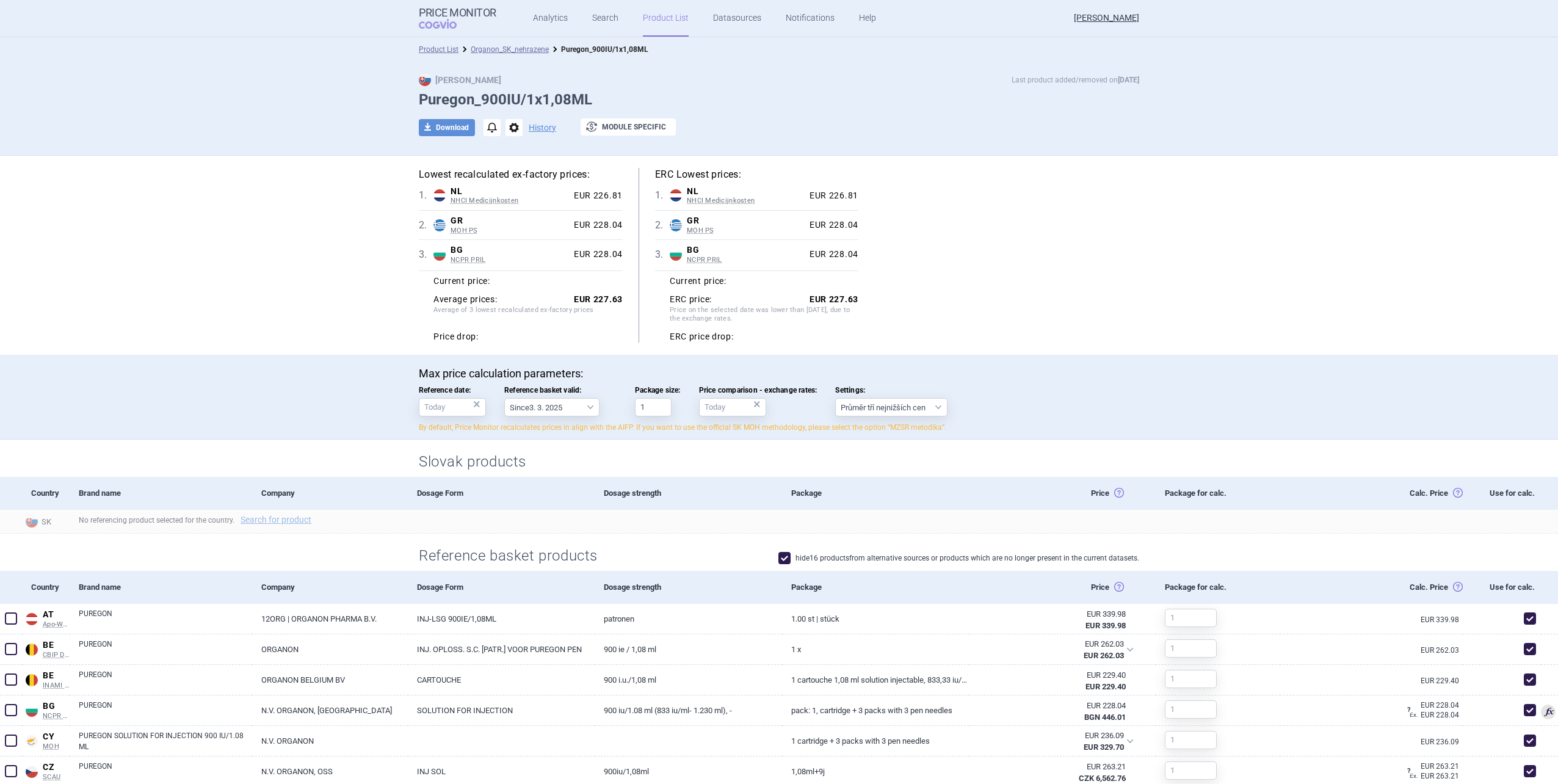
click at [549, 421] on div "Max price calculation parameters: Reference date: × Reference basket valid: Sin…" at bounding box center [779, 399] width 721 height 66
click at [546, 413] on select "Since 3. 3. 2025 Since 1. 7. 2023 Since 7. 4. 2023 Since 1. 12. 2022 Since 1. 9…" at bounding box center [552, 407] width 96 height 19
select select "2025-03-03"
click at [505, 398] on select "Since 3. 3. 2025 Since 1. 7. 2023 Since 7. 4. 2023 Since 1. 12. 2022 Since 1. 9…" at bounding box center [552, 407] width 96 height 19
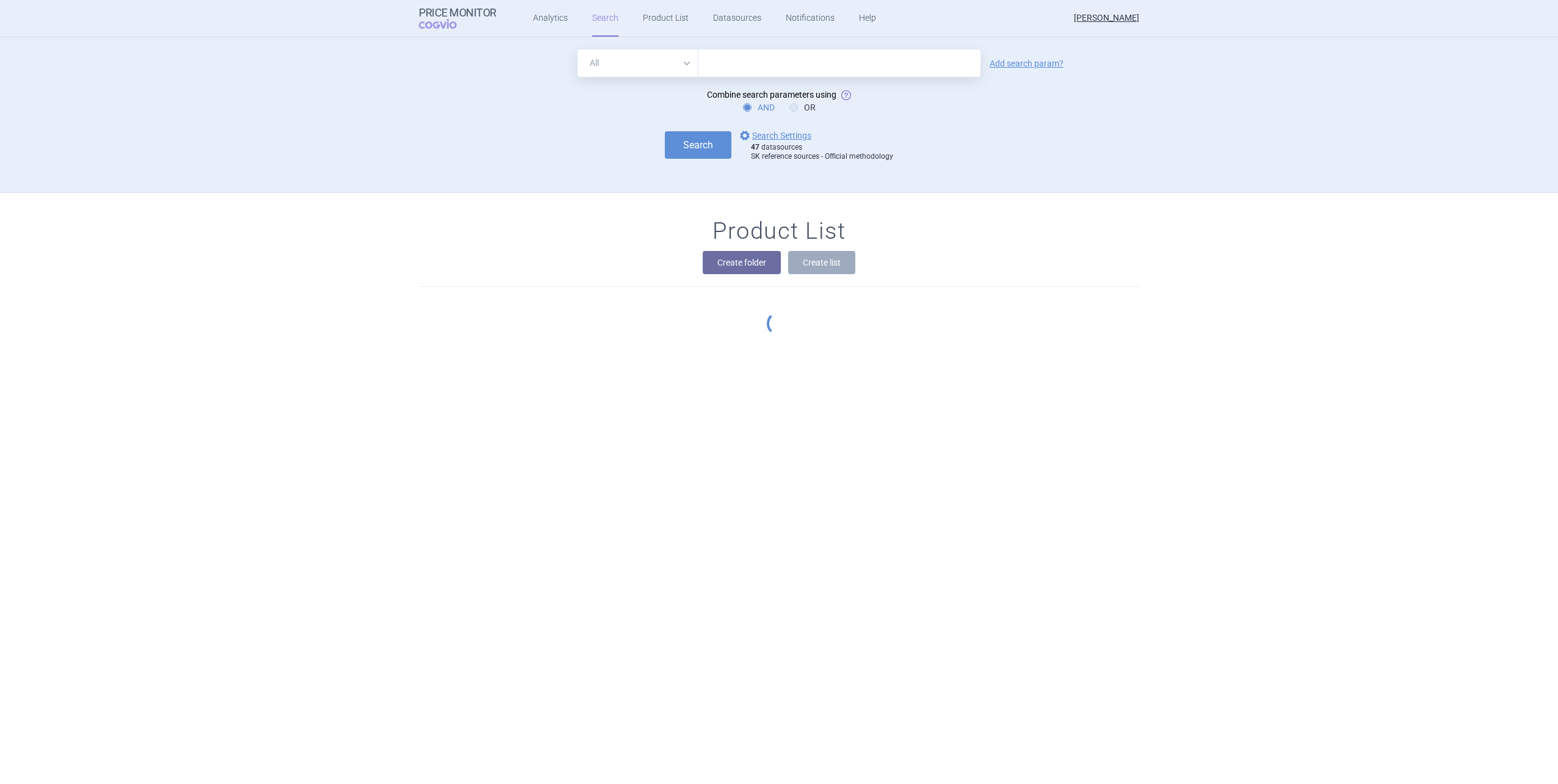
click at [769, 63] on input "text" at bounding box center [839, 63] width 282 height 28
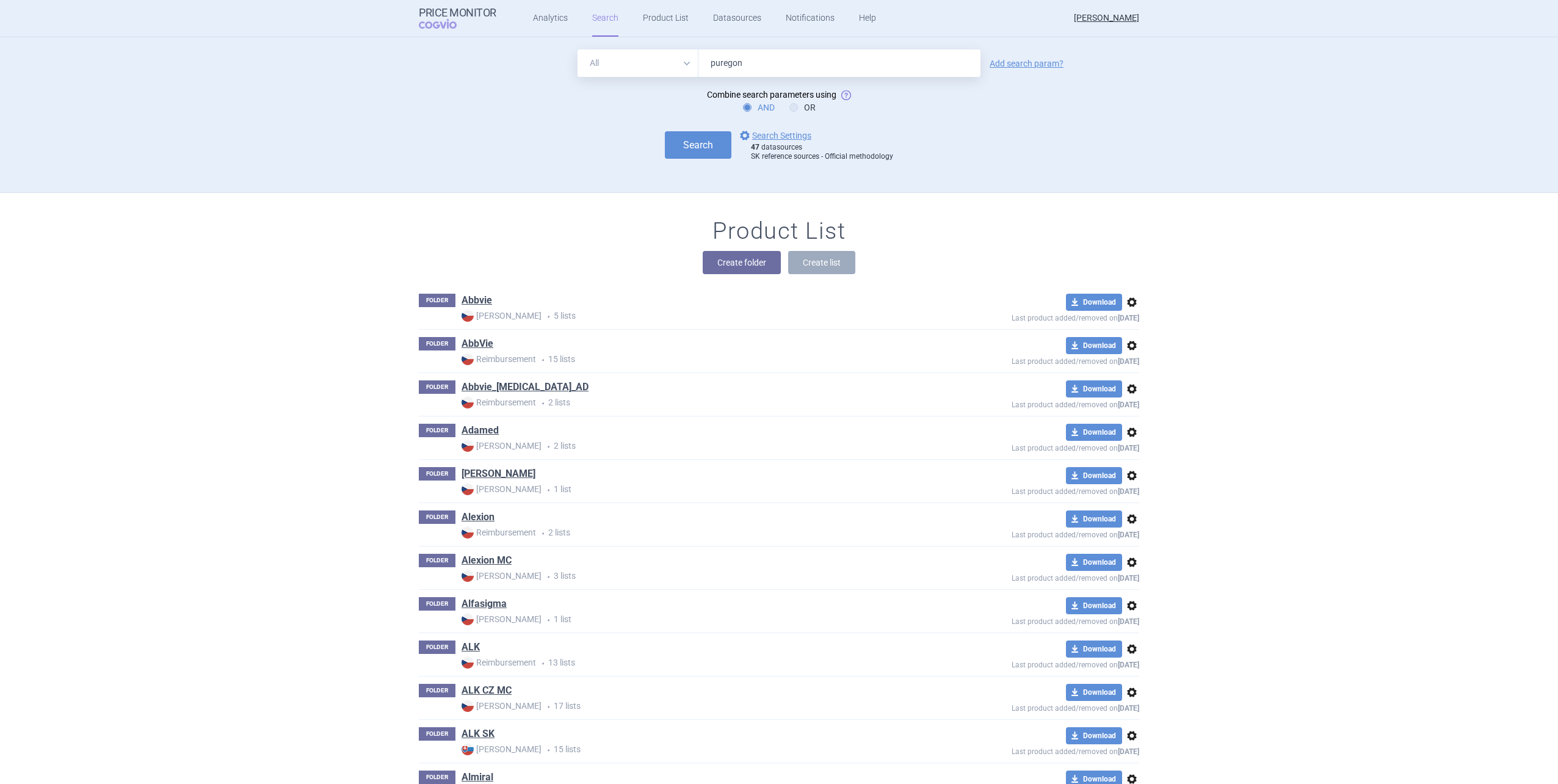
type input "puregon"
click at [993, 71] on div "All Brand Name ATC Company Active Substance Country Newer than puregon Add sear…" at bounding box center [779, 63] width 721 height 28
click at [984, 62] on div "Add search param?" at bounding box center [1026, 63] width 86 height 10
click at [1041, 67] on link "Add search param?" at bounding box center [1026, 63] width 74 height 8
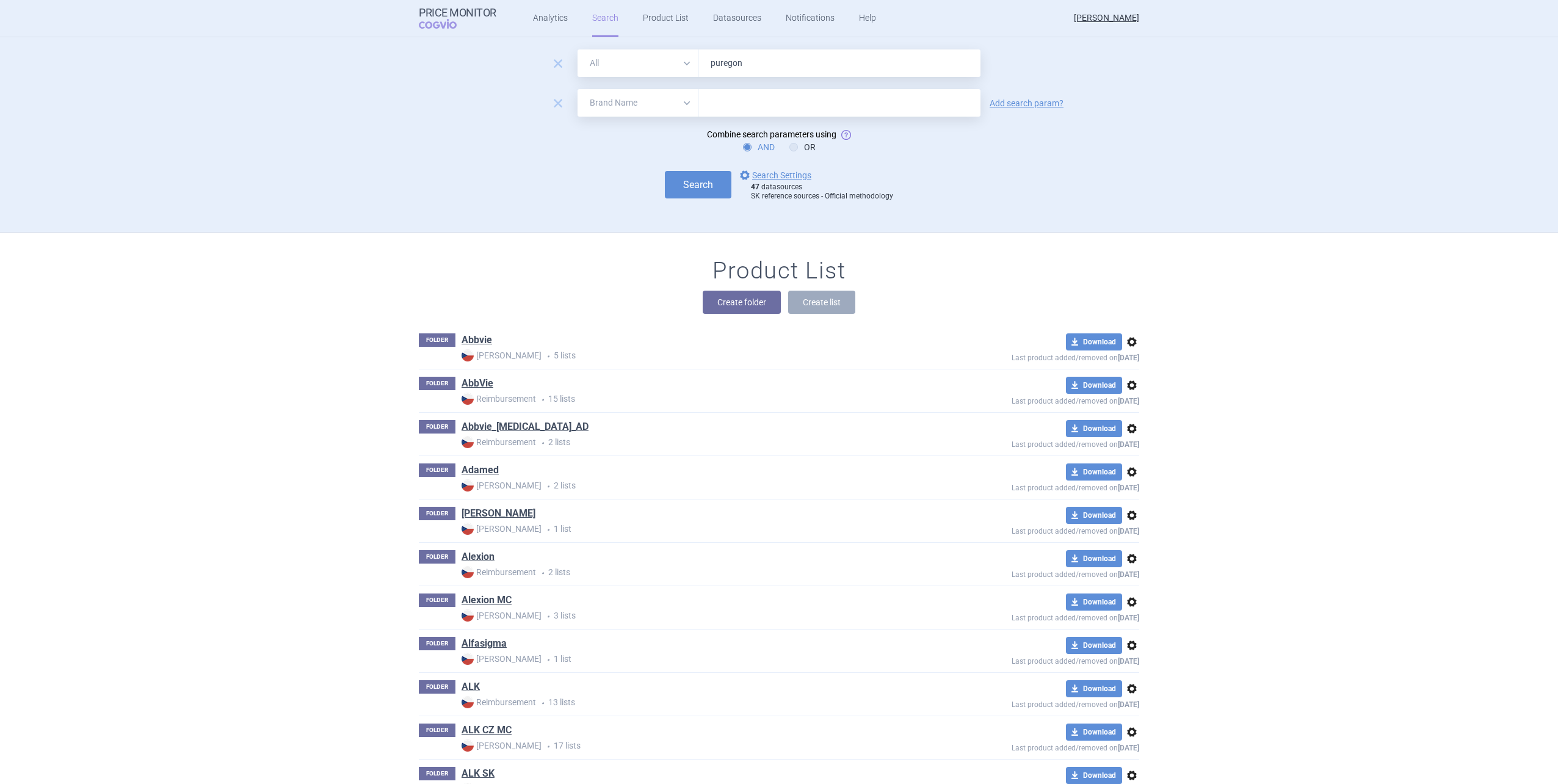
click at [621, 121] on form "remove All Brand Name ATC Company Active Substance Country Newer than puregon r…" at bounding box center [779, 125] width 721 height 152
click at [619, 115] on select "All Brand Name ATC Company Active Substance Country Newer than" at bounding box center [638, 103] width 121 height 28
select select "country"
click at [578, 89] on select "All Brand Name ATC Company Active Substance Country Newer than" at bounding box center [638, 103] width 121 height 28
click at [713, 109] on input "text" at bounding box center [839, 103] width 270 height 16
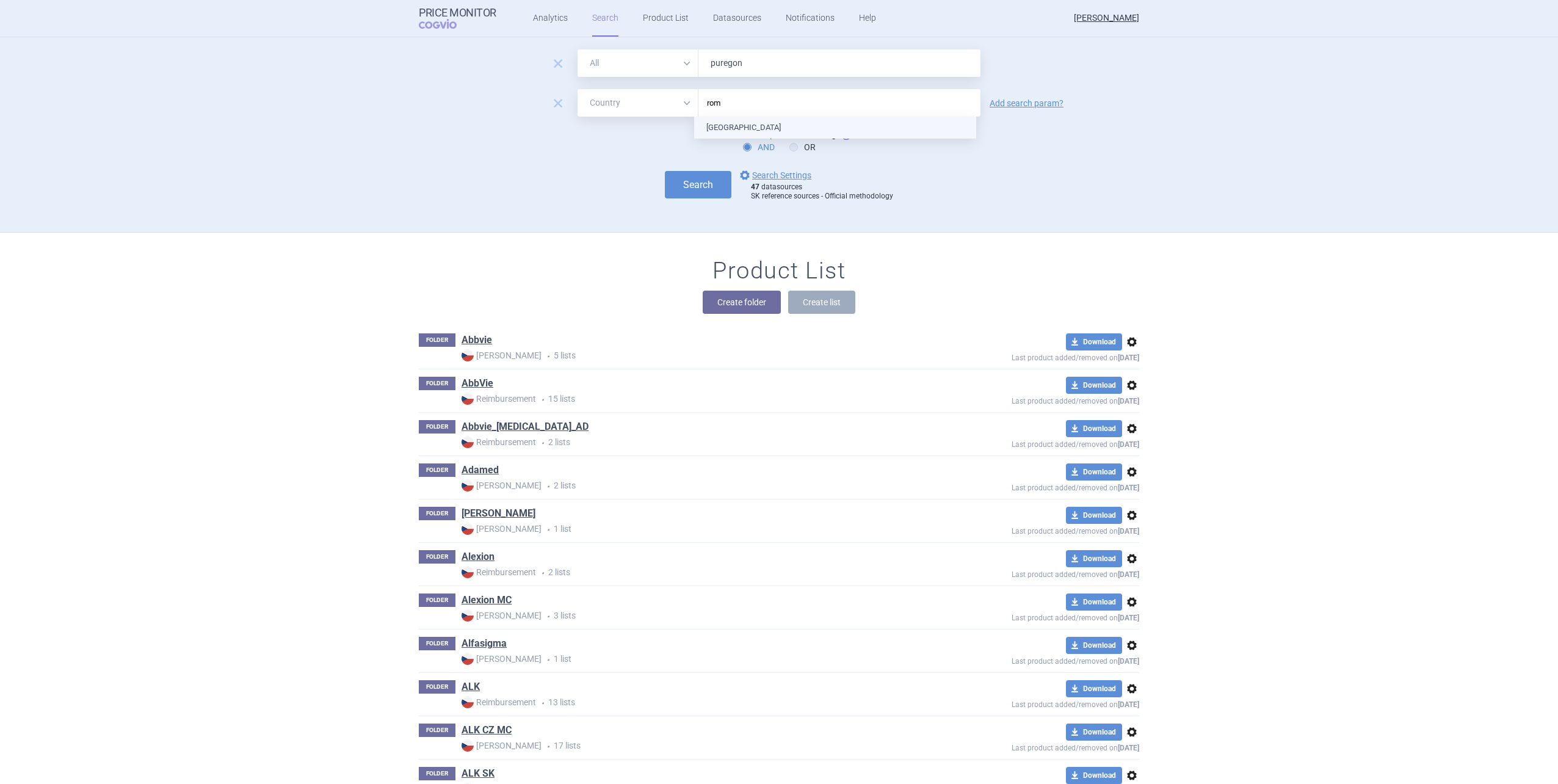
type input "roma"
click at [716, 120] on ul "[GEOGRAPHIC_DATA]" at bounding box center [835, 128] width 282 height 22
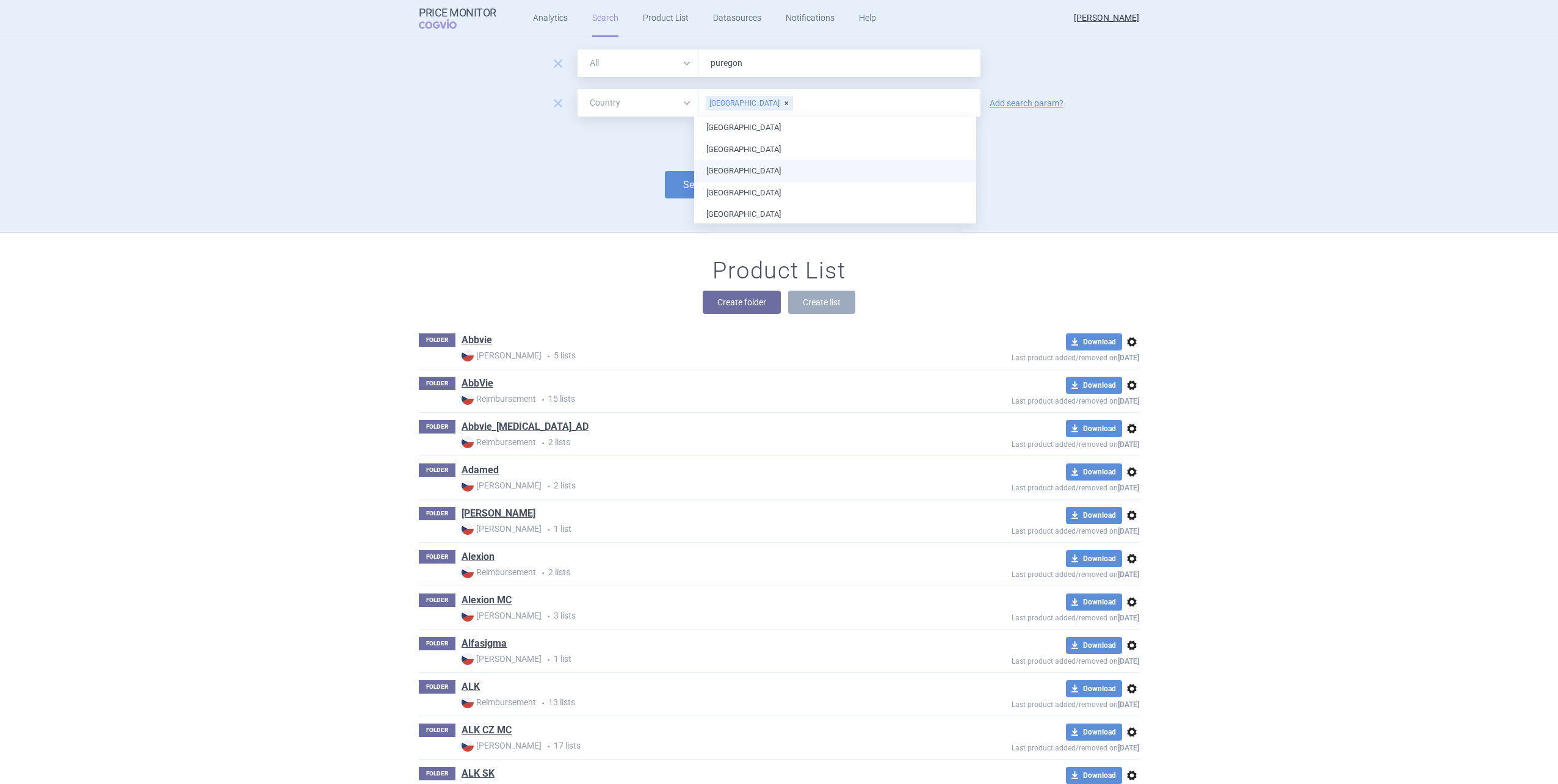
click at [646, 185] on div "Search options Search Settings 47 datasources SK reference sources - Official m…" at bounding box center [779, 185] width 721 height 33
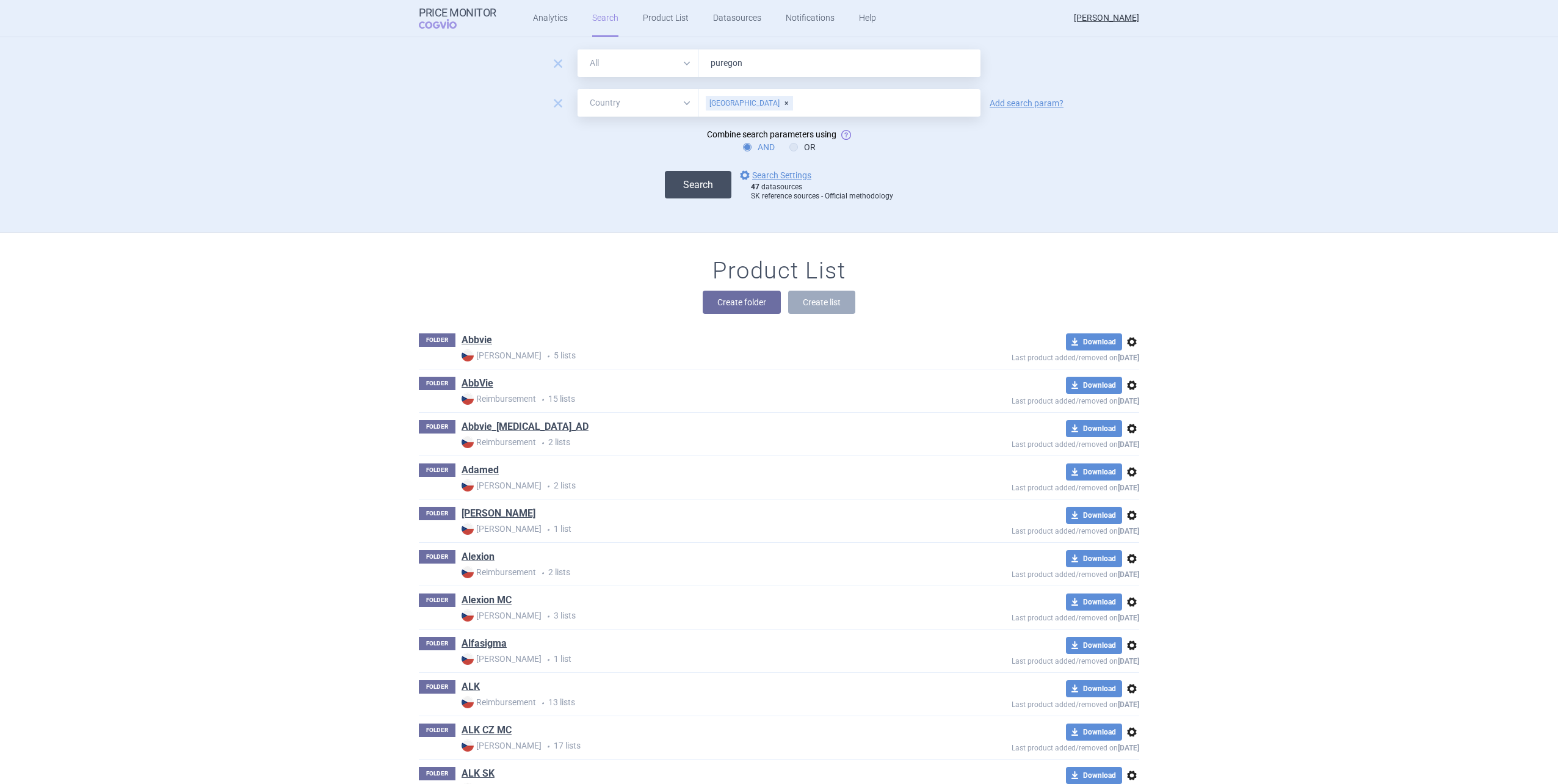
click at [710, 179] on button "Search" at bounding box center [698, 185] width 67 height 28
select select "country"
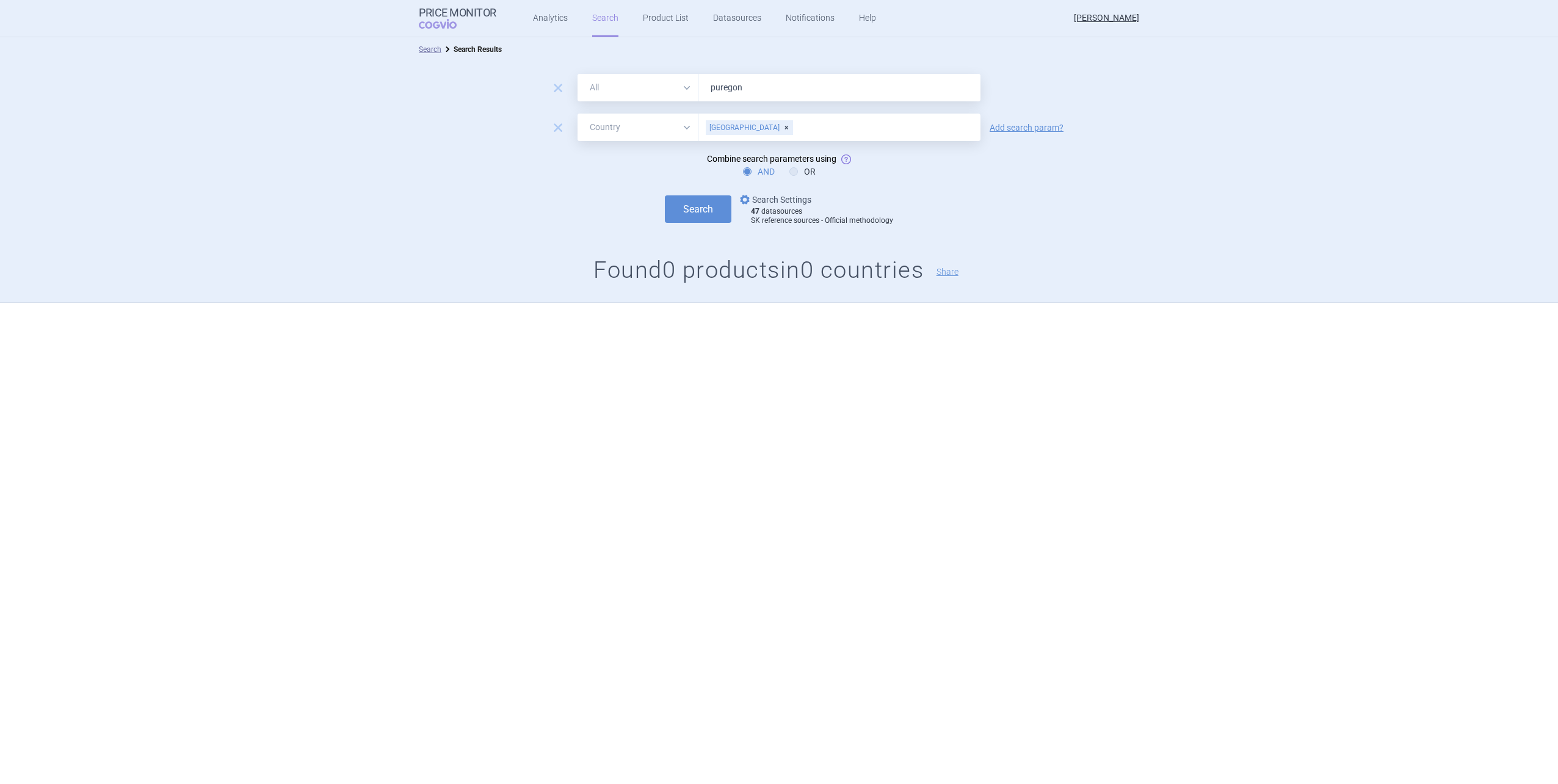
click at [777, 199] on link "options Search Settings" at bounding box center [774, 199] width 74 height 15
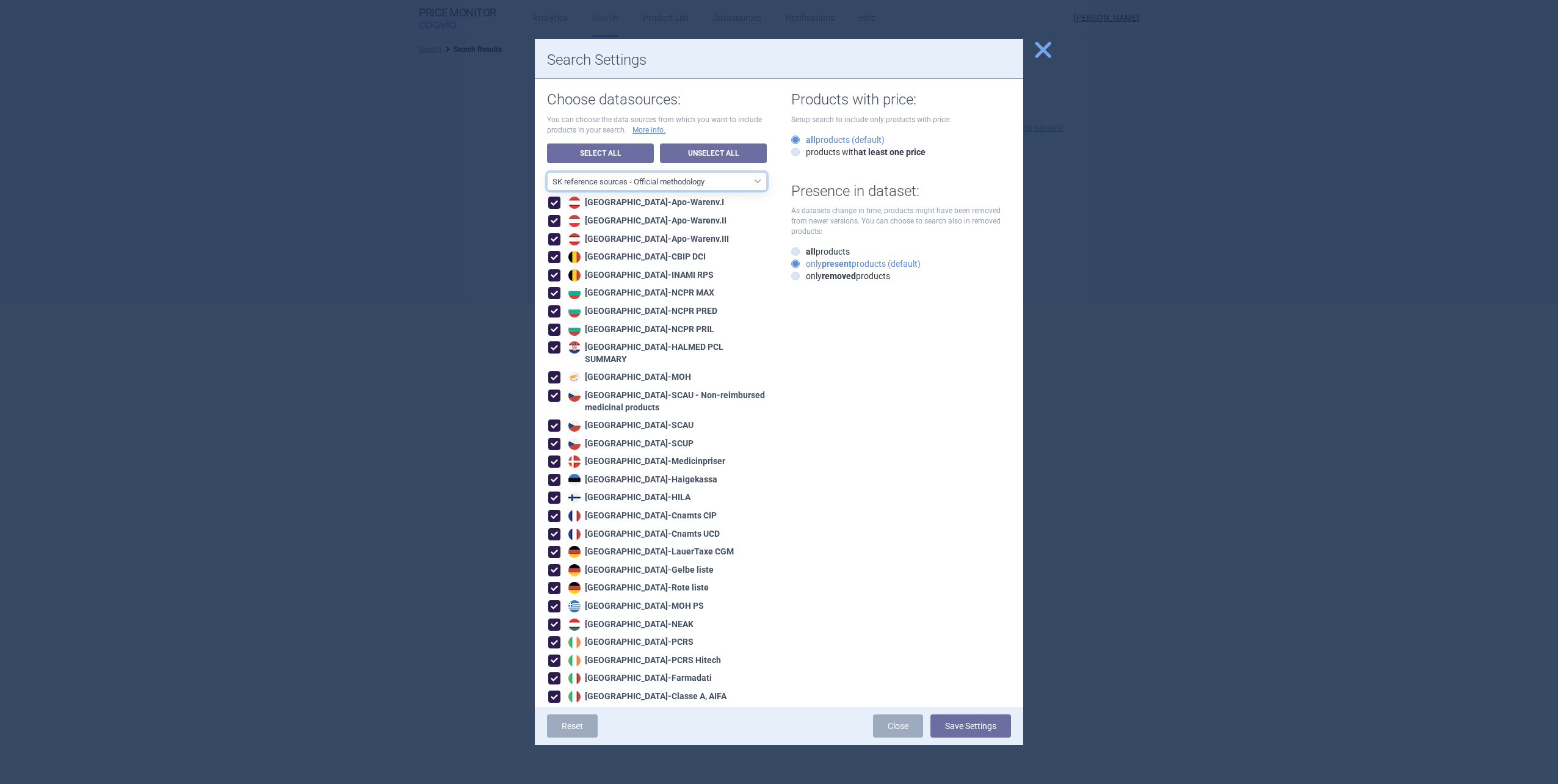
click at [662, 190] on select "All data sources CZ reference sources - Reimbursement SK reference sources - Of…" at bounding box center [657, 181] width 220 height 19
select select "ALL_DATA_SOURCES_ID"
click at [547, 172] on select "All data sources CZ reference sources - Reimbursement SK reference sources - Of…" at bounding box center [657, 181] width 220 height 19
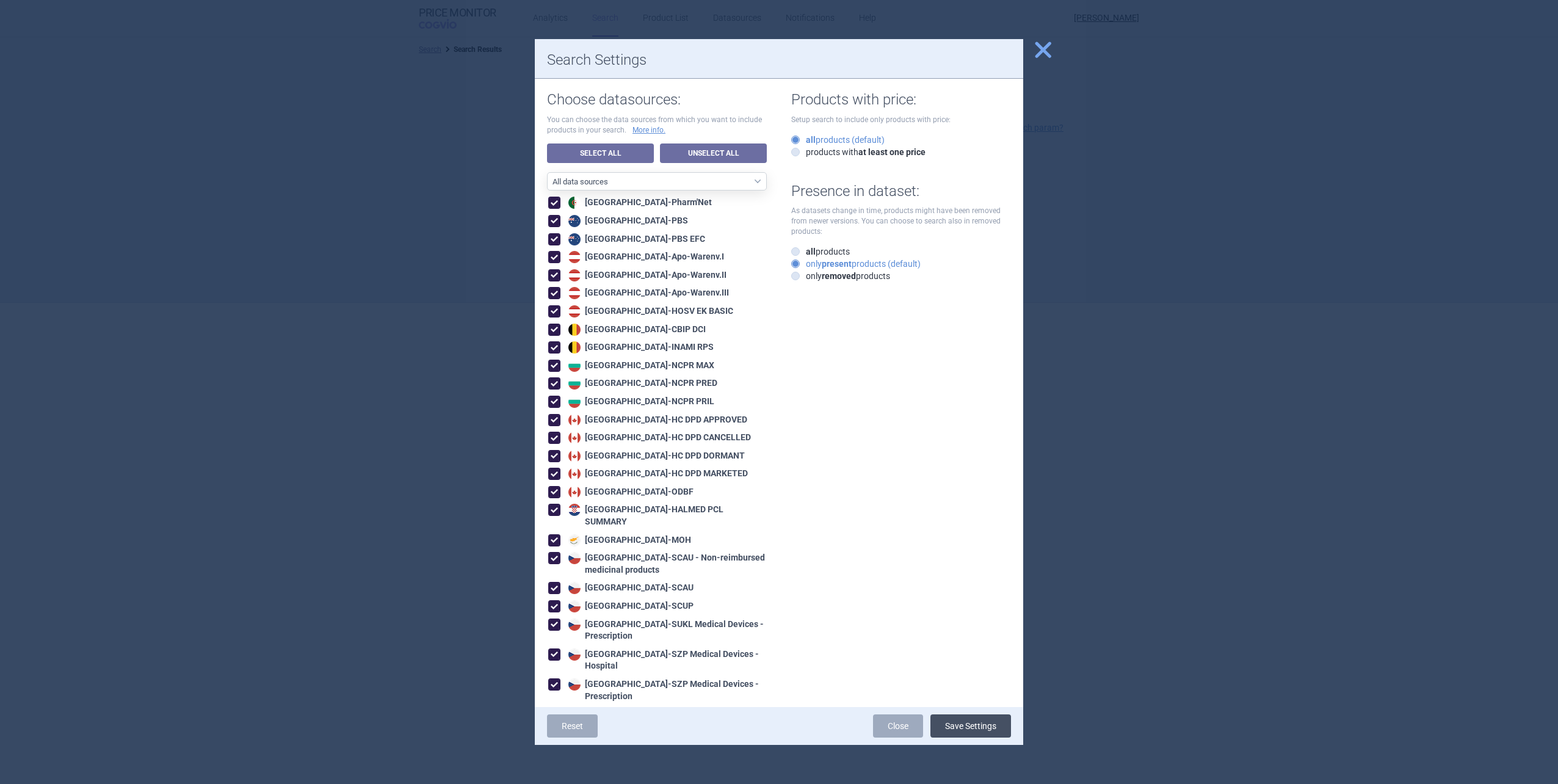
click at [991, 714] on button "Save Settings" at bounding box center [971, 726] width 81 height 23
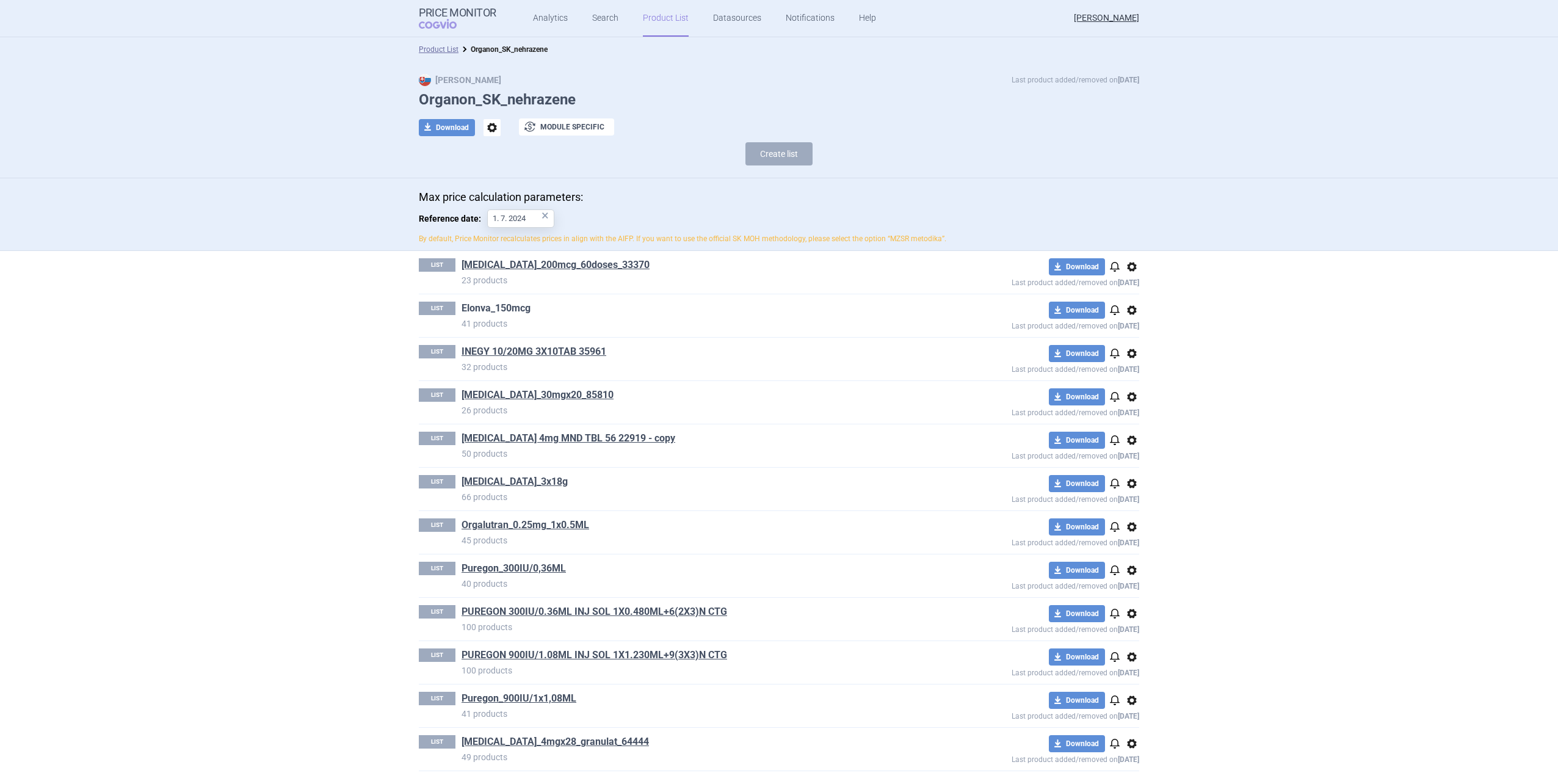
click at [500, 314] on link "Elonva_150mcg" at bounding box center [496, 308] width 69 height 13
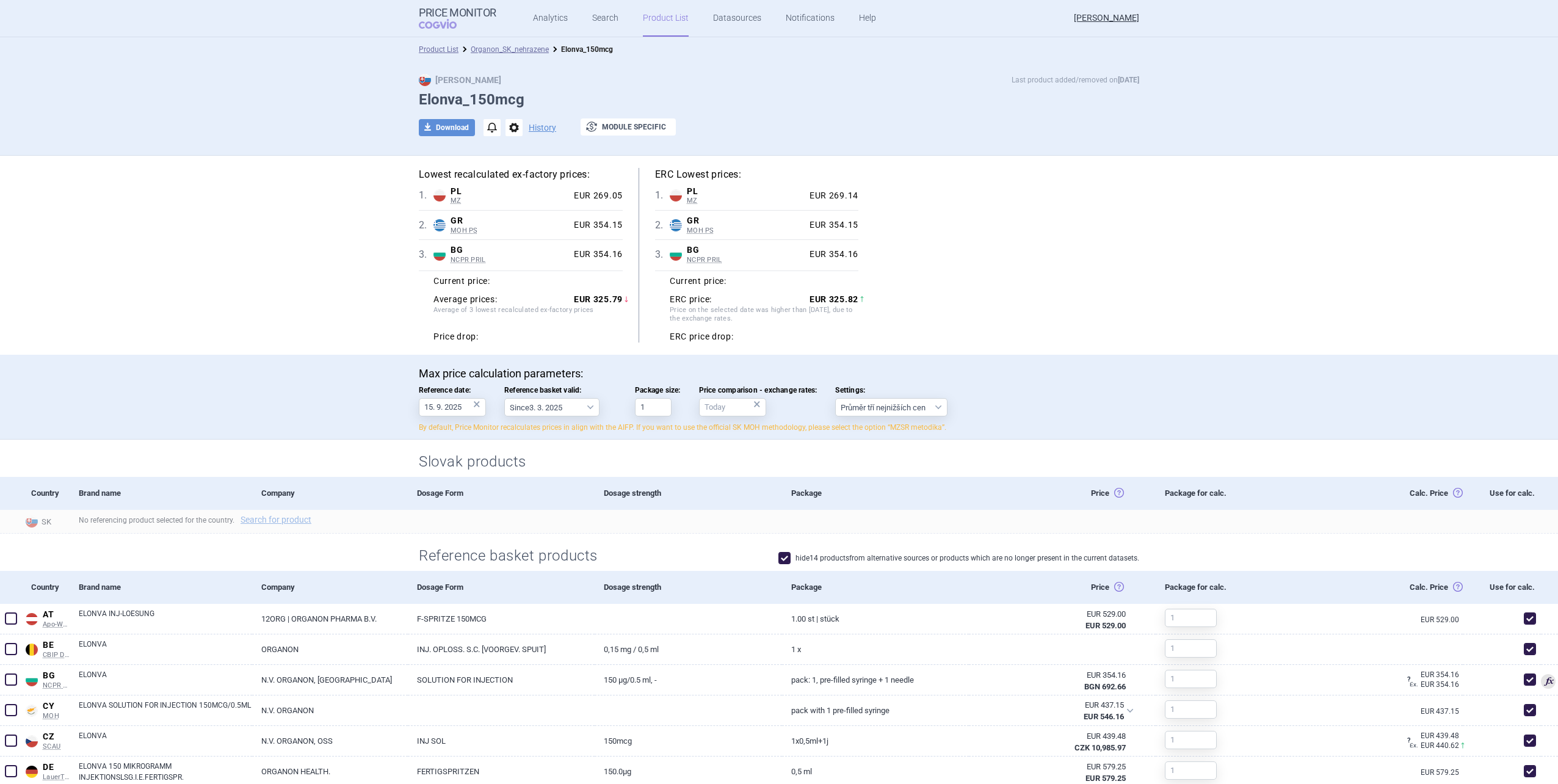
click at [473, 405] on div "×" at bounding box center [476, 404] width 7 height 13
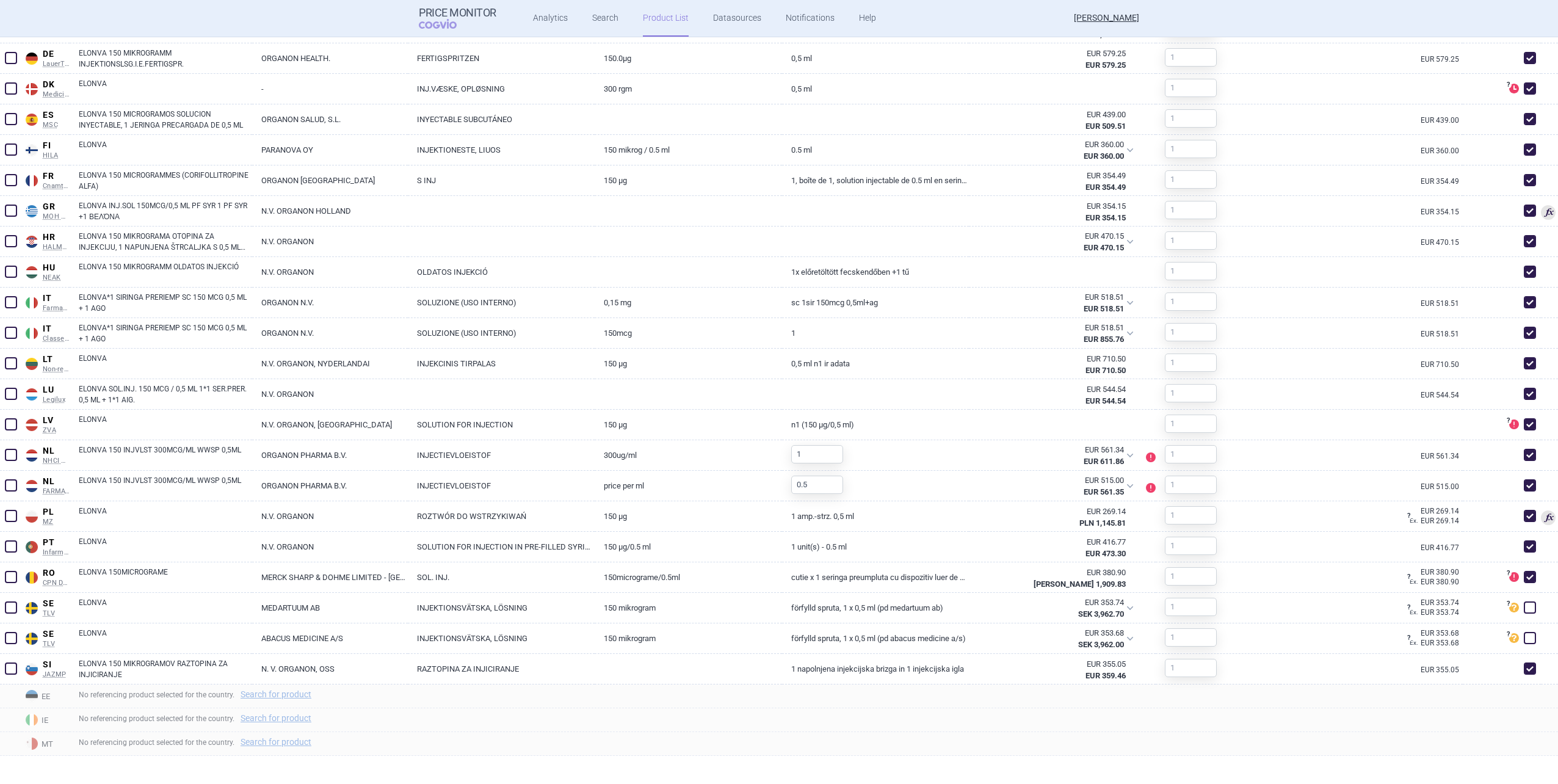
scroll to position [715, 0]
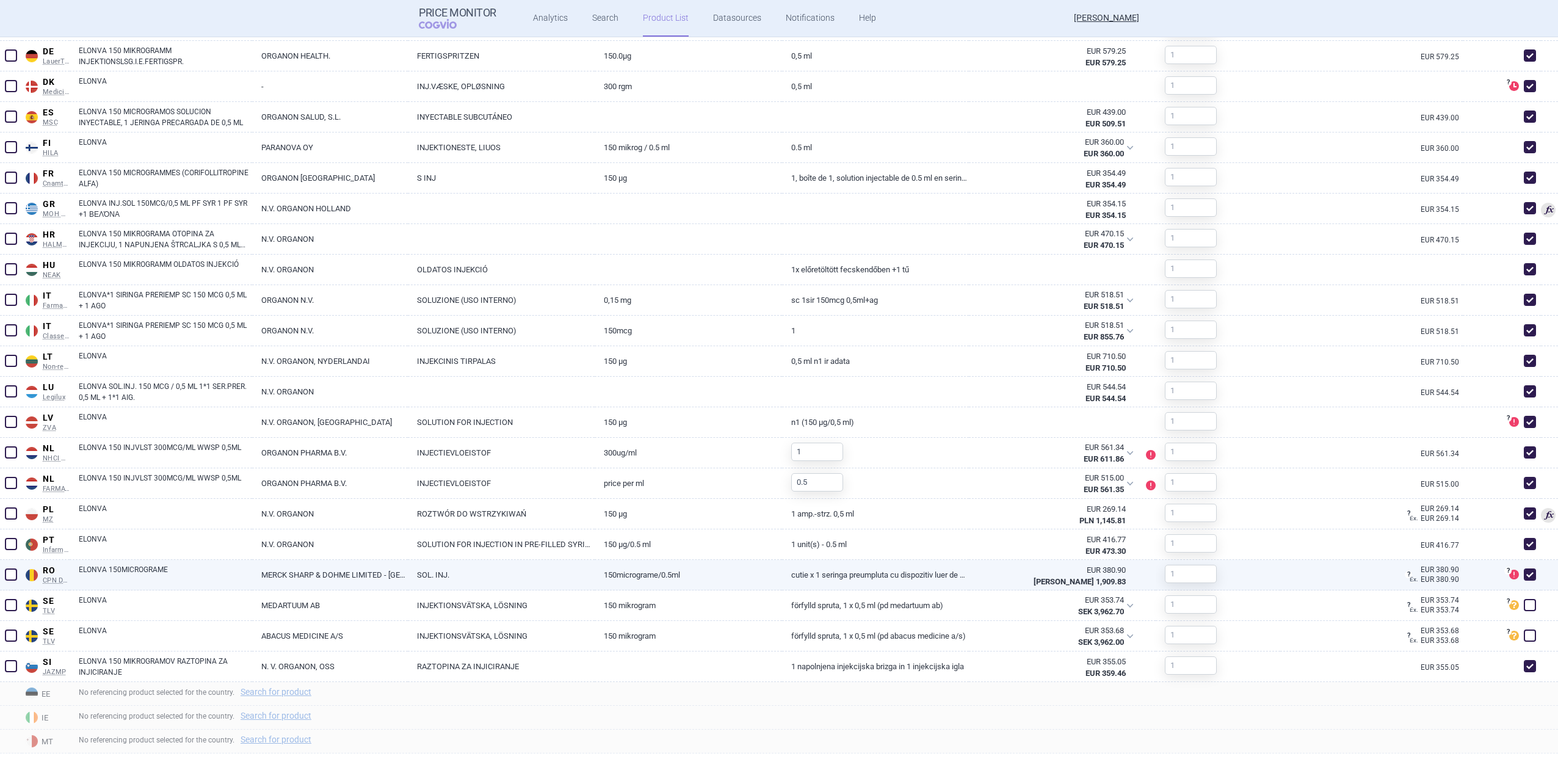
click at [1527, 572] on span at bounding box center [1530, 574] width 12 height 12
checkbox input "false"
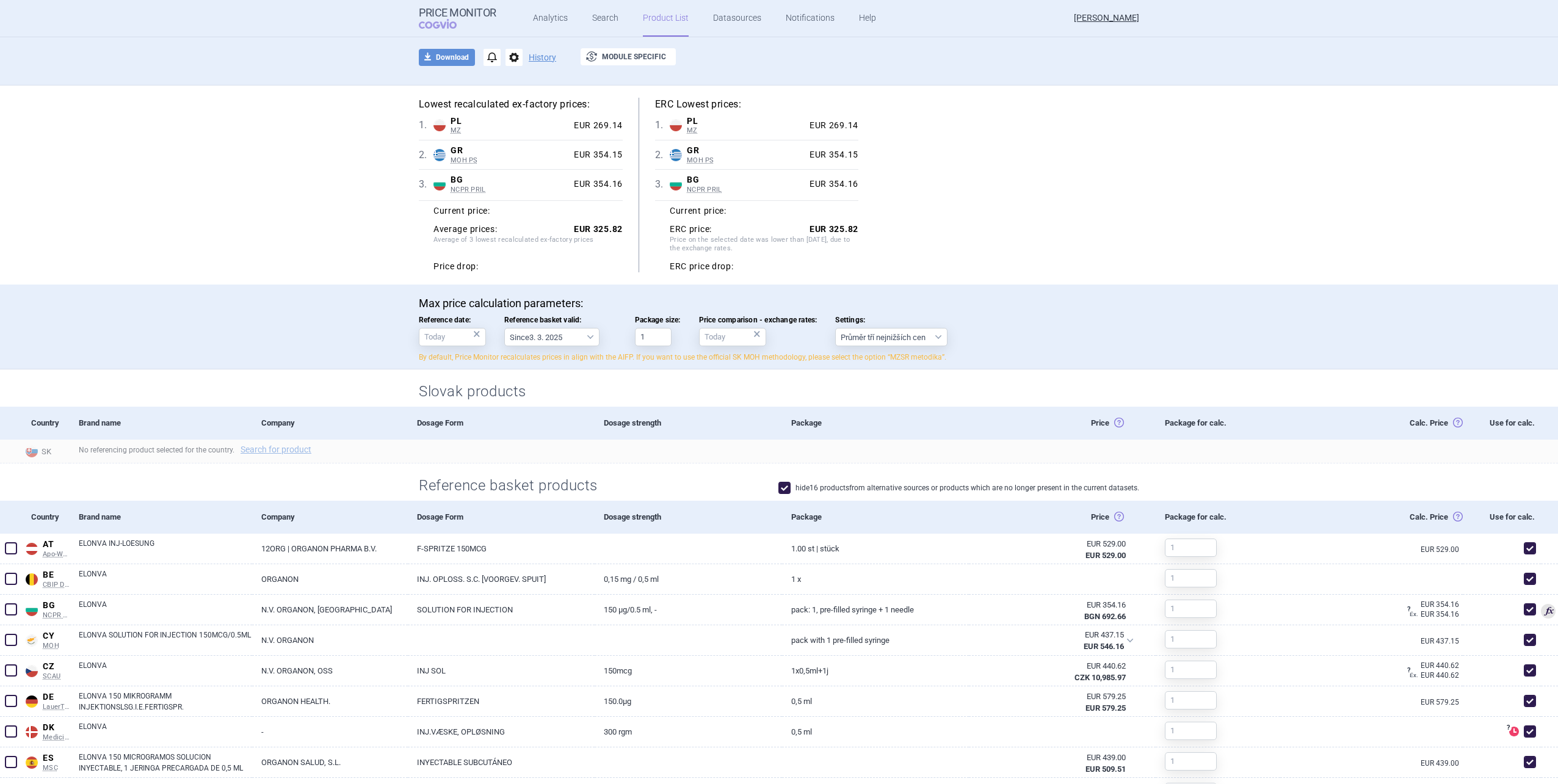
scroll to position [0, 0]
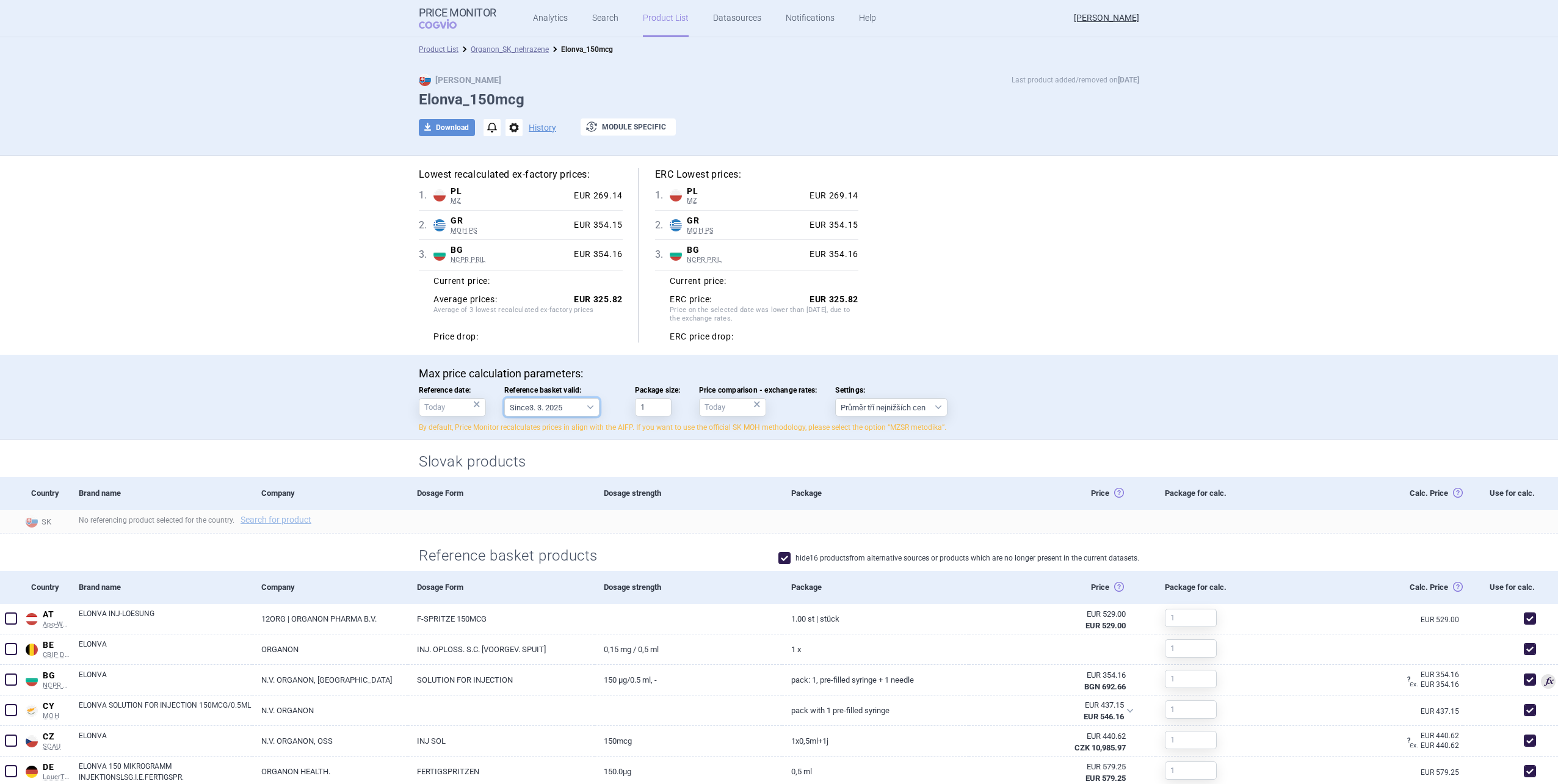
click at [573, 410] on select "Since 3. 3. 2025 Since 1. 7. 2023 Since 7. 4. 2023 Since 1. 12. 2022 Since 1. 9…" at bounding box center [552, 407] width 96 height 19
click at [449, 134] on button "download Download" at bounding box center [447, 128] width 56 height 17
select select "EUR"
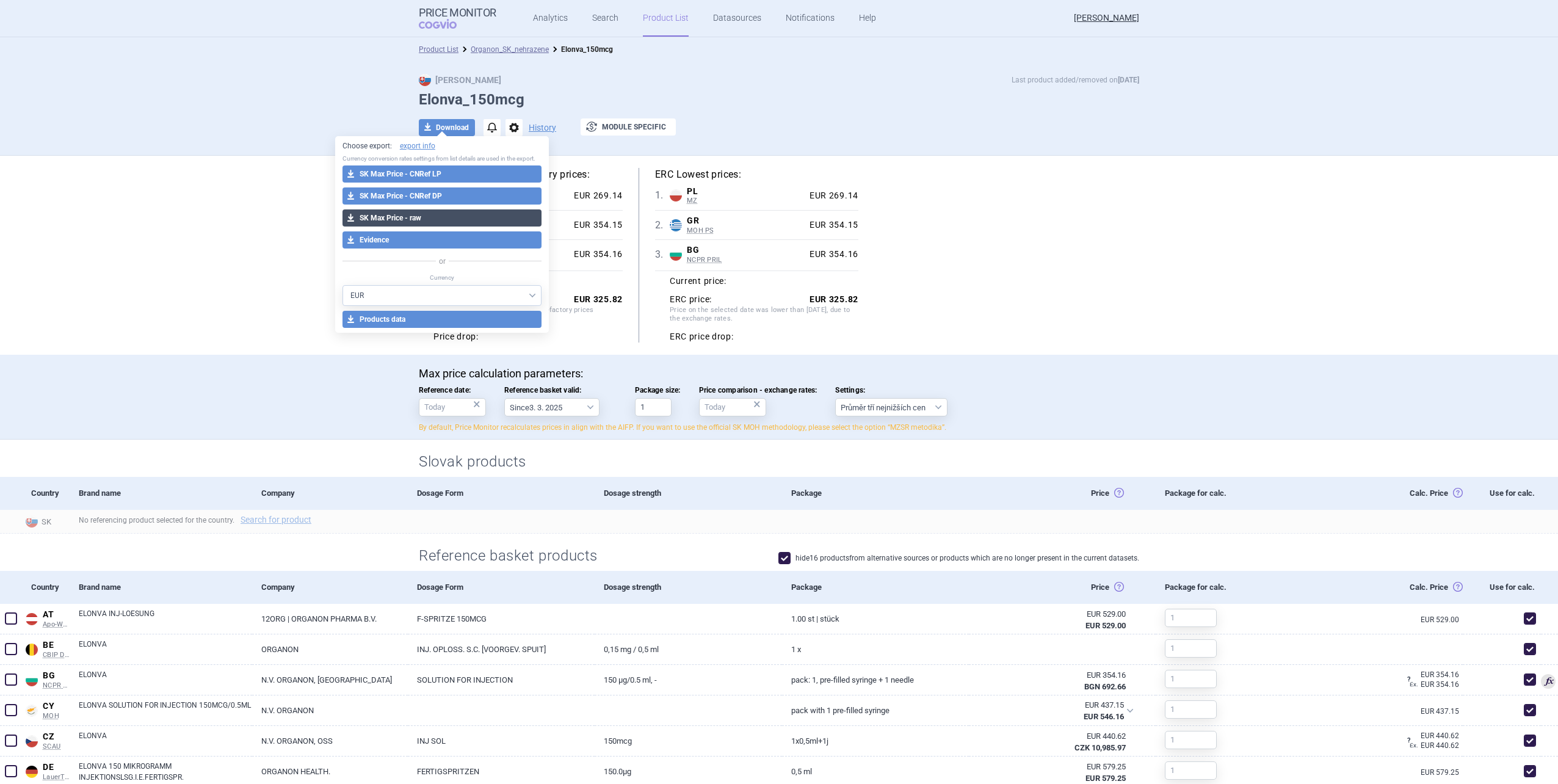
click at [444, 223] on button "download SK Max Price - raw" at bounding box center [442, 218] width 199 height 17
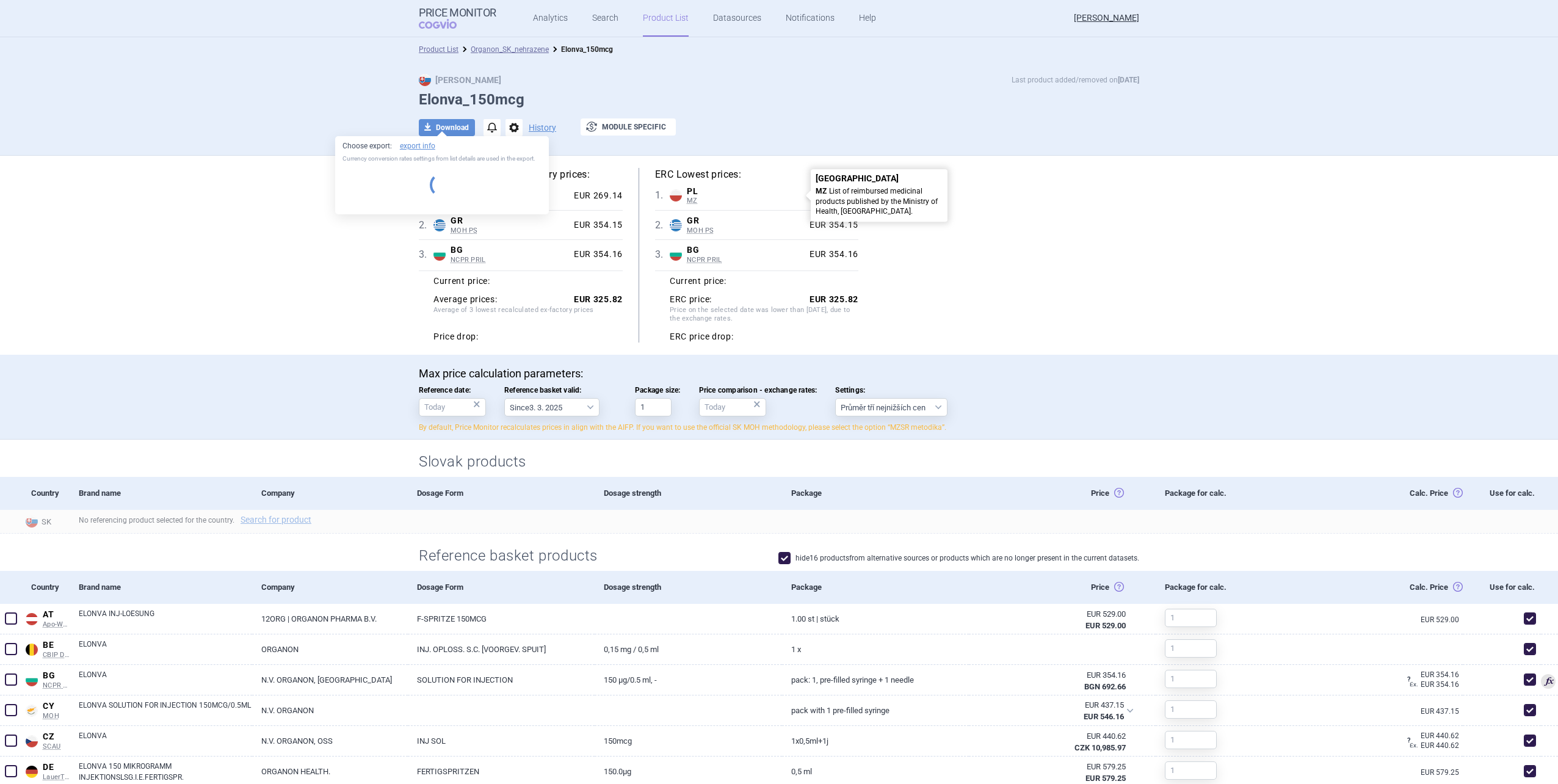
select select "EUR"
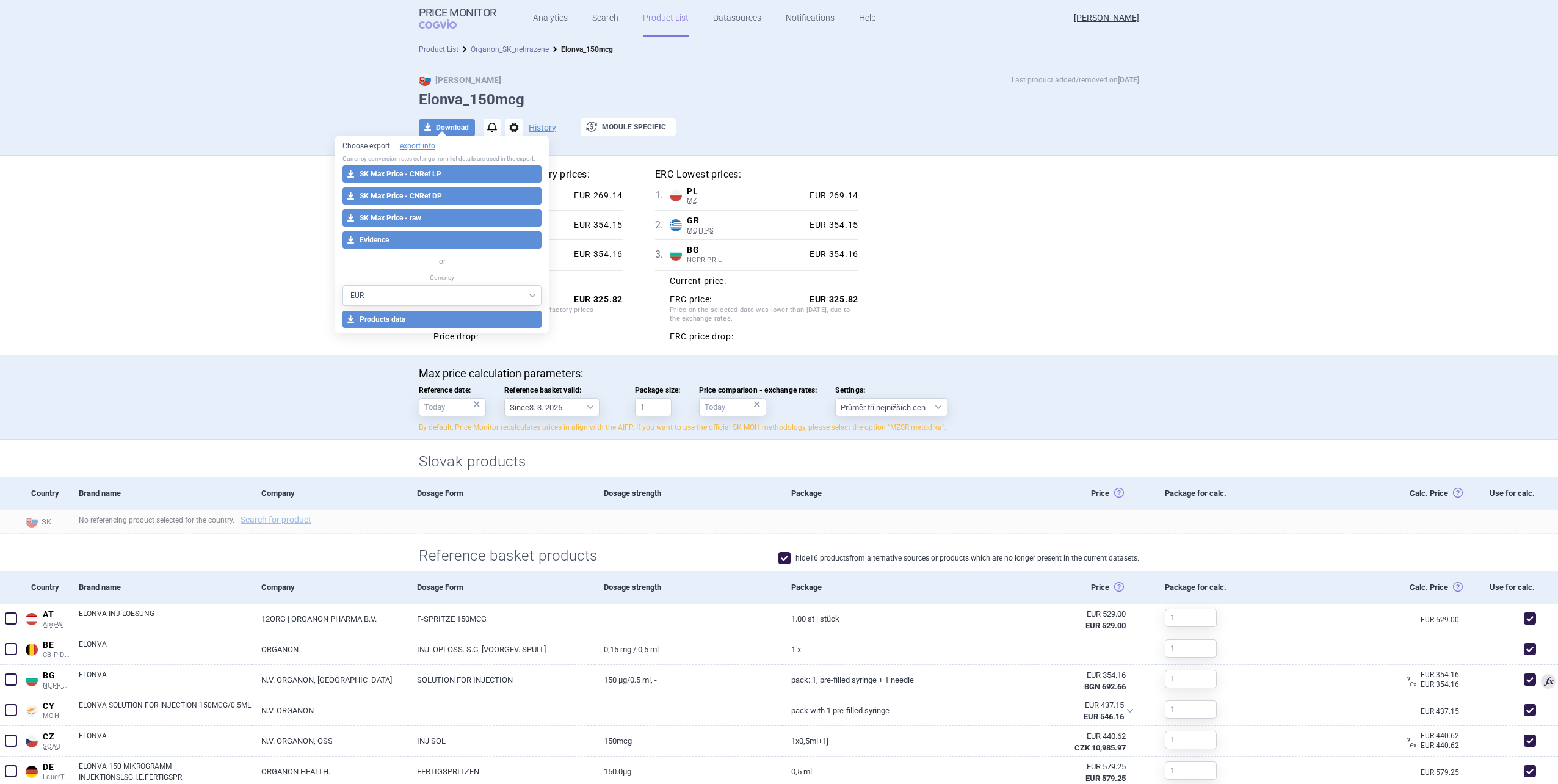
click at [508, 54] on li "Organon_SK_nehrazene" at bounding box center [503, 49] width 90 height 12
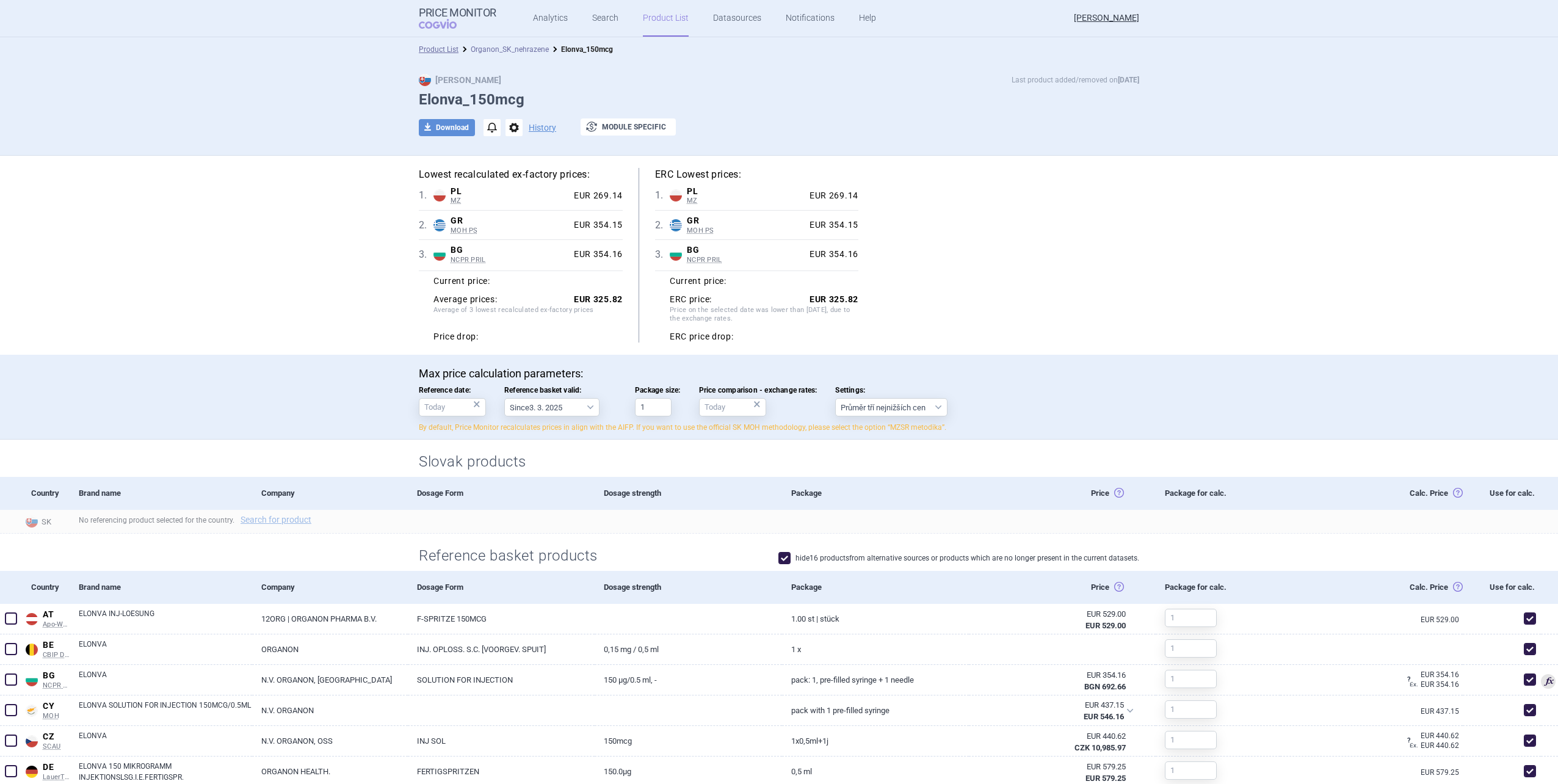
click at [505, 50] on link "Organon_SK_nehrazene" at bounding box center [510, 49] width 78 height 8
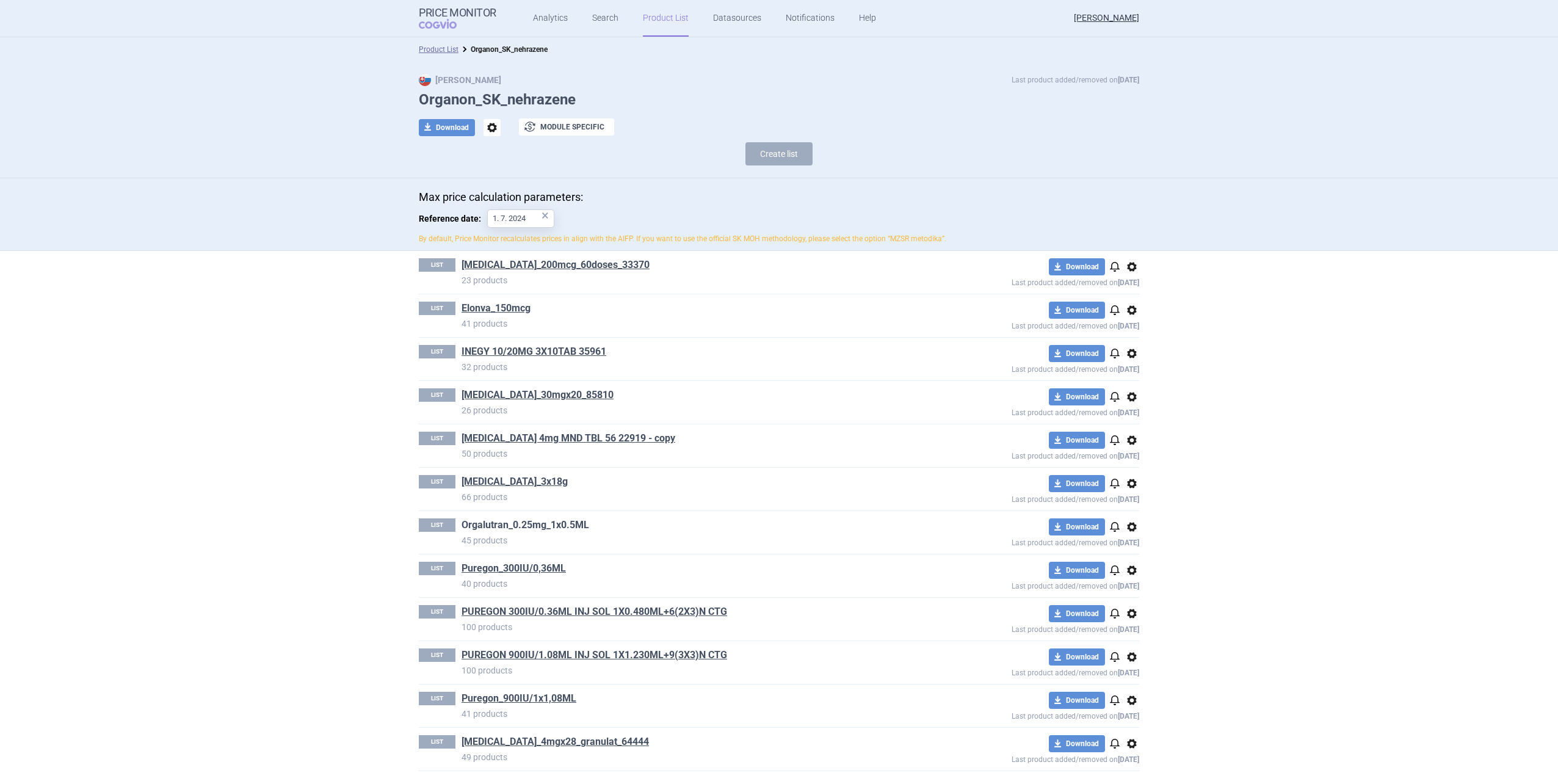
click at [525, 522] on link "Orgalutran_0.25mg_1x0.5ML" at bounding box center [525, 524] width 128 height 13
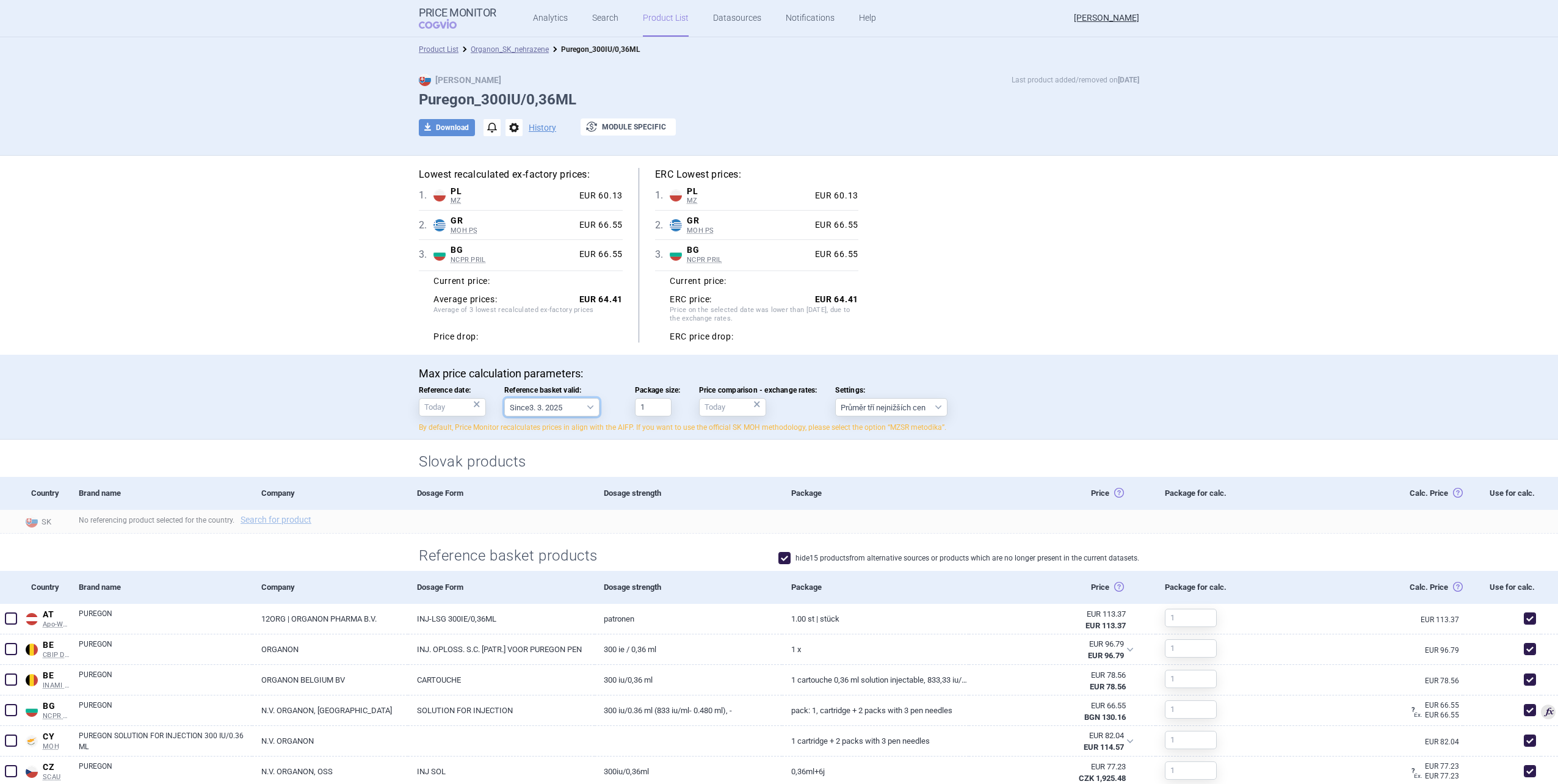
click at [515, 409] on select "Since 3. 3. 2025 Since 1. 7. 2023 Since 7. 4. 2023 Since 1. 12. 2022 Since 1. 9…" at bounding box center [552, 407] width 96 height 19
select select "2025-03-03"
click at [505, 398] on select "Since 3. 3. 2025 Since 1. 7. 2023 Since 7. 4. 2023 Since 1. 12. 2022 Since 1. 9…" at bounding box center [552, 407] width 96 height 19
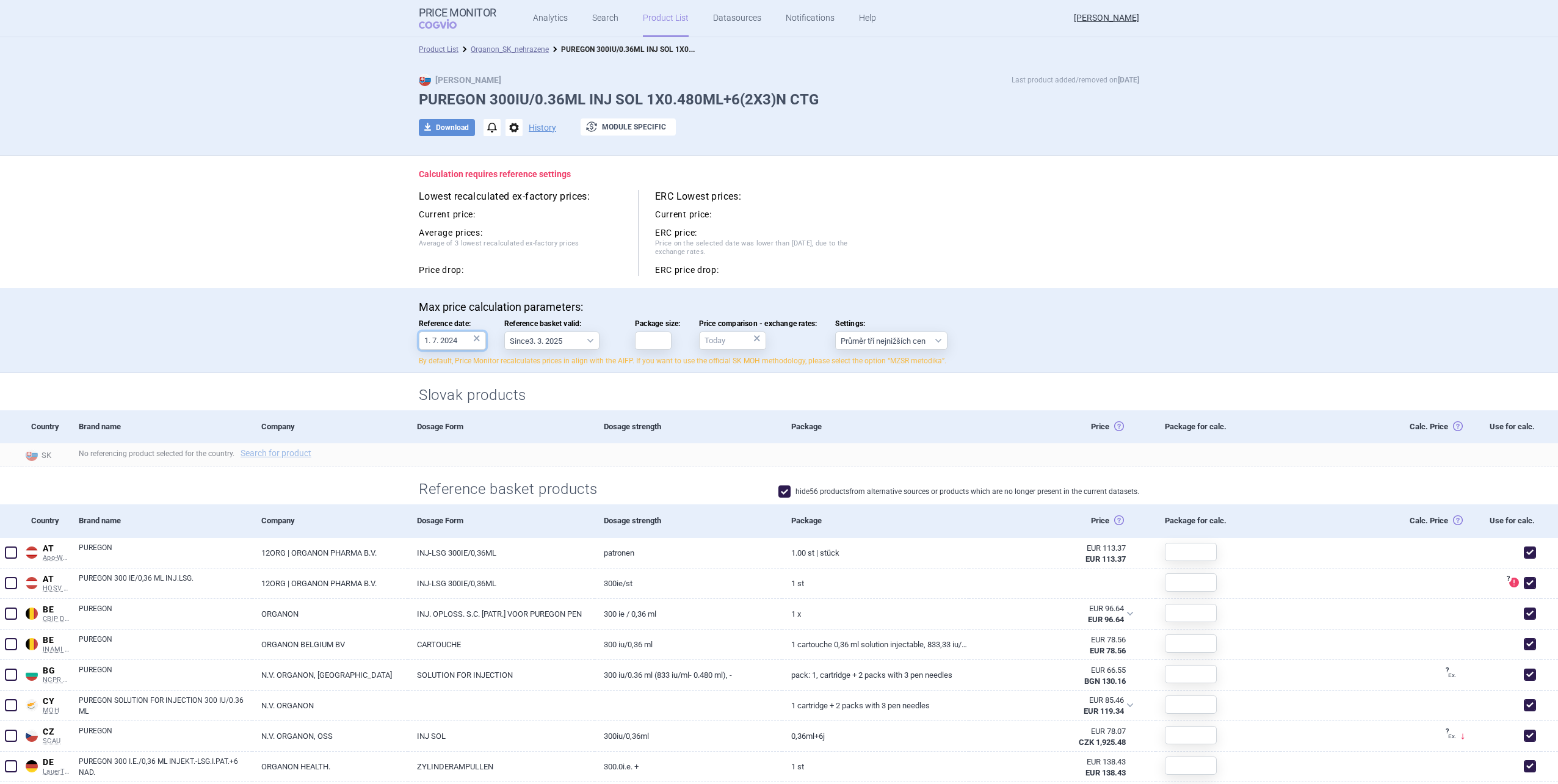
click at [459, 344] on input "1. 7. 2024" at bounding box center [452, 340] width 67 height 19
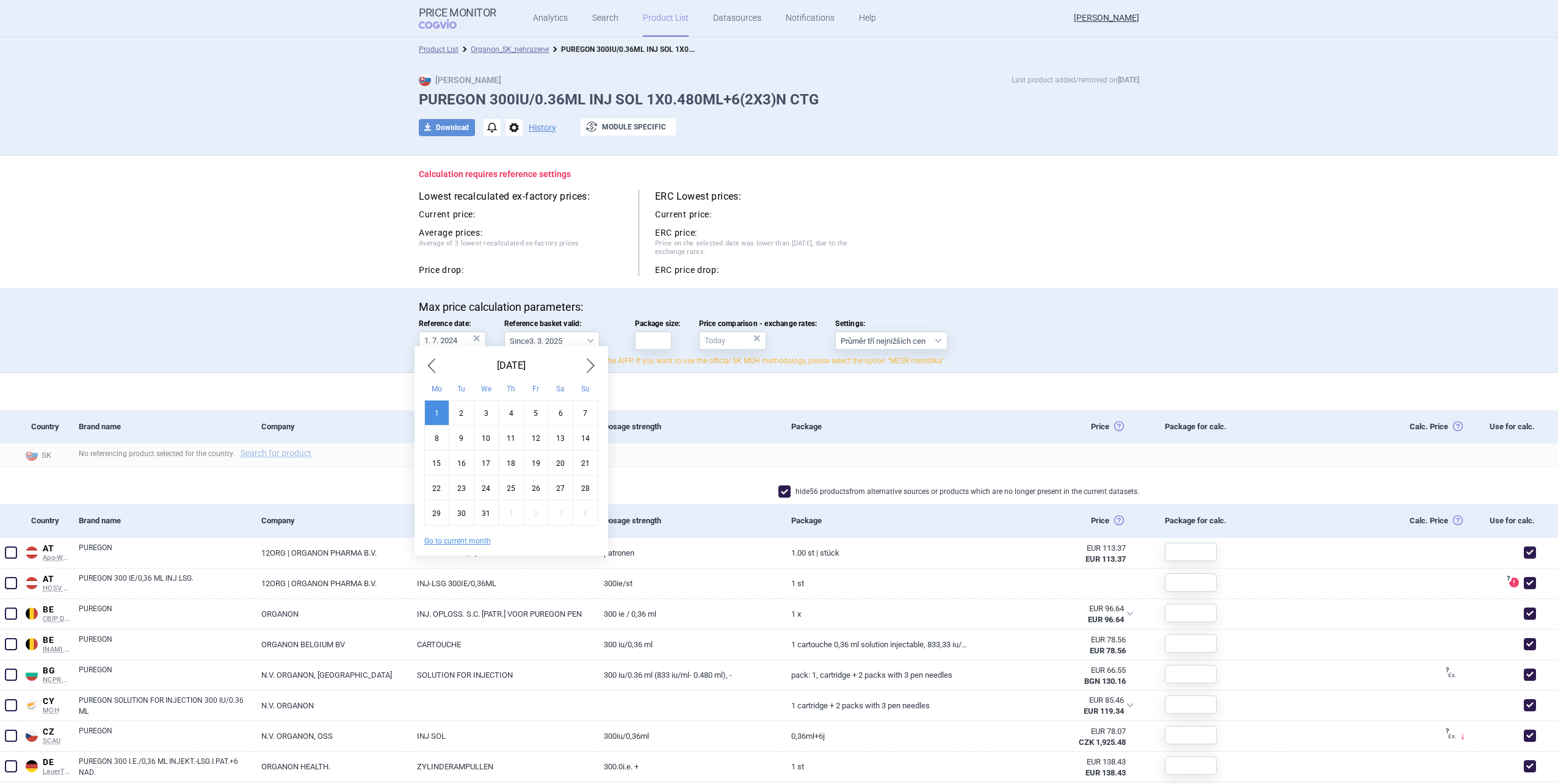
click at [476, 344] on div "×" at bounding box center [476, 338] width 7 height 13
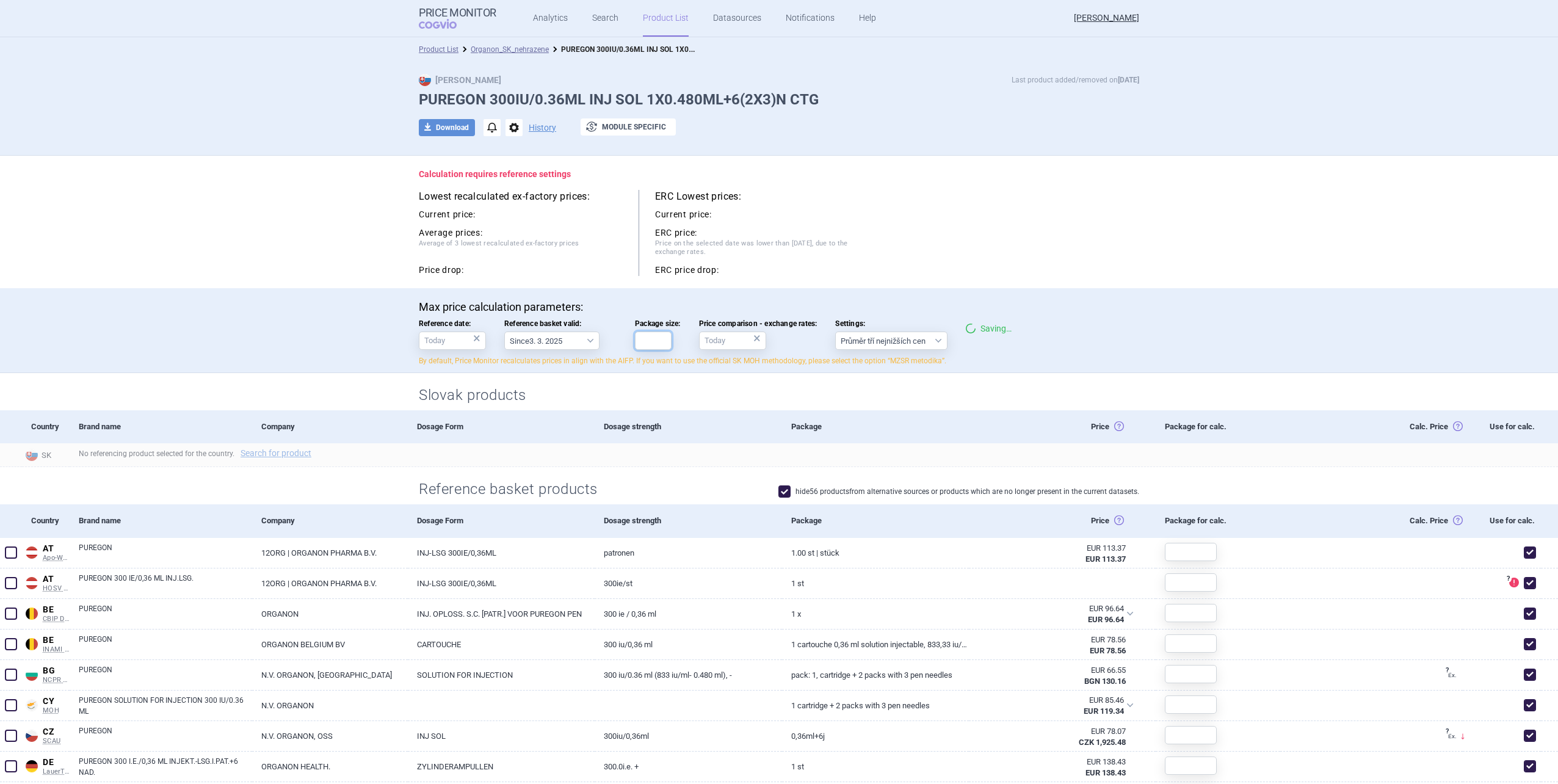
click at [652, 345] on input "Package size:" at bounding box center [653, 340] width 37 height 19
type input "1"
click at [594, 398] on h2 "Slovak products" at bounding box center [779, 395] width 721 height 20
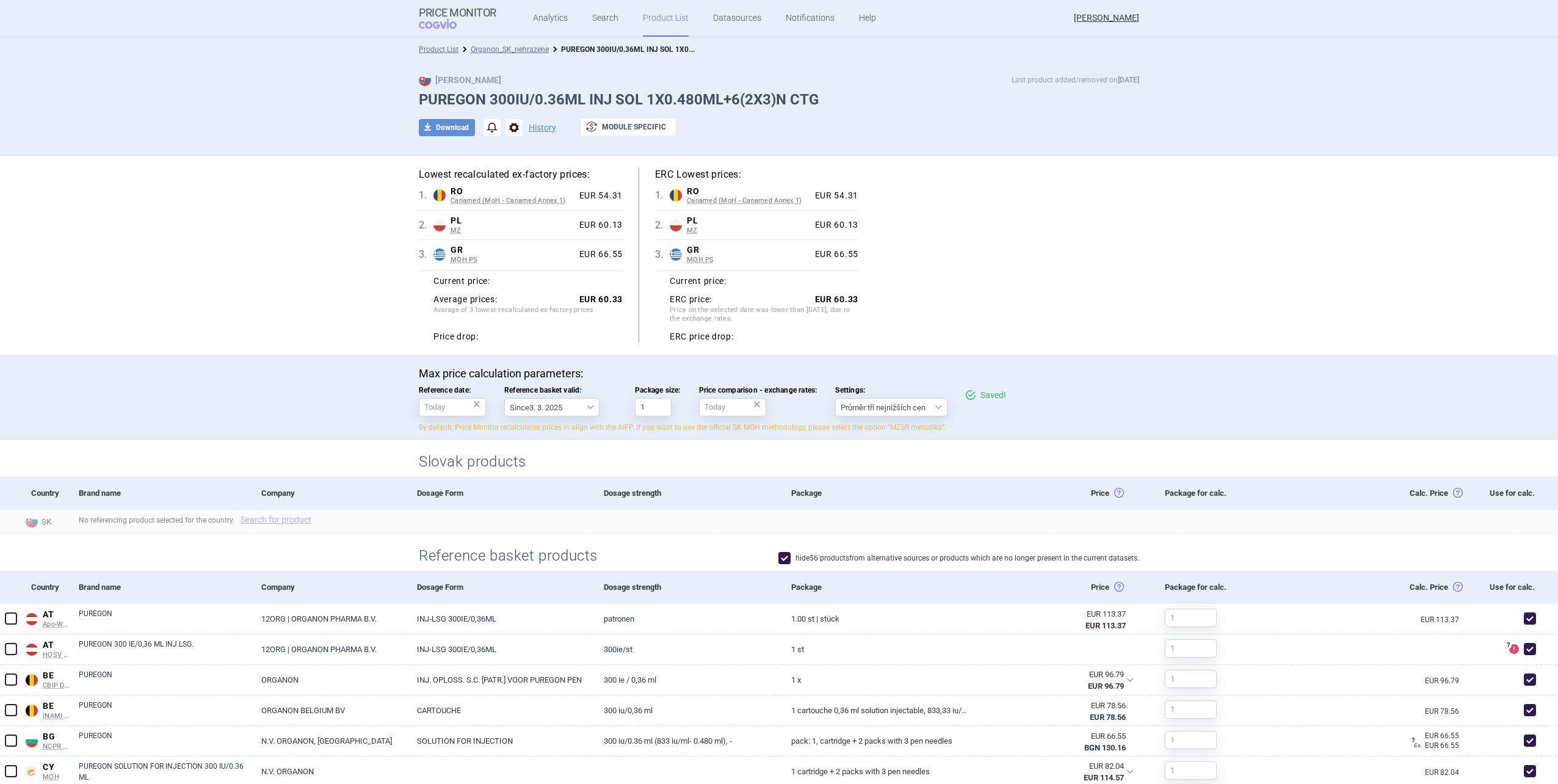
click at [867, 346] on div "Lowest recalculated ex-factory prices: 1 . RO Canamed (MoH - Canamed Annex 1) R…" at bounding box center [779, 255] width 769 height 199
click at [879, 408] on select "Průměr tří nejnižších cen" at bounding box center [891, 407] width 112 height 19
click at [880, 407] on select "Průměr tří nejnižších cen" at bounding box center [891, 407] width 112 height 19
click at [910, 350] on div "Lowest recalculated ex-factory prices: 1 . RO Canamed (MoH - Canamed Annex 1) R…" at bounding box center [779, 255] width 769 height 199
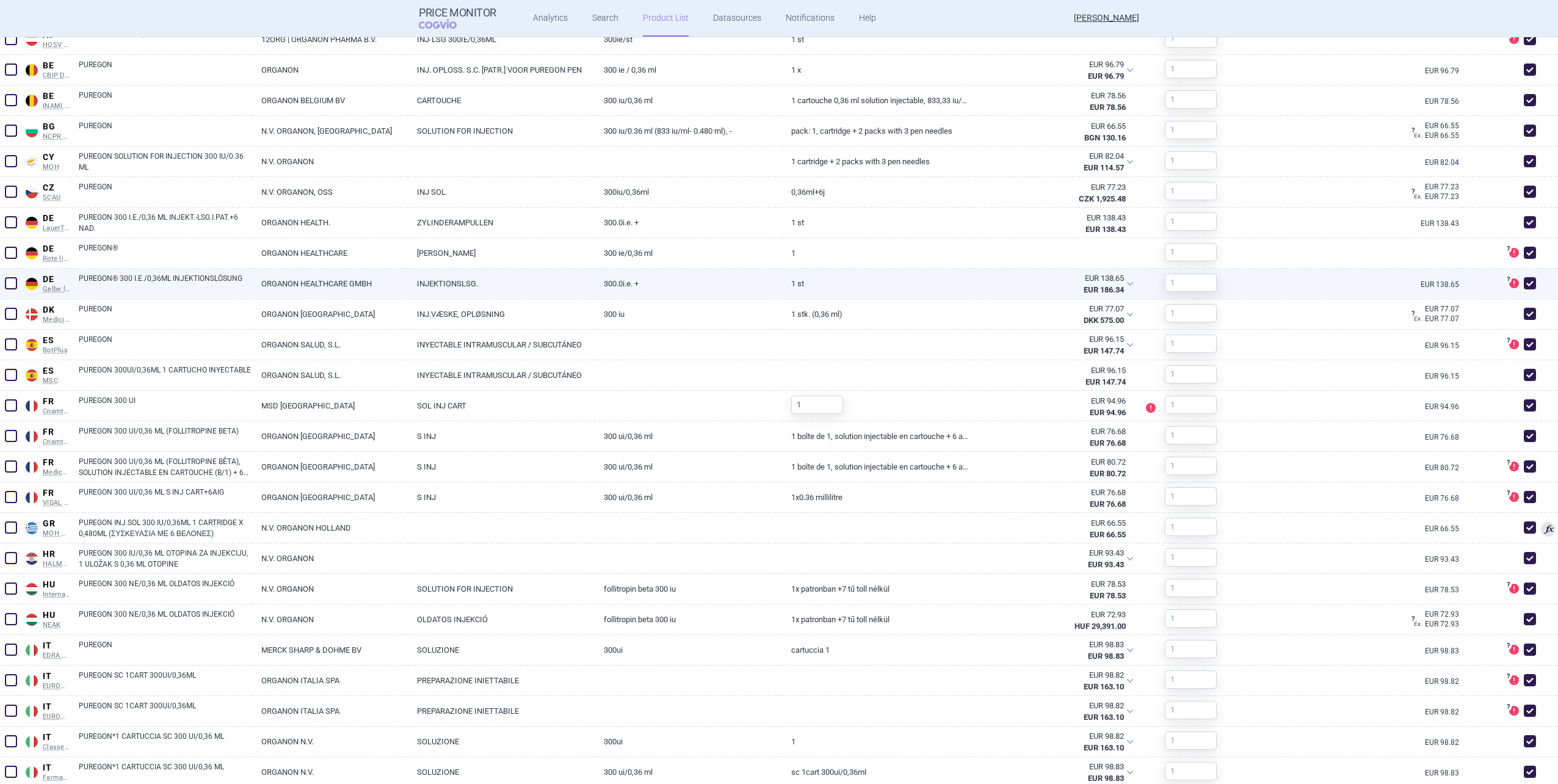
scroll to position [610, 0]
click at [1524, 278] on span at bounding box center [1530, 282] width 12 height 12
checkbox input "false"
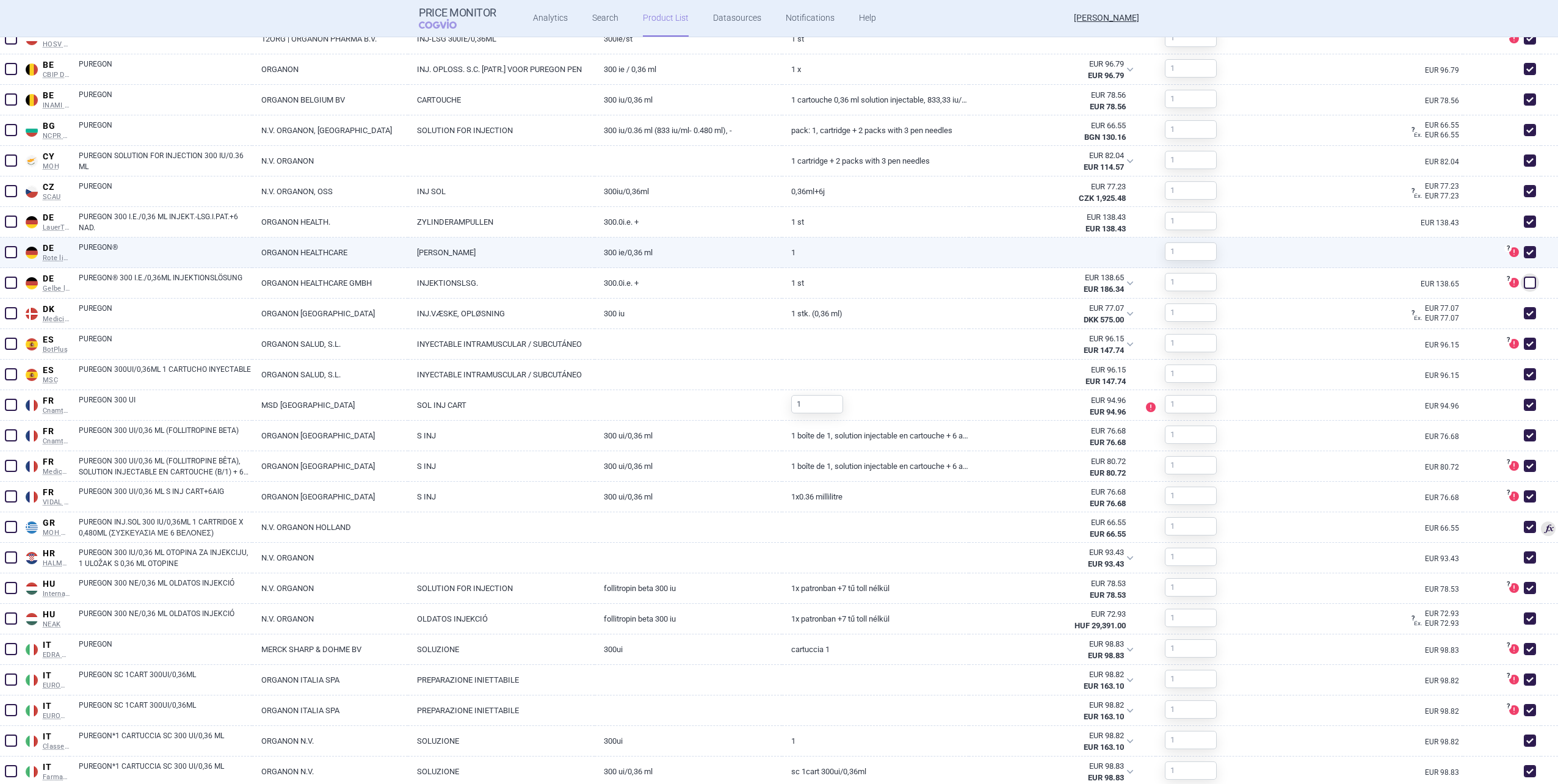
click at [1524, 248] on span at bounding box center [1530, 252] width 12 height 12
checkbox input "false"
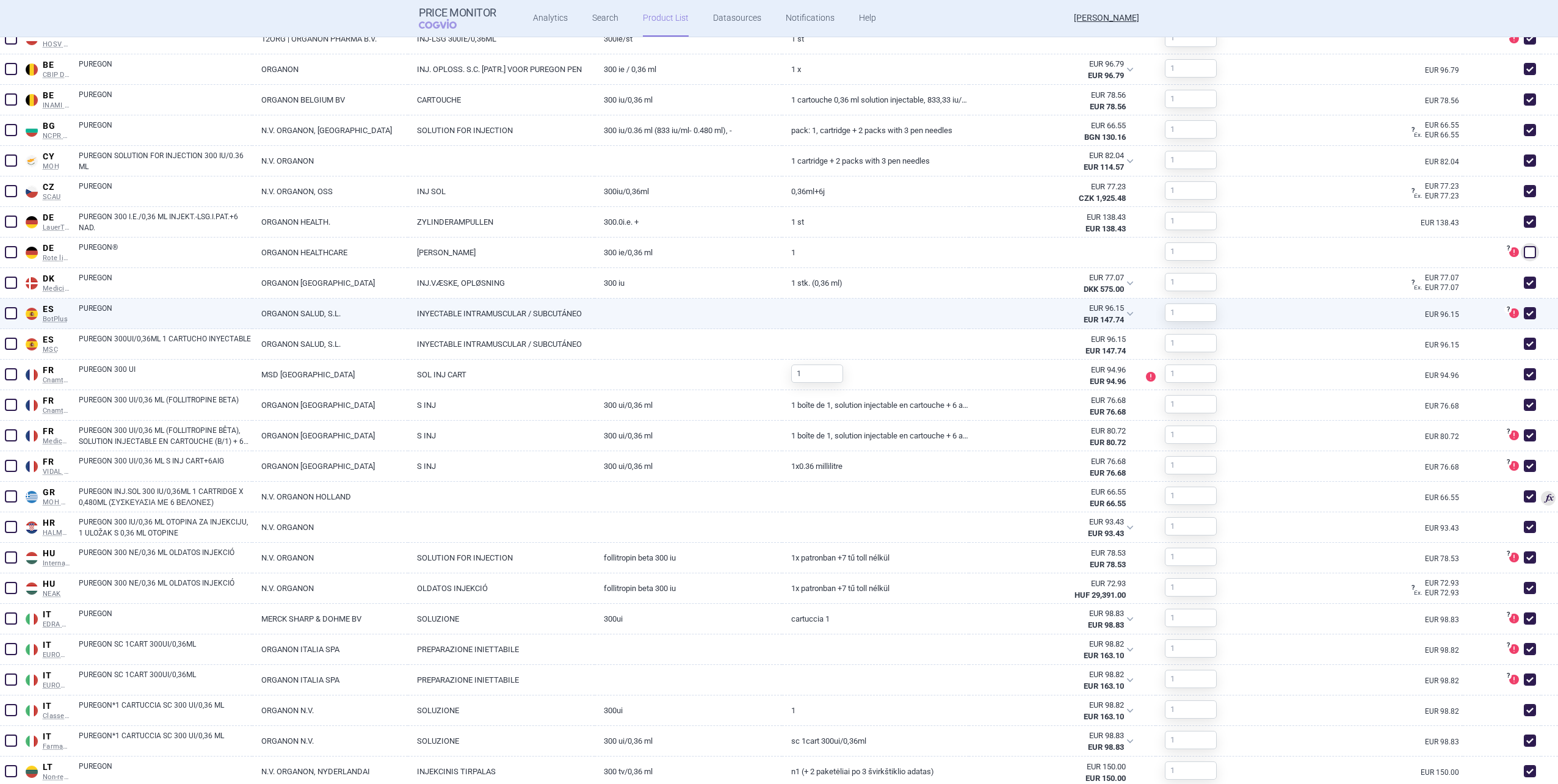
click at [1524, 316] on span at bounding box center [1530, 313] width 12 height 12
checkbox input "false"
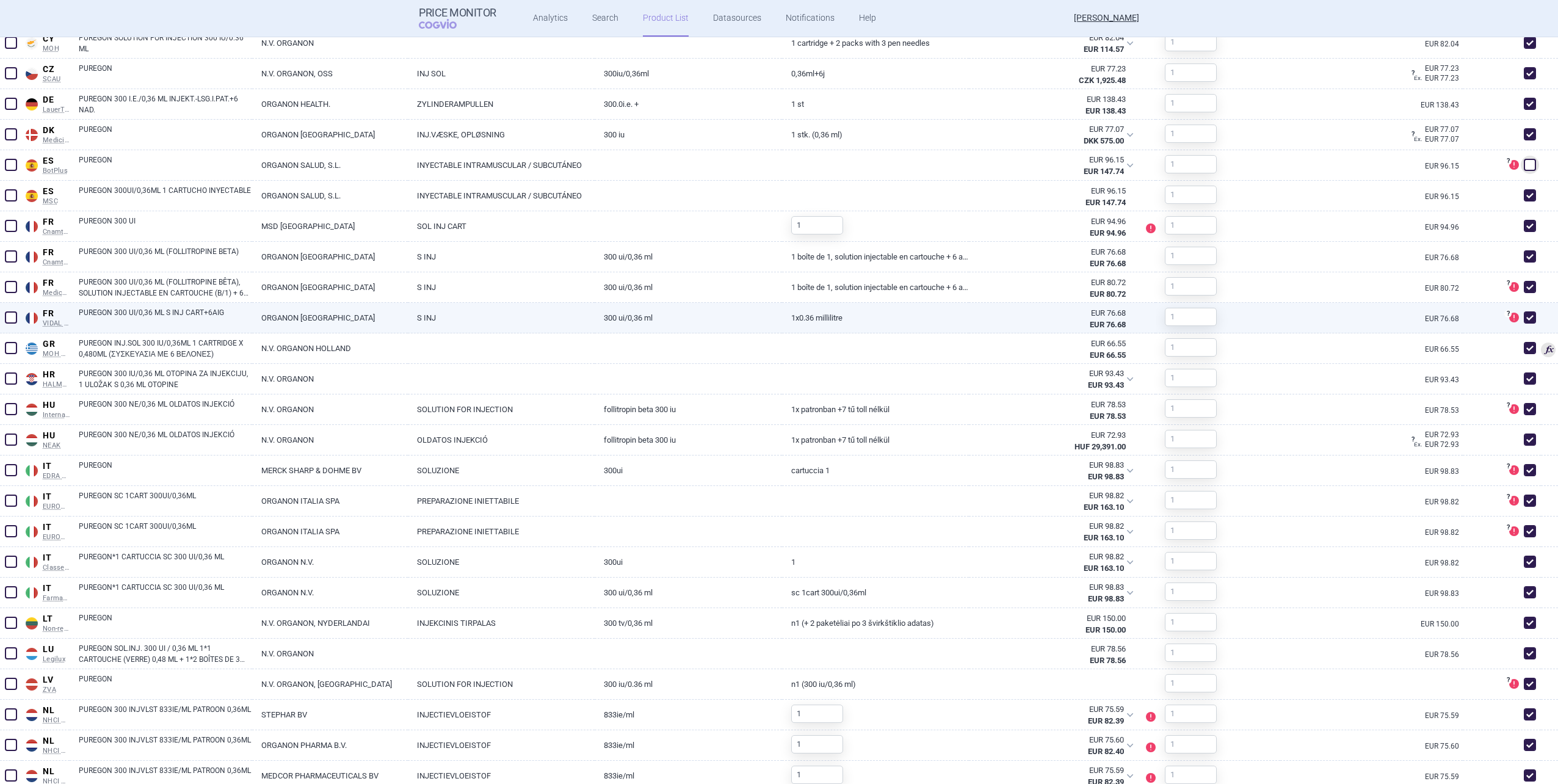
scroll to position [733, 0]
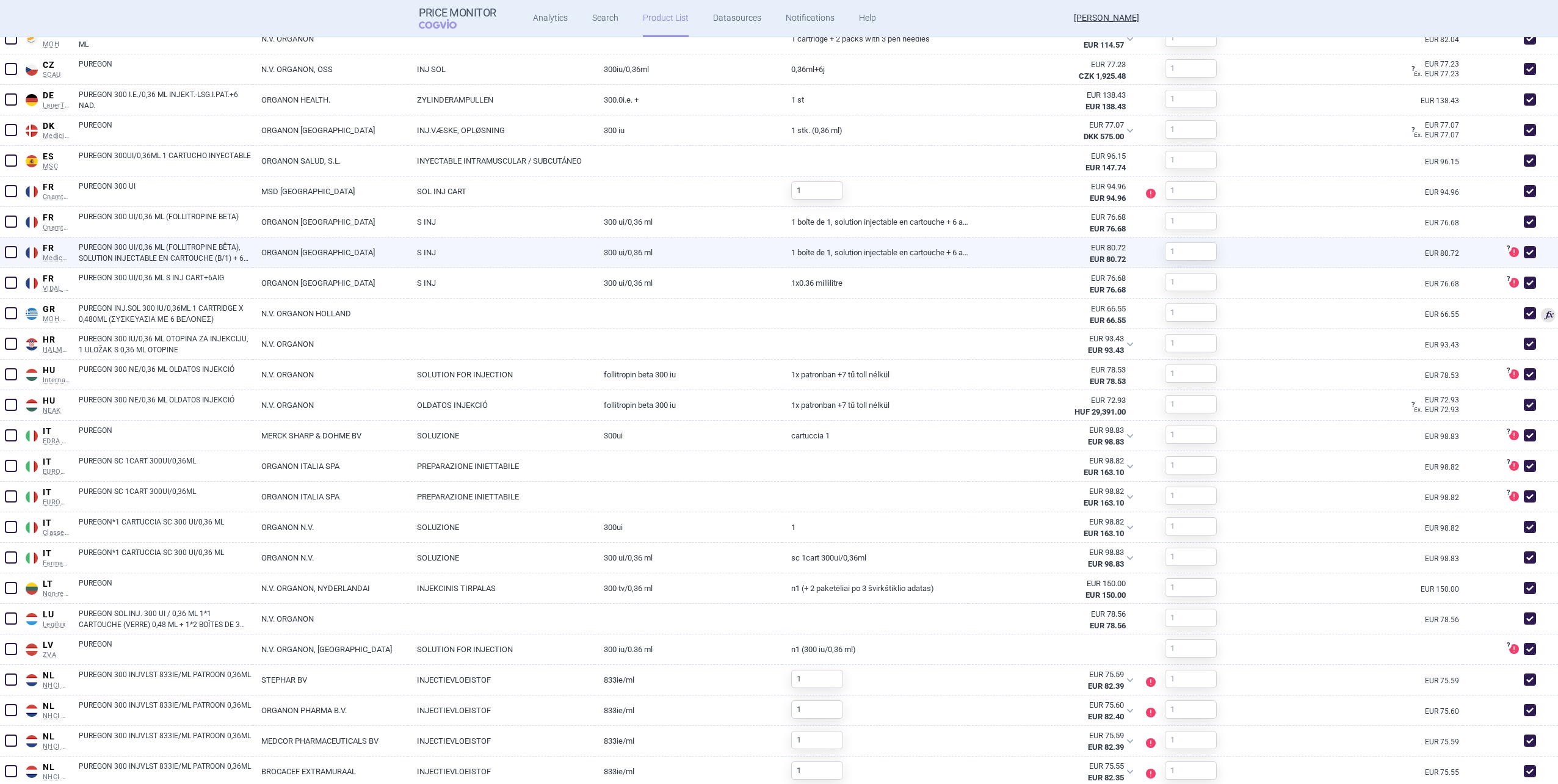
click at [1525, 254] on span at bounding box center [1530, 252] width 12 height 12
checkbox input "false"
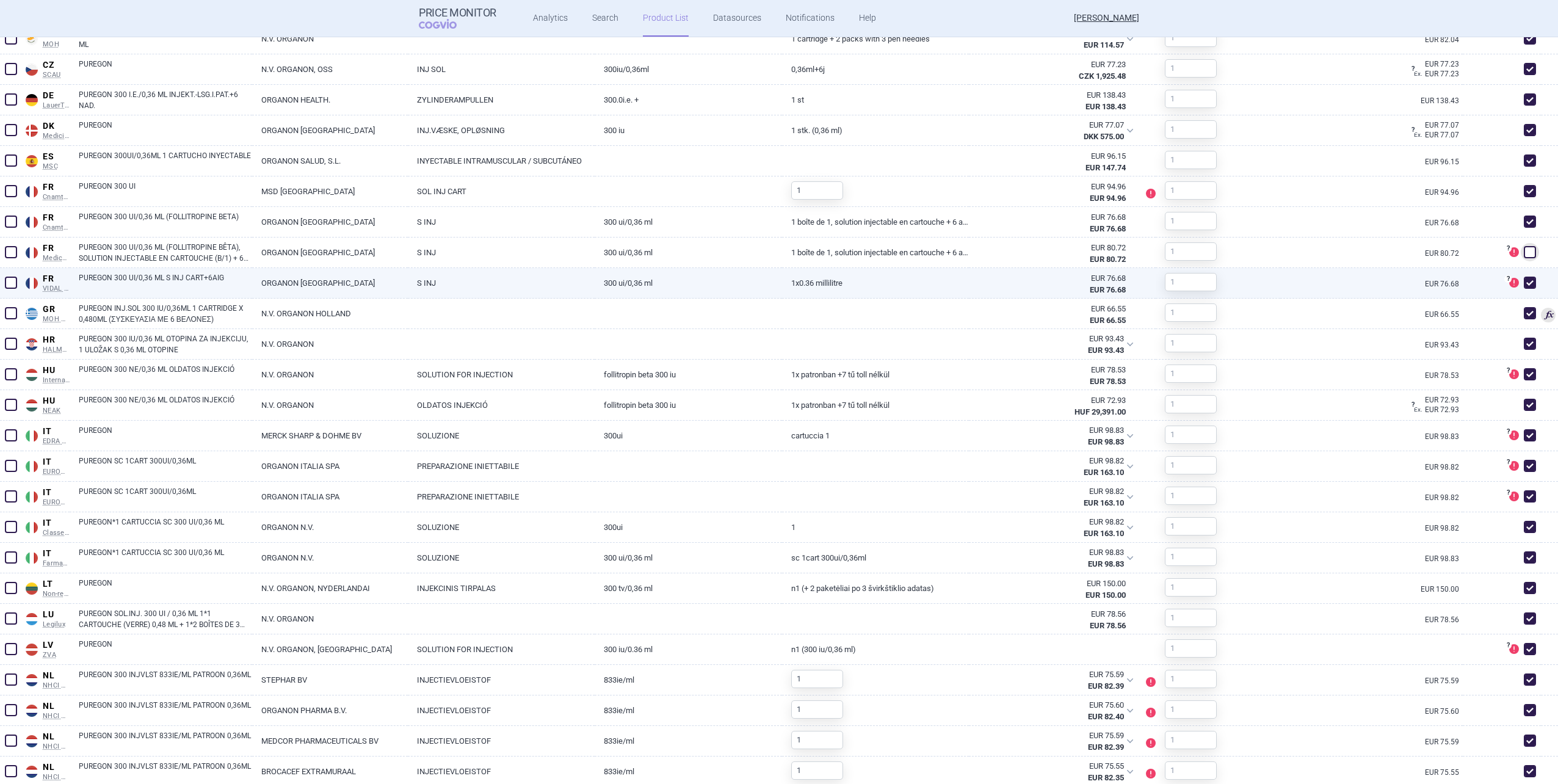
click at [1524, 276] on span at bounding box center [1530, 282] width 12 height 12
checkbox input "false"
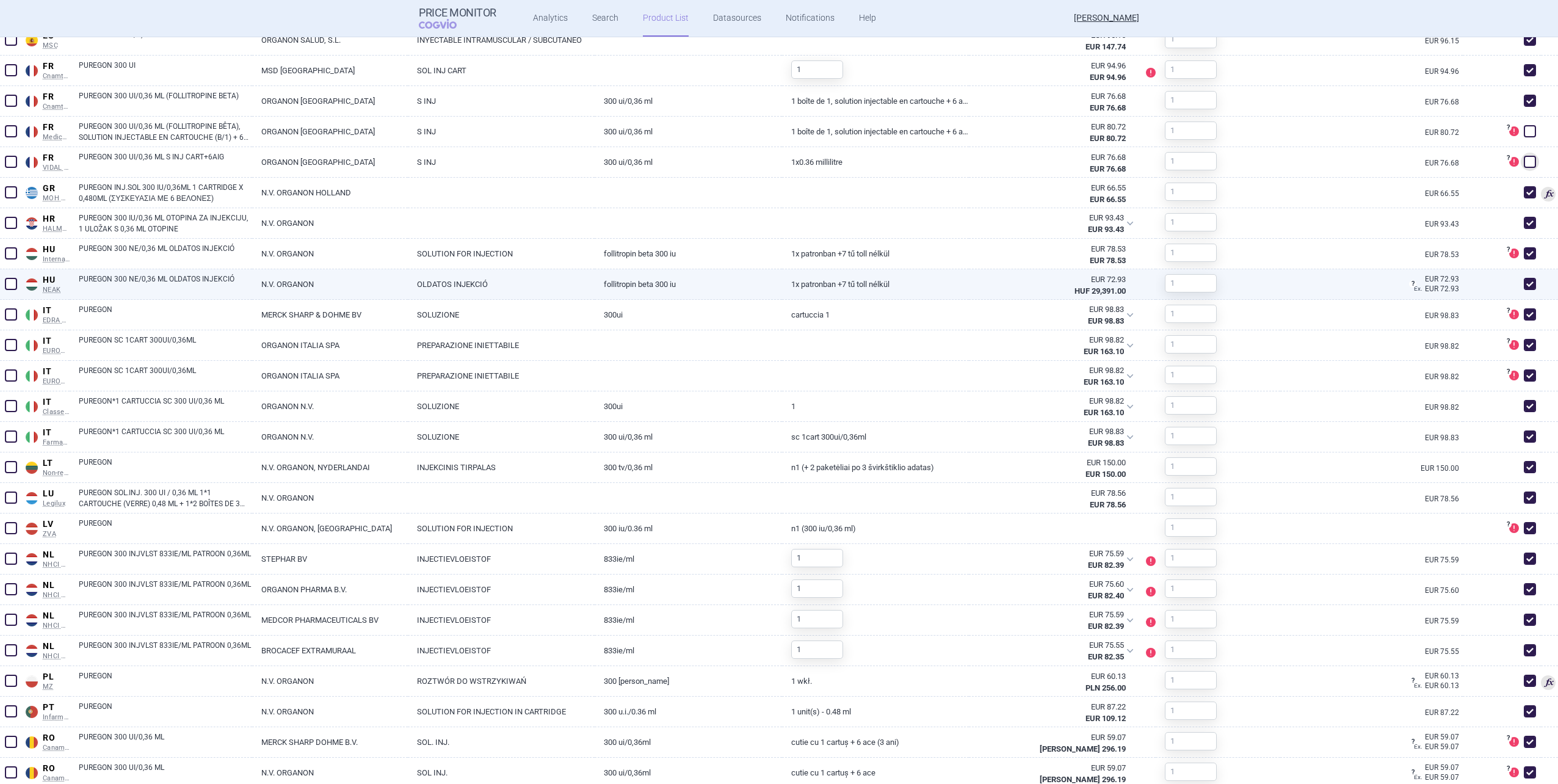
scroll to position [855, 0]
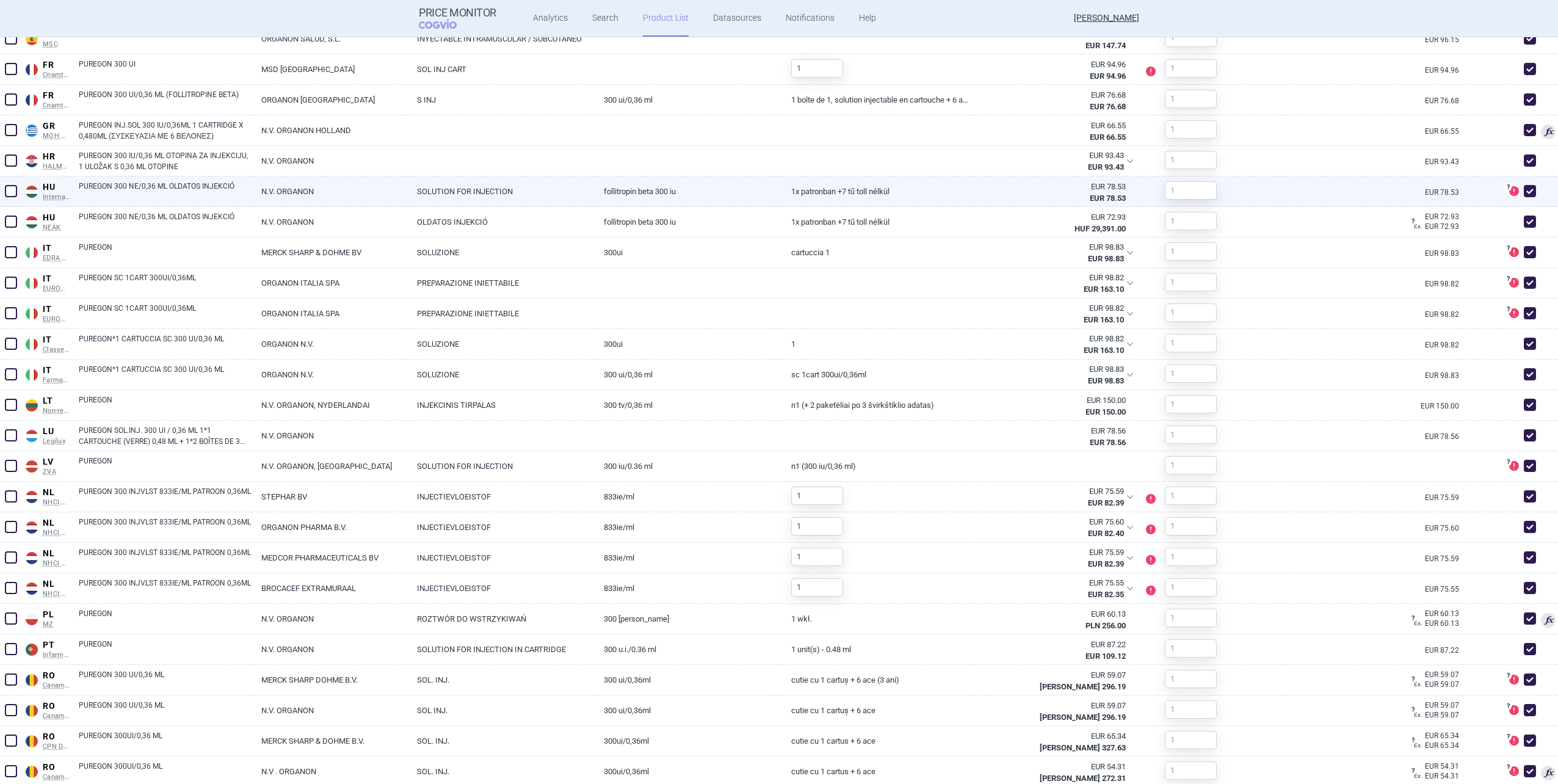
click at [1524, 251] on span at bounding box center [1530, 252] width 12 height 12
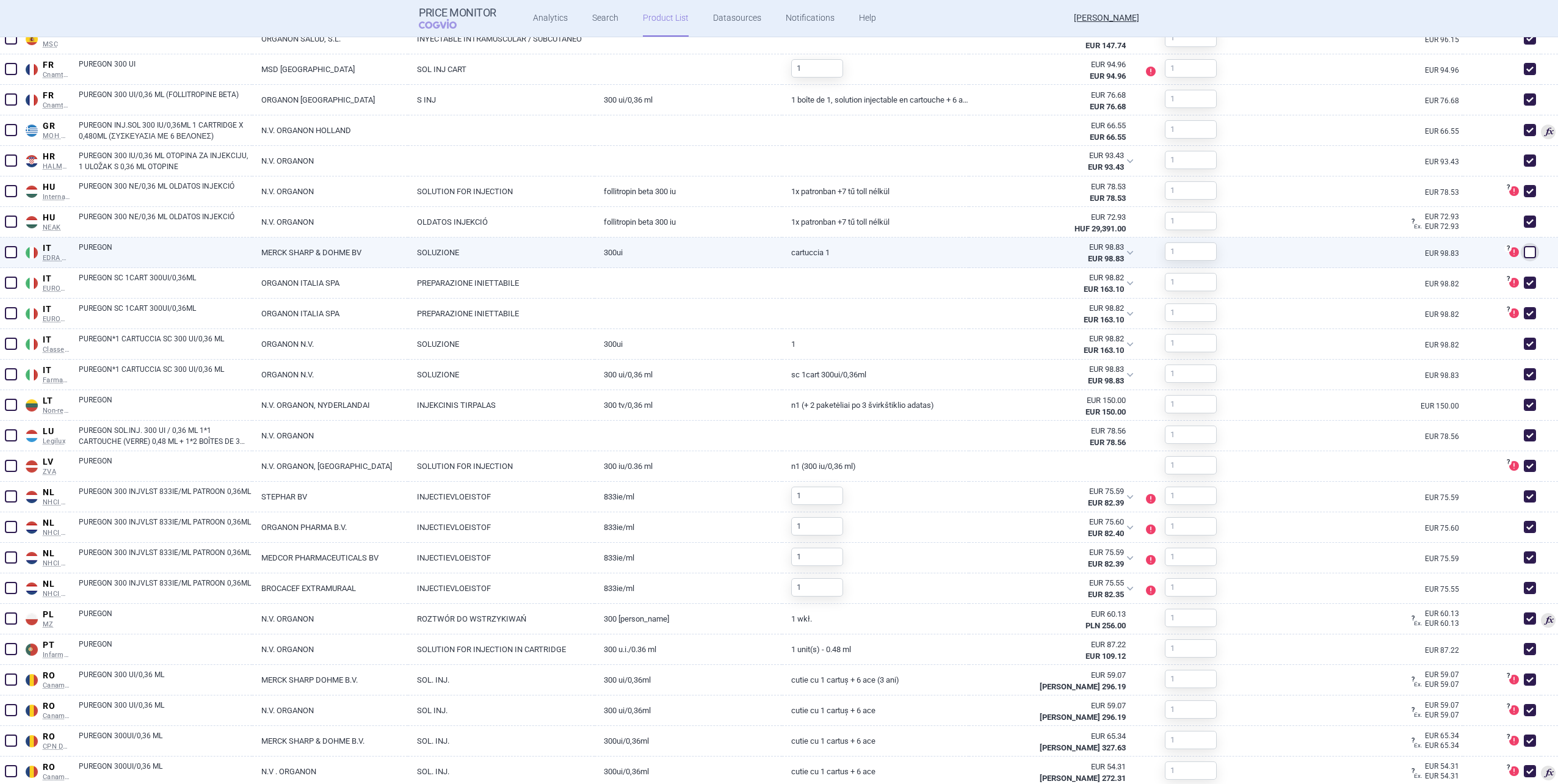
click at [1524, 256] on span at bounding box center [1530, 252] width 12 height 12
click at [1524, 256] on span at bounding box center [1530, 252] width 12 height 12
checkbox input "false"
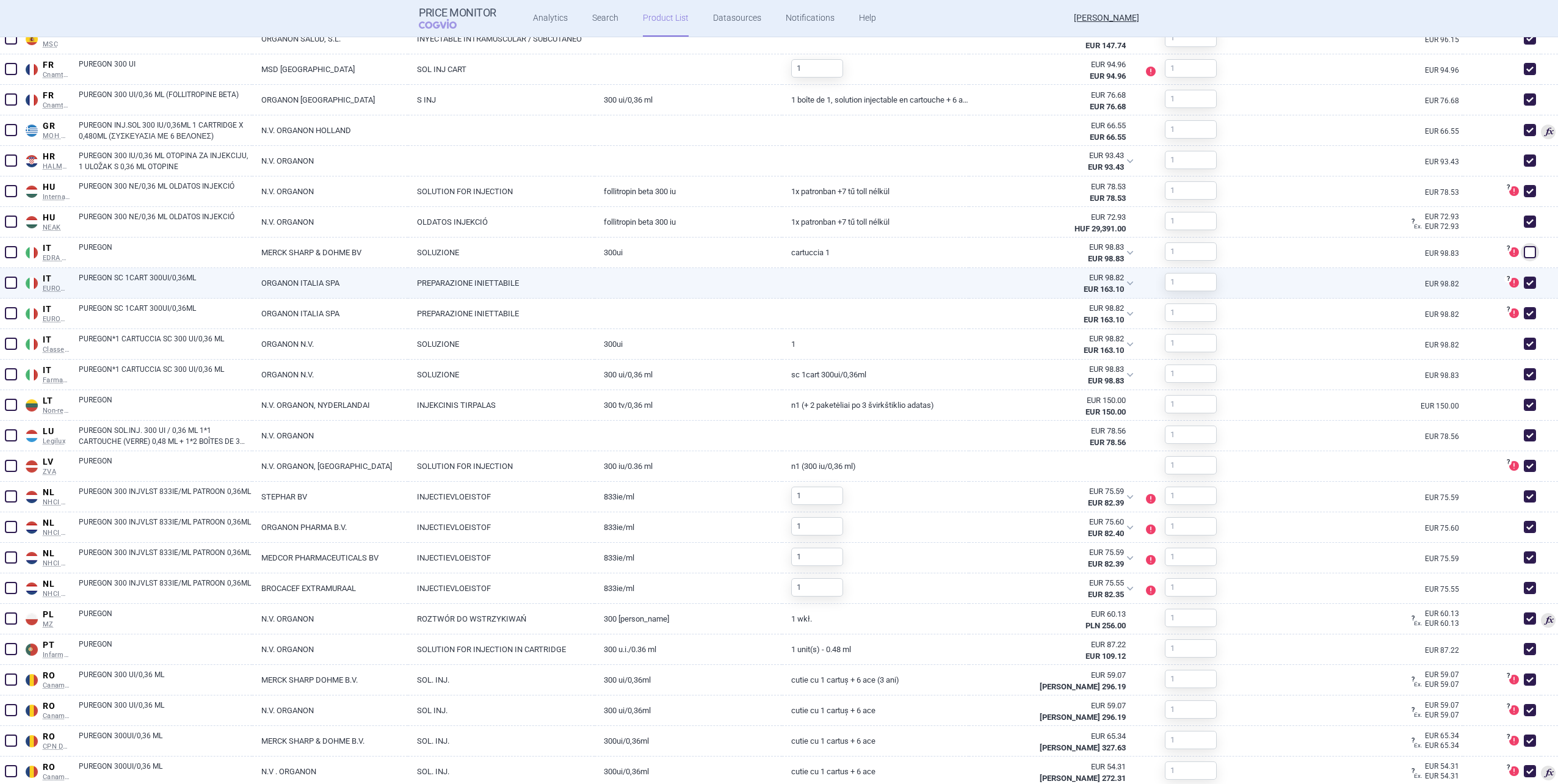
click at [1524, 280] on span at bounding box center [1530, 282] width 12 height 12
checkbox input "false"
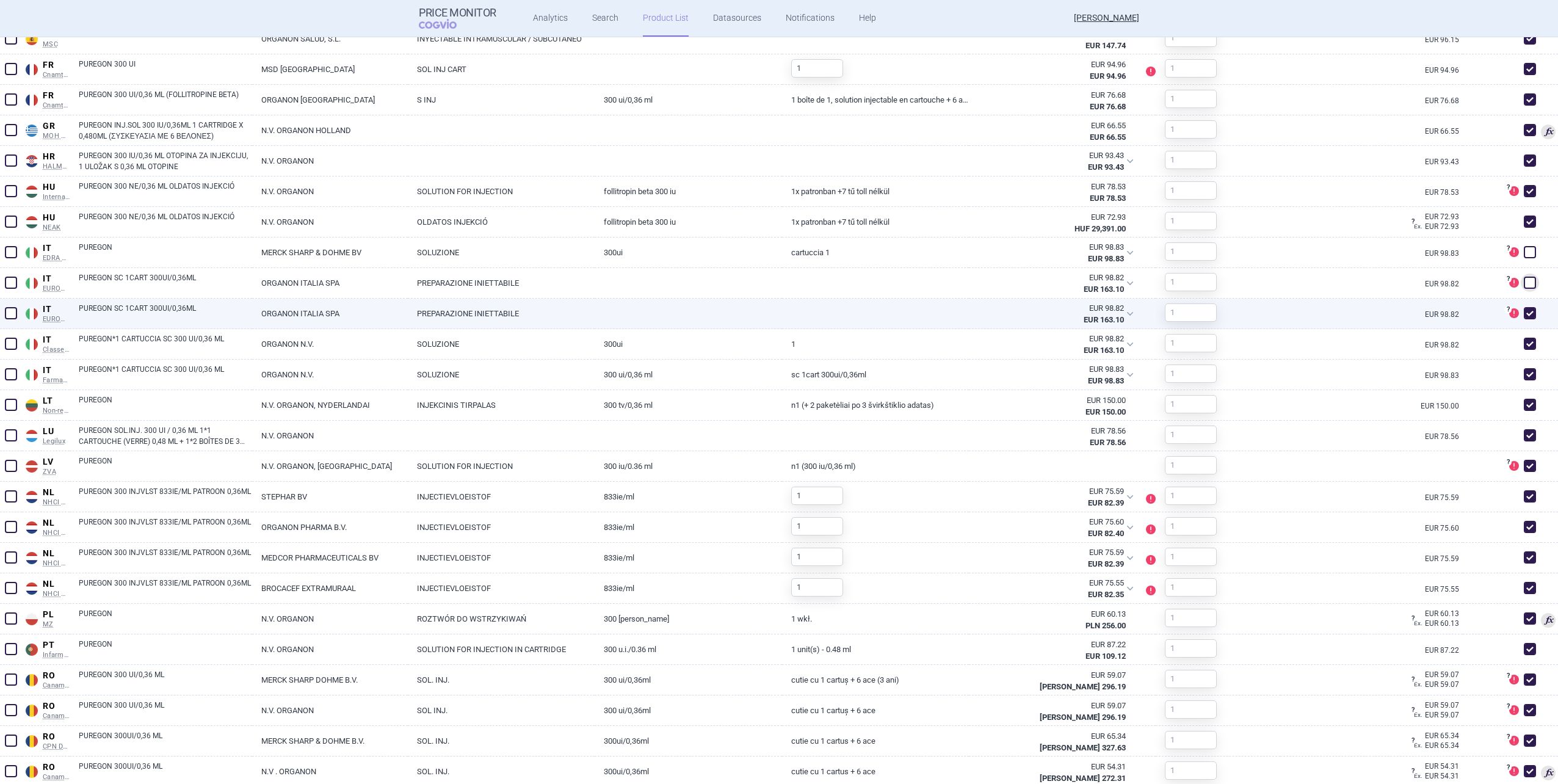
click at [1521, 300] on div "? DataSource of this product is not officially recognized and might not be suit…" at bounding box center [1502, 314] width 78 height 31
click at [1521, 306] on span at bounding box center [1530, 313] width 19 height 19
checkbox input "false"
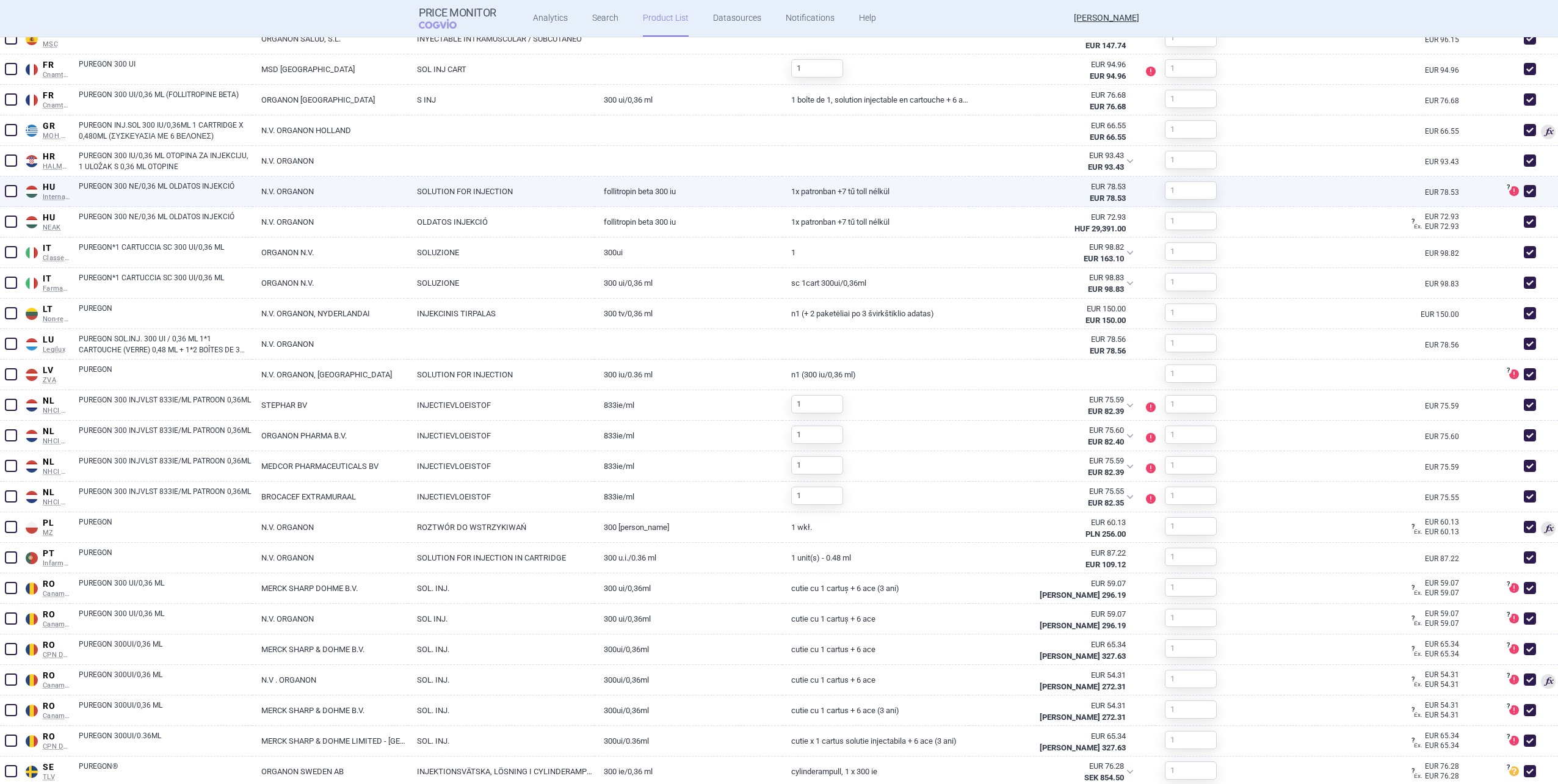
click at [1524, 190] on span at bounding box center [1530, 191] width 12 height 12
checkbox input "false"
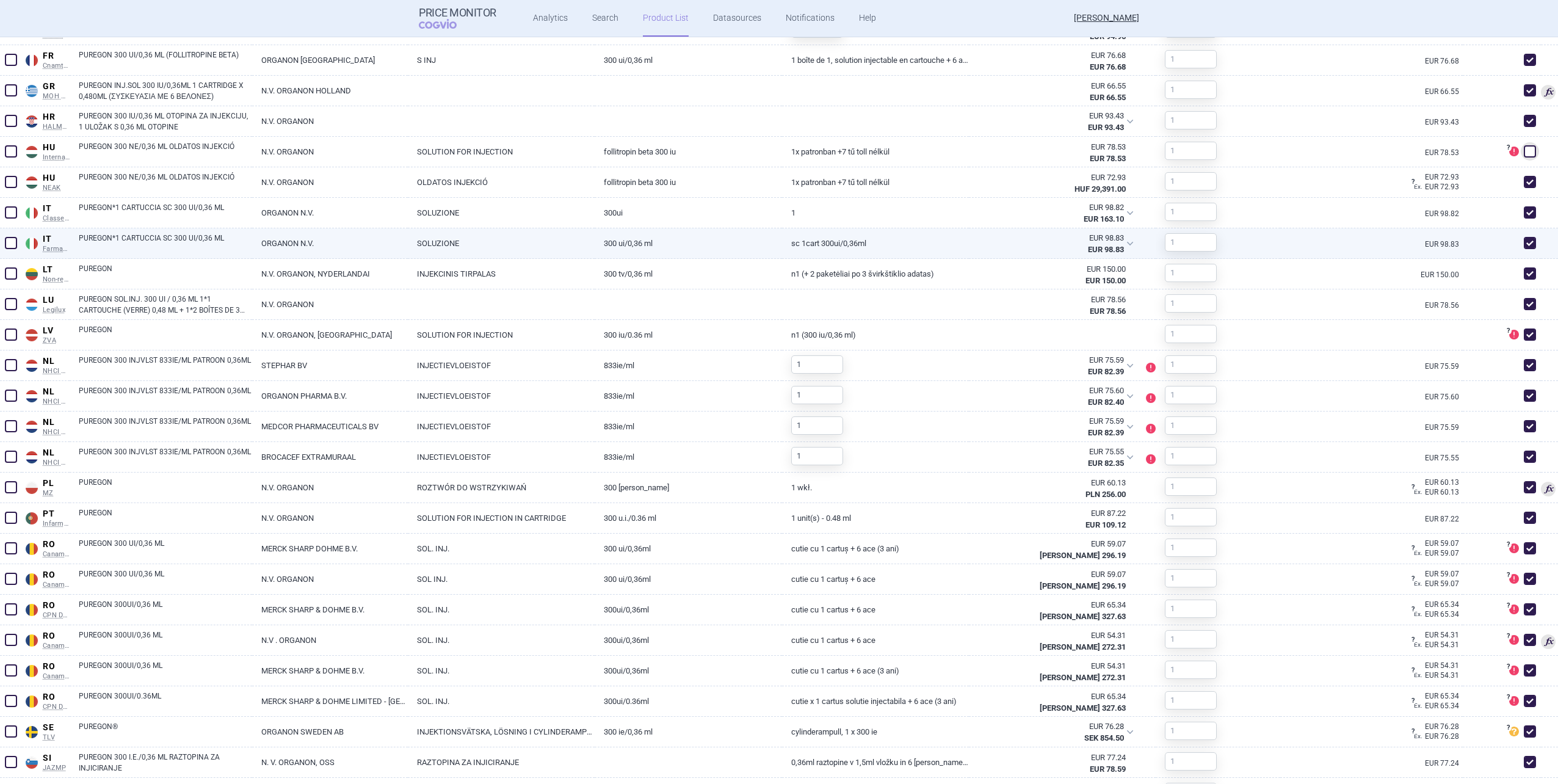
scroll to position [977, 0]
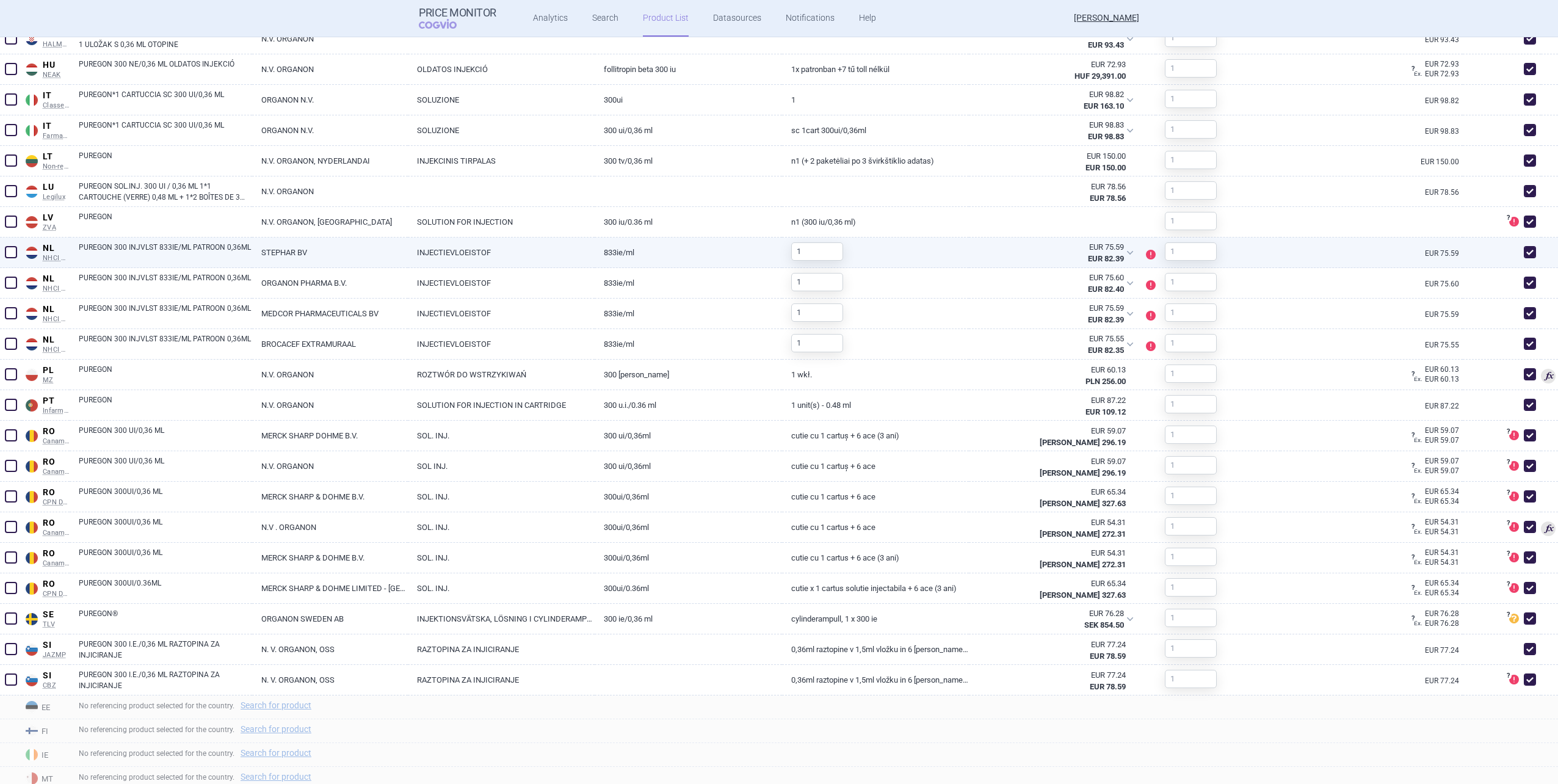
click at [1524, 253] on span at bounding box center [1530, 252] width 12 height 12
checkbox input "false"
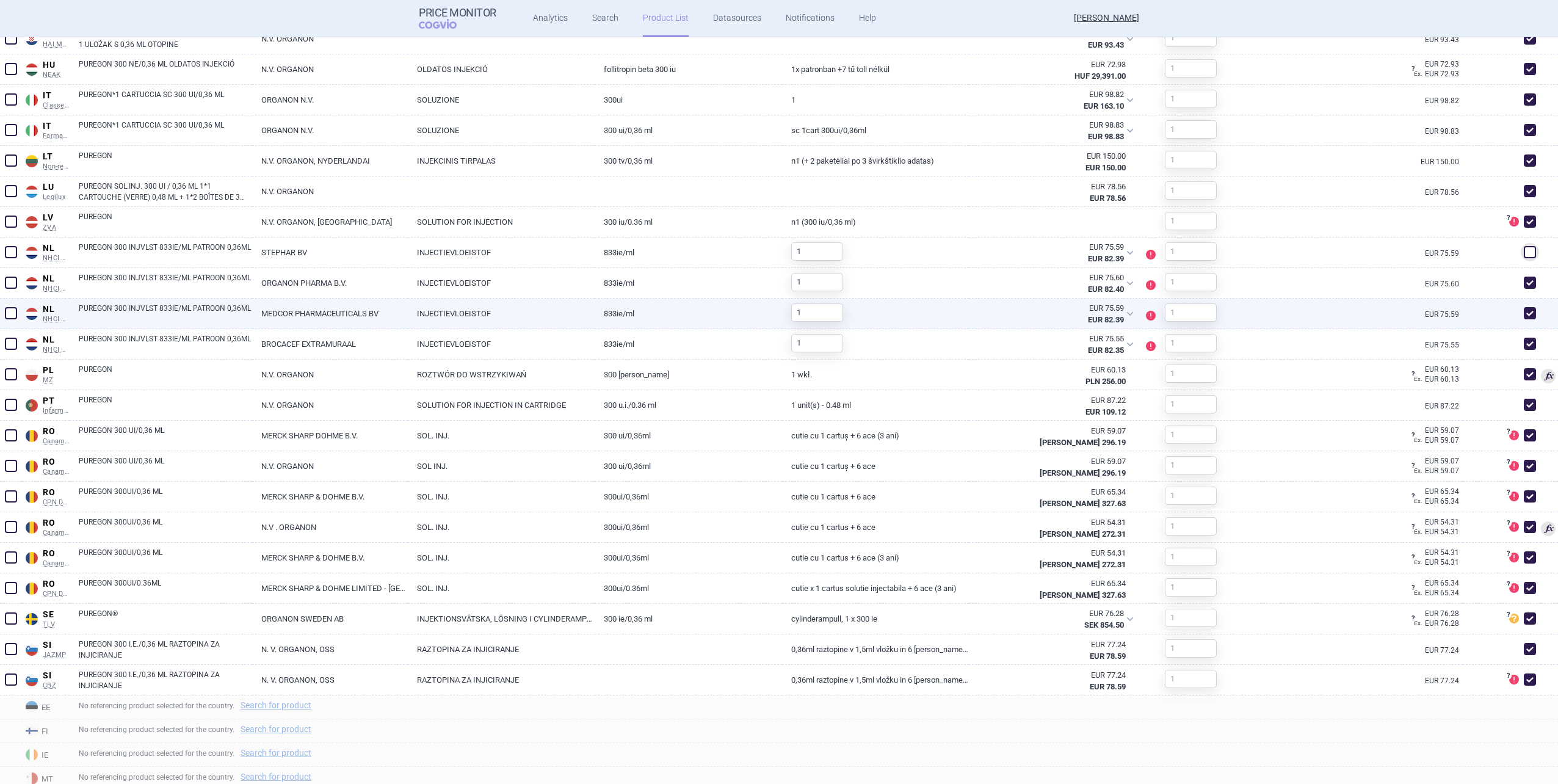
click at [1521, 312] on span at bounding box center [1530, 313] width 19 height 19
checkbox input "false"
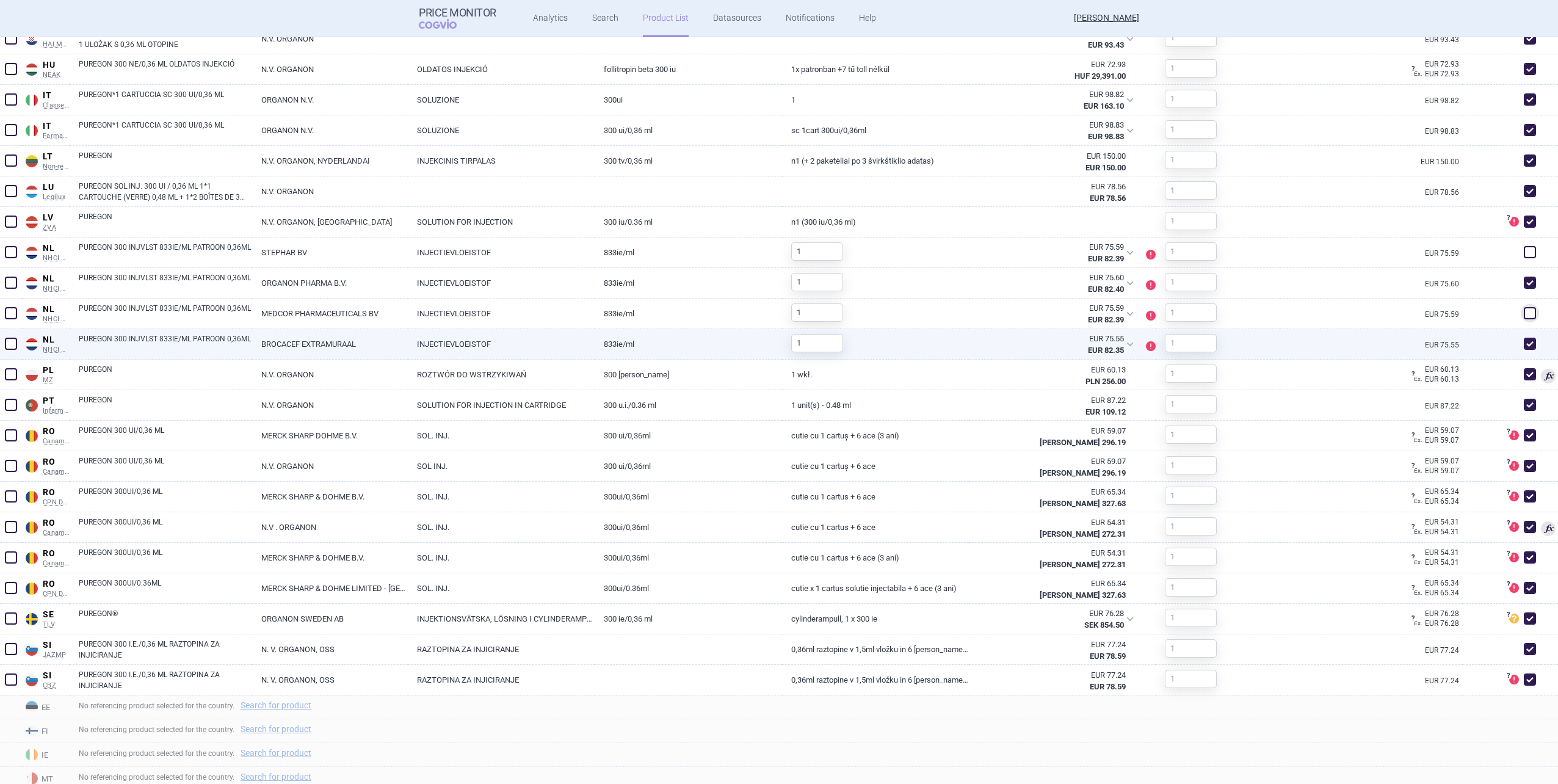
click at [1524, 338] on span at bounding box center [1530, 344] width 12 height 12
checkbox input "false"
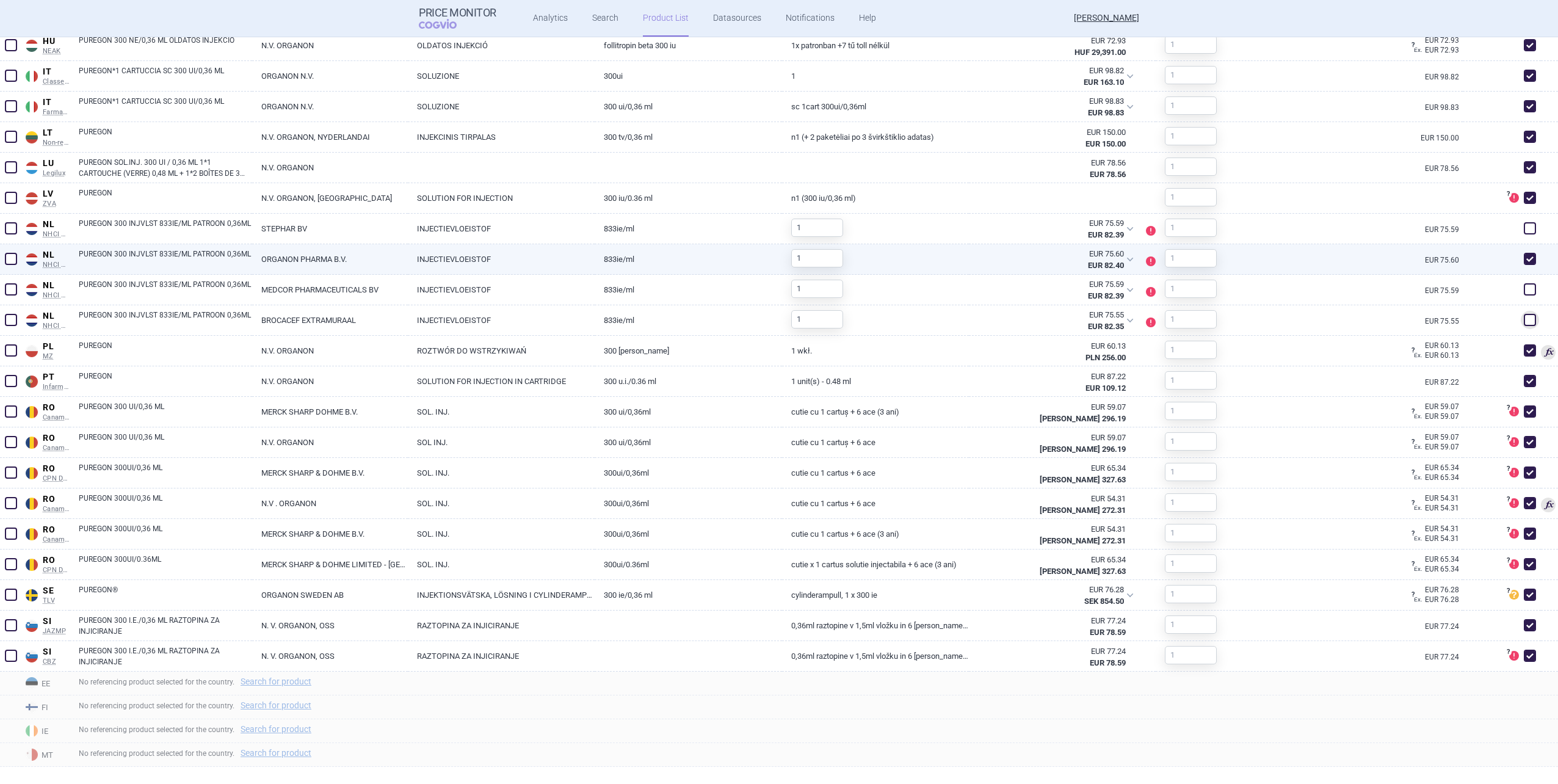
scroll to position [1014, 0]
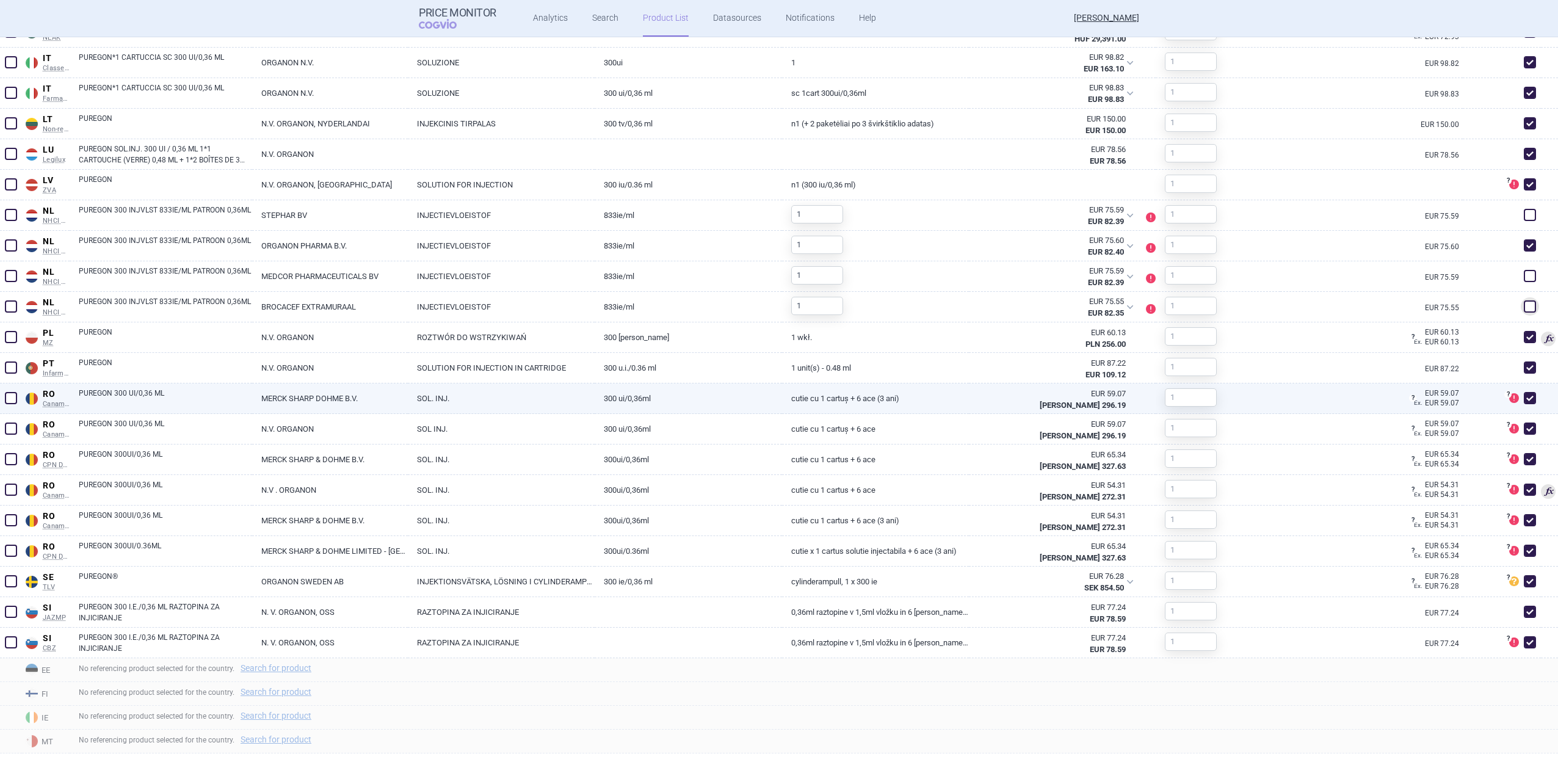
click at [1524, 400] on span at bounding box center [1530, 397] width 12 height 12
checkbox input "false"
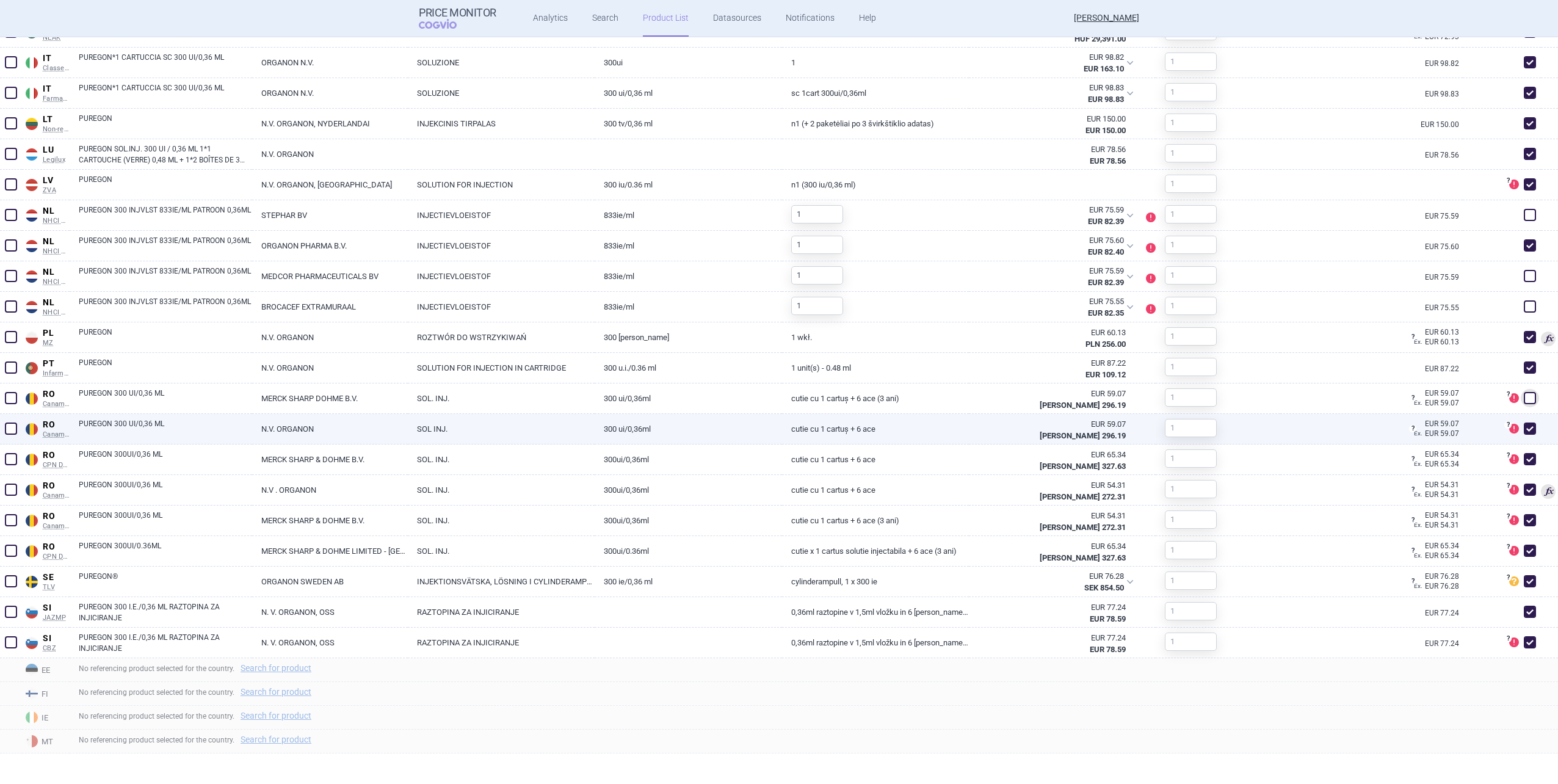
click at [1526, 426] on span at bounding box center [1530, 428] width 12 height 12
checkbox input "false"
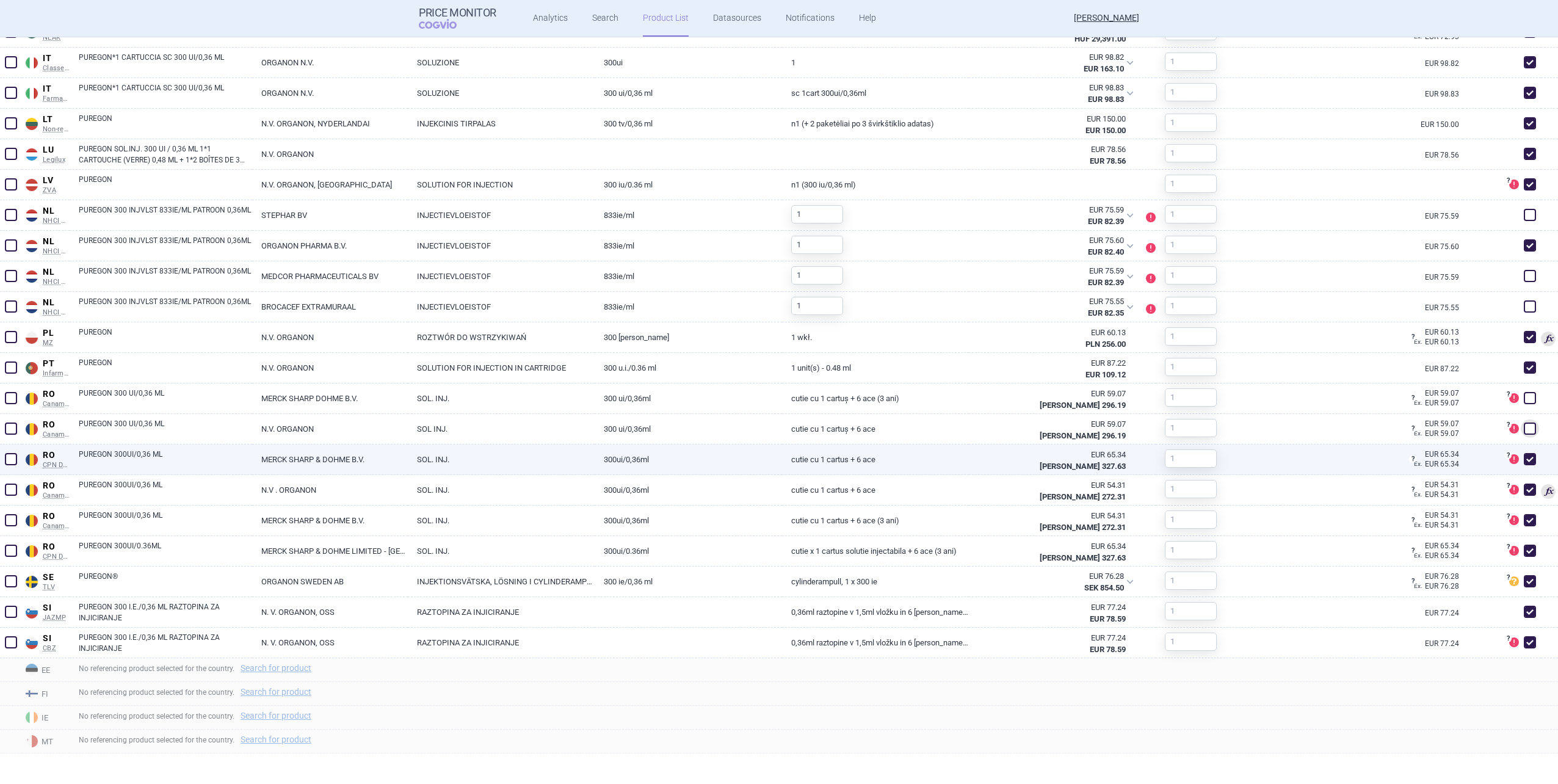
click at [1525, 463] on span at bounding box center [1530, 459] width 12 height 12
checkbox input "false"
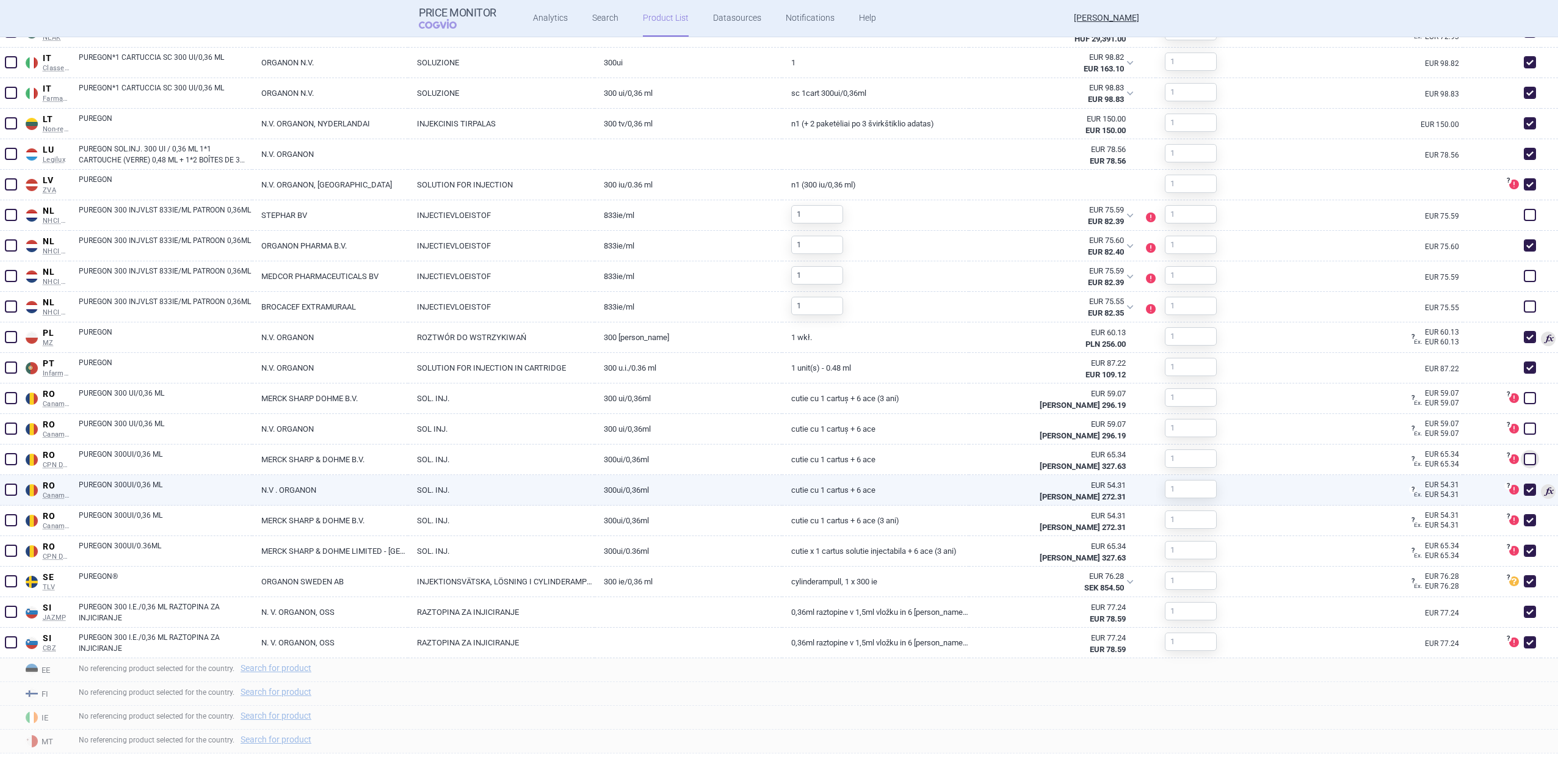
click at [1524, 484] on span at bounding box center [1530, 489] width 12 height 12
checkbox input "false"
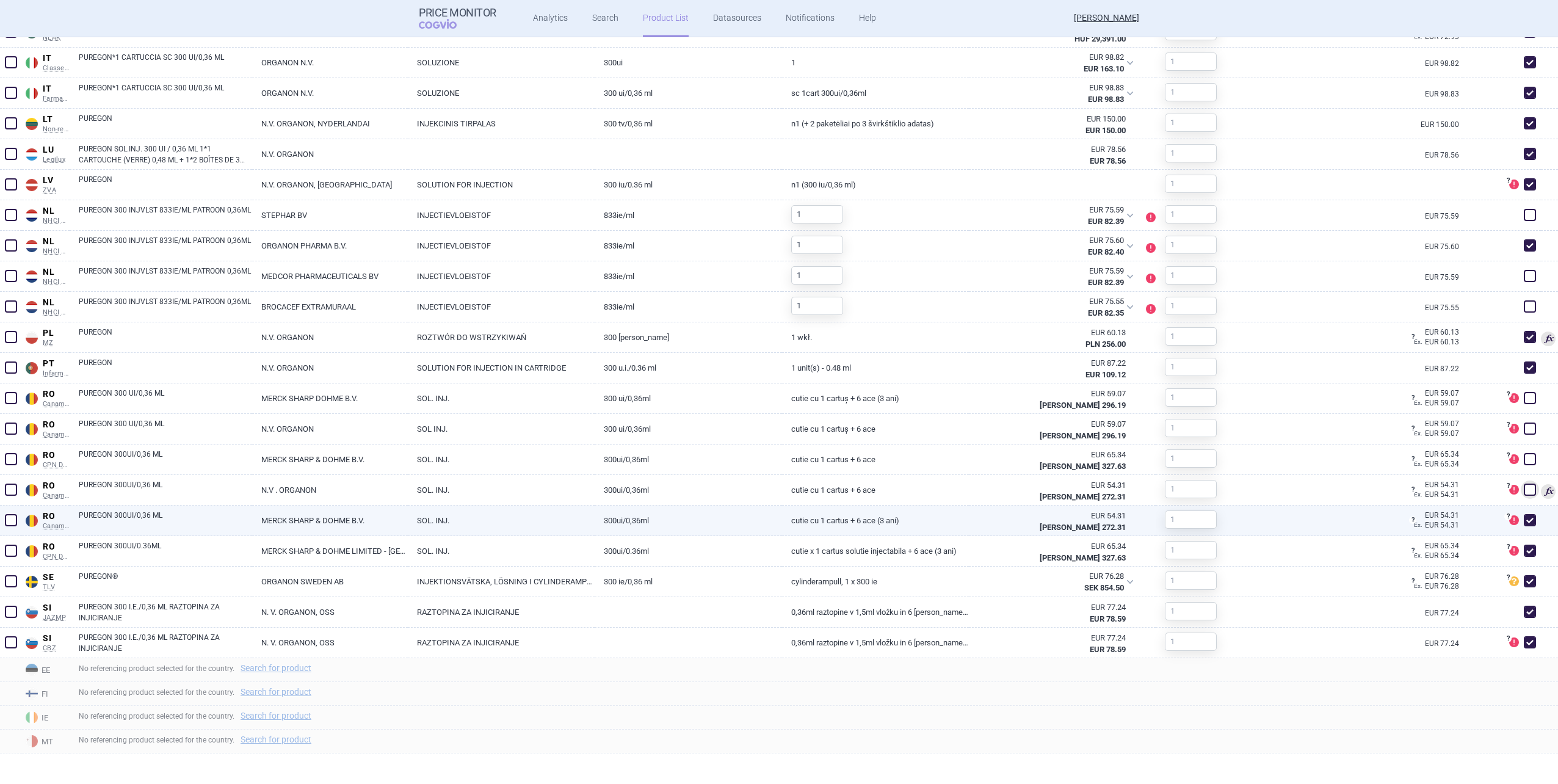
click at [1524, 516] on span at bounding box center [1530, 520] width 12 height 12
checkbox input "false"
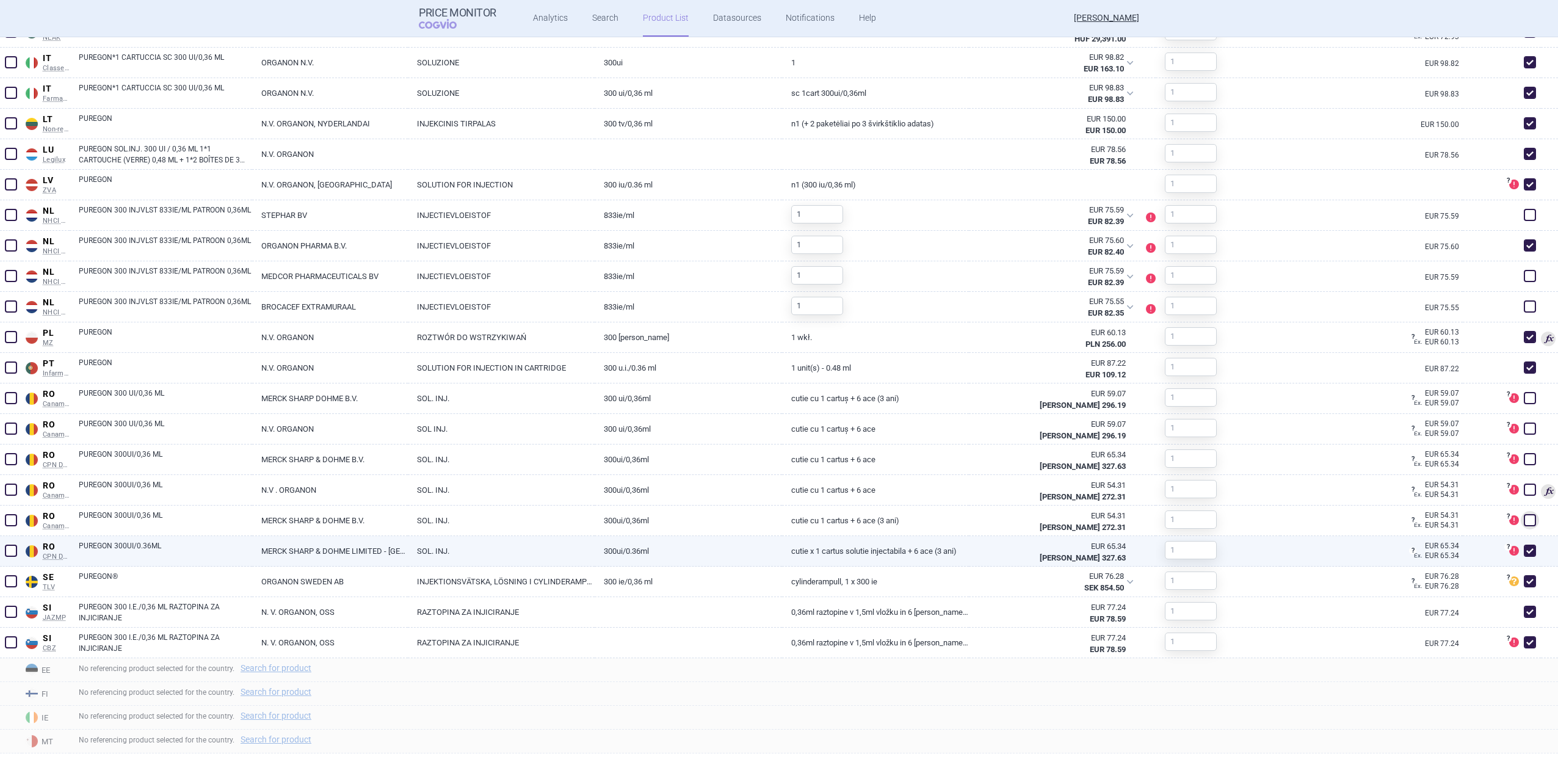
click at [1525, 546] on span at bounding box center [1530, 550] width 12 height 12
checkbox input "false"
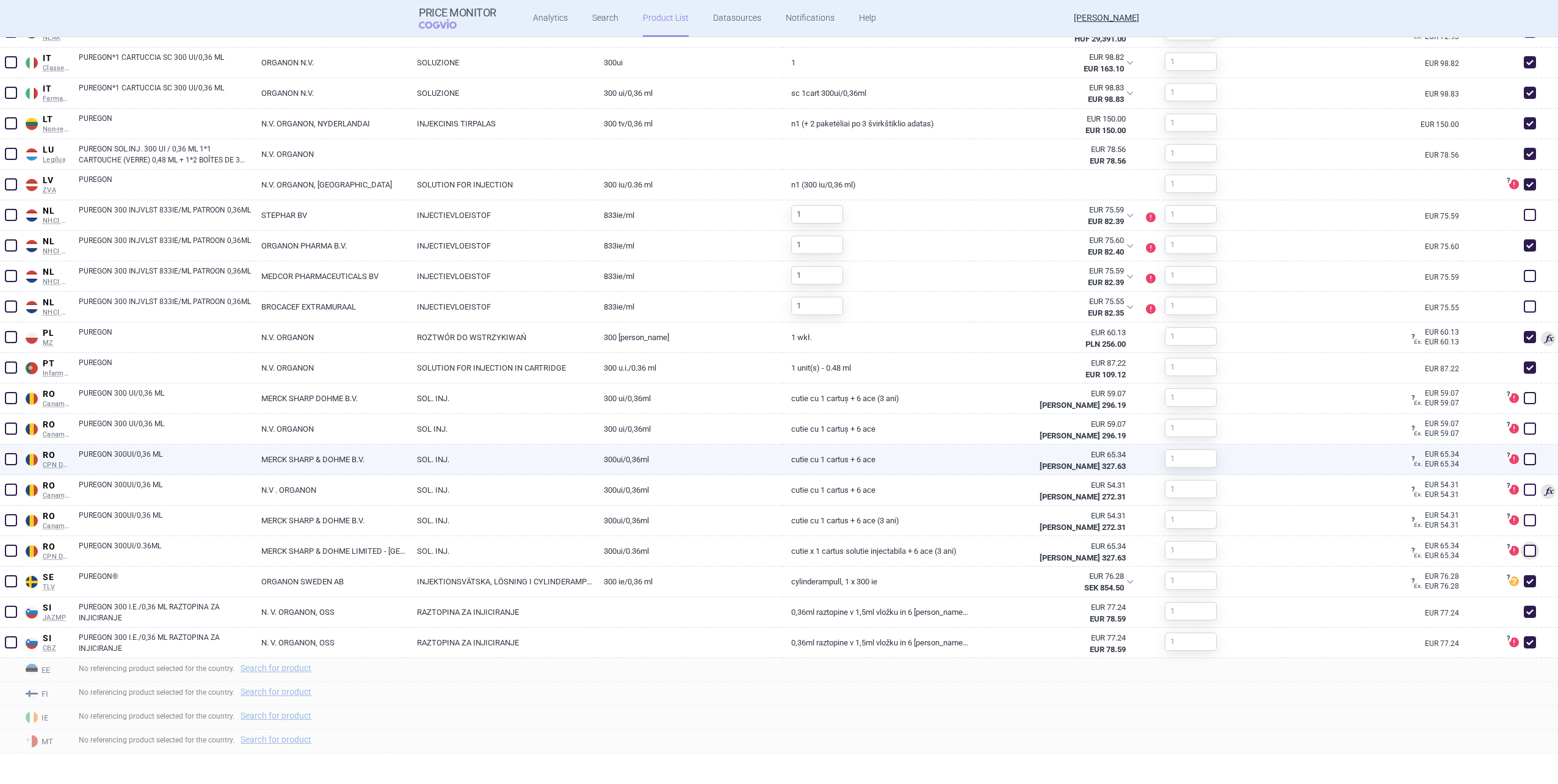
scroll to position [855, 0]
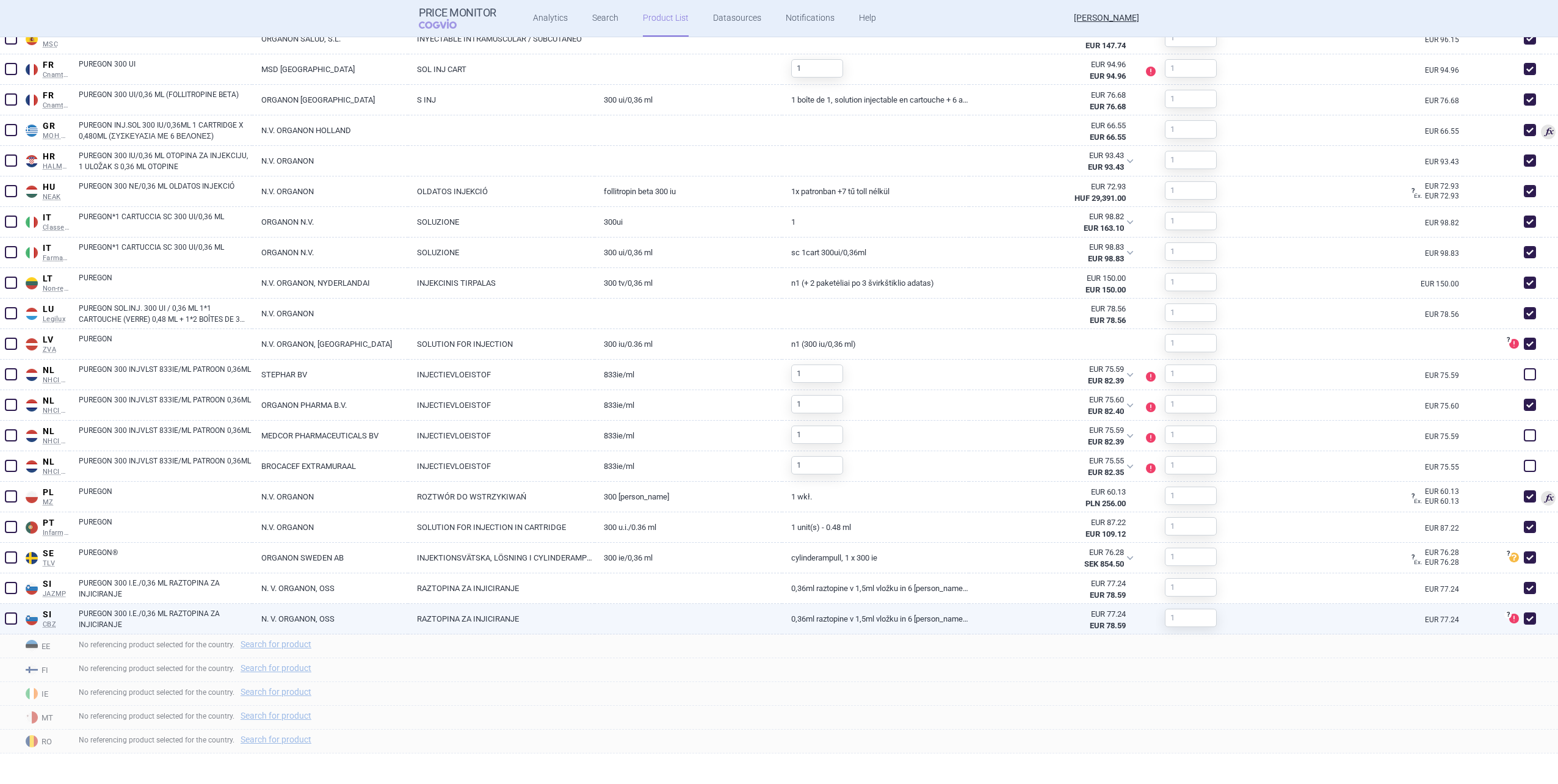
click at [1524, 619] on span at bounding box center [1530, 618] width 12 height 12
checkbox input "false"
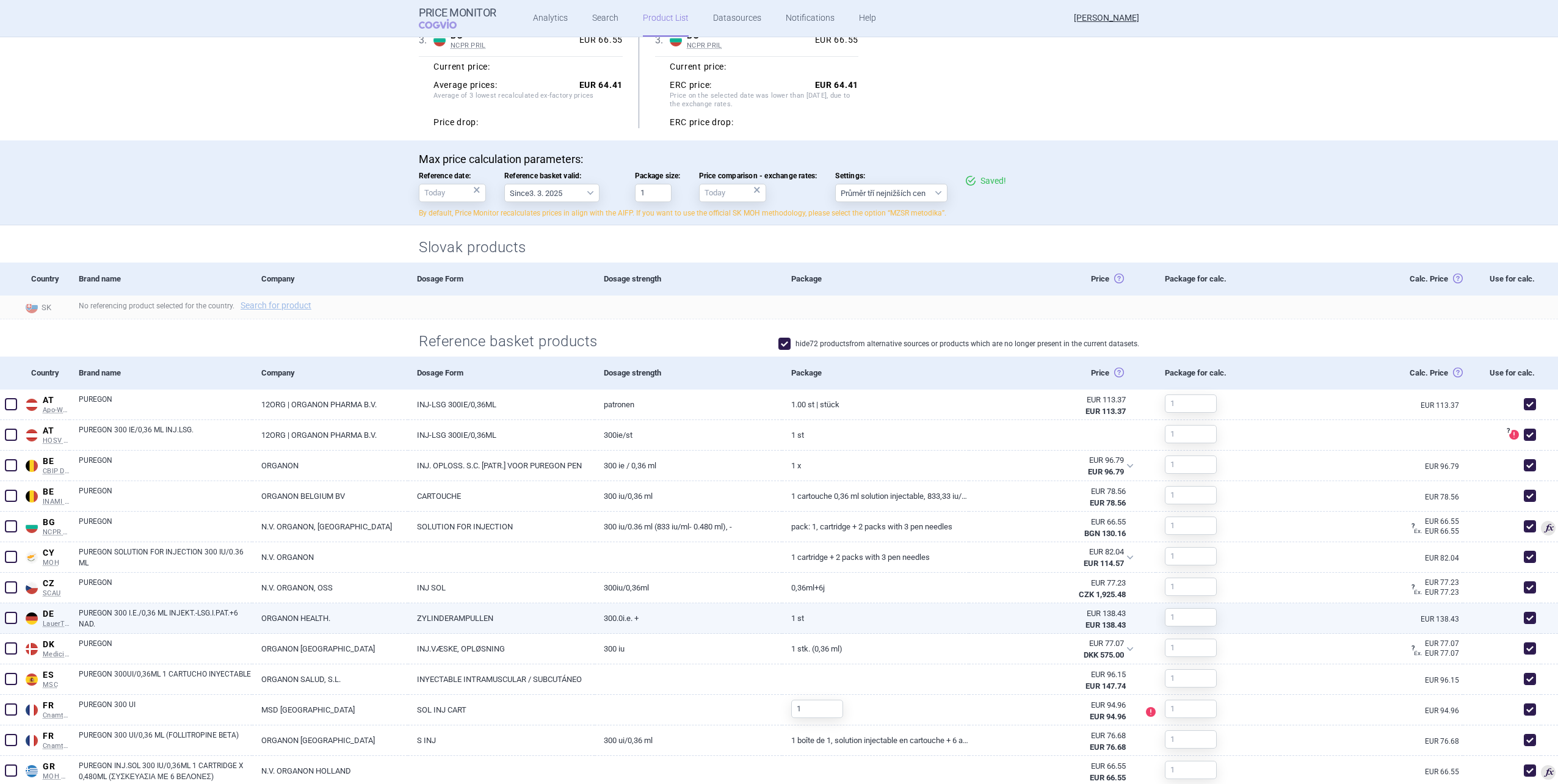
scroll to position [183, 0]
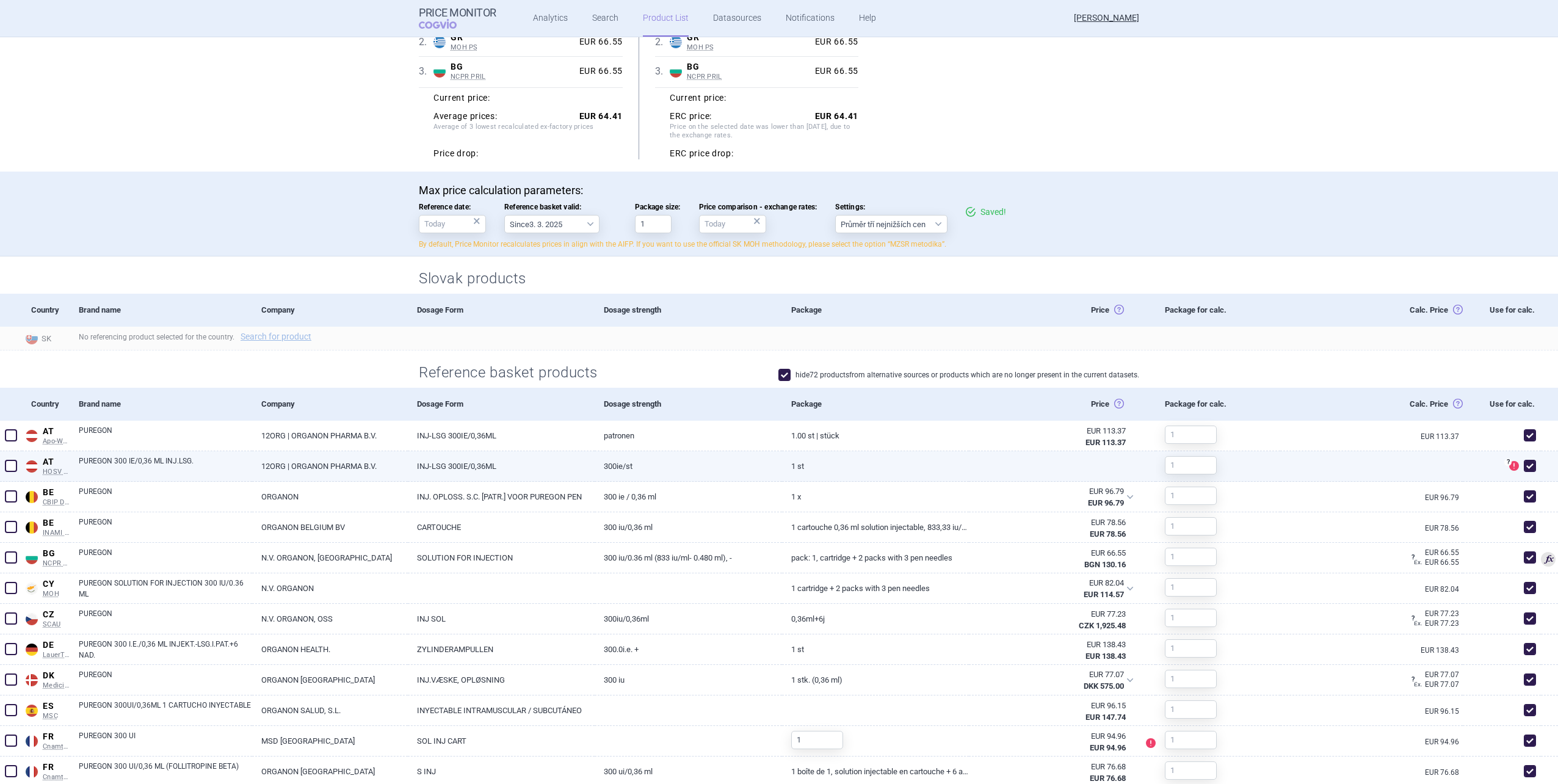
click at [1529, 460] on span at bounding box center [1530, 465] width 19 height 19
click at [1524, 460] on span at bounding box center [1530, 465] width 12 height 12
click at [1524, 467] on span at bounding box center [1530, 465] width 12 height 12
checkbox input "false"
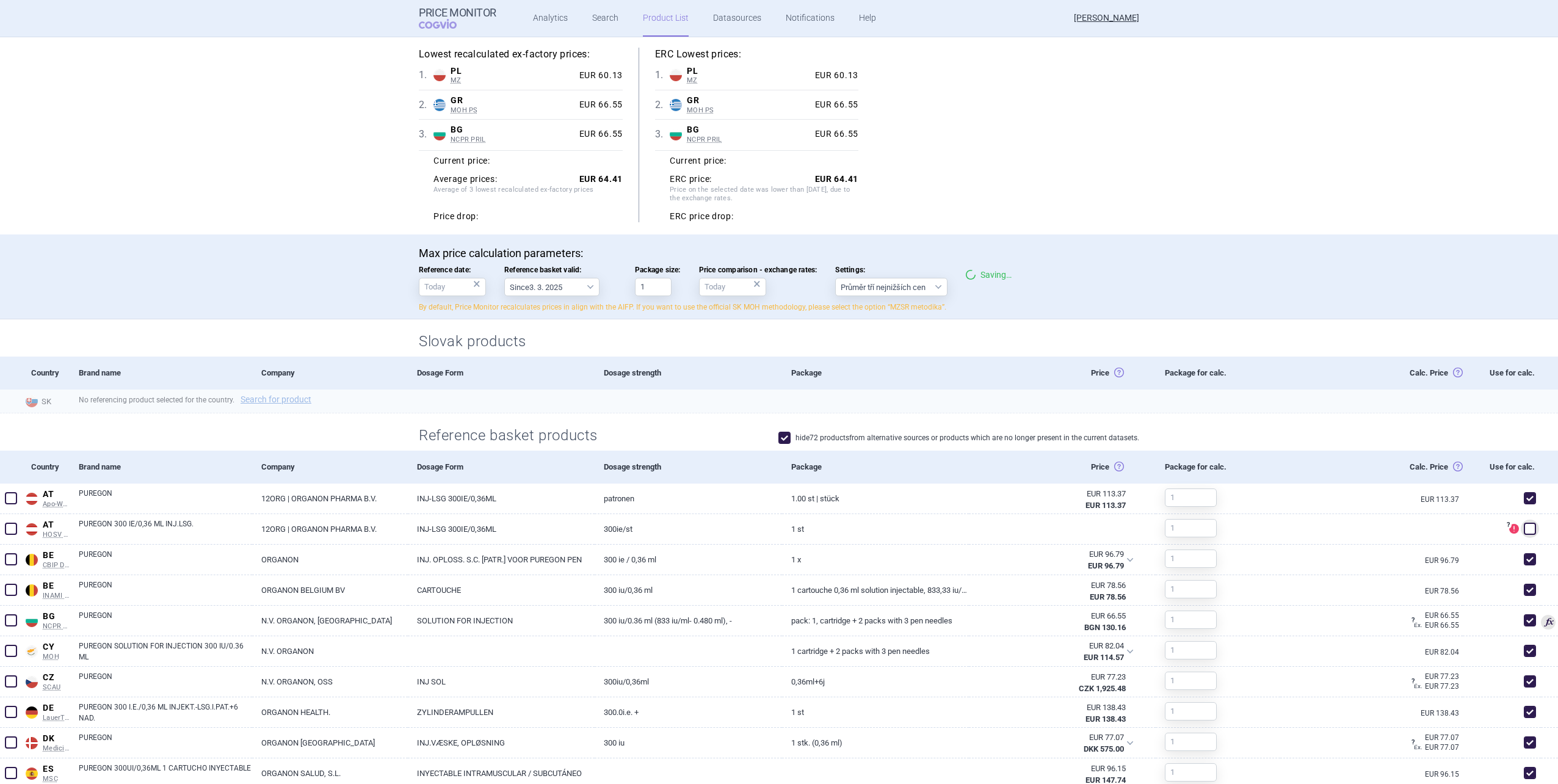
scroll to position [0, 0]
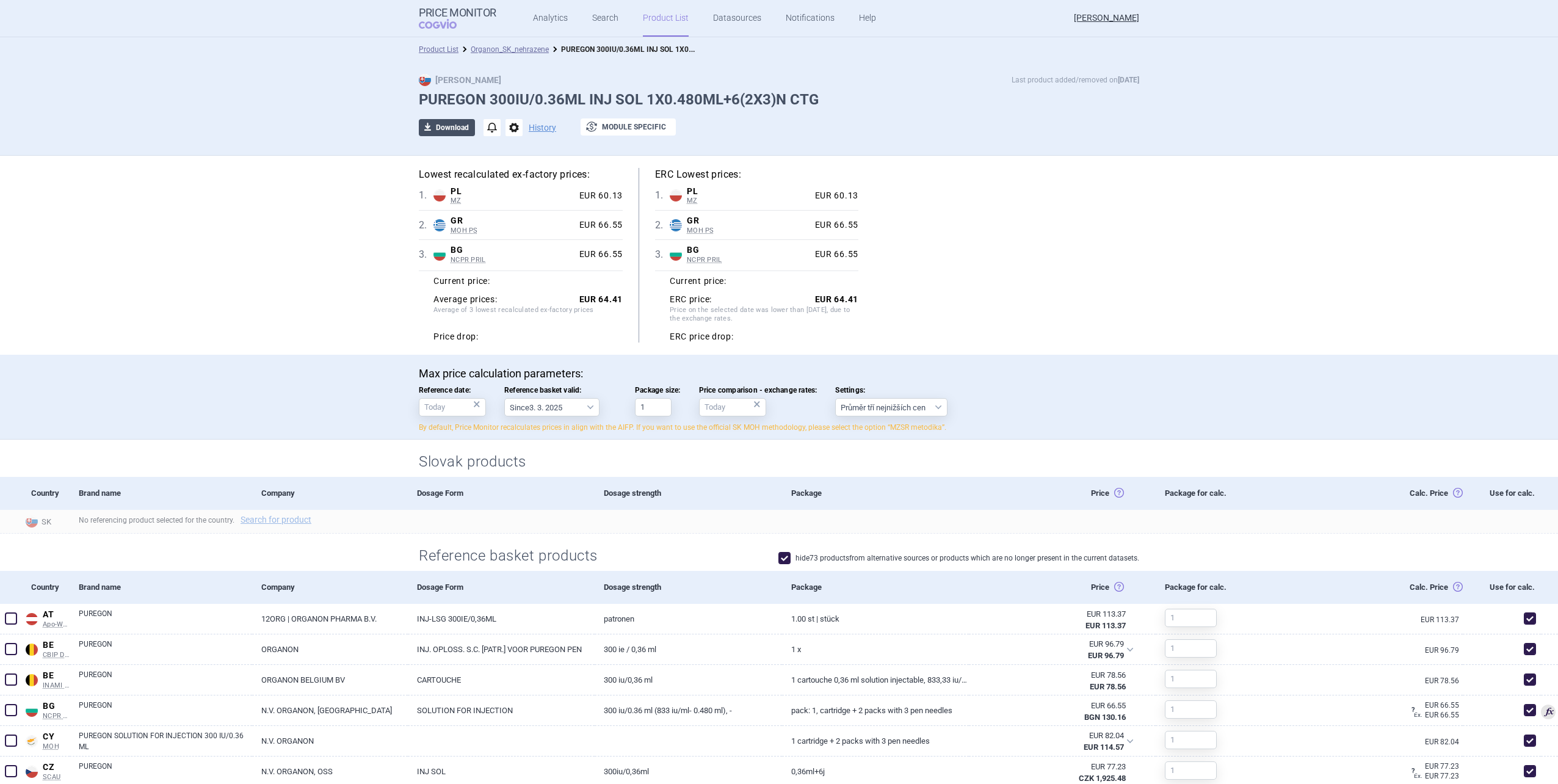
click at [440, 135] on button "download Download" at bounding box center [447, 128] width 56 height 17
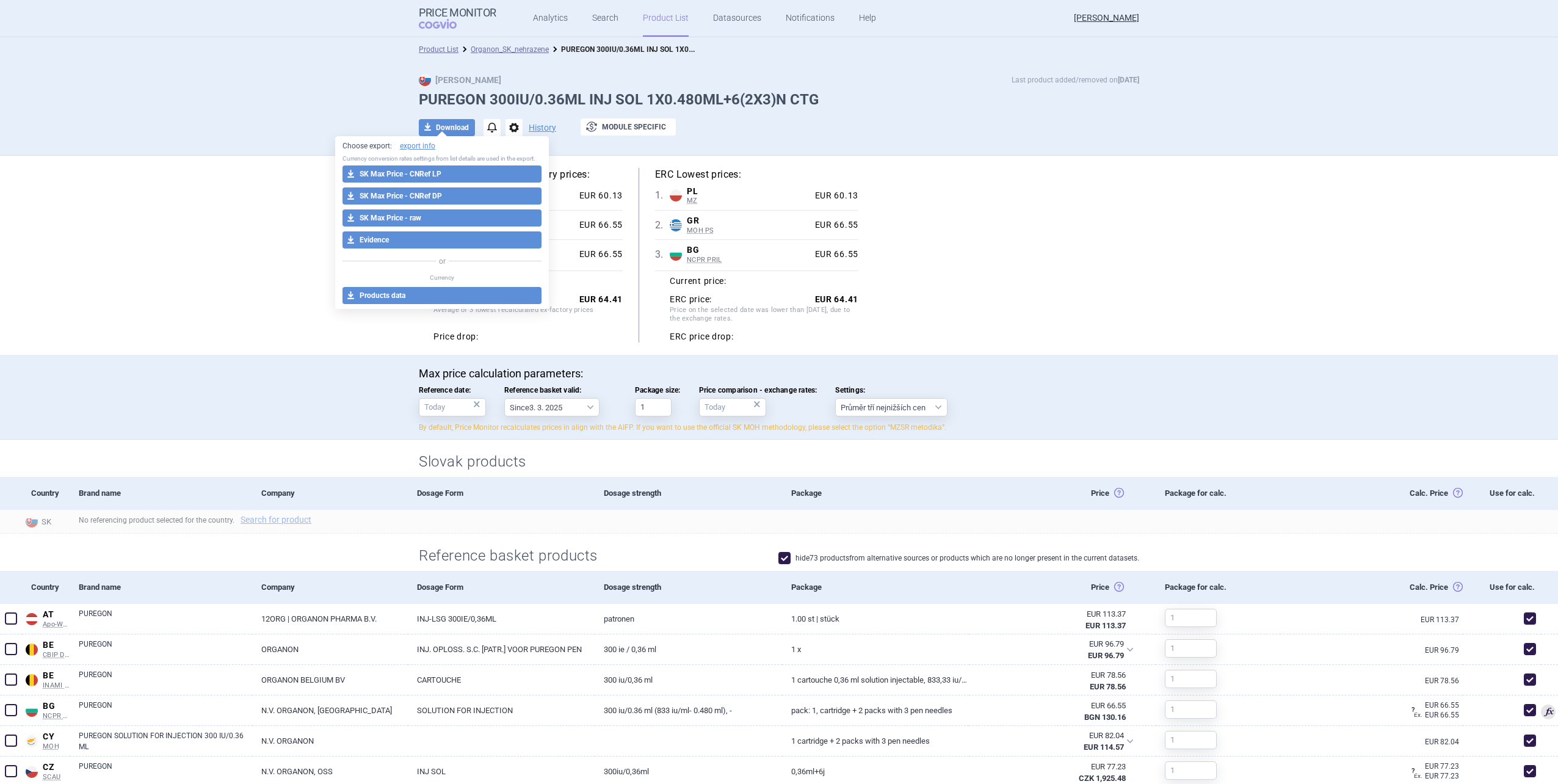
select select "EUR"
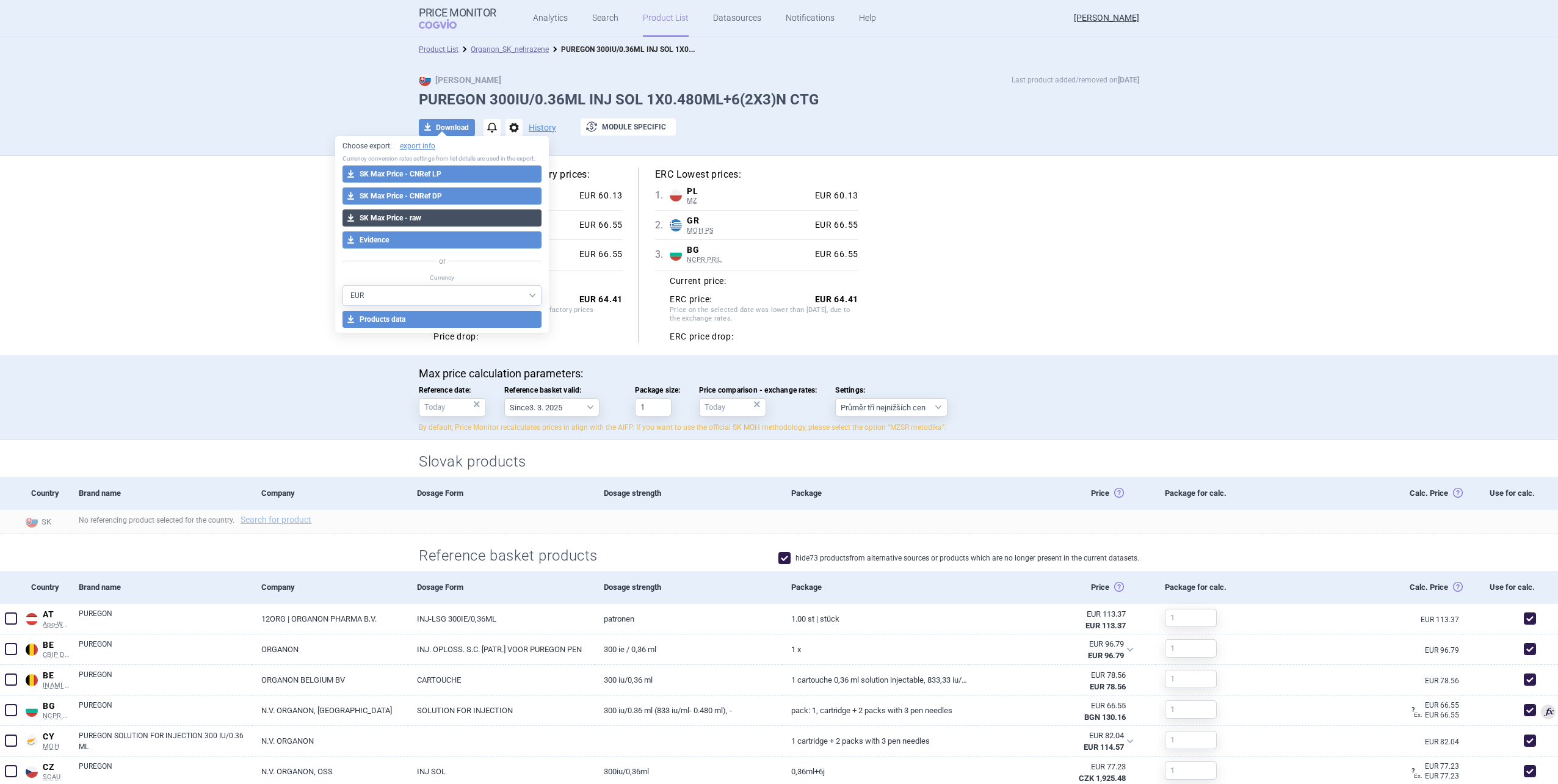
click at [440, 220] on button "download SK Max Price - raw" at bounding box center [442, 218] width 199 height 17
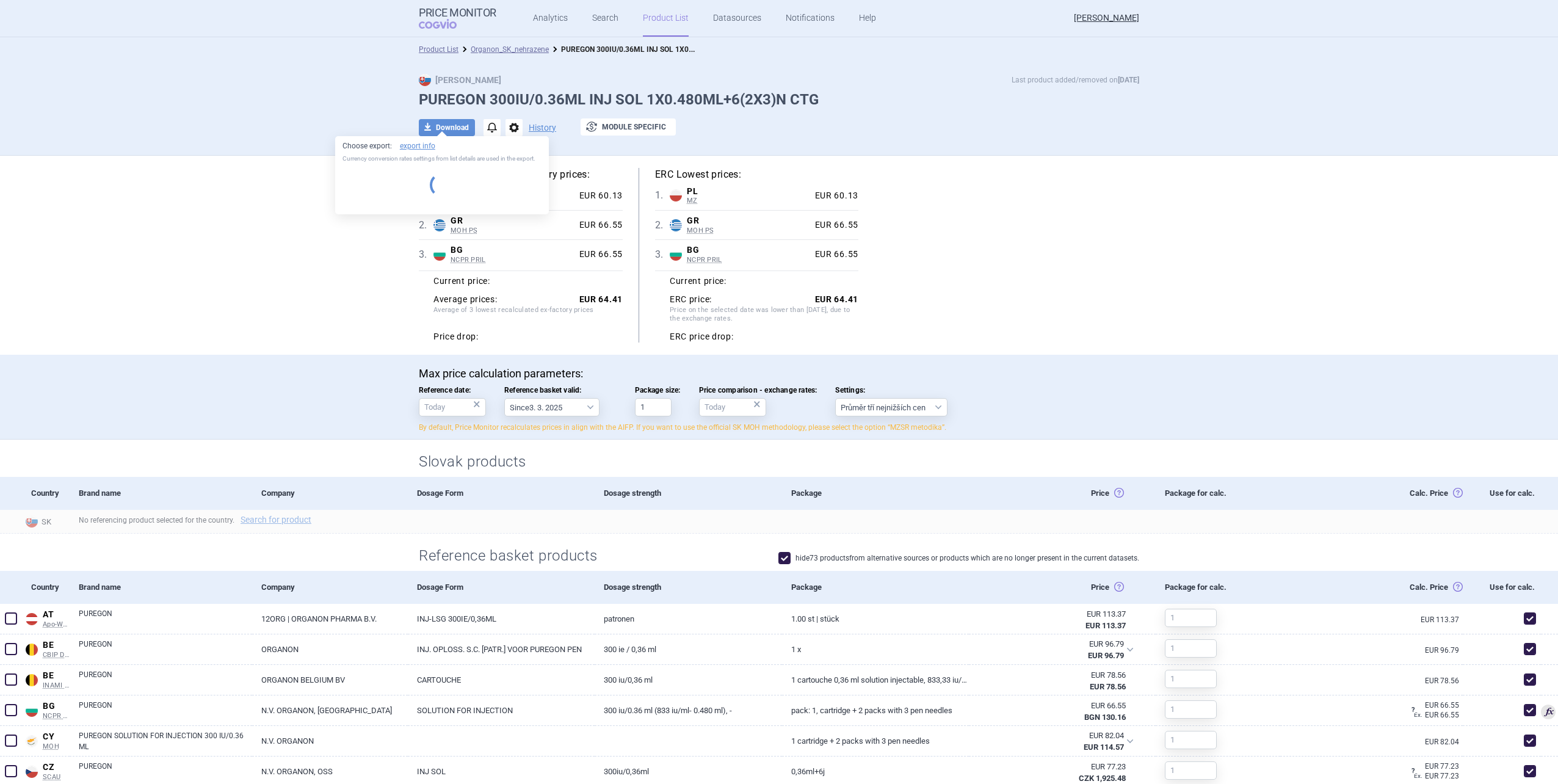
select select "EUR"
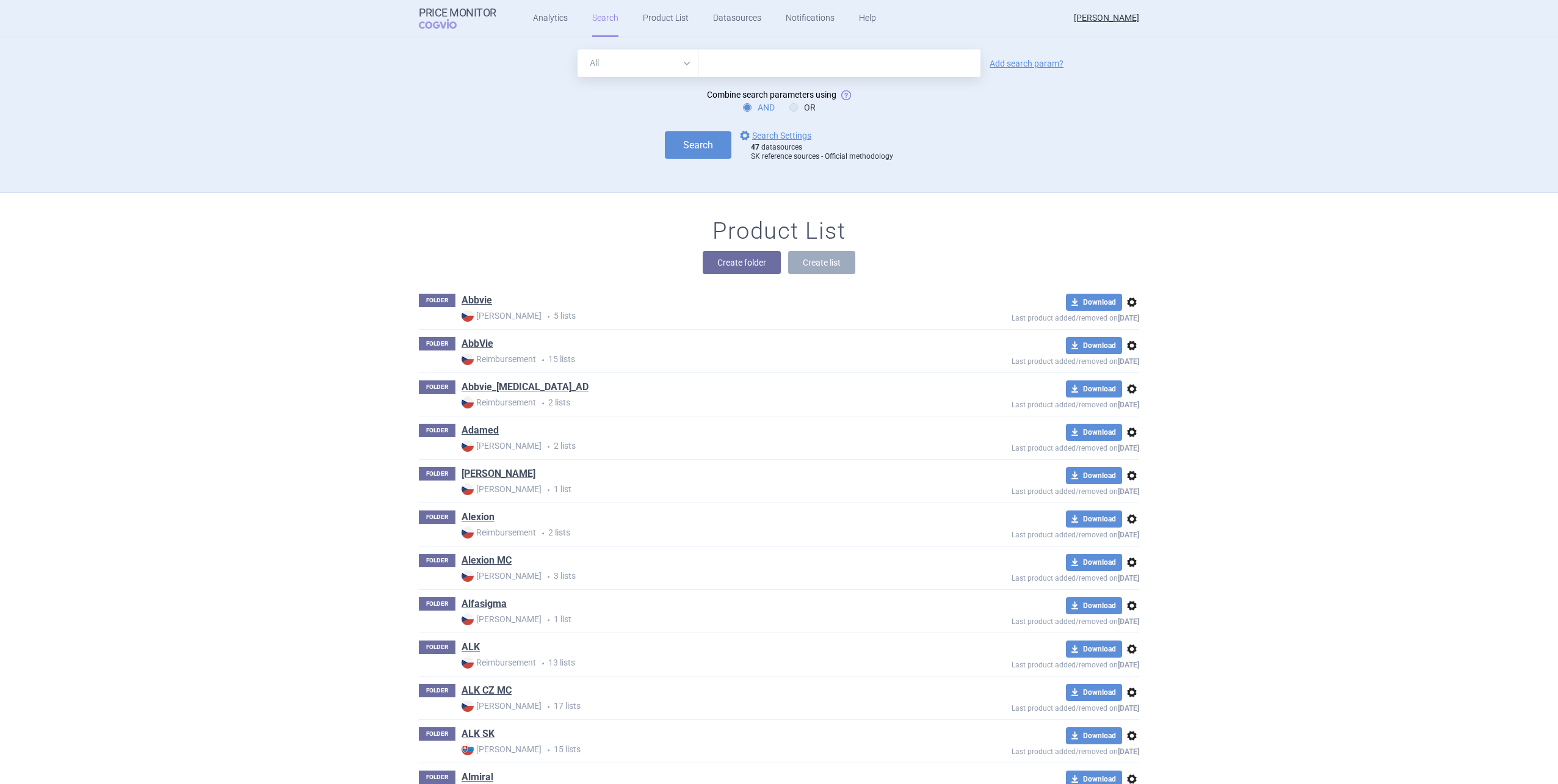
click at [761, 62] on input "text" at bounding box center [839, 63] width 282 height 28
type input "orgalutran"
click at [1030, 63] on link "Add search param?" at bounding box center [1026, 63] width 74 height 8
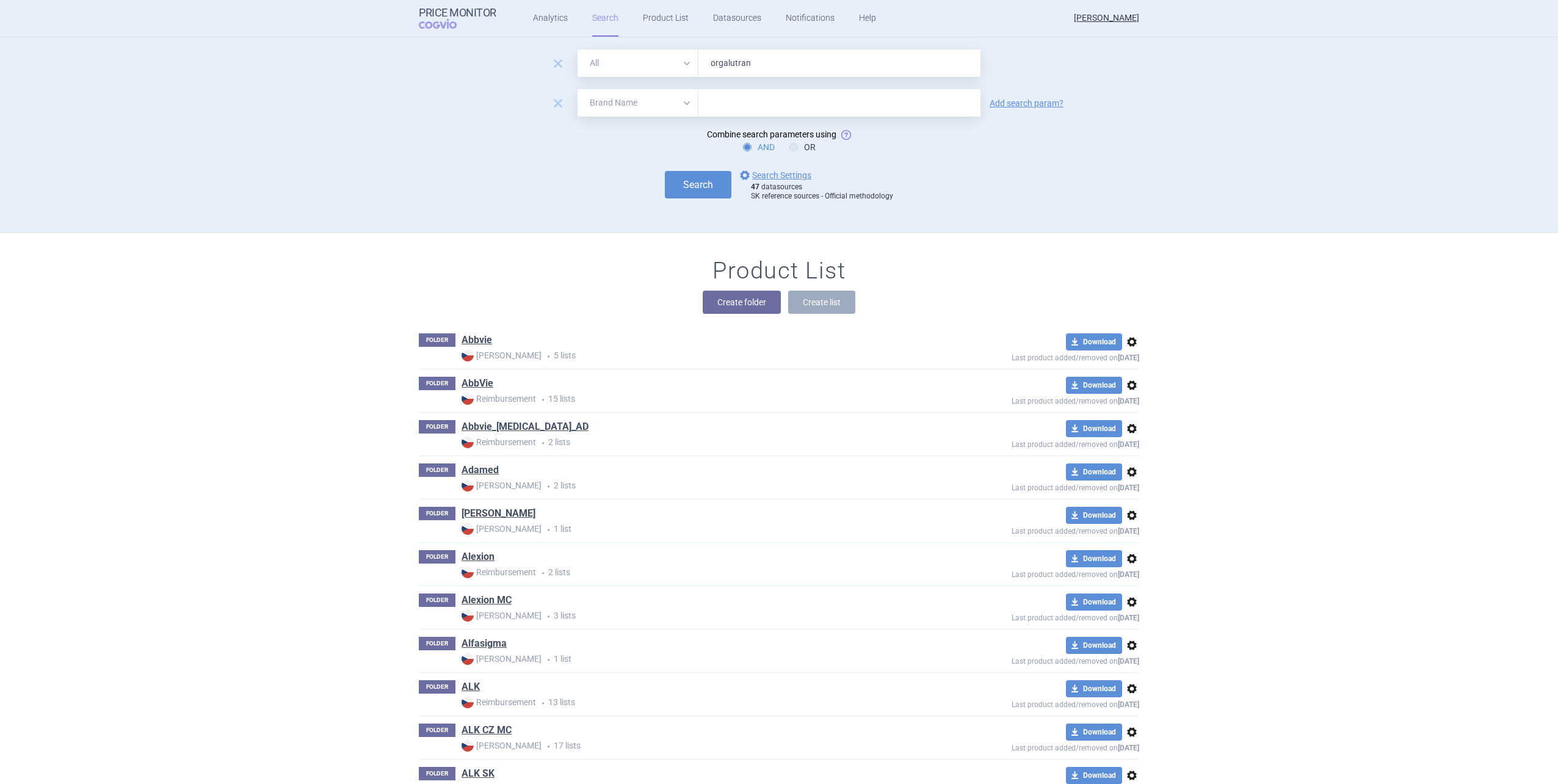
click at [636, 96] on select "All Brand Name ATC Company Active Substance Country Newer than" at bounding box center [638, 103] width 121 height 28
select select "newerThan"
click at [578, 89] on select "All Brand Name ATC Company Active Substance Country Newer than" at bounding box center [638, 103] width 121 height 28
click at [710, 111] on input "text" at bounding box center [839, 103] width 282 height 28
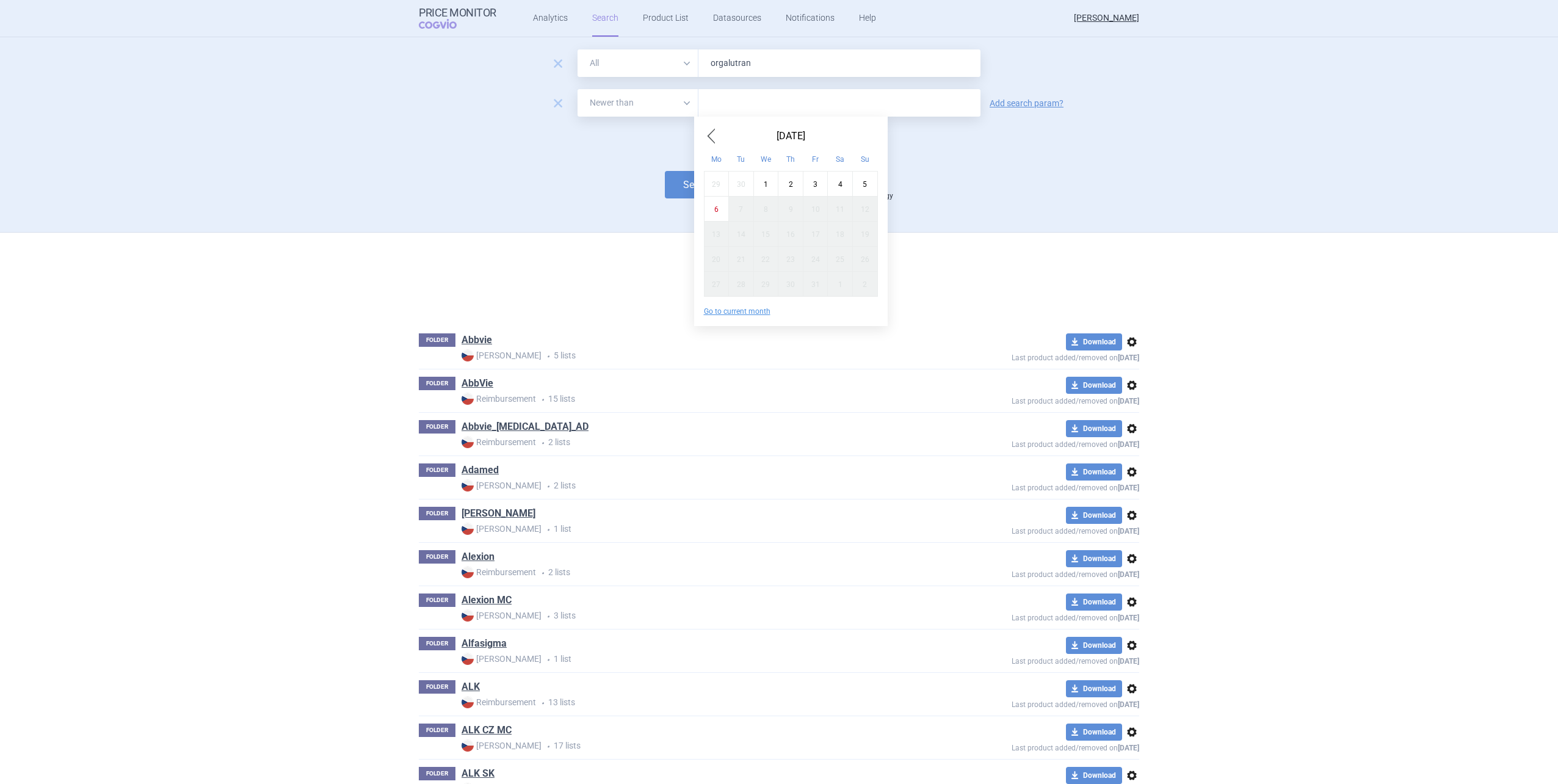
click at [708, 142] on span "Previous Month" at bounding box center [711, 136] width 15 height 19
click at [711, 147] on div "Mo" at bounding box center [716, 158] width 25 height 25
click at [714, 140] on span "Previous Month" at bounding box center [711, 136] width 15 height 19
click at [720, 237] on div "11" at bounding box center [716, 233] width 25 height 25
type input "11. 8. 2025"
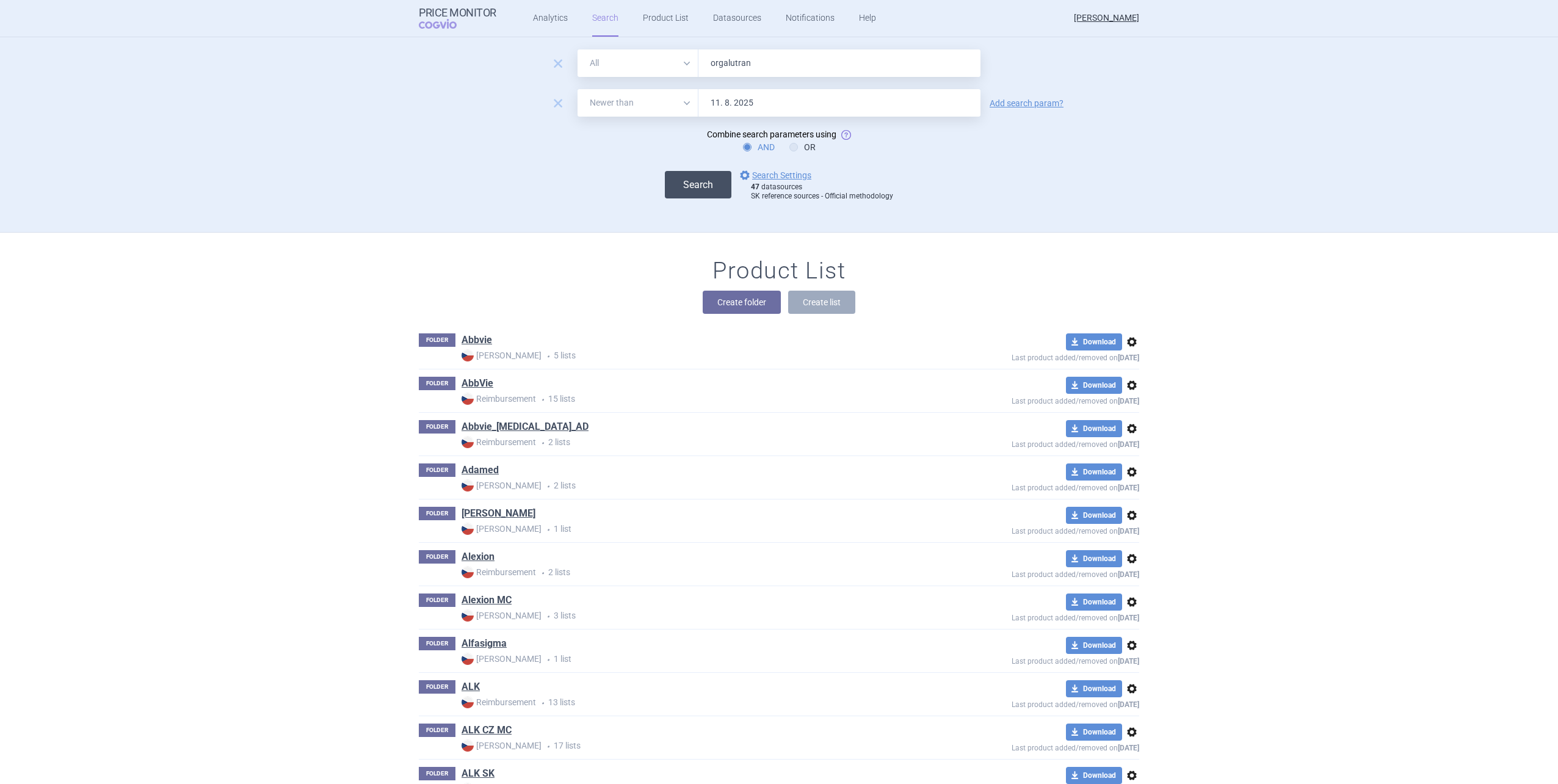
click at [701, 184] on button "Search" at bounding box center [698, 185] width 67 height 28
select select "newerThan"
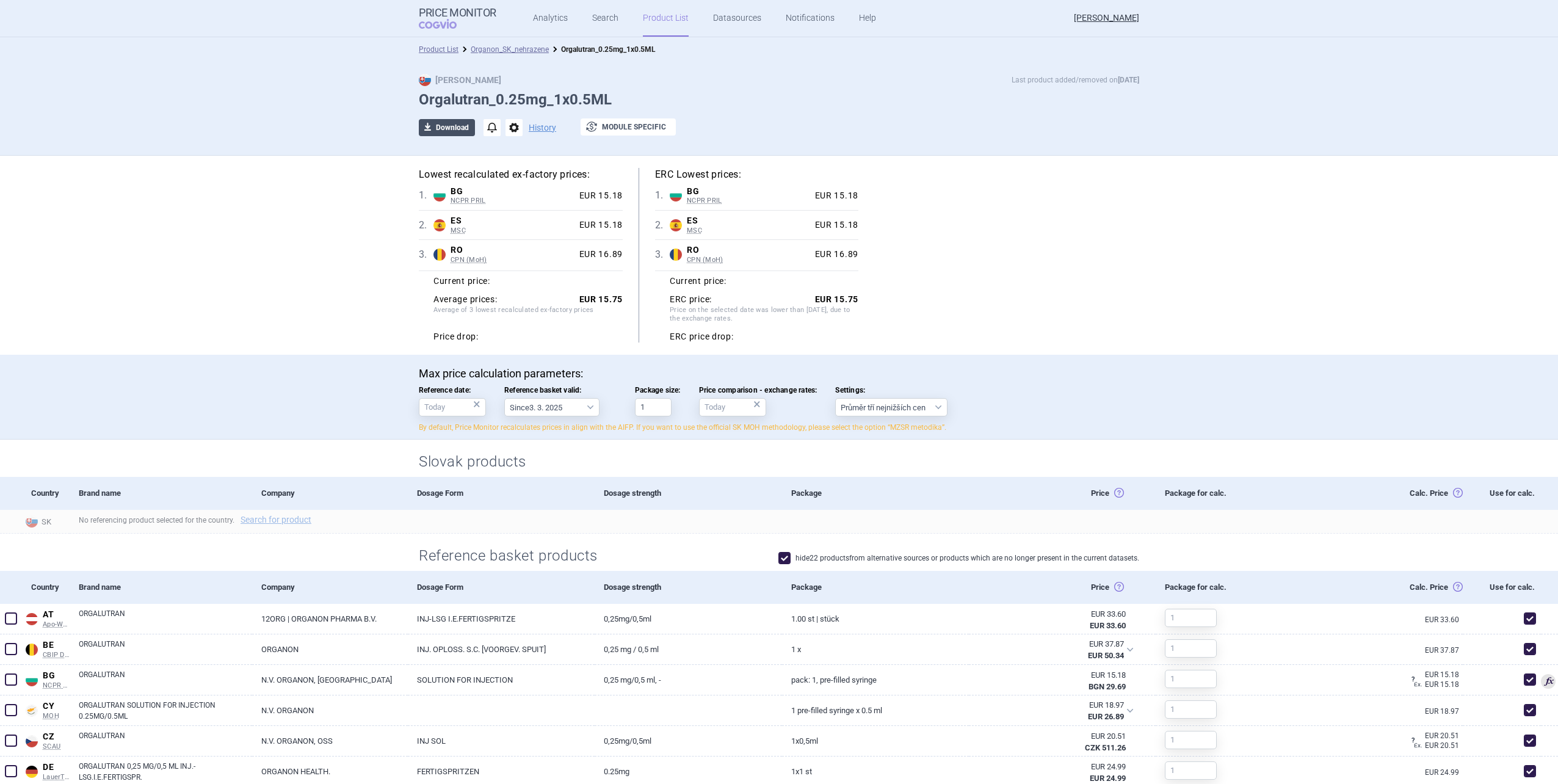
click at [451, 119] on button "download Download" at bounding box center [447, 128] width 56 height 17
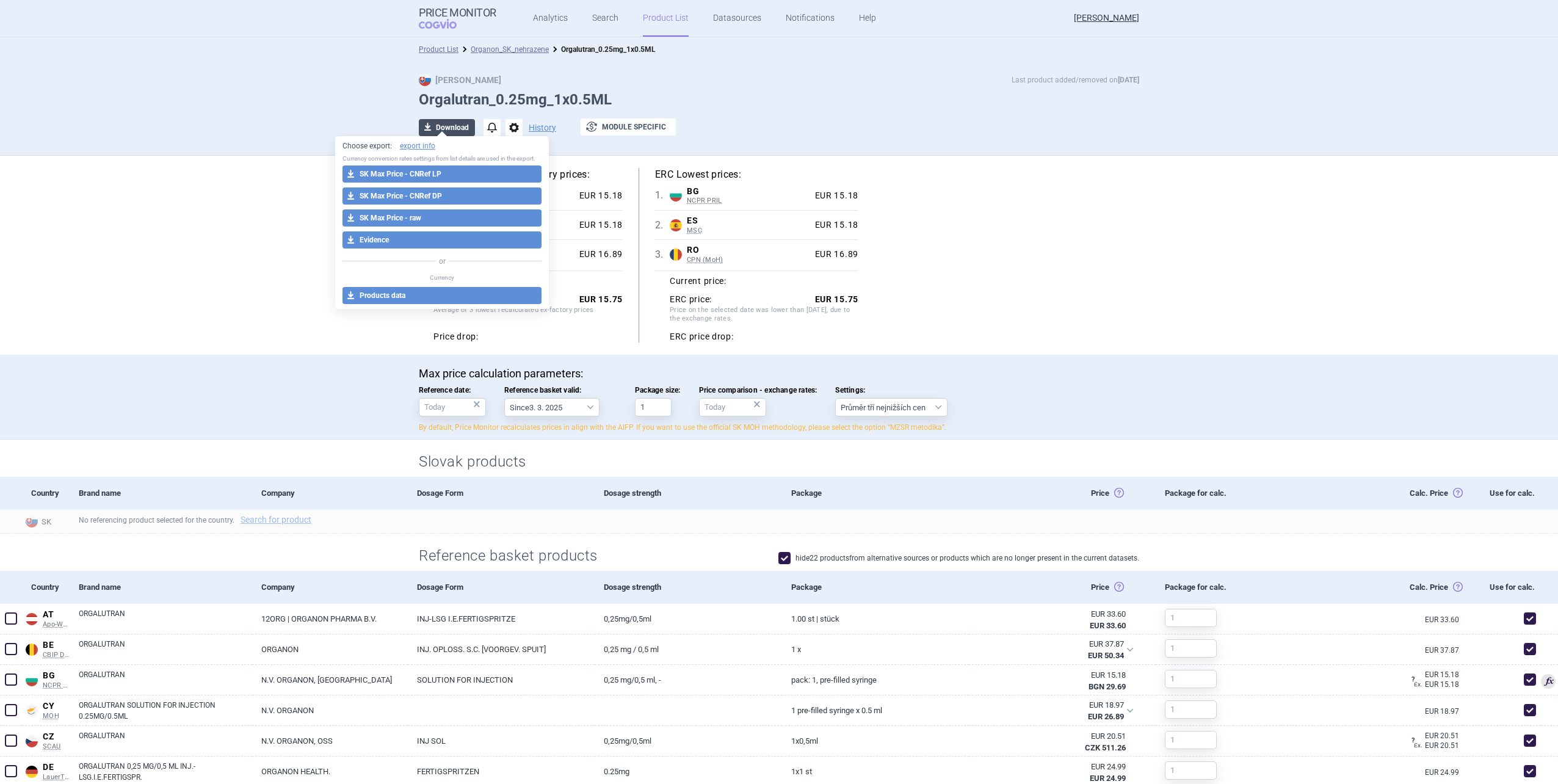
select select "EUR"
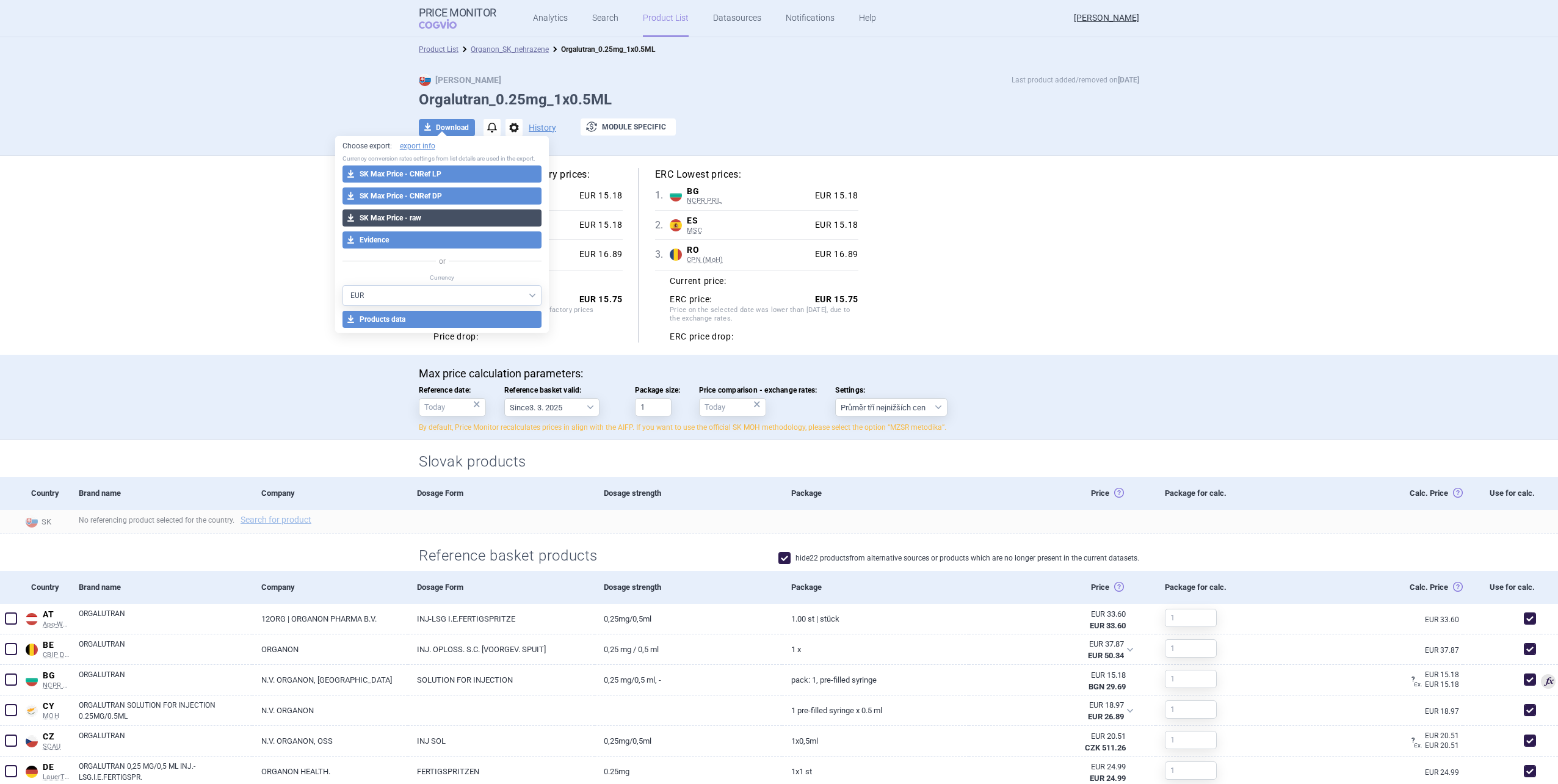
click at [446, 215] on button "download SK Max Price - raw" at bounding box center [442, 218] width 199 height 17
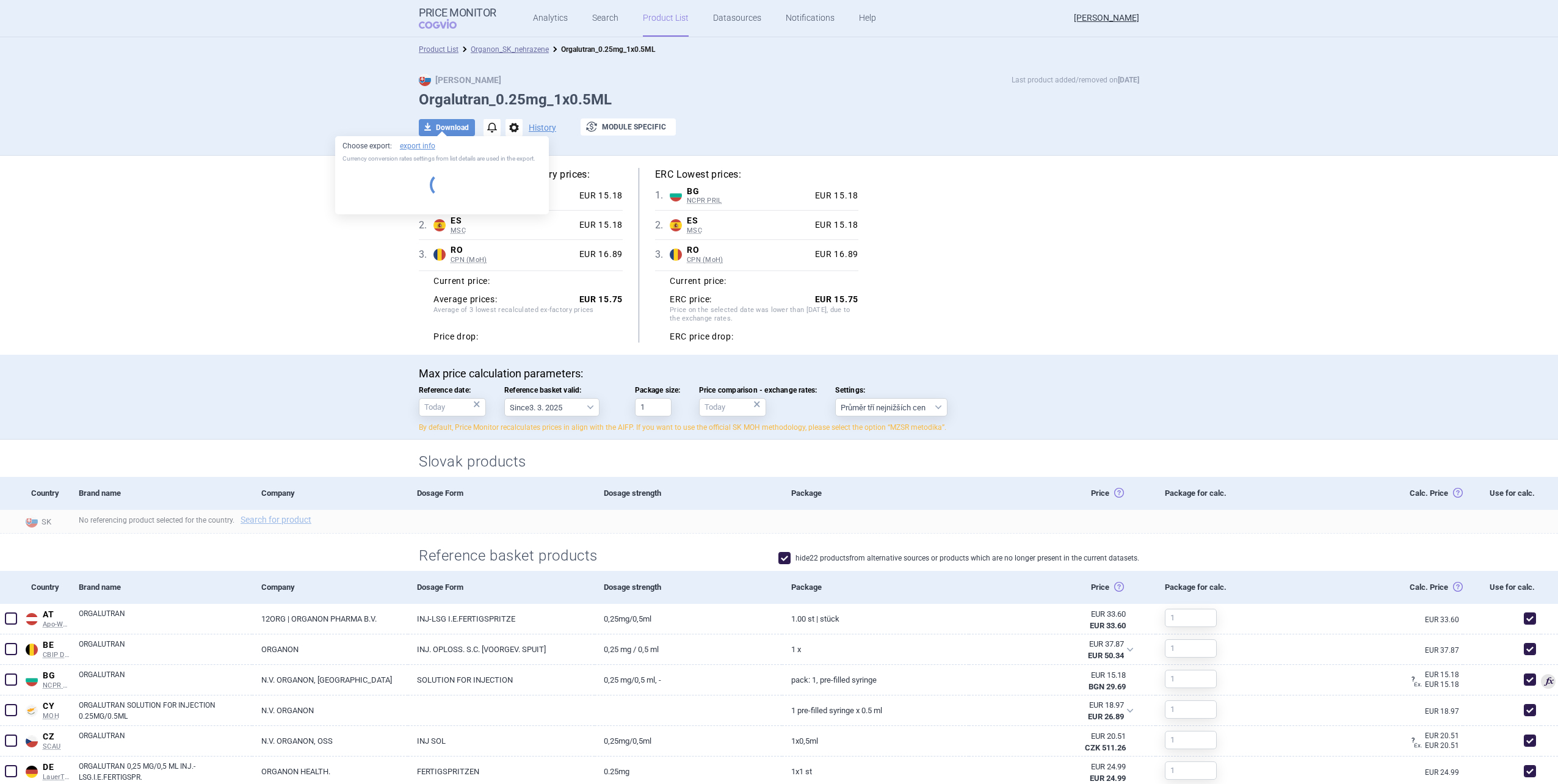
select select "EUR"
